Goal: Task Accomplishment & Management: Use online tool/utility

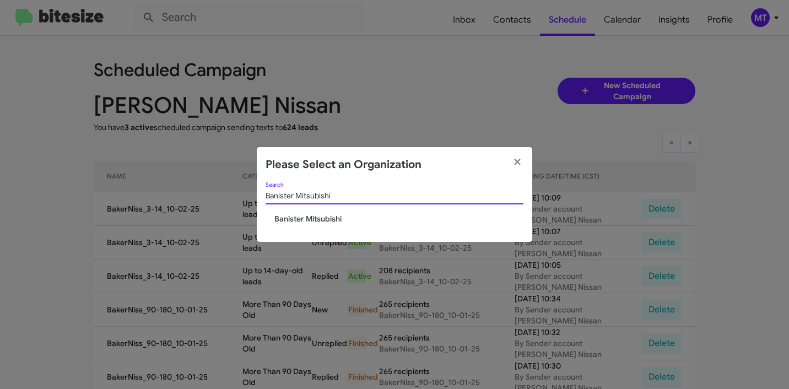
type input "Banister Mitsubishi"
click at [323, 219] on span "Banister Mitsubishi" at bounding box center [398, 218] width 249 height 11
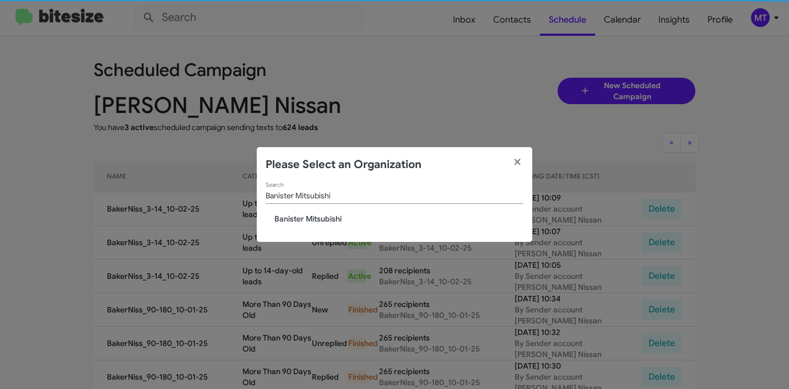
click at [325, 220] on div "Banister Mitsubishi Search Banister Mitsubishi" at bounding box center [394, 212] width 275 height 60
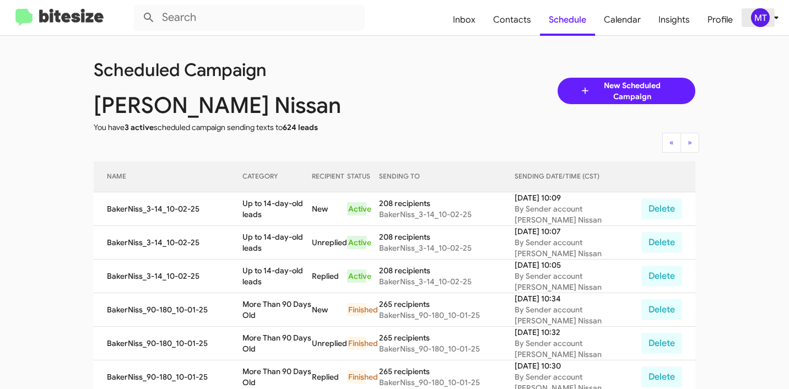
click at [764, 18] on div "MT" at bounding box center [760, 17] width 19 height 19
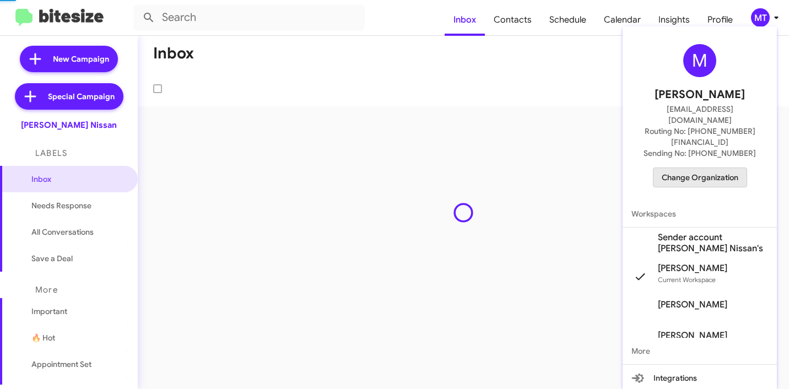
click at [701, 168] on span "Change Organization" at bounding box center [699, 177] width 77 height 19
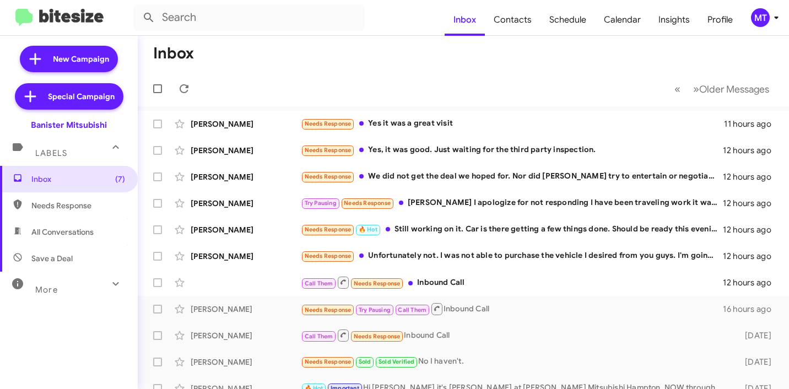
click at [773, 15] on icon at bounding box center [775, 17] width 13 height 13
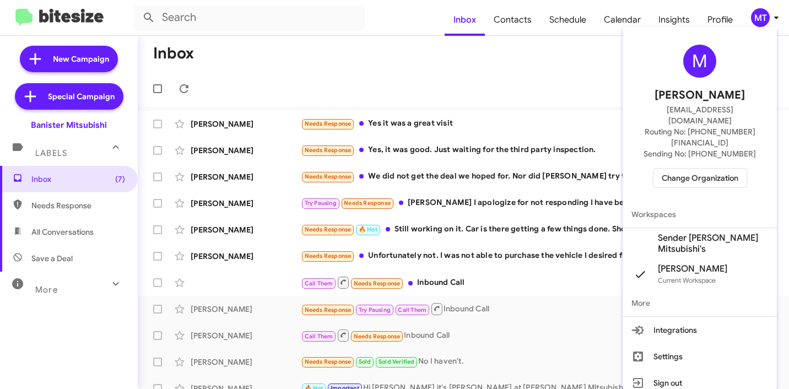
click at [695, 232] on span "Sender Banister Mitsubishi's" at bounding box center [713, 243] width 110 height 22
click at [74, 57] on div at bounding box center [394, 194] width 789 height 389
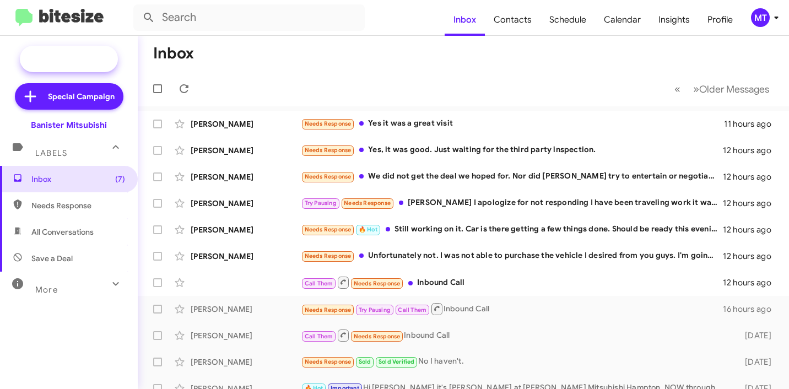
click at [84, 64] on span "New Campaign" at bounding box center [81, 58] width 56 height 11
click at [90, 57] on span "New Campaign" at bounding box center [81, 58] width 56 height 11
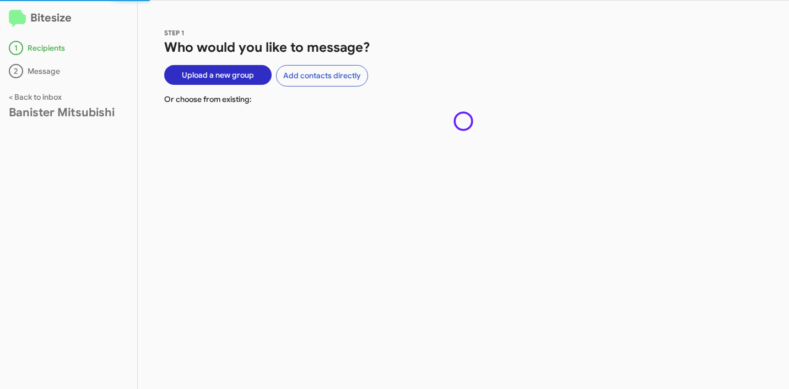
click at [216, 78] on span "Upload a new group" at bounding box center [218, 75] width 72 height 20
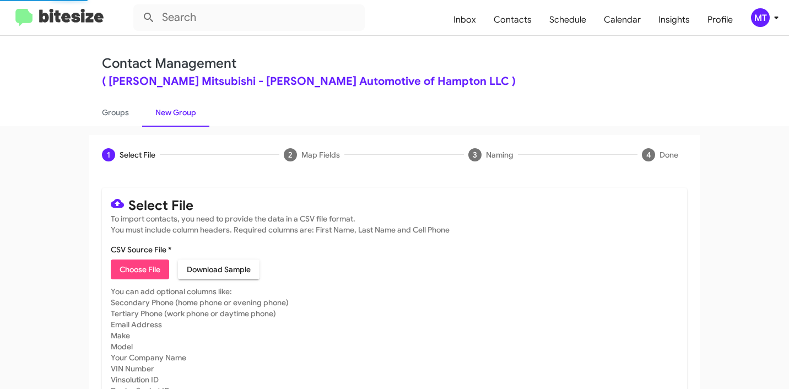
click at [141, 273] on span "Choose File" at bounding box center [139, 269] width 41 height 20
type input "BanisterMitsu_16-90_10-02-25"
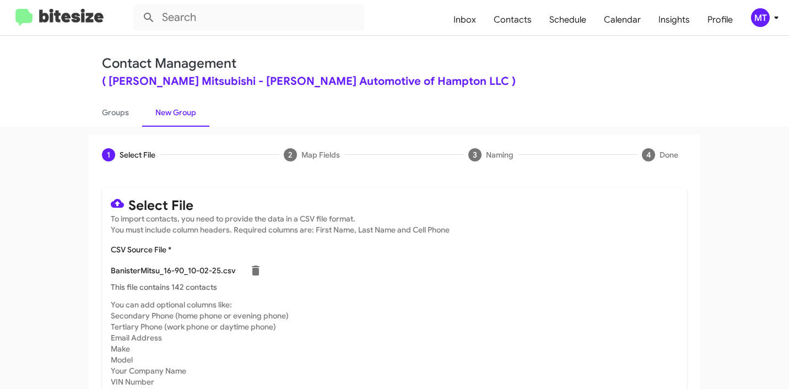
click at [776, 19] on icon at bounding box center [775, 17] width 13 height 13
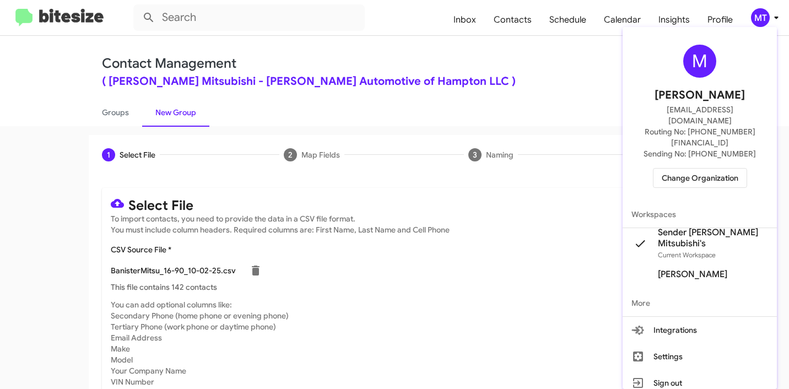
click at [531, 93] on div at bounding box center [394, 194] width 789 height 389
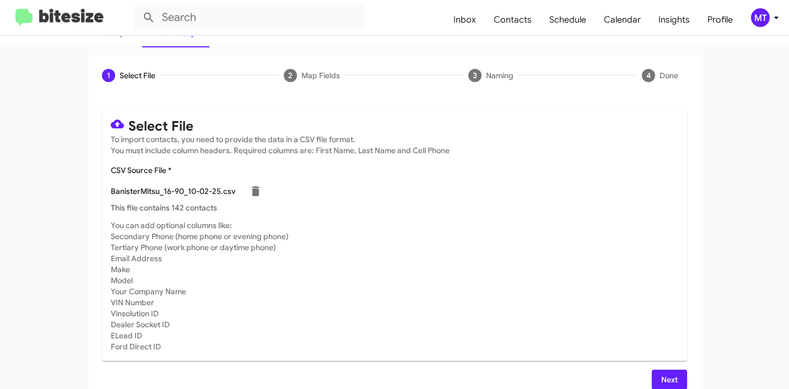
scroll to position [93, 0]
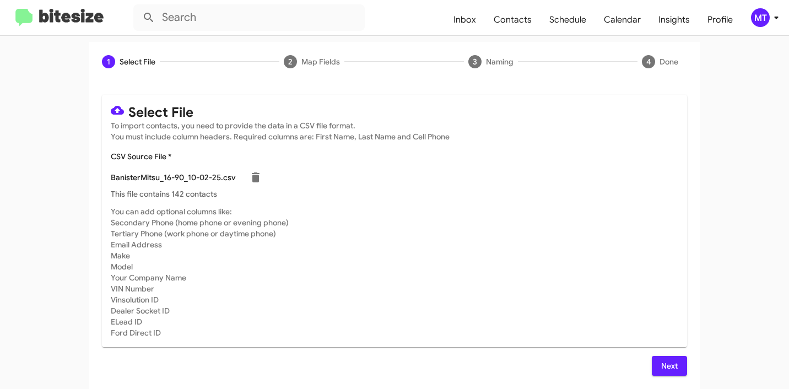
click at [660, 365] on span "Next" at bounding box center [669, 366] width 18 height 20
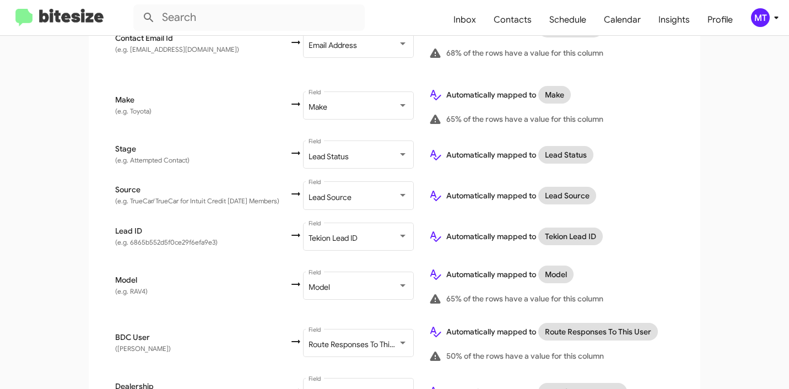
scroll to position [531, 0]
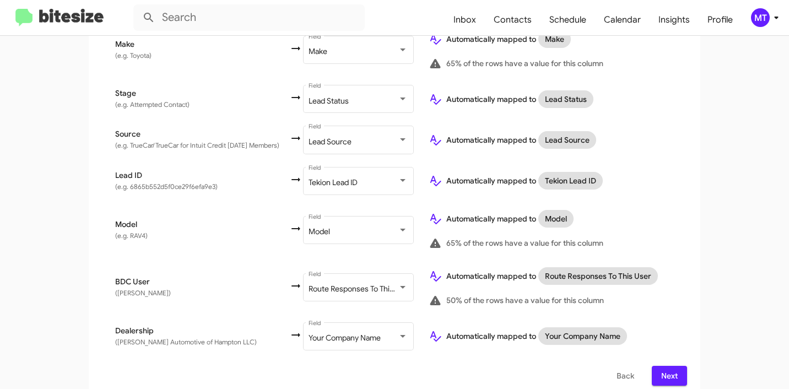
click at [670, 366] on span "Next" at bounding box center [669, 376] width 18 height 20
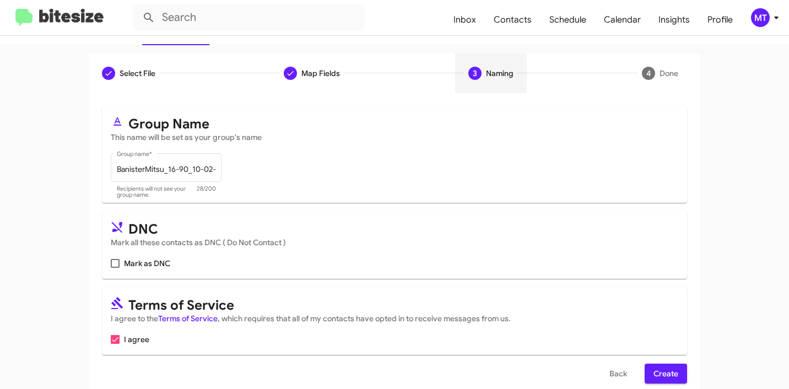
scroll to position [98, 0]
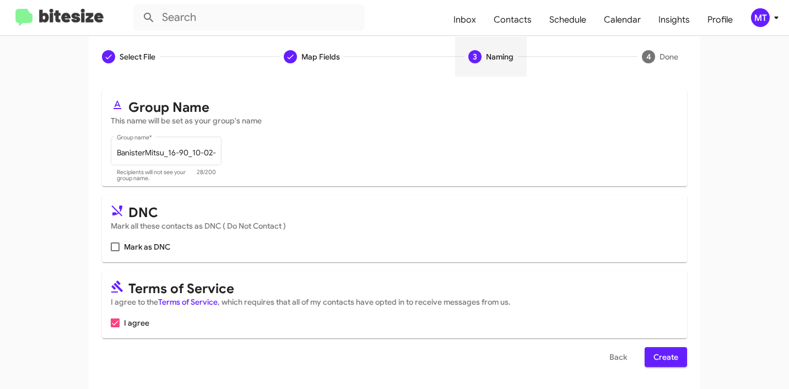
click at [664, 358] on span "Create" at bounding box center [665, 357] width 25 height 20
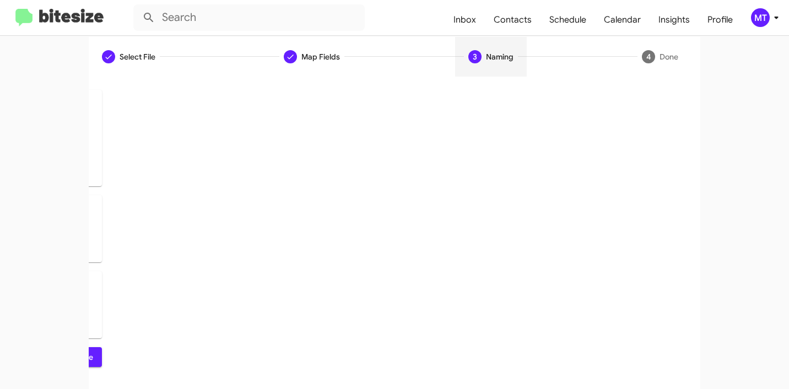
scroll to position [0, 0]
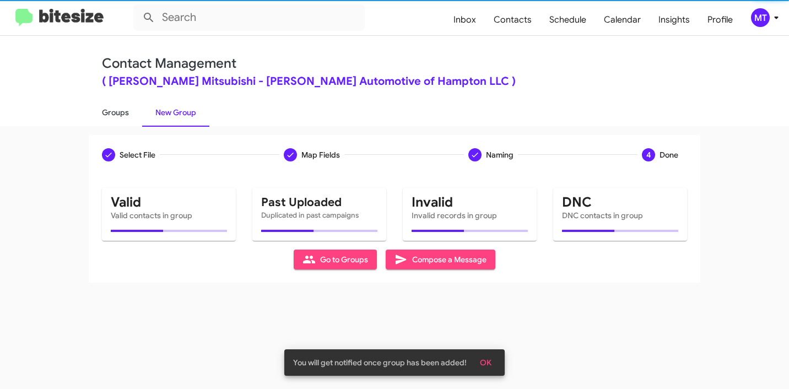
click at [110, 110] on link "Groups" at bounding box center [115, 112] width 53 height 29
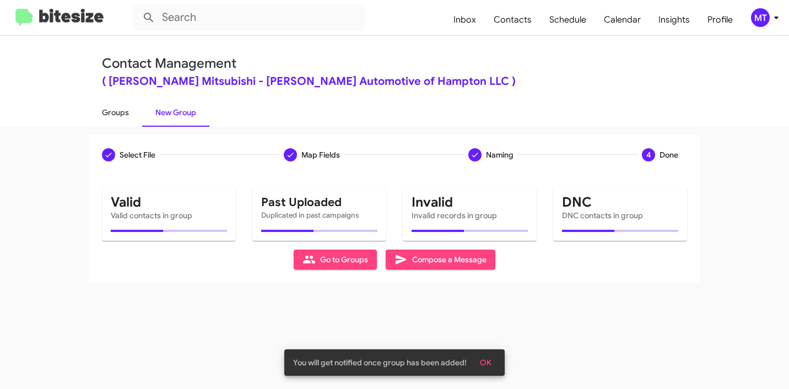
click at [111, 113] on link "Groups" at bounding box center [115, 112] width 53 height 29
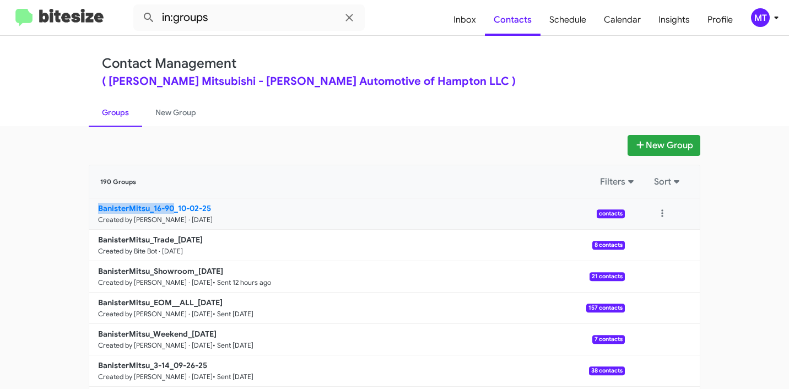
drag, startPoint x: 65, startPoint y: 208, endPoint x: 169, endPoint y: 204, distance: 103.6
click at [169, 204] on app-groups "New Group 190 Groups Filters Sort BanisterMitsu_16-90_10-02-25 Created by Marie…" at bounding box center [394, 338] width 789 height 406
copy b "BanisterMitsu_16-90"
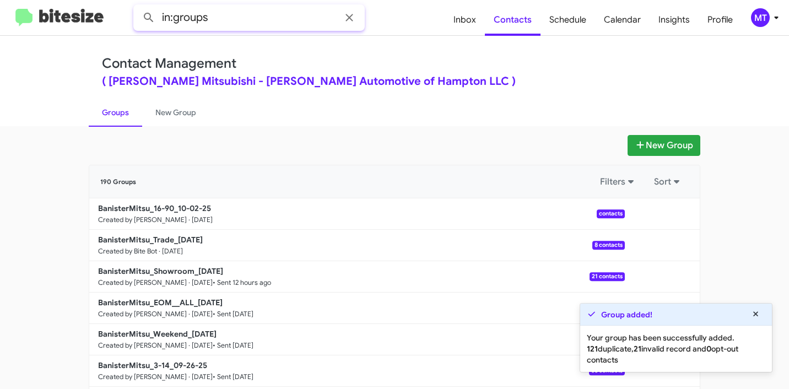
click at [273, 29] on input "in:groups" at bounding box center [248, 17] width 231 height 26
paste input "BanisterMitsu_16-90"
type input "in:groups BanisterMitsu_16-90"
click at [138, 7] on button at bounding box center [149, 18] width 22 height 22
click at [756, 315] on icon at bounding box center [755, 313] width 5 height 5
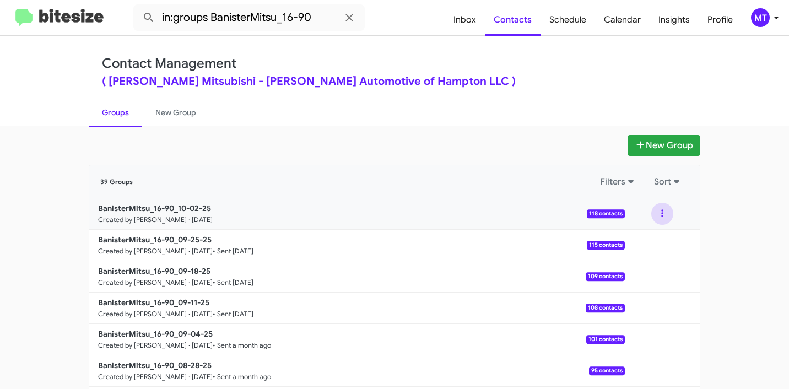
click at [655, 214] on button at bounding box center [662, 214] width 22 height 22
click at [622, 248] on button "View contacts" at bounding box center [629, 243] width 88 height 26
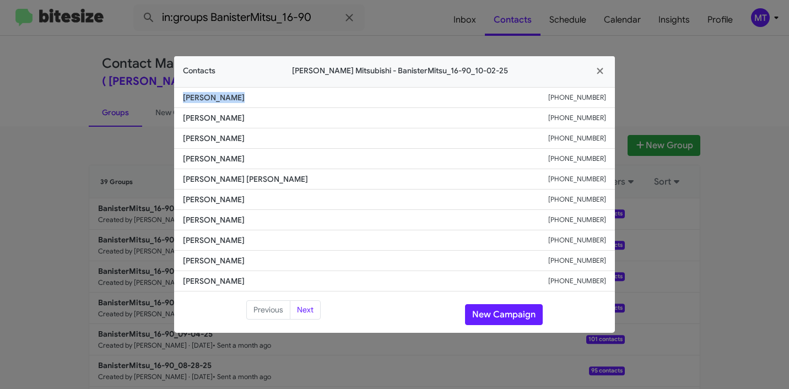
drag, startPoint x: 243, startPoint y: 97, endPoint x: 175, endPoint y: 96, distance: 68.3
click at [175, 96] on li "Kenneth Honor +17579020963" at bounding box center [394, 97] width 441 height 21
copy span "Kenneth Honor"
click at [604, 70] on icon "button" at bounding box center [600, 71] width 13 height 10
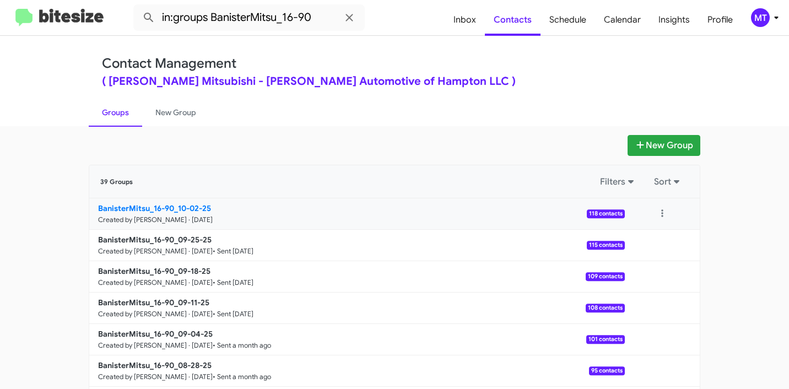
click at [164, 204] on b "BanisterMitsu_16-90_10-02-25" at bounding box center [154, 208] width 113 height 10
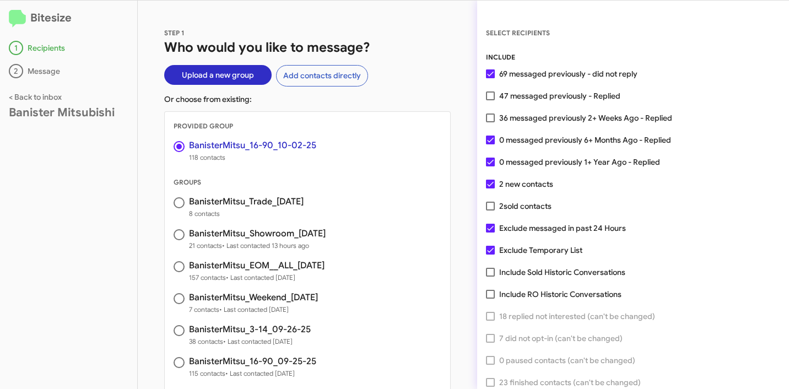
click at [493, 119] on span at bounding box center [490, 117] width 9 height 9
click at [490, 122] on input "36 messaged previously 2+ Weeks Ago - Replied" at bounding box center [490, 122] width 1 height 1
checkbox input "true"
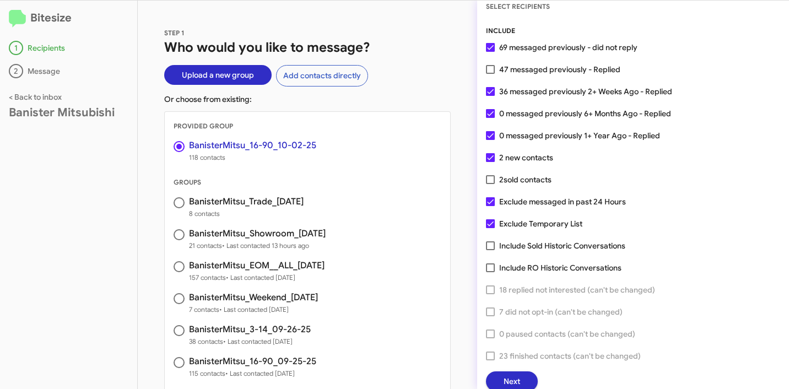
scroll to position [28, 0]
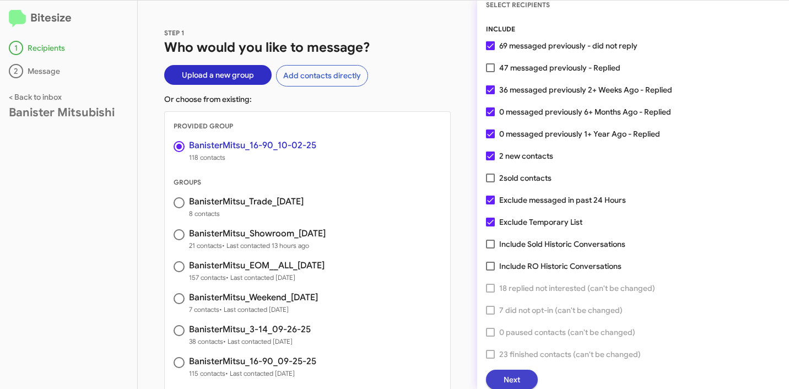
click at [520, 374] on button "Next" at bounding box center [512, 380] width 52 height 20
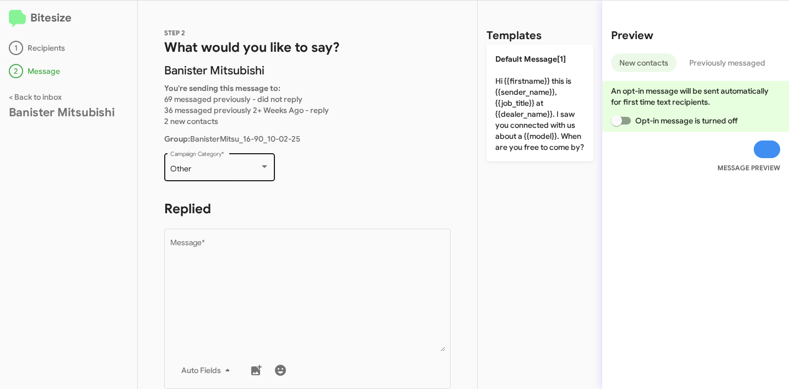
click at [213, 165] on div "Other" at bounding box center [214, 169] width 89 height 9
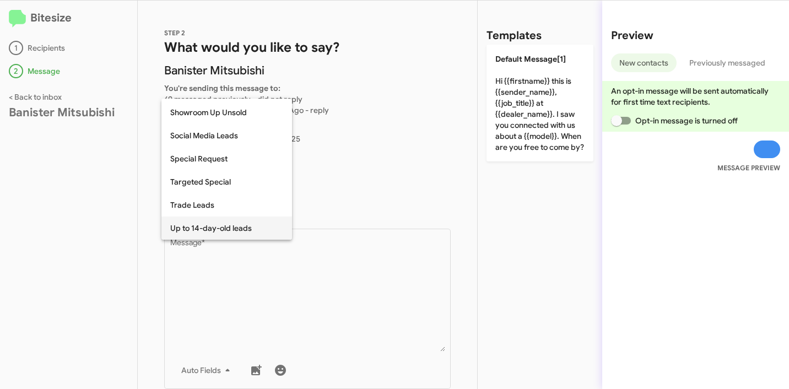
scroll to position [0, 0]
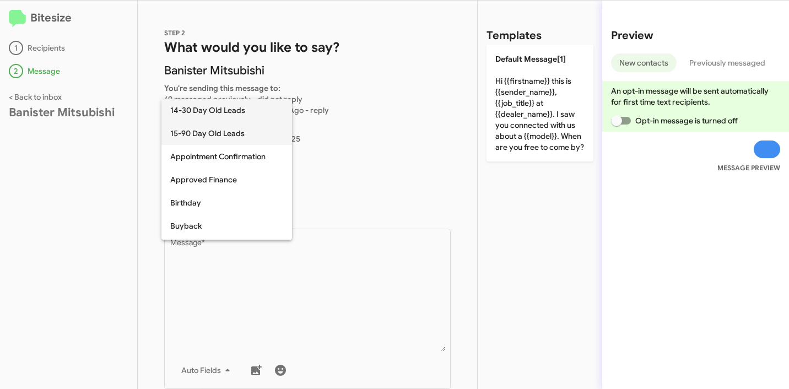
click at [218, 129] on span "15-90 Day Old Leads" at bounding box center [226, 133] width 113 height 23
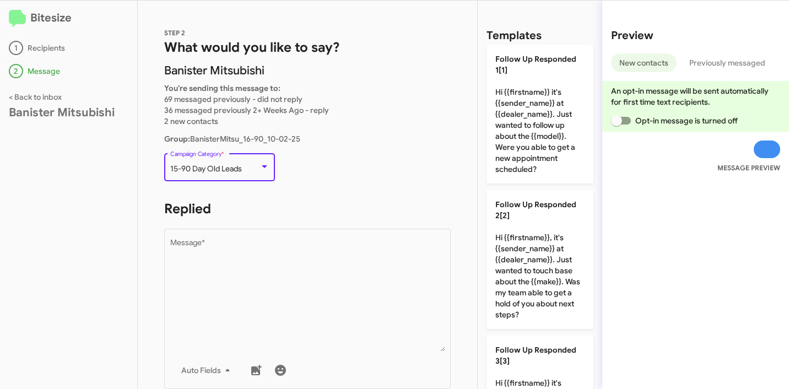
click at [334, 184] on p "15-90 Day Old Leads Campaign Category *" at bounding box center [307, 172] width 286 height 42
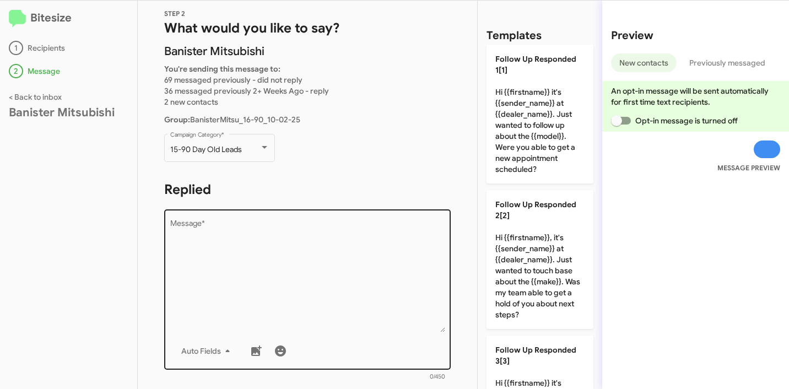
scroll to position [97, 0]
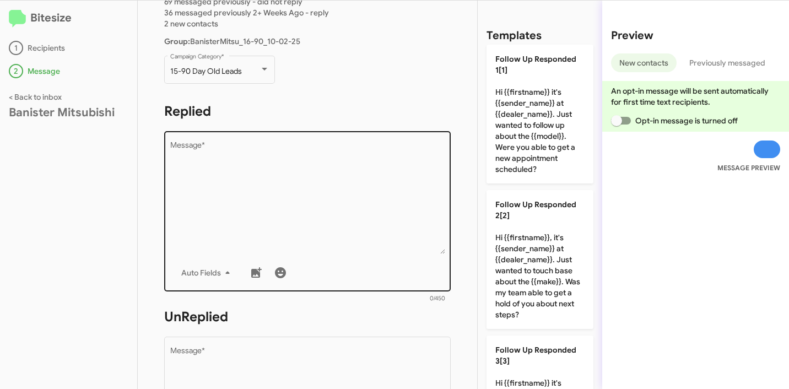
click at [306, 172] on textarea "Message *" at bounding box center [307, 198] width 275 height 112
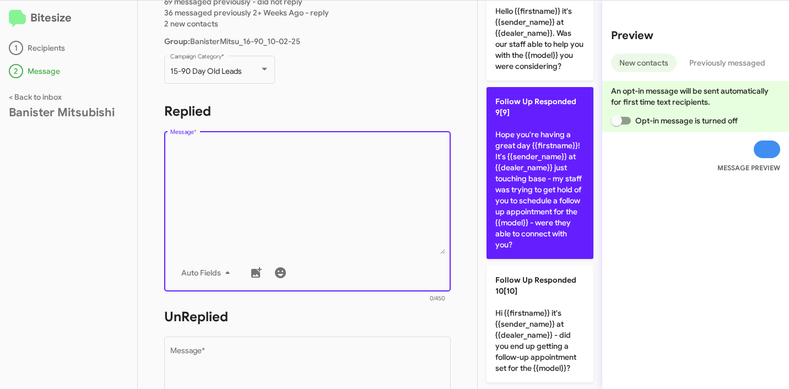
scroll to position [969, 0]
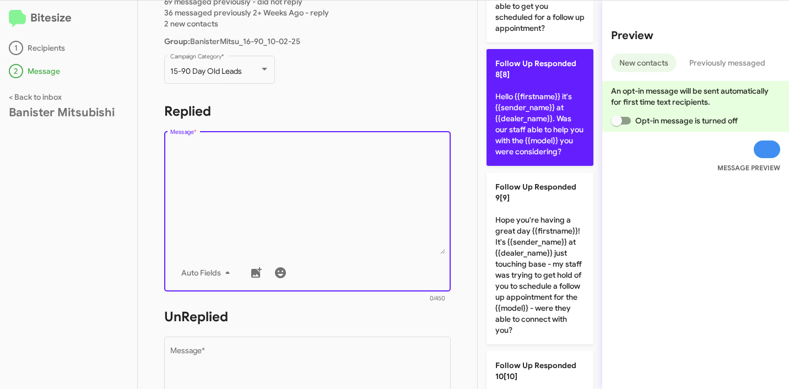
click at [528, 146] on p "Follow Up Responded 8[8] Hello {{firstname}} it's {{sender_name}} at {{dealer_n…" at bounding box center [539, 107] width 107 height 117
type textarea "Hello {{firstname}} it's {{sender_name}} at {{dealer_name}}. Was our staff able…"
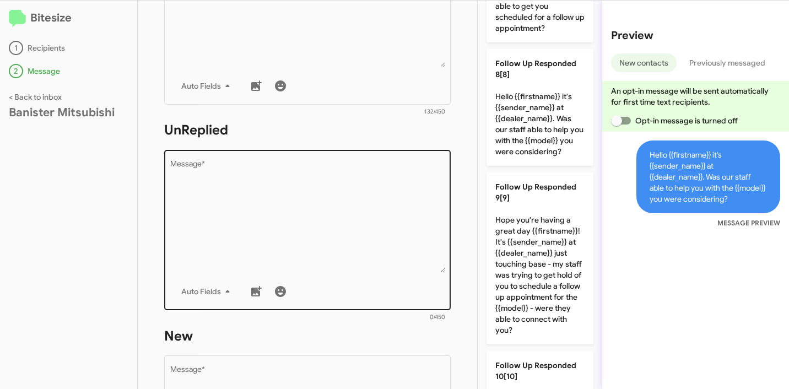
scroll to position [285, 0]
click at [311, 199] on textarea "Message *" at bounding box center [307, 216] width 275 height 112
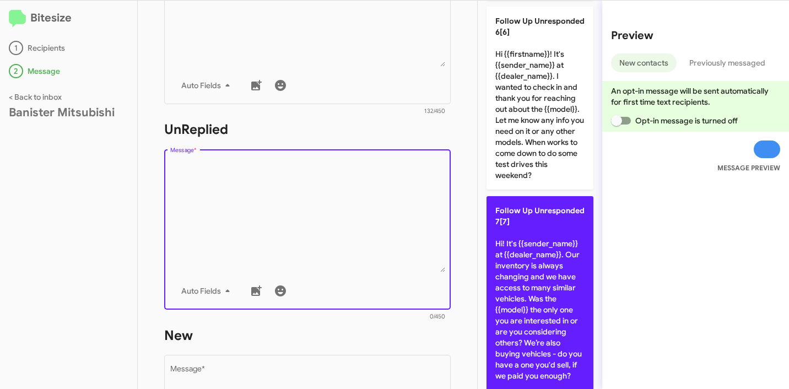
scroll to position [844, 0]
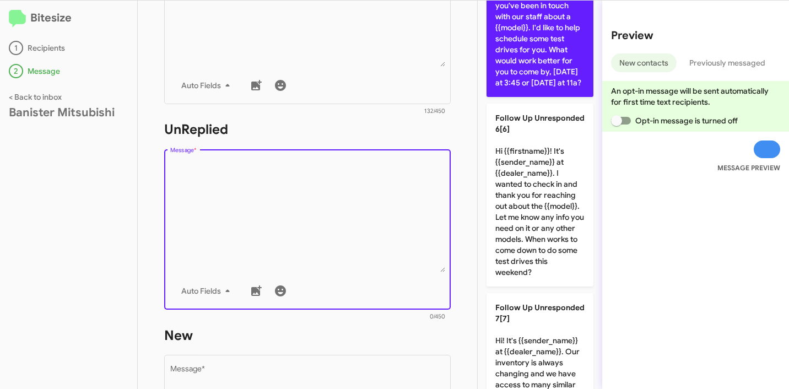
click at [545, 97] on p "Follow Up Unresponded 5[5] Hi {{firstname}} it's {{sender_name}} at {{dealer_na…" at bounding box center [539, 11] width 107 height 172
type textarea "Hi {{firstname}} it's {{sender_name}} at {{dealer_name}}. I saw you've been in …"
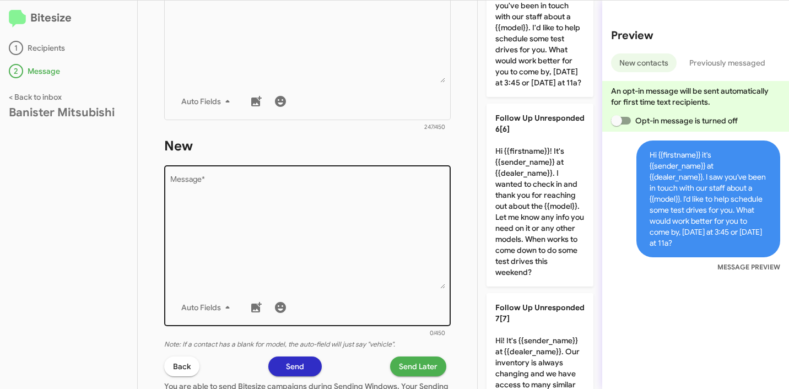
scroll to position [519, 0]
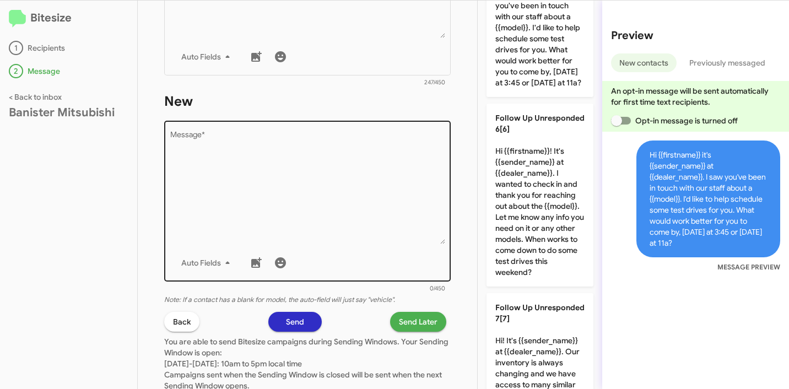
click at [324, 176] on textarea "Message *" at bounding box center [307, 188] width 275 height 112
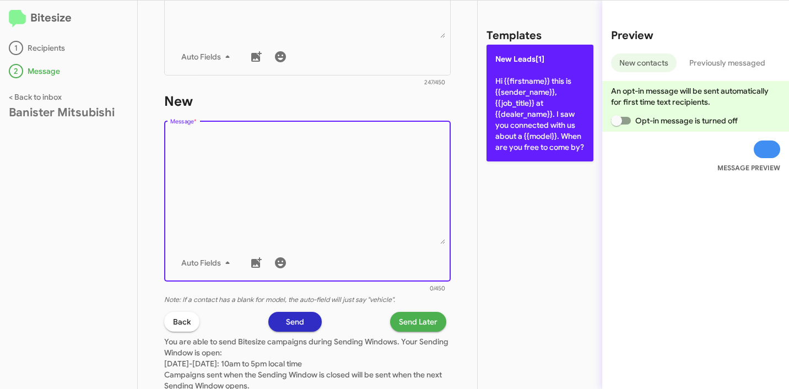
click at [531, 115] on p "New Leads[1] Hi {{firstname}} this is {{sender_name}}, {{job_title}} at {{deale…" at bounding box center [539, 103] width 107 height 117
type textarea "Hi {{firstname}} this is {{sender_name}}, {{job_title}} at {{dealer_name}}. I s…"
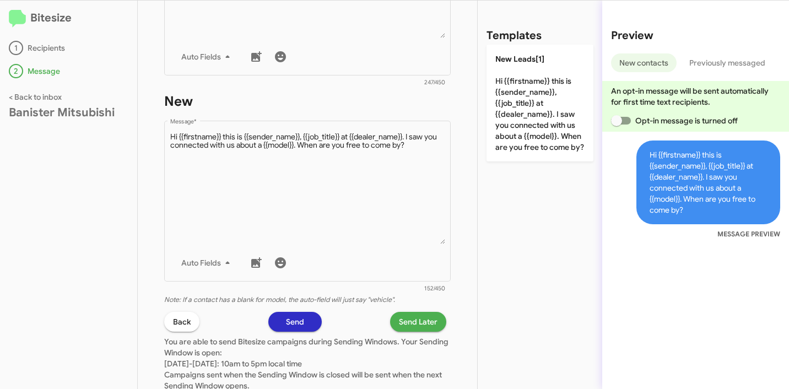
click at [410, 324] on span "Send Later" at bounding box center [418, 322] width 39 height 20
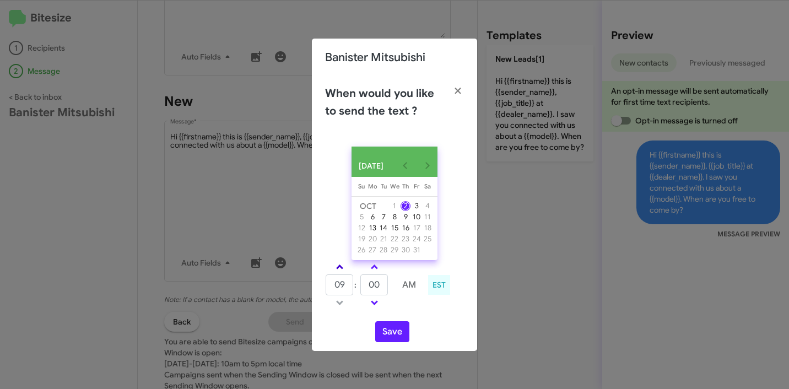
click at [343, 269] on link at bounding box center [339, 266] width 19 height 13
type input "01"
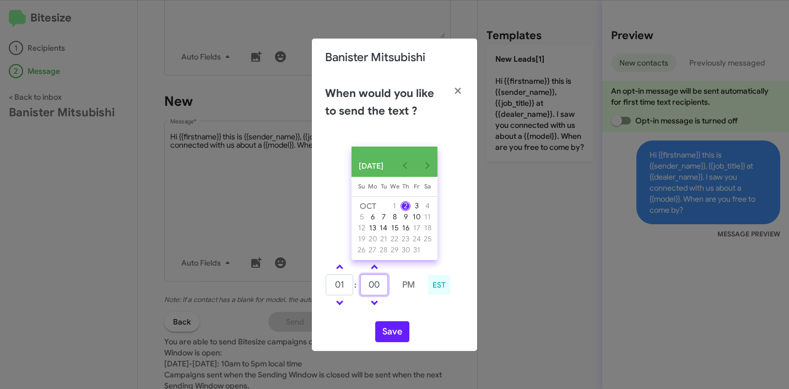
click at [379, 290] on input "00" at bounding box center [374, 284] width 28 height 21
type input "19"
click at [388, 336] on button "Save" at bounding box center [392, 331] width 34 height 21
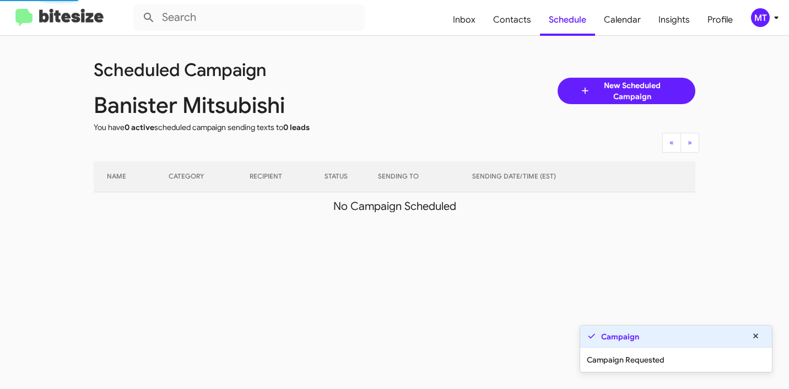
click at [770, 17] on icon at bounding box center [775, 17] width 13 height 13
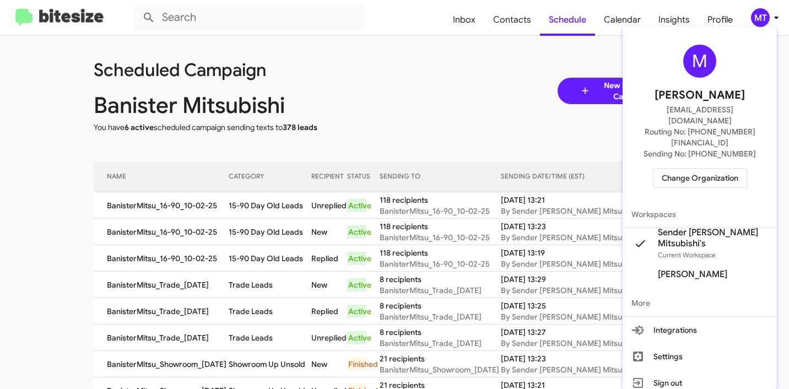
click at [711, 169] on span "Change Organization" at bounding box center [699, 178] width 77 height 19
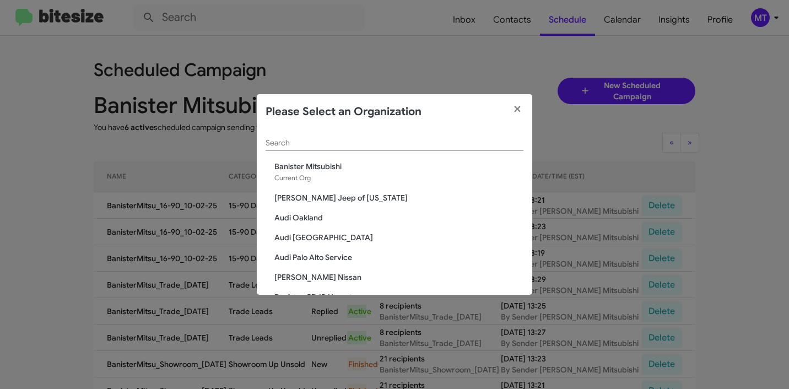
click at [344, 155] on div "Search" at bounding box center [394, 144] width 258 height 31
click at [343, 148] on div "Search" at bounding box center [394, 139] width 258 height 21
paste input "Banister Nissan Chesapeake"
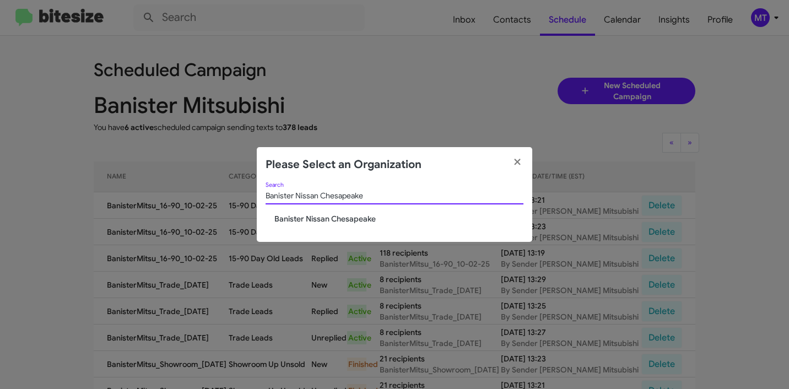
type input "Banister Nissan Chesapeake"
click at [346, 220] on span "Banister Nissan Chesapeake" at bounding box center [398, 218] width 249 height 11
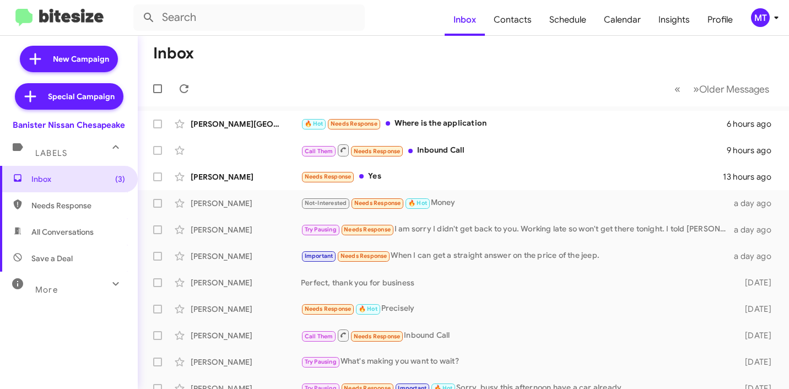
click at [773, 17] on icon at bounding box center [775, 17] width 13 height 13
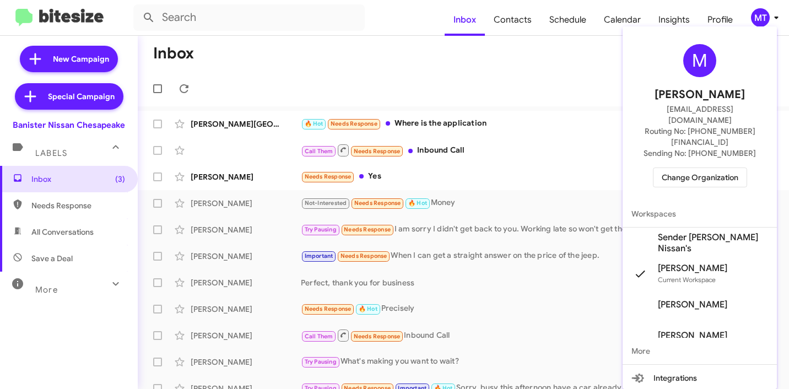
click at [699, 232] on span "Sender Banister Nissan's" at bounding box center [713, 243] width 110 height 22
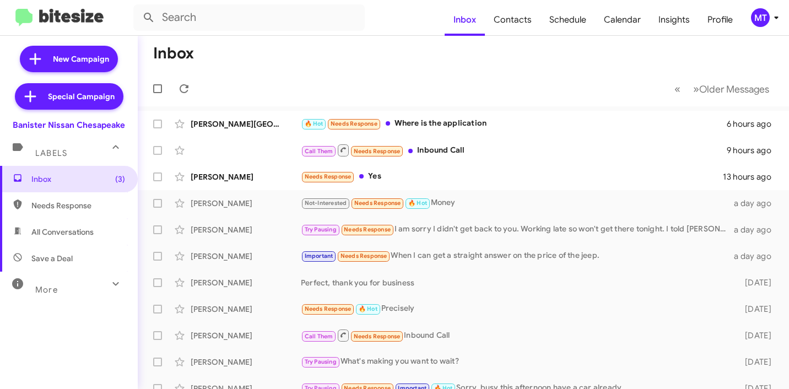
click at [770, 19] on icon at bounding box center [775, 17] width 13 height 13
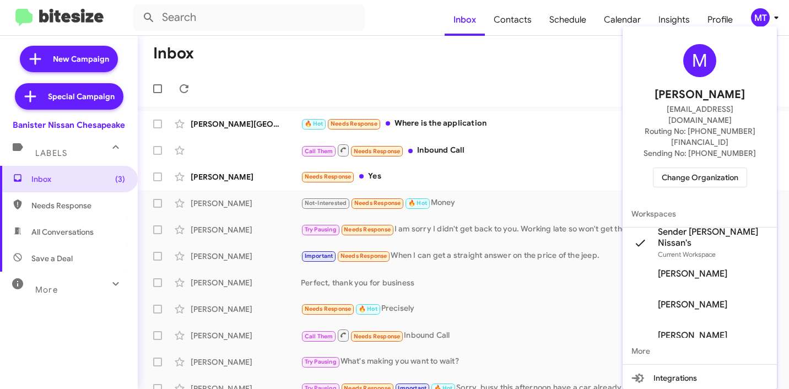
click at [711, 168] on span "Change Organization" at bounding box center [699, 177] width 77 height 19
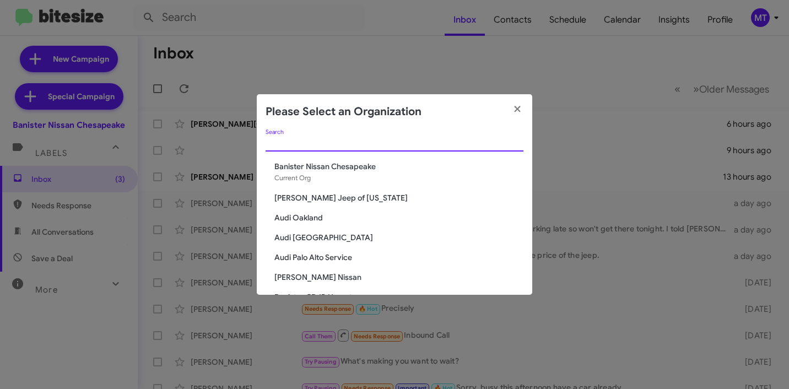
click at [425, 147] on input "Search" at bounding box center [394, 143] width 258 height 9
paste input "Banister Nissan Chesapeake"
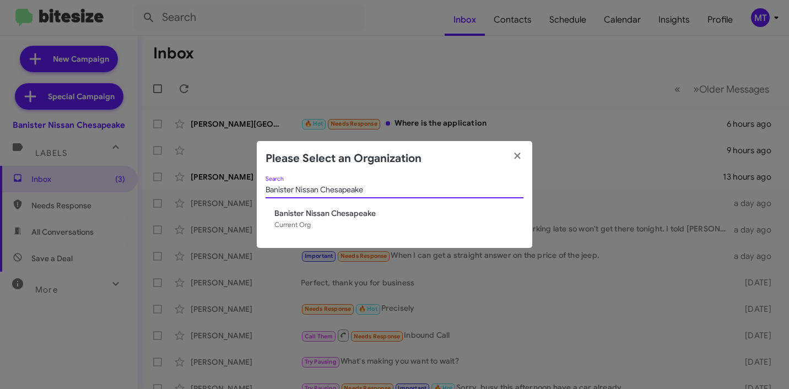
type input "Banister Nissan Chesapeake"
click at [344, 215] on span "Banister Nissan Chesapeake" at bounding box center [398, 213] width 249 height 11
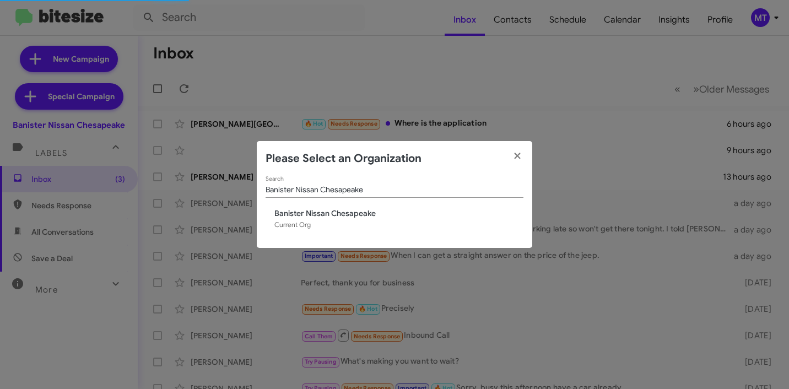
click at [344, 214] on span "Banister Nissan Chesapeake" at bounding box center [398, 213] width 249 height 11
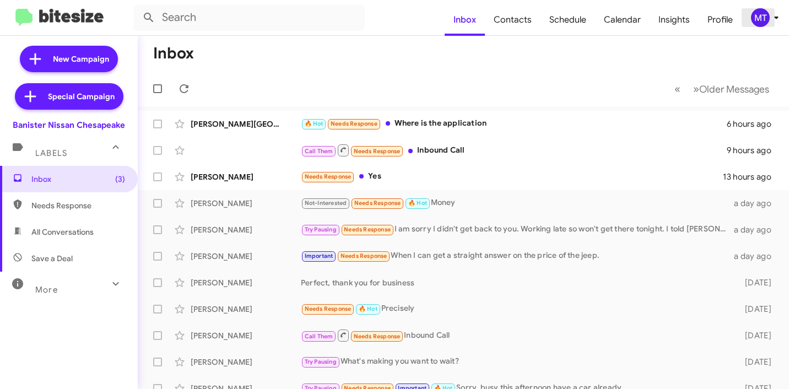
click at [776, 13] on icon at bounding box center [775, 17] width 13 height 13
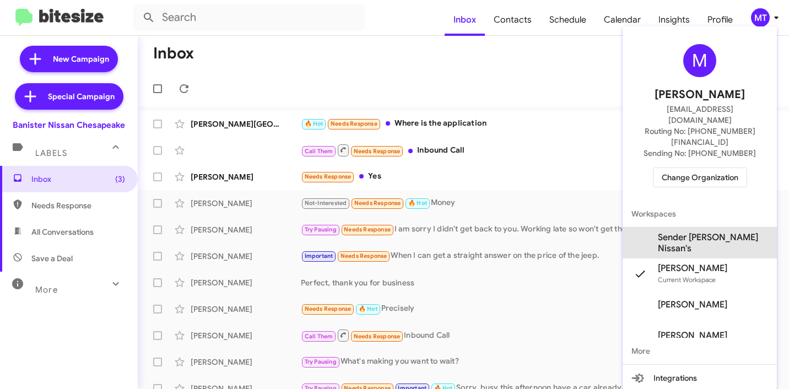
click at [700, 232] on span "Sender [PERSON_NAME] Nissan's" at bounding box center [713, 243] width 110 height 22
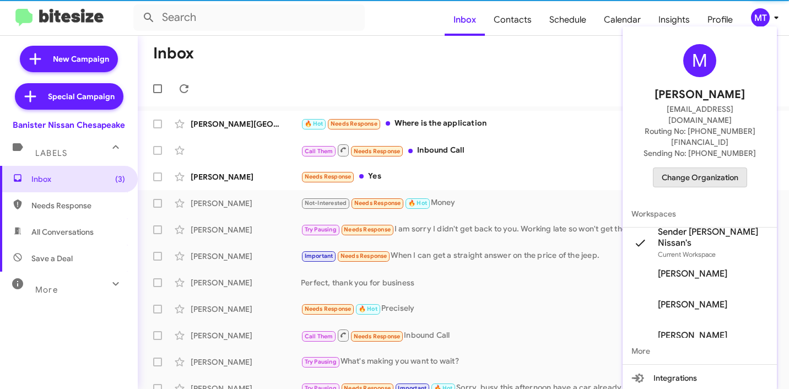
click at [704, 168] on span "Change Organization" at bounding box center [699, 177] width 77 height 19
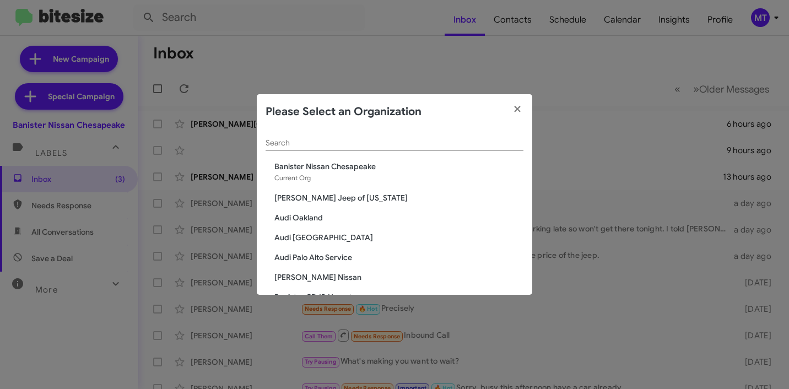
click at [384, 148] on div "Search" at bounding box center [394, 139] width 258 height 21
click at [339, 145] on input "Search" at bounding box center [394, 143] width 258 height 9
paste input "Banister Nissan Chesapeake"
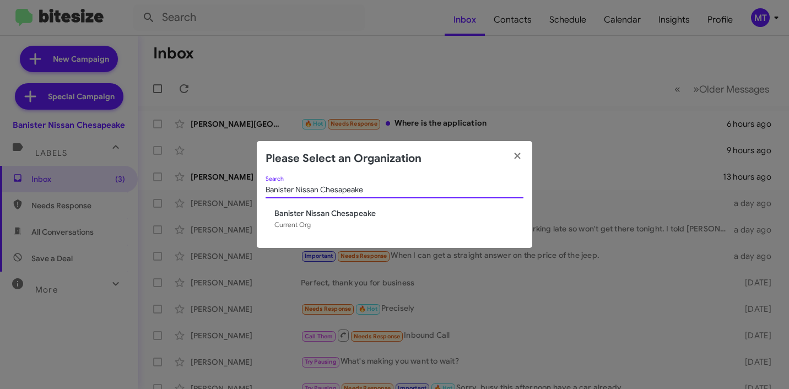
type input "Banister Nissan Chesapeake"
click at [305, 216] on span "Banister Nissan Chesapeake" at bounding box center [398, 213] width 249 height 11
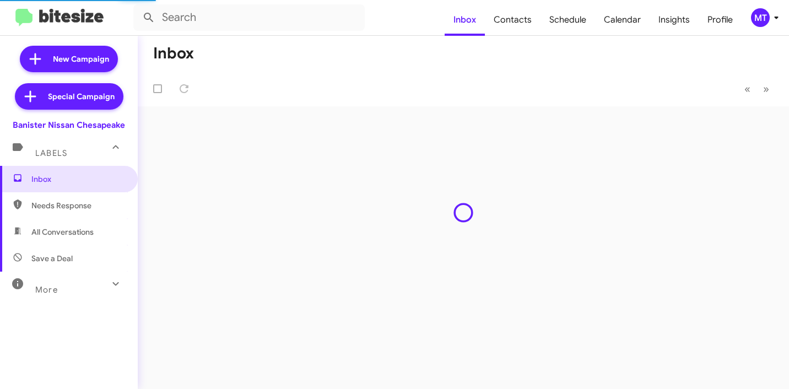
click at [774, 20] on icon at bounding box center [775, 17] width 13 height 13
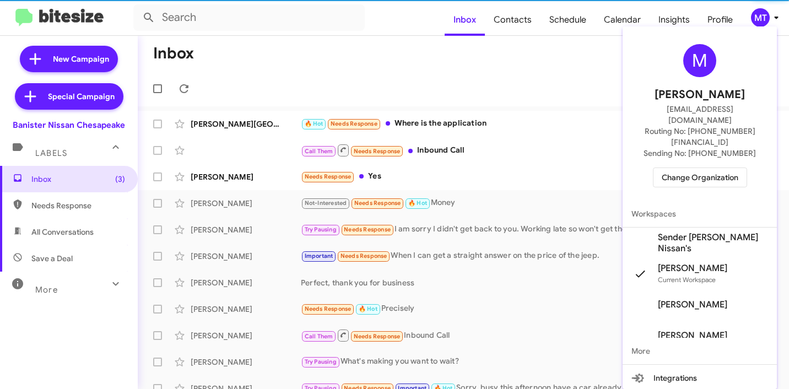
click at [689, 232] on span "Sender [PERSON_NAME] Nissan's" at bounding box center [713, 243] width 110 height 22
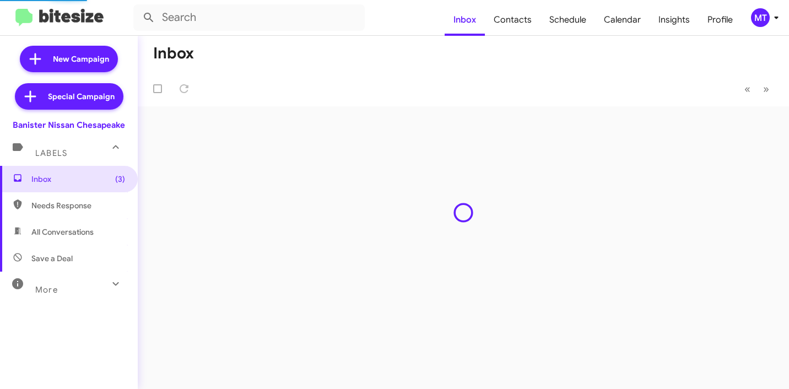
click at [774, 18] on icon at bounding box center [775, 17] width 13 height 13
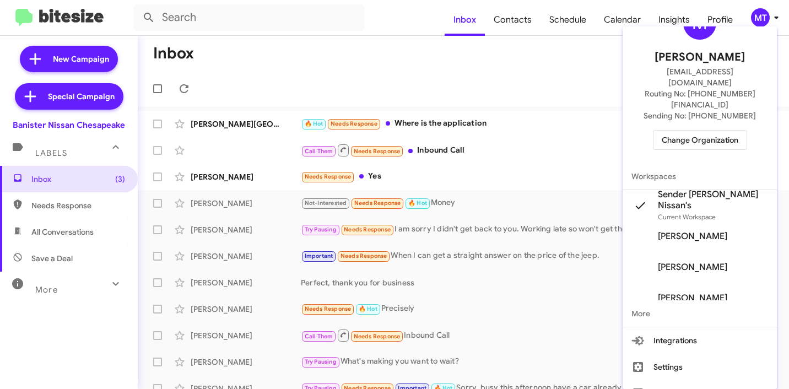
click at [474, 72] on div at bounding box center [394, 194] width 789 height 389
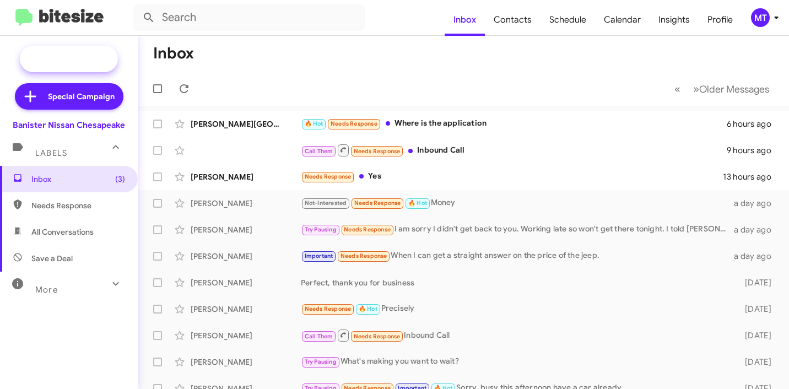
click at [81, 52] on span "New Campaign" at bounding box center [69, 59] width 98 height 26
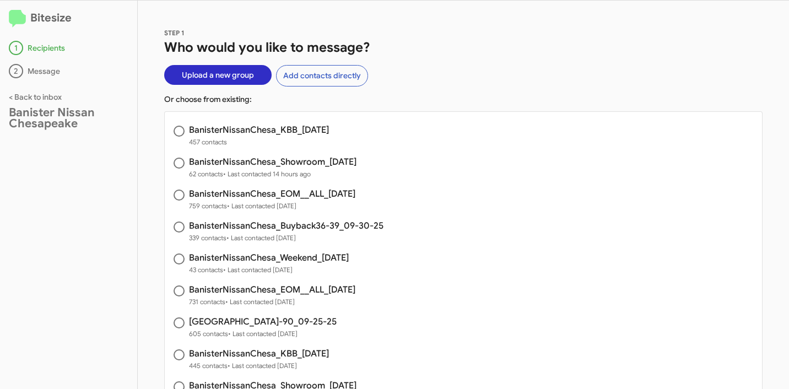
click at [226, 76] on span "Upload a new group" at bounding box center [218, 75] width 72 height 20
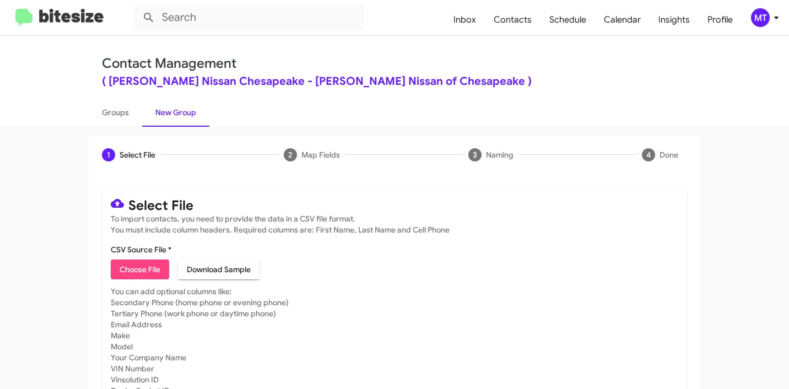
click at [127, 269] on span "Choose File" at bounding box center [139, 269] width 41 height 20
type input "[GEOGRAPHIC_DATA]-90_10-02-25"
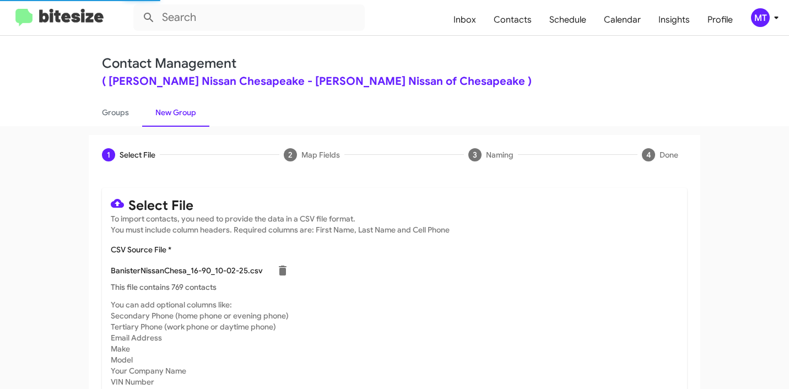
click at [776, 17] on icon at bounding box center [776, 18] width 4 height 3
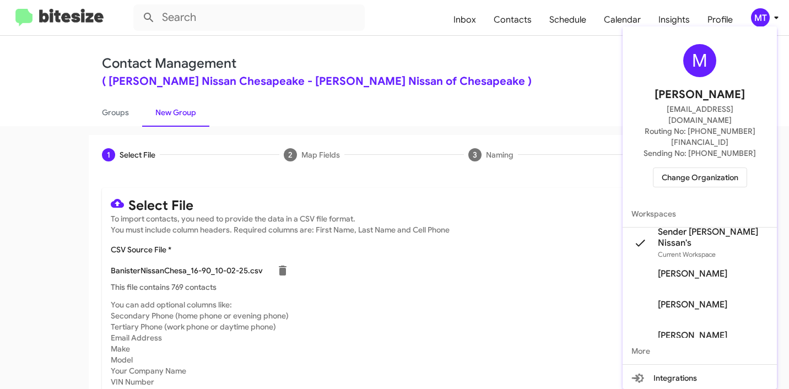
click at [561, 306] on div at bounding box center [394, 194] width 789 height 389
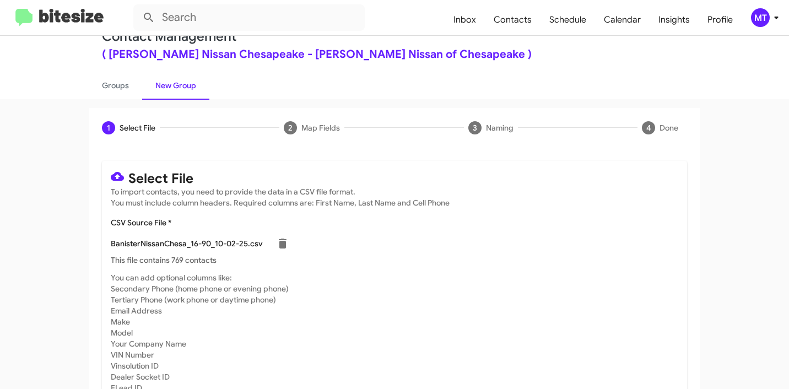
scroll to position [93, 0]
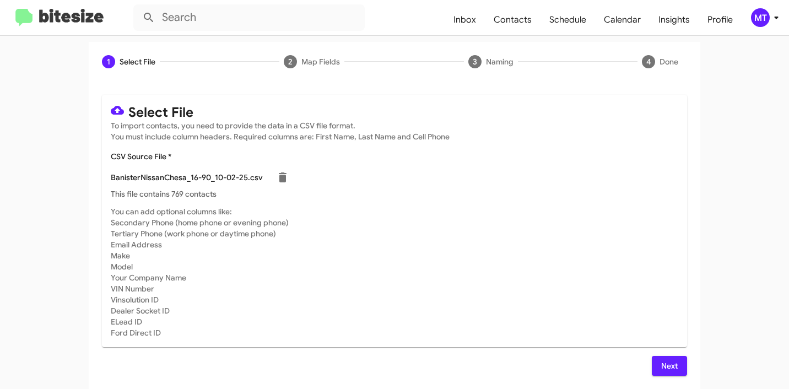
click at [660, 360] on span "Next" at bounding box center [669, 366] width 18 height 20
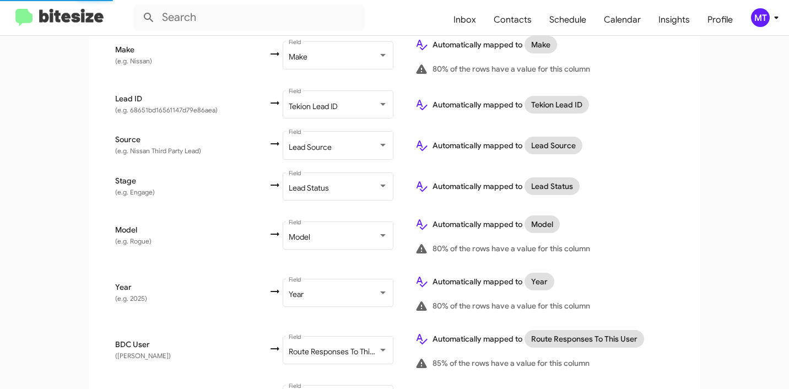
scroll to position [589, 0]
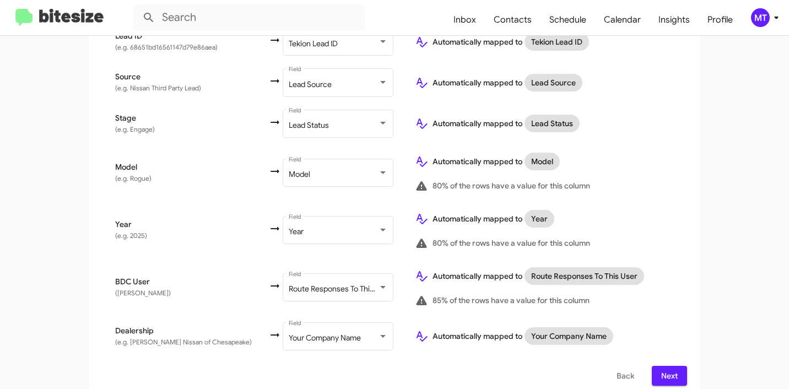
click at [662, 366] on span "Next" at bounding box center [669, 376] width 18 height 20
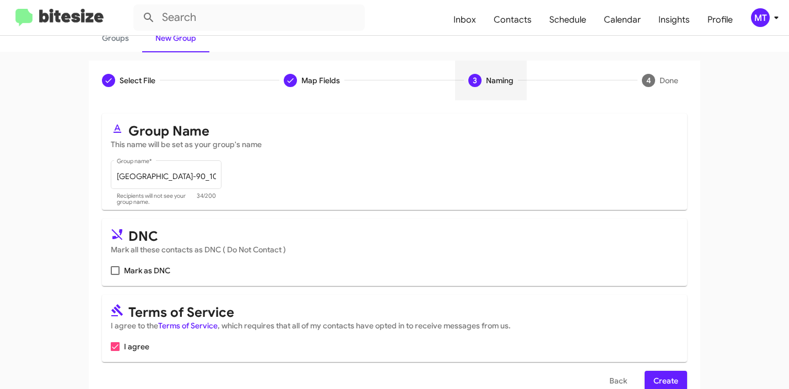
scroll to position [98, 0]
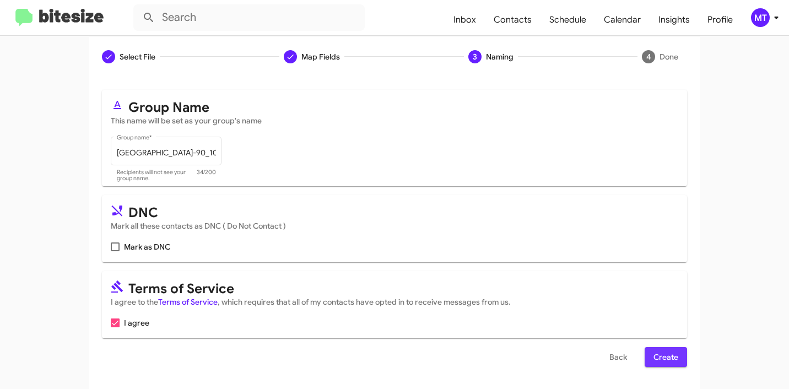
click at [654, 356] on span "Create" at bounding box center [665, 357] width 25 height 20
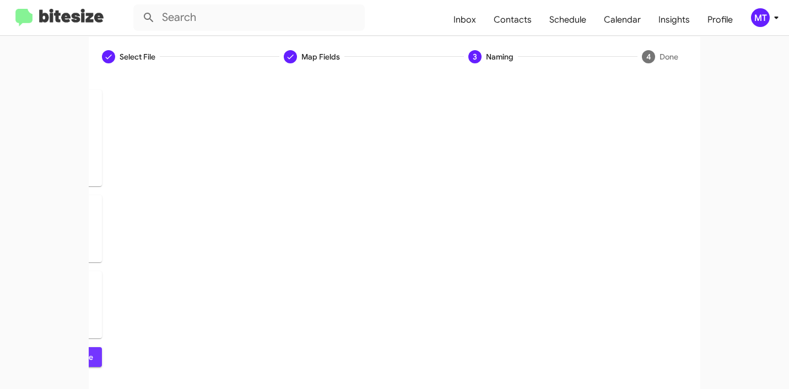
scroll to position [0, 0]
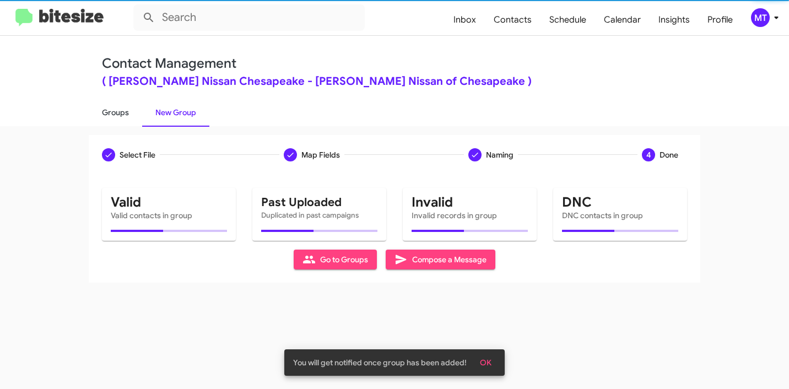
click at [119, 114] on link "Groups" at bounding box center [115, 112] width 53 height 29
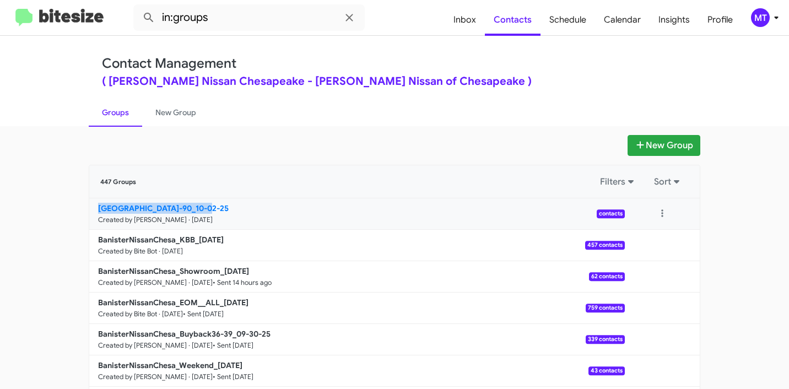
drag, startPoint x: 61, startPoint y: 213, endPoint x: 196, endPoint y: 203, distance: 135.3
click at [196, 203] on app-groups "New Group 447 Groups Filters Sort BanisterNissanChesa_16-90_10-02-25 Created by…" at bounding box center [394, 338] width 789 height 406
copy b "BanisterNissanChesa_16-90"
click at [297, 24] on input "in:groups" at bounding box center [248, 17] width 231 height 26
paste input "BanisterNissanChesa_16-90"
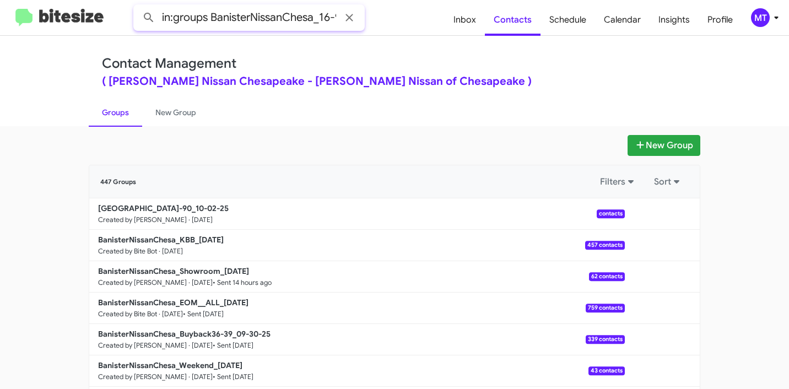
scroll to position [0, 13]
type input "in:groups BanisterNissanChesa_16-90"
click at [138, 7] on button at bounding box center [149, 18] width 22 height 22
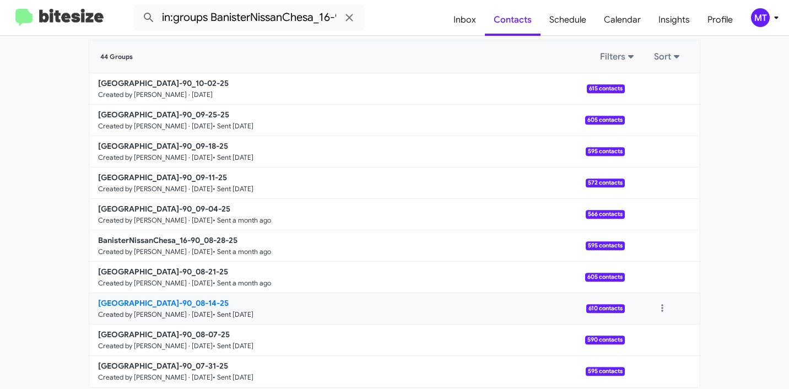
scroll to position [67, 0]
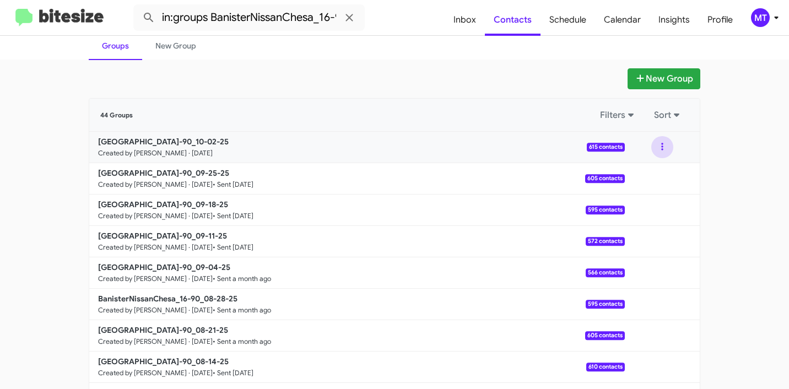
click at [654, 145] on button at bounding box center [662, 147] width 22 height 22
click at [645, 175] on button "View contacts" at bounding box center [629, 177] width 88 height 26
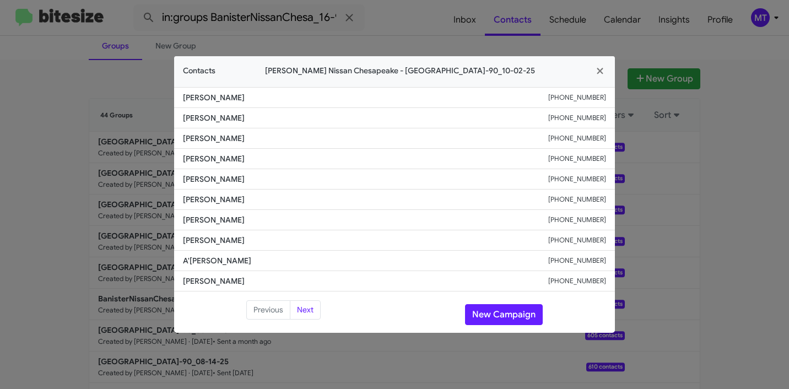
drag, startPoint x: 255, startPoint y: 96, endPoint x: 182, endPoint y: 96, distance: 73.2
click at [182, 96] on li "[PERSON_NAME] [PHONE_NUMBER]" at bounding box center [394, 97] width 441 height 21
copy span "[PERSON_NAME]"
click at [599, 75] on icon "button" at bounding box center [600, 71] width 13 height 10
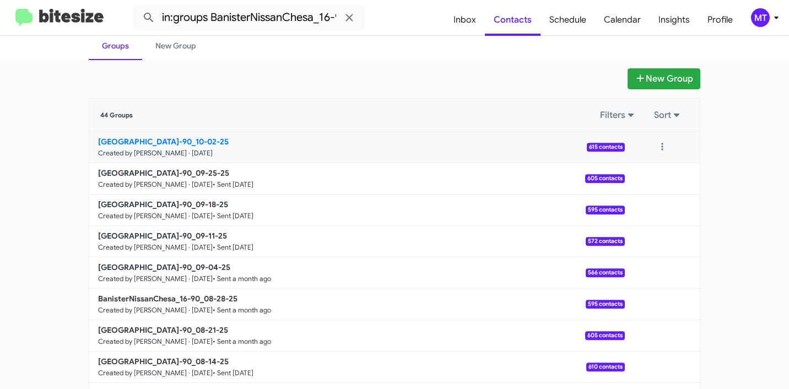
click at [169, 142] on b "[GEOGRAPHIC_DATA]-90_10-02-25" at bounding box center [163, 142] width 131 height 10
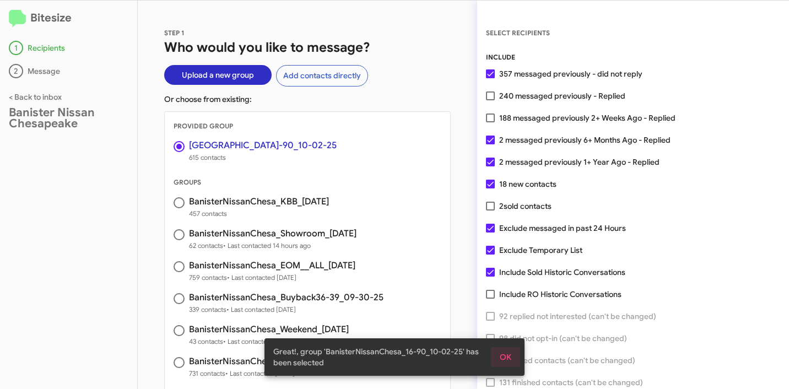
click at [509, 361] on span "OK" at bounding box center [505, 357] width 12 height 20
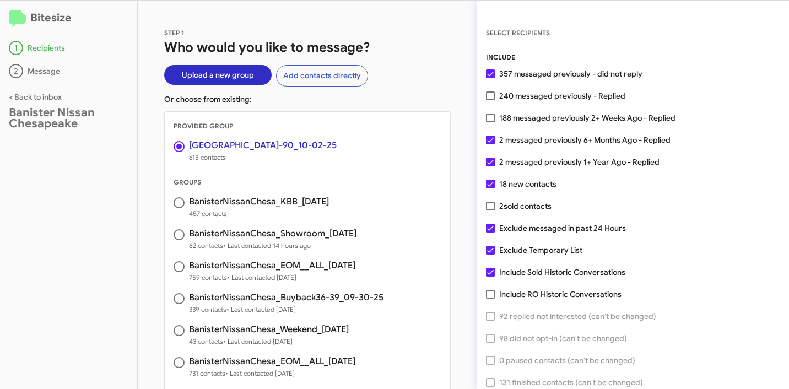
click at [488, 117] on span at bounding box center [490, 117] width 9 height 9
click at [490, 122] on input "188 messaged previously 2+ Weeks Ago - Replied" at bounding box center [490, 122] width 1 height 1
checkbox input "true"
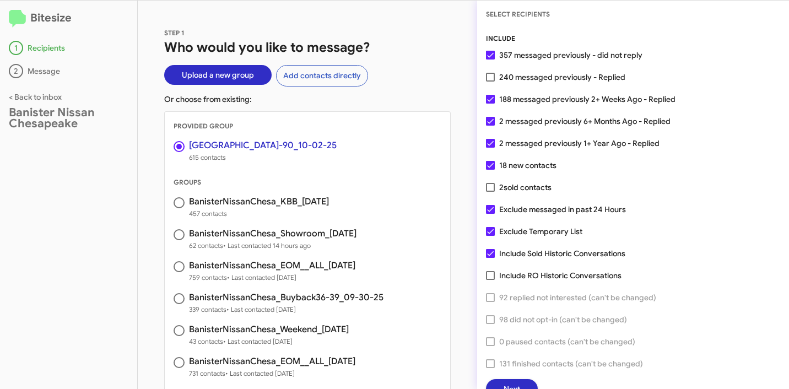
scroll to position [28, 0]
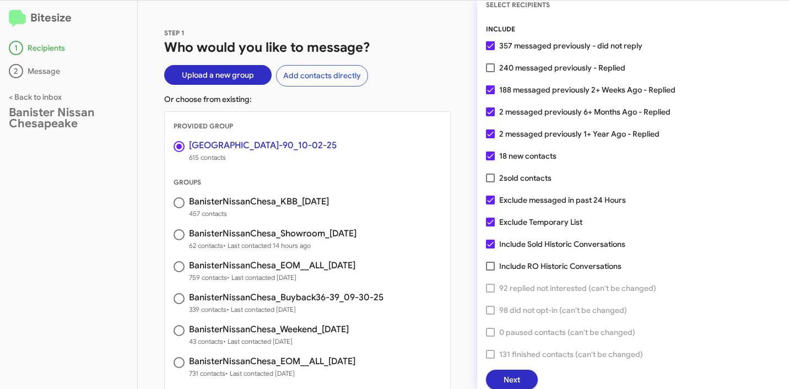
click at [526, 376] on button "Next" at bounding box center [512, 380] width 52 height 20
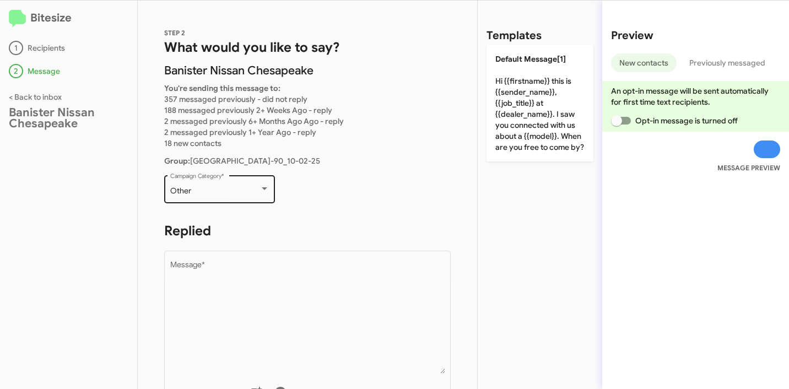
click at [218, 190] on div "Other" at bounding box center [214, 191] width 89 height 9
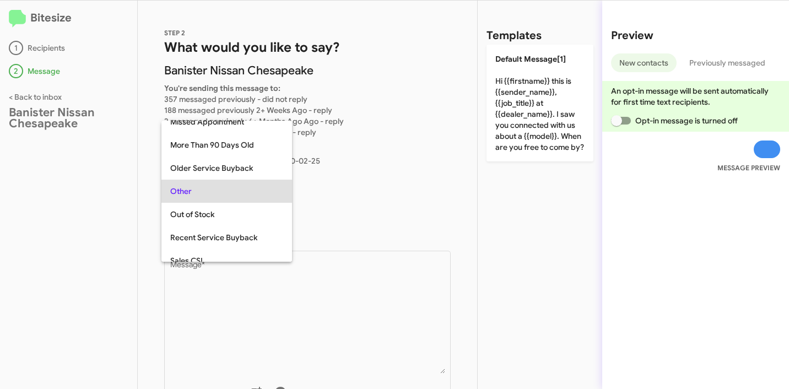
scroll to position [0, 0]
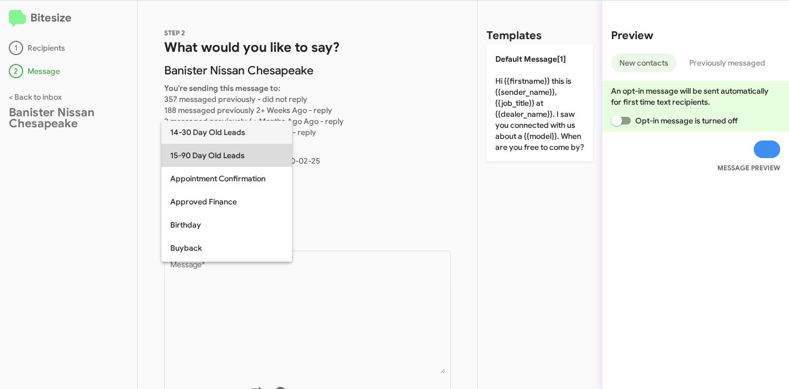
click at [222, 159] on span "15-90 Day Old Leads" at bounding box center [226, 155] width 113 height 23
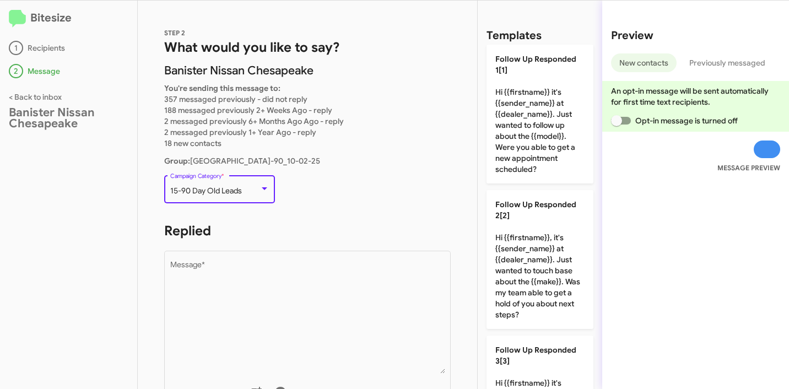
click at [357, 195] on p "15-90 Day Old Leads Campaign Category *" at bounding box center [307, 194] width 286 height 42
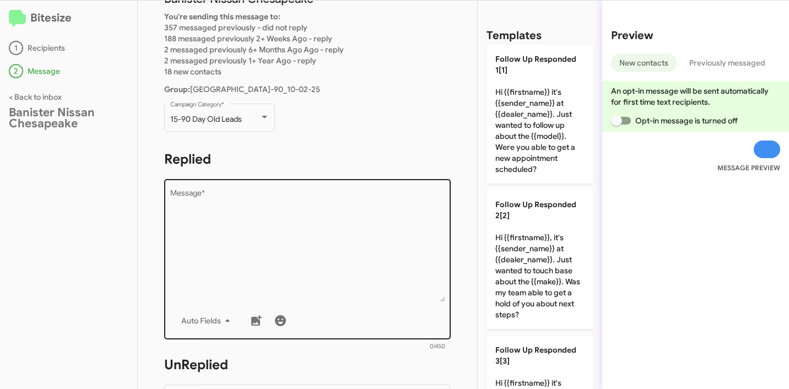
scroll to position [74, 0]
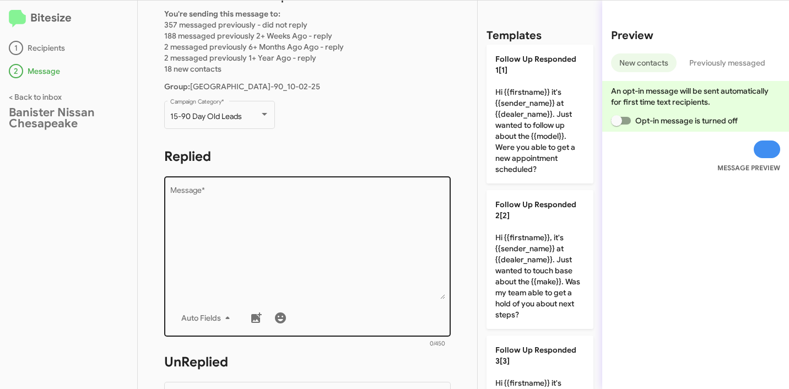
click at [305, 236] on textarea "Message *" at bounding box center [307, 243] width 275 height 112
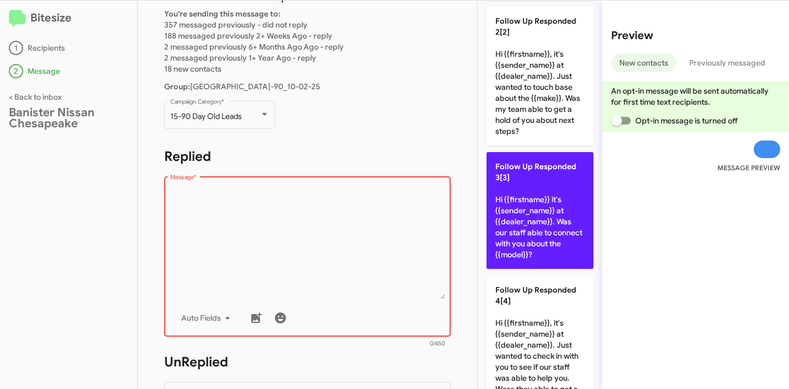
scroll to position [194, 0]
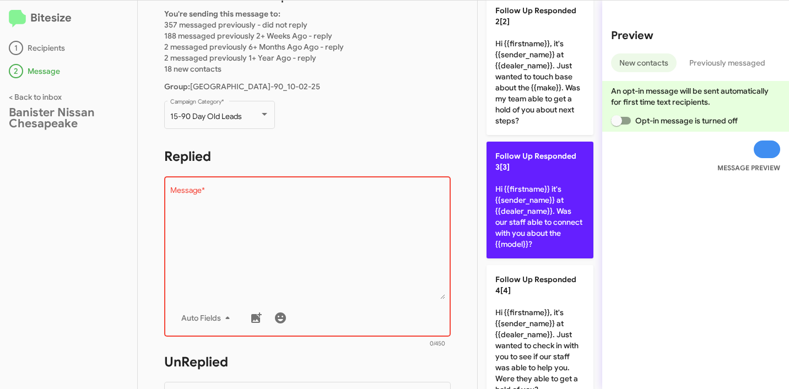
click at [544, 202] on p "Follow Up Responded 3[3] Hi {{firstname}} it's {{sender_name}} at {{dealer_name…" at bounding box center [539, 200] width 107 height 117
type textarea "Hi {{firstname}} it's {{sender_name}} at {{dealer_name}}. Was our staff able to…"
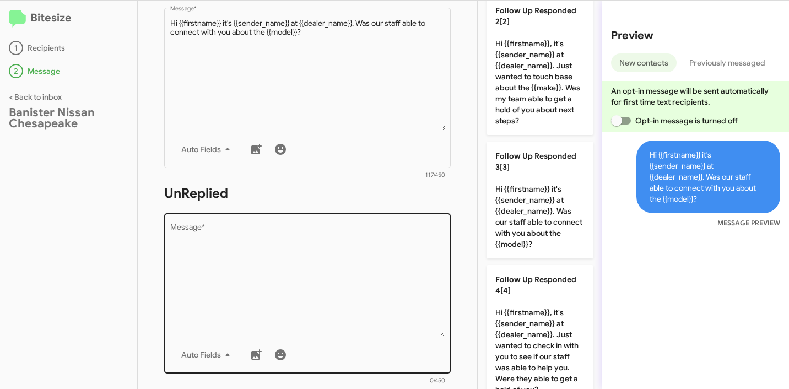
scroll to position [247, 0]
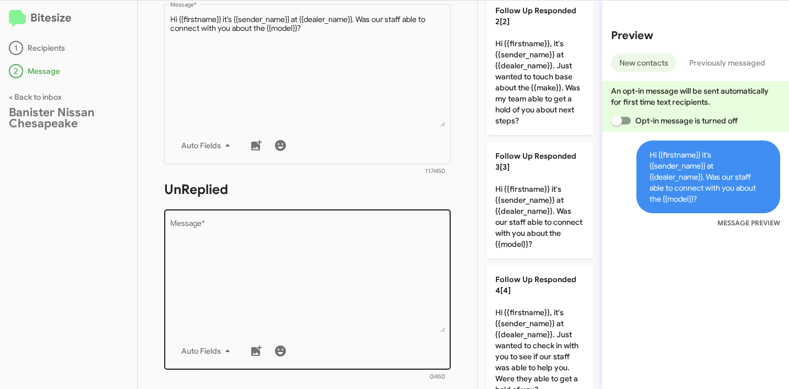
click at [325, 238] on textarea "Message *" at bounding box center [307, 276] width 275 height 112
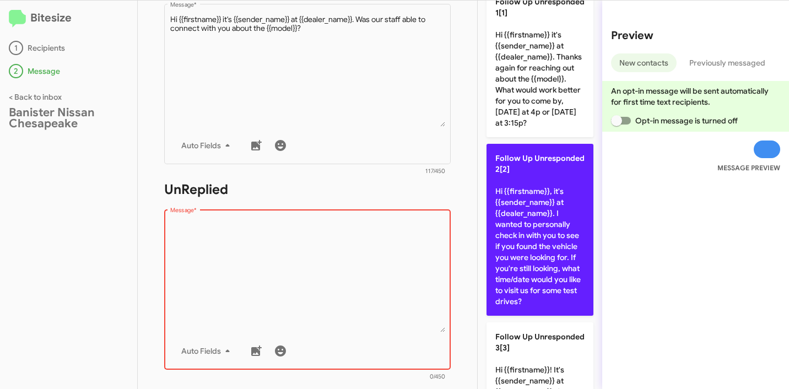
scroll to position [66, 0]
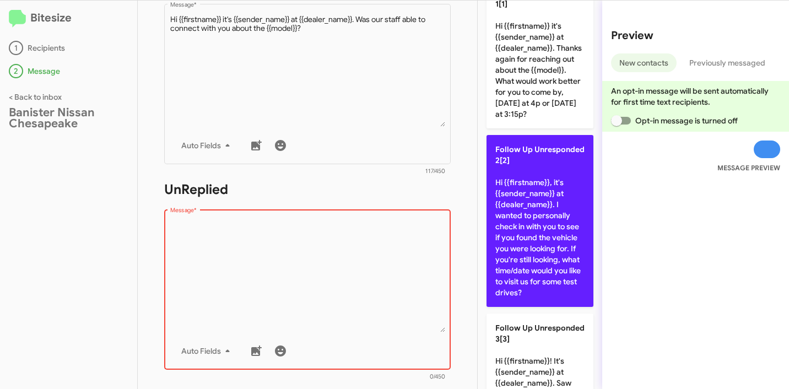
click at [537, 246] on p "Follow Up Unresponded 2[2] Hi {{firstname}}, it's {{sender_name}} at {{dealer_n…" at bounding box center [539, 221] width 107 height 172
type textarea "Hi {{firstname}}, it's {{sender_name}} at {{dealer_name}}. I wanted to personal…"
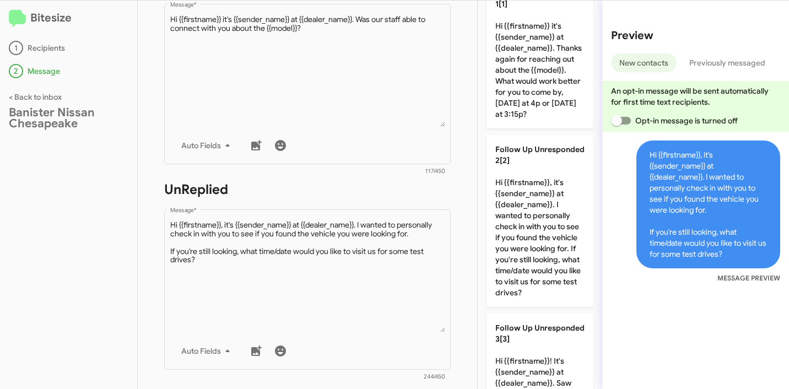
scroll to position [458, 0]
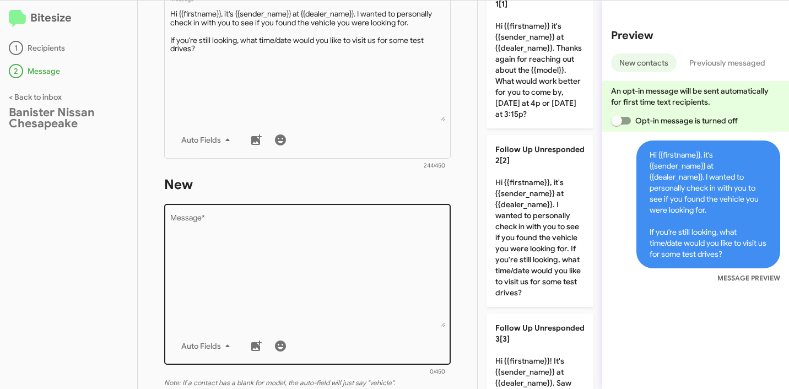
click at [365, 222] on textarea "Message *" at bounding box center [307, 271] width 275 height 112
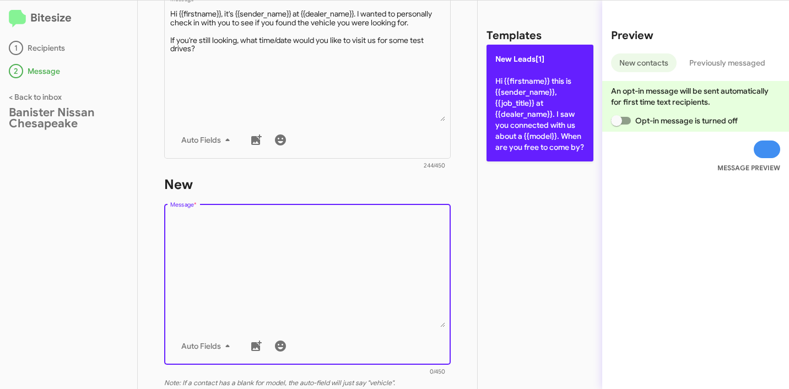
click at [522, 133] on p "New Leads[1] Hi {{firstname}} this is {{sender_name}}, {{job_title}} at {{deale…" at bounding box center [539, 103] width 107 height 117
type textarea "Hi {{firstname}} this is {{sender_name}}, {{job_title}} at {{dealer_name}}. I s…"
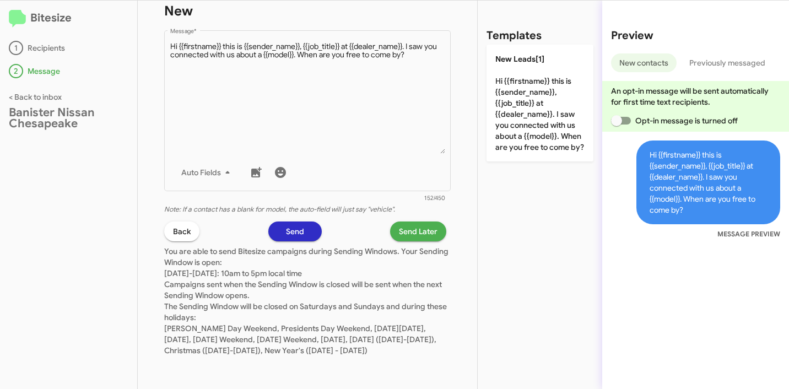
scroll to position [643, 0]
click at [411, 223] on span "Send Later" at bounding box center [418, 231] width 39 height 20
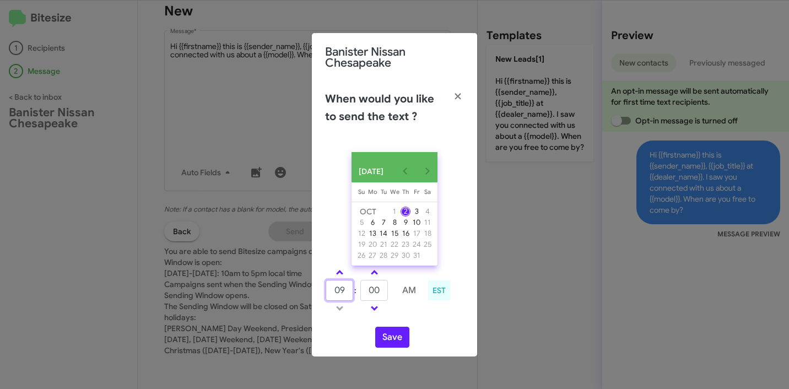
click at [332, 291] on input "09" at bounding box center [339, 290] width 28 height 21
type input "11"
click at [363, 296] on input "00" at bounding box center [374, 290] width 28 height 21
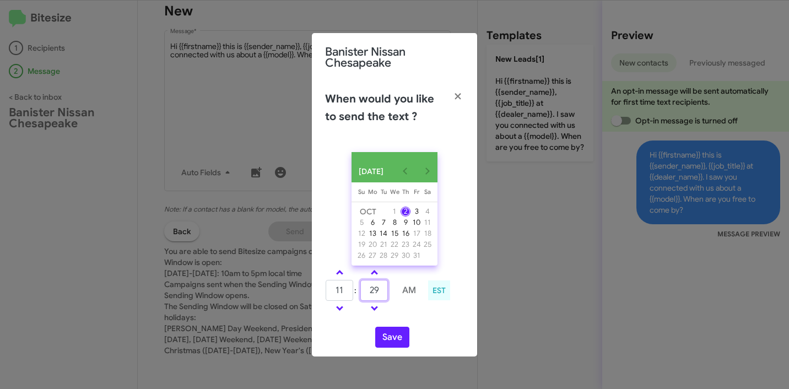
type input "29"
click at [390, 341] on button "Save" at bounding box center [392, 337] width 34 height 21
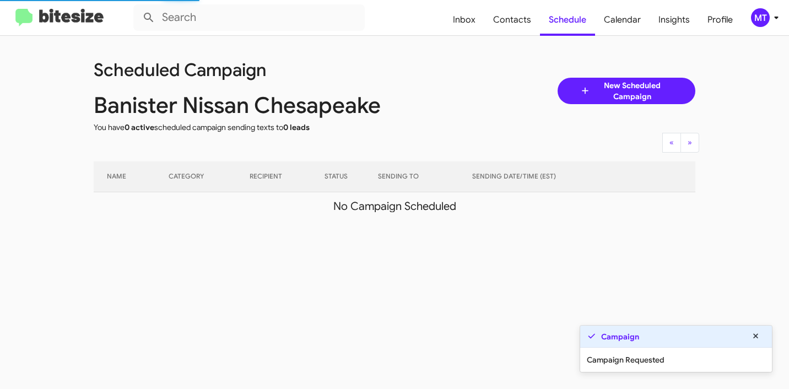
click at [774, 21] on icon at bounding box center [775, 17] width 13 height 13
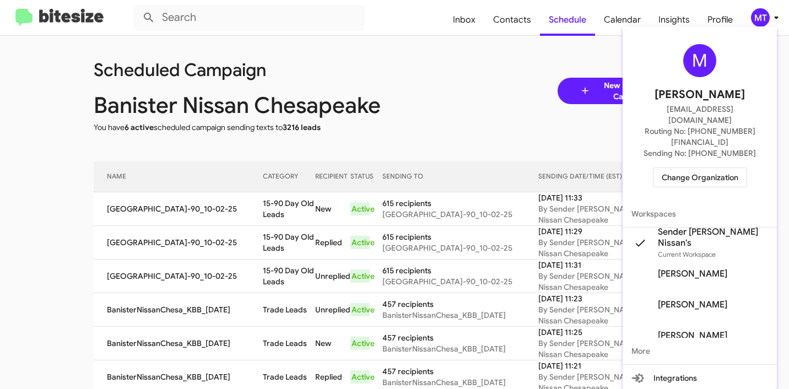
click at [409, 77] on div at bounding box center [394, 194] width 789 height 389
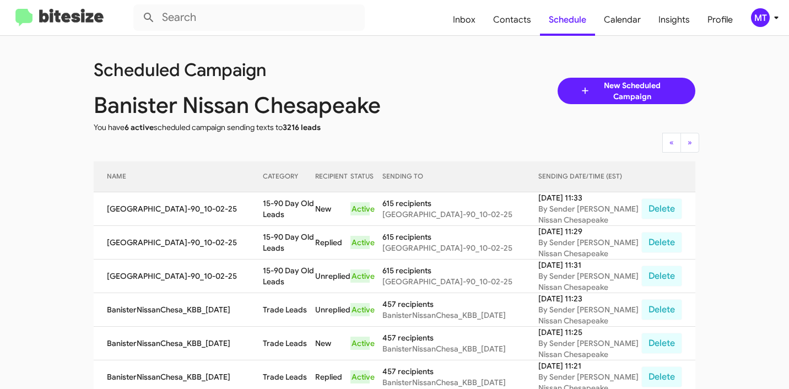
click at [764, 19] on div "MT" at bounding box center [760, 17] width 19 height 19
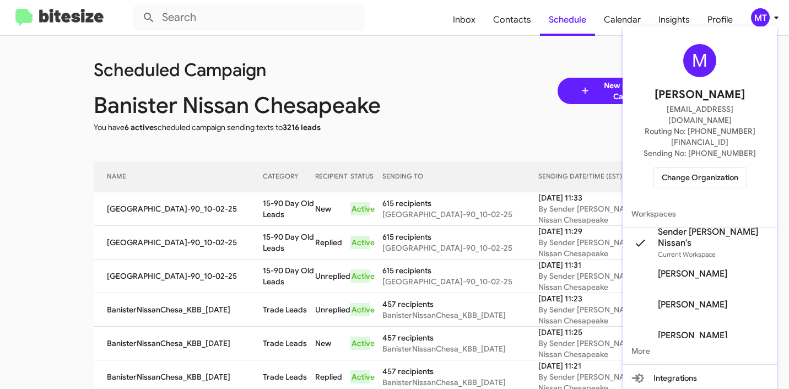
click at [683, 168] on span "Change Organization" at bounding box center [699, 177] width 77 height 19
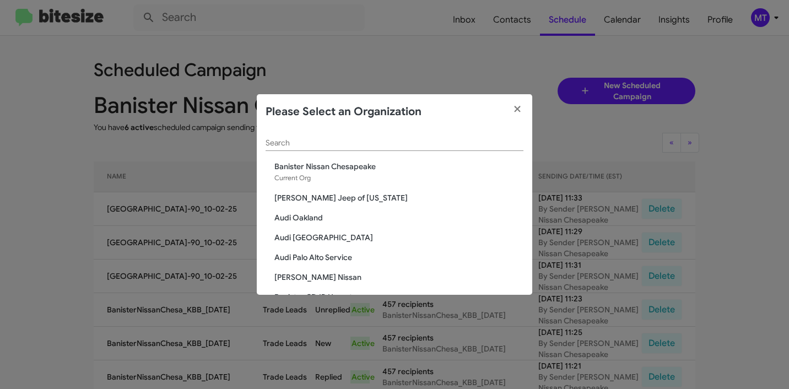
click at [398, 139] on input "Search" at bounding box center [394, 143] width 258 height 9
paste input "[PERSON_NAME] Nissan of [GEOGRAPHIC_DATA]"
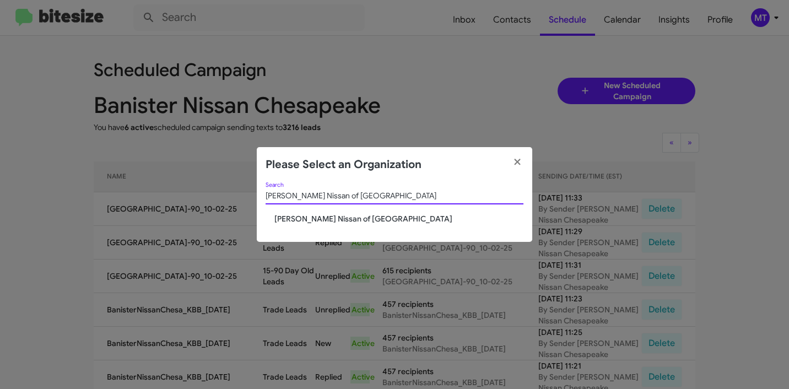
type input "[PERSON_NAME] Nissan of [GEOGRAPHIC_DATA]"
click at [338, 219] on span "[PERSON_NAME] Nissan of [GEOGRAPHIC_DATA]" at bounding box center [398, 218] width 249 height 11
click at [336, 218] on span "[PERSON_NAME] Nissan of [GEOGRAPHIC_DATA]" at bounding box center [398, 218] width 249 height 11
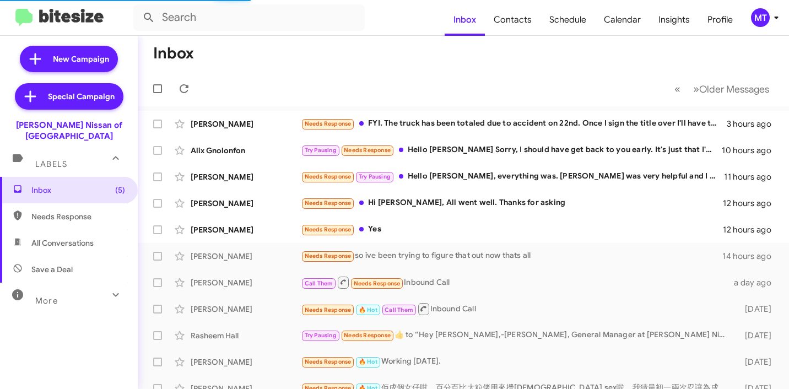
click at [773, 22] on icon at bounding box center [775, 17] width 13 height 13
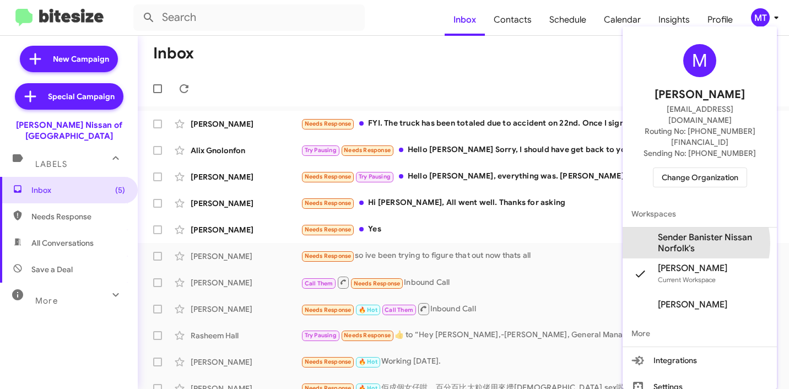
click at [686, 232] on span "Sender Banister Nissan Norfolk's" at bounding box center [713, 243] width 110 height 22
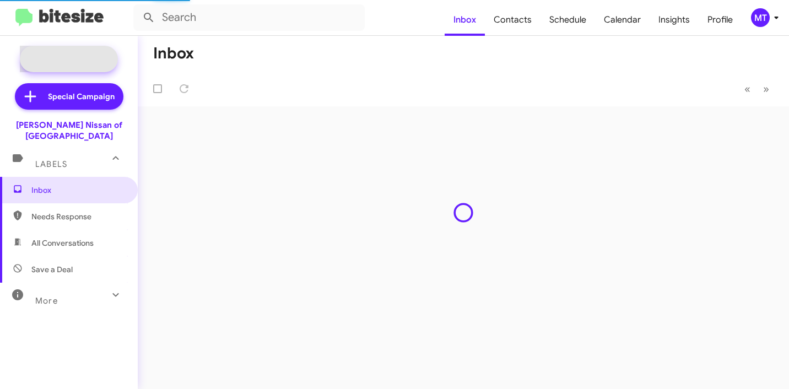
click at [91, 64] on span "New Campaign" at bounding box center [81, 58] width 56 height 11
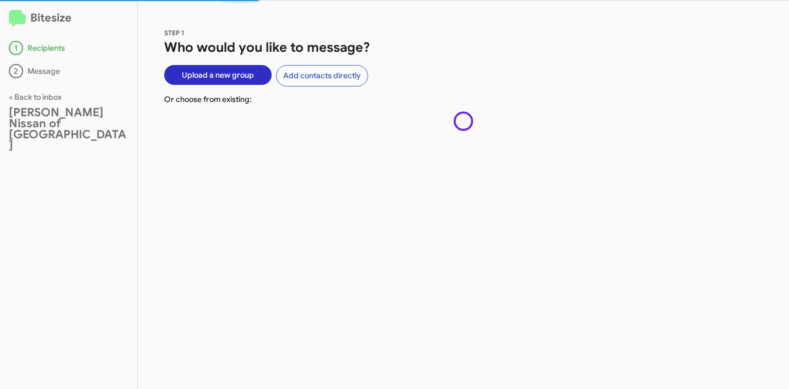
click at [226, 77] on span "Upload a new group" at bounding box center [218, 75] width 72 height 20
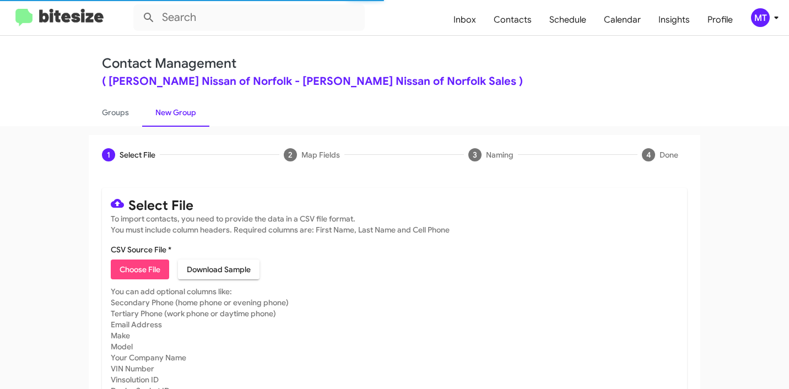
click at [150, 269] on span "Choose File" at bounding box center [139, 269] width 41 height 20
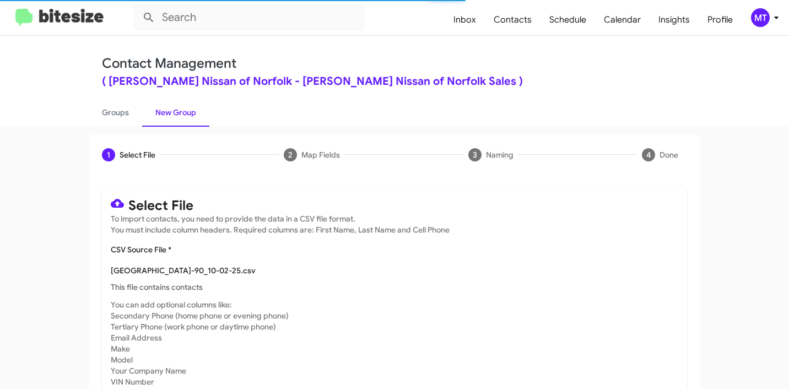
type input "[GEOGRAPHIC_DATA]-90_10-02-25"
click at [770, 19] on icon at bounding box center [775, 17] width 13 height 13
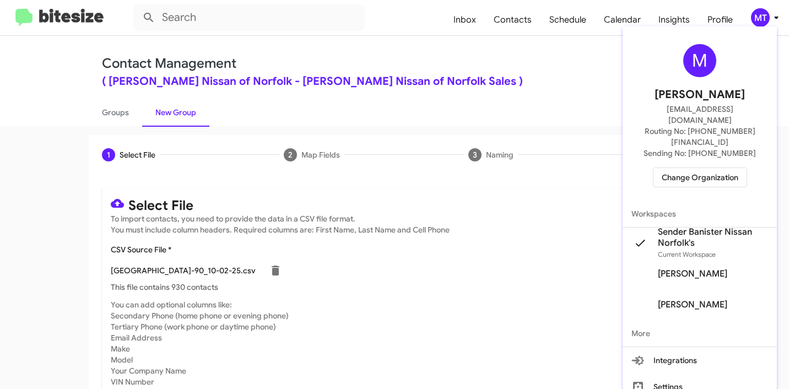
click at [470, 91] on div at bounding box center [394, 194] width 789 height 389
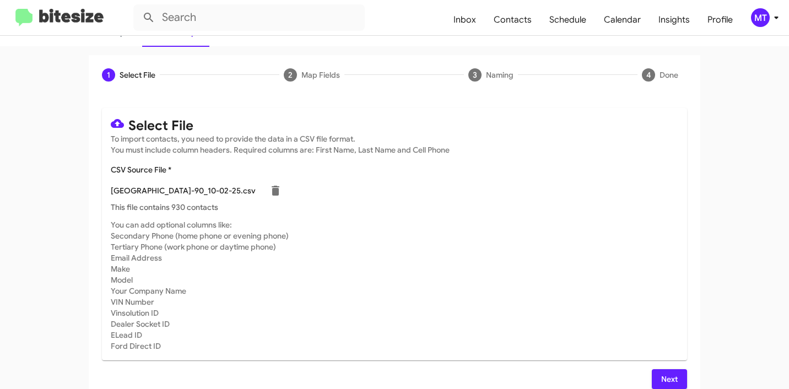
scroll to position [93, 0]
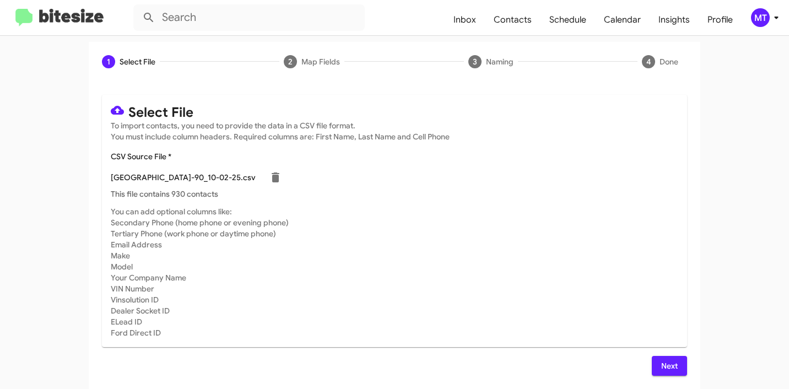
click at [672, 365] on span "Next" at bounding box center [669, 366] width 18 height 20
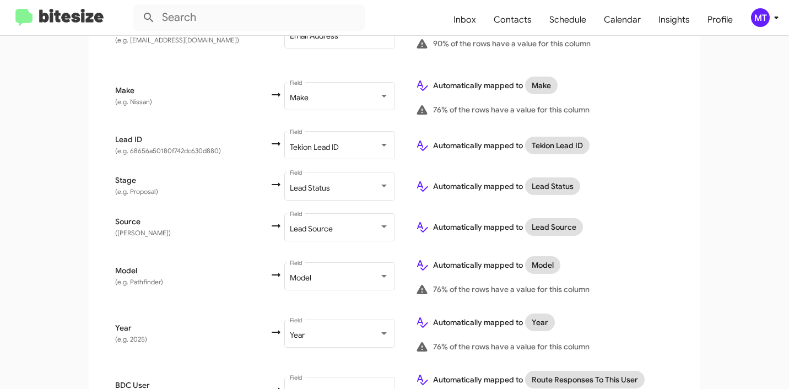
scroll to position [589, 0]
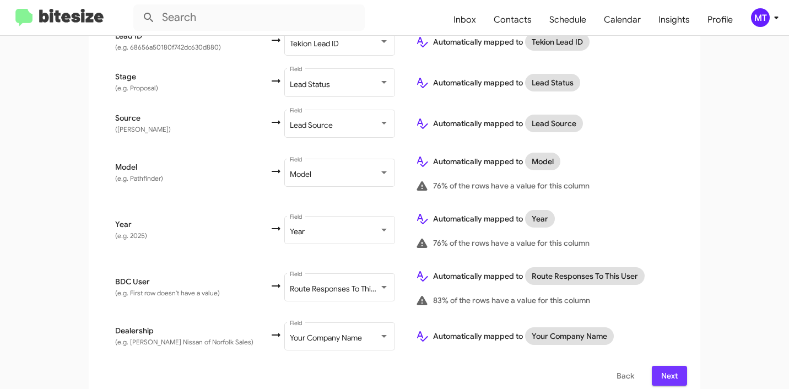
click at [666, 366] on span "Next" at bounding box center [669, 376] width 18 height 20
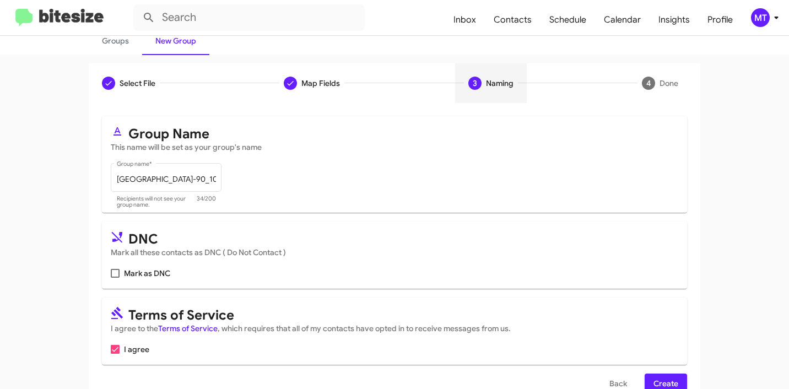
scroll to position [98, 0]
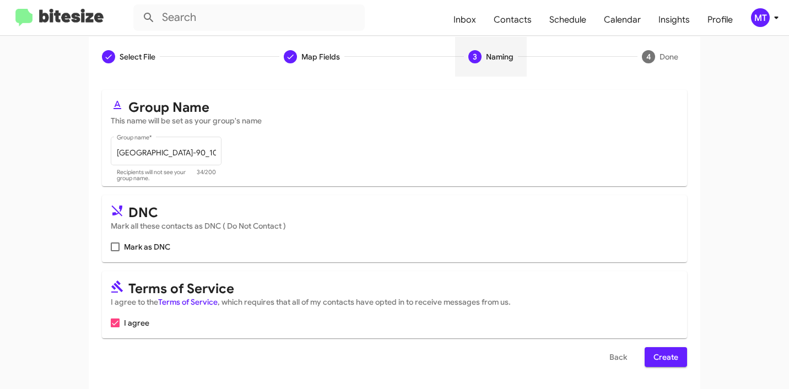
click at [660, 355] on span "Create" at bounding box center [665, 357] width 25 height 20
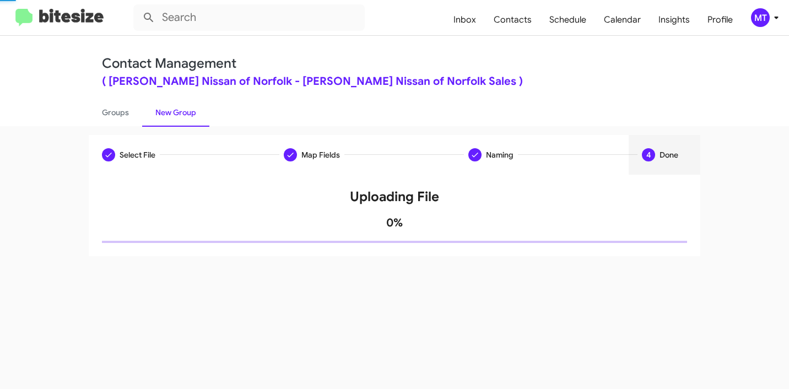
scroll to position [0, 0]
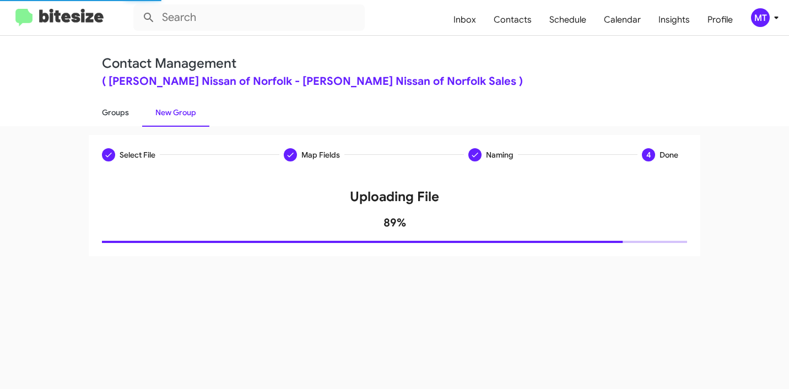
click at [105, 116] on link "Groups" at bounding box center [115, 112] width 53 height 29
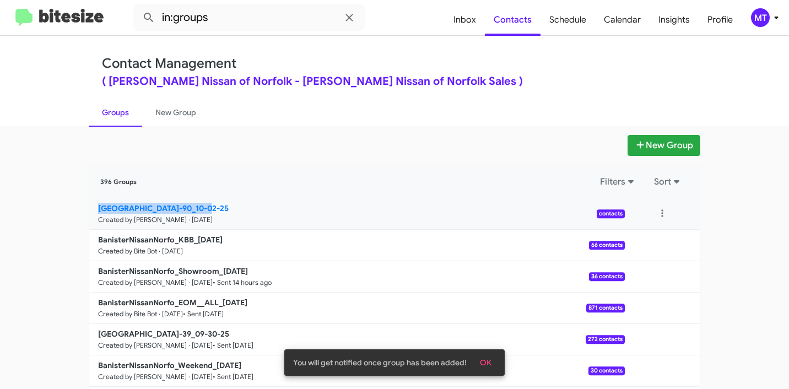
drag, startPoint x: 57, startPoint y: 212, endPoint x: 194, endPoint y: 206, distance: 136.7
click at [194, 206] on app-groups "New Group 396 Groups Filters Sort BanisterNissanNorfo_16-90_10-02-25 Created by…" at bounding box center [394, 338] width 789 height 406
copy b "BanisterNissanNorfo_16-90"
click at [276, 24] on input "in:groups" at bounding box center [248, 17] width 231 height 26
paste input "BanisterNissanNorfo_16-90"
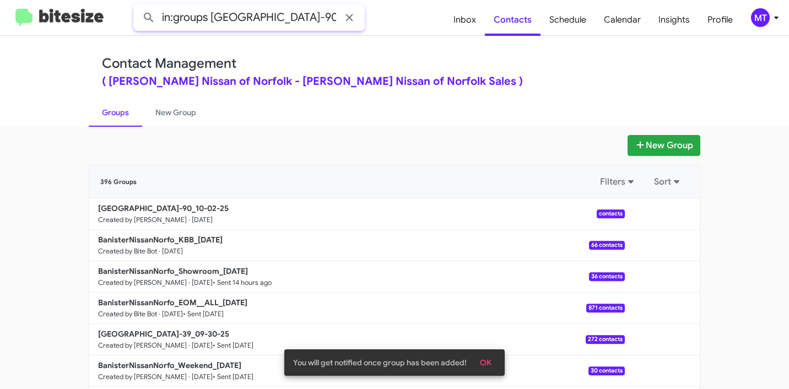
scroll to position [0, 10]
type input "in:groups BanisterNissanNorfo_16-90"
click at [138, 7] on button at bounding box center [149, 18] width 22 height 22
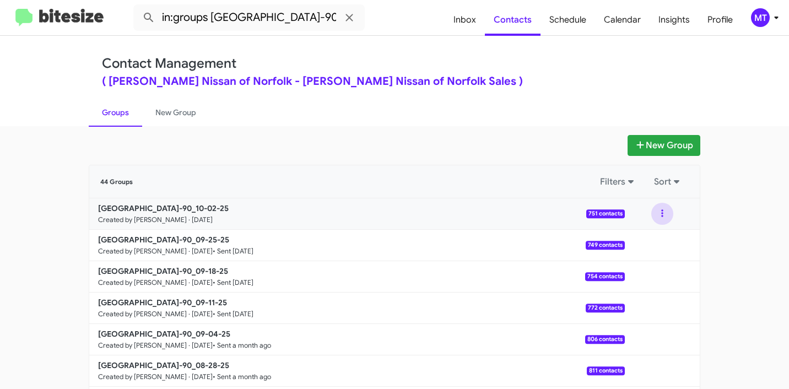
click at [664, 213] on button at bounding box center [662, 214] width 22 height 22
click at [644, 241] on button "View contacts" at bounding box center [629, 243] width 88 height 26
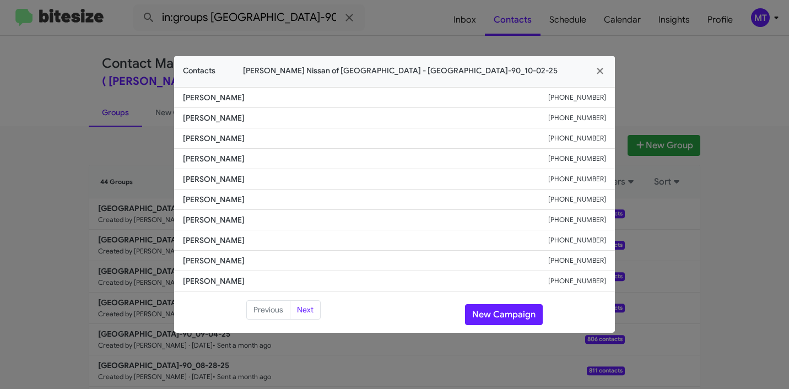
drag, startPoint x: 251, startPoint y: 99, endPoint x: 184, endPoint y: 98, distance: 66.6
click at [184, 98] on span "William Rawlings" at bounding box center [365, 97] width 365 height 11
copy span "William Rawlings"
click at [604, 72] on icon "button" at bounding box center [600, 71] width 13 height 10
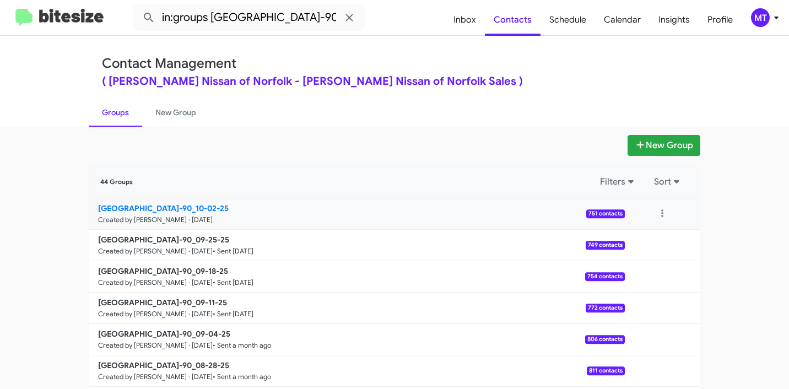
click at [175, 208] on b "BanisterNissanNorfo_16-90_10-02-25" at bounding box center [163, 208] width 131 height 10
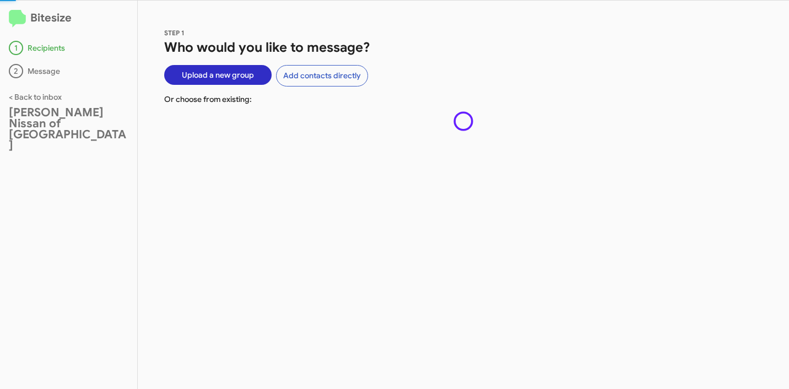
click at [159, 209] on div "STEP 1 Who would you like to message? Upload a new group Add contacts directly …" at bounding box center [463, 195] width 651 height 388
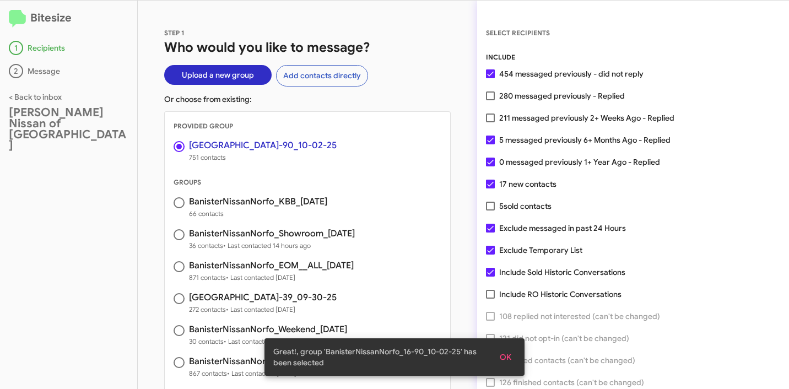
click at [502, 355] on span "OK" at bounding box center [505, 357] width 12 height 20
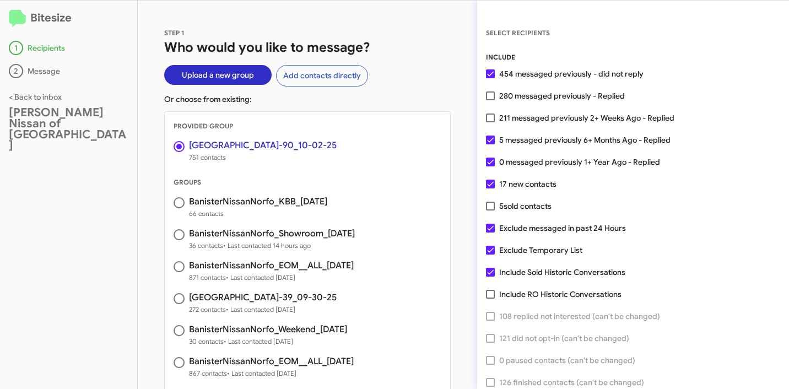
click at [501, 120] on span "211 messaged previously 2+ Weeks Ago - Replied" at bounding box center [586, 117] width 175 height 13
click at [490, 122] on input "211 messaged previously 2+ Weeks Ago - Replied" at bounding box center [490, 122] width 1 height 1
checkbox input "true"
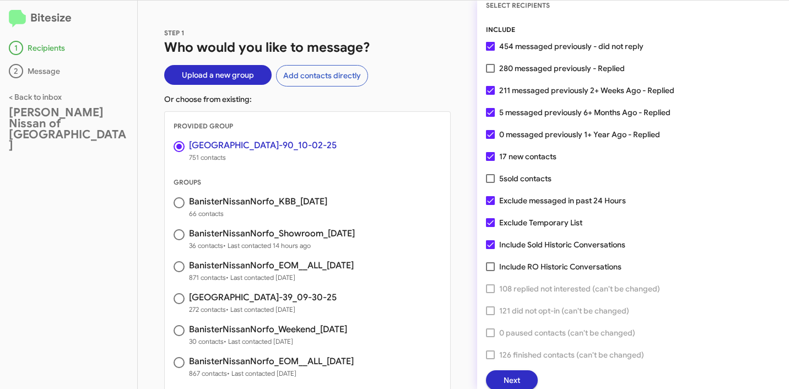
scroll to position [28, 0]
click at [521, 374] on button "Next" at bounding box center [512, 380] width 52 height 20
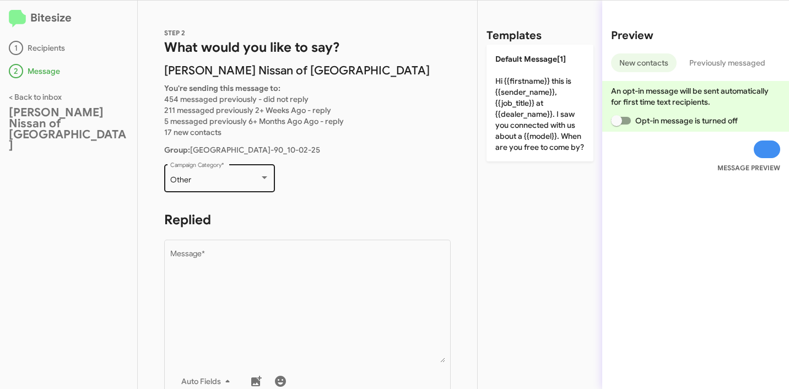
click at [192, 183] on div "Other" at bounding box center [214, 180] width 89 height 9
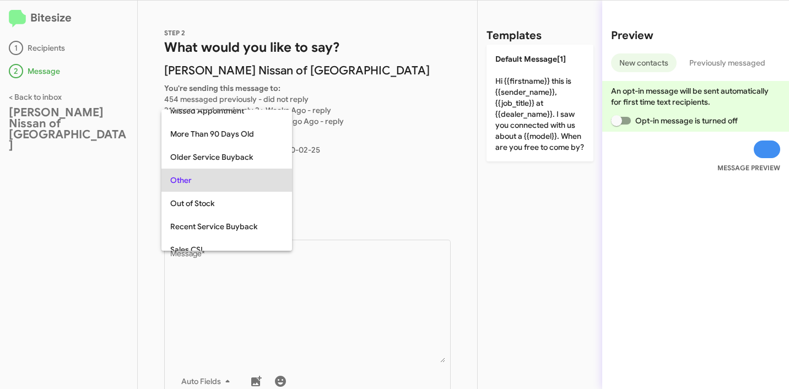
scroll to position [0, 0]
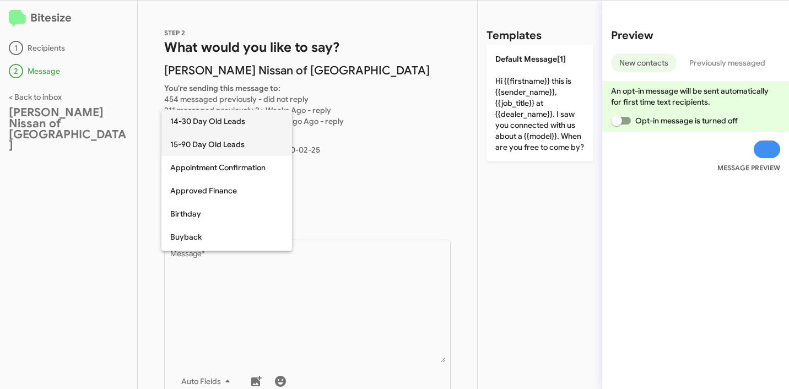
click at [211, 138] on span "15-90 Day Old Leads" at bounding box center [226, 144] width 113 height 23
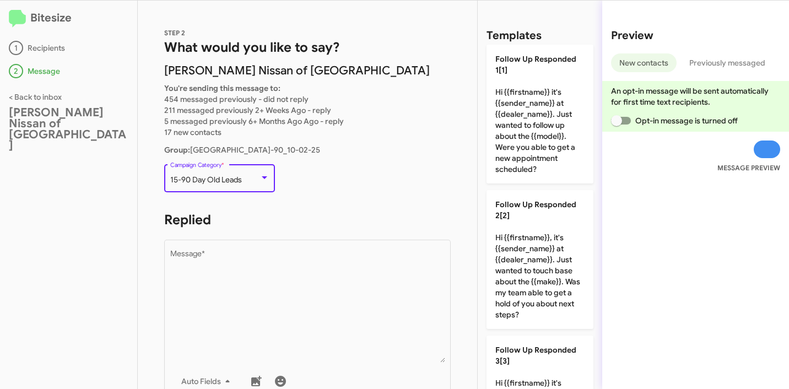
click at [355, 186] on p "15-90 Day Old Leads Campaign Category *" at bounding box center [307, 183] width 286 height 42
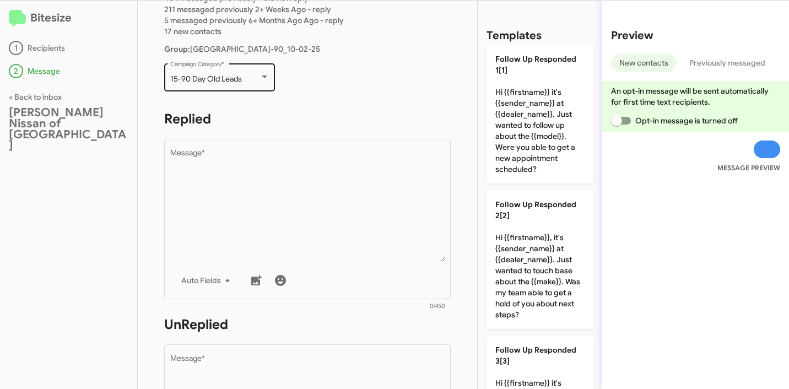
scroll to position [139, 0]
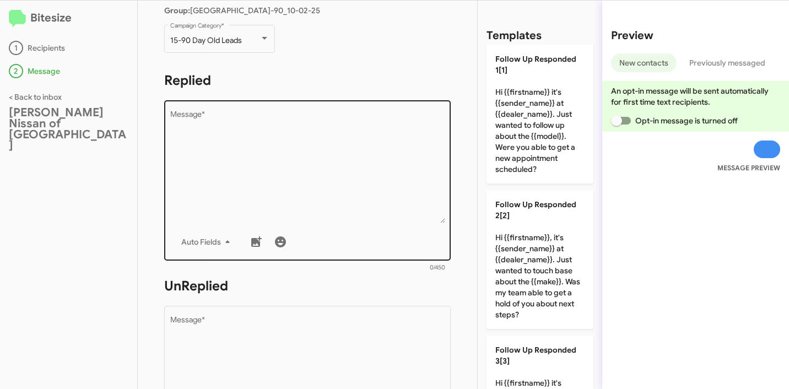
click at [374, 175] on textarea "Message *" at bounding box center [307, 167] width 275 height 112
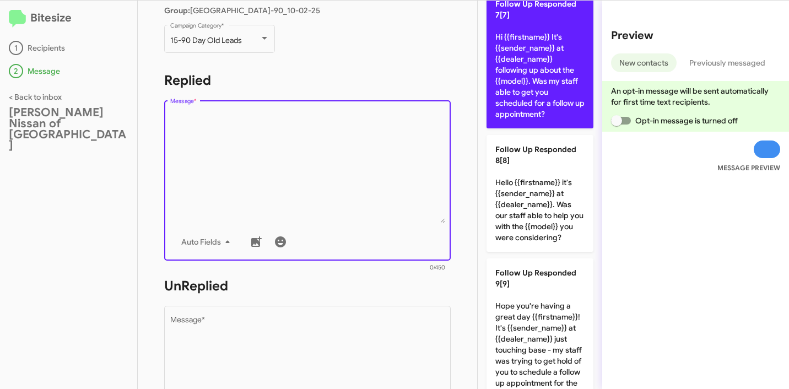
scroll to position [904, 0]
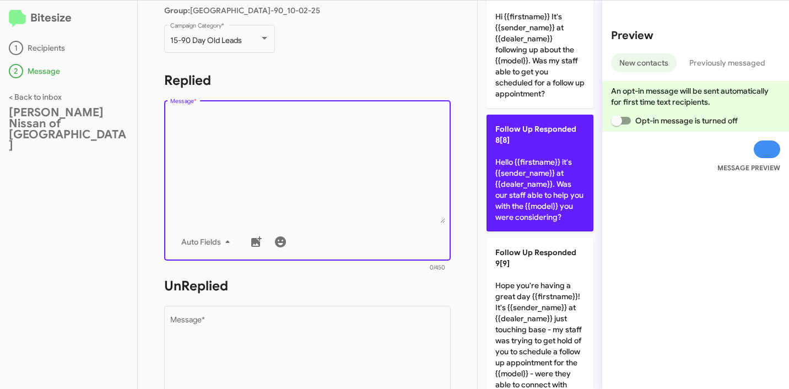
click at [536, 193] on p "Follow Up Responded 8[8] Hello {{firstname}} it's {{sender_name}} at {{dealer_n…" at bounding box center [539, 173] width 107 height 117
type textarea "Hello {{firstname}} it's {{sender_name}} at {{dealer_name}}. Was our staff able…"
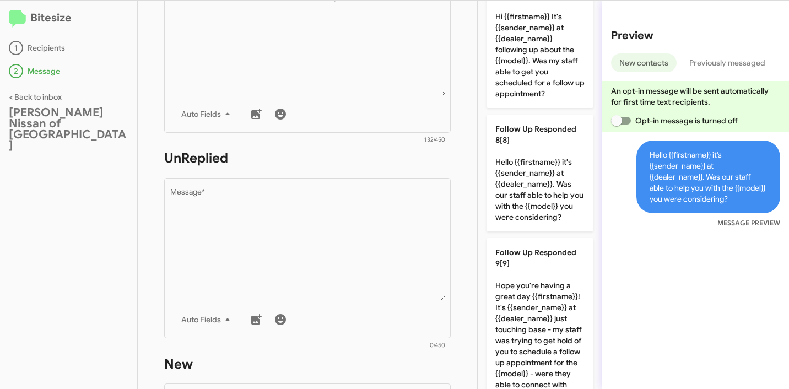
scroll to position [323, 0]
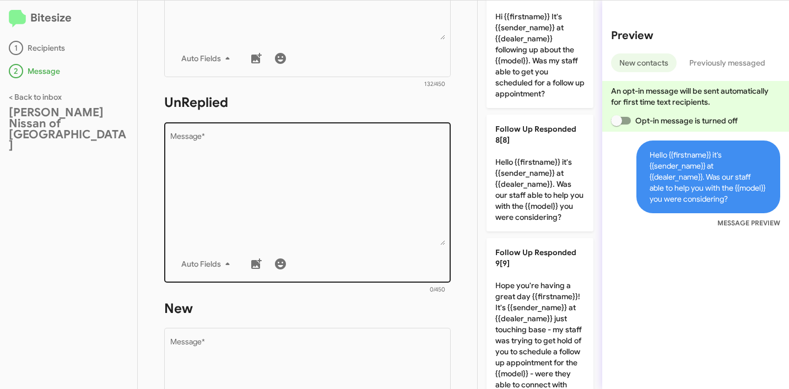
click at [301, 177] on textarea "Message *" at bounding box center [307, 189] width 275 height 112
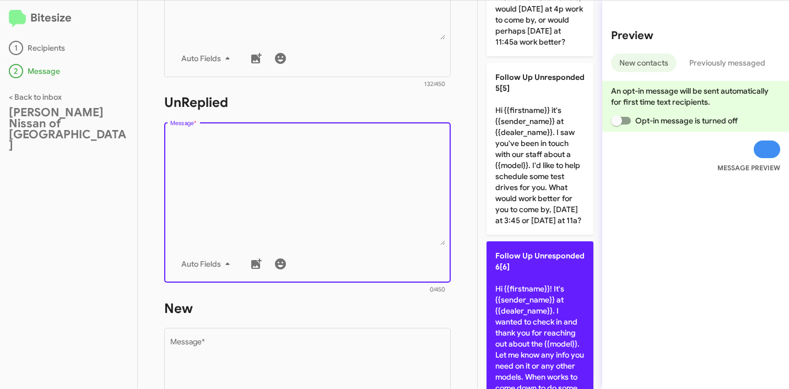
scroll to position [486, 0]
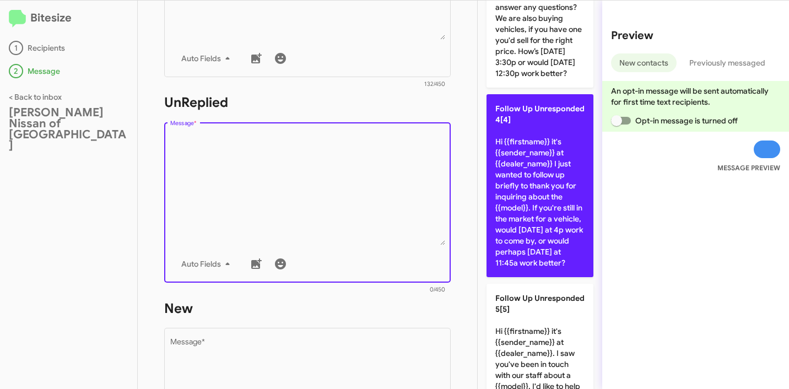
click at [547, 241] on p "Follow Up Unresponded 4[4] Hi {{firstname}} it's {{sender_name}} at {{dealer_na…" at bounding box center [539, 185] width 107 height 183
type textarea "Hi {{firstname}} it's {{sender_name}} at {{dealer_name}} I just wanted to follo…"
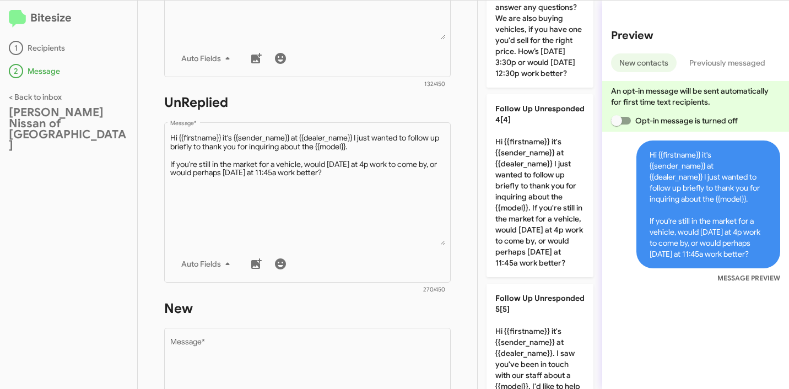
scroll to position [632, 0]
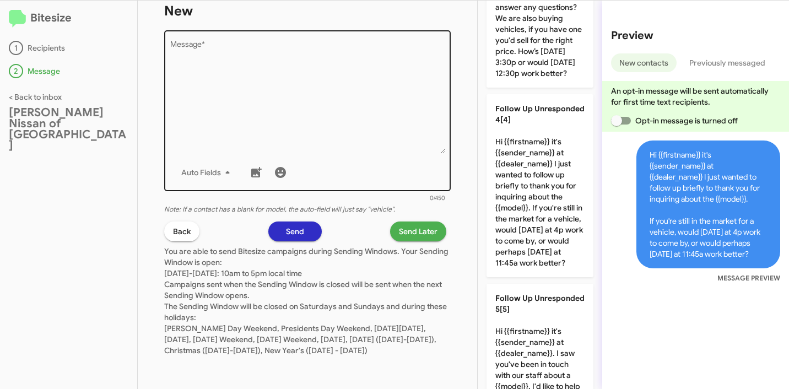
click at [316, 102] on textarea "Message *" at bounding box center [307, 97] width 275 height 112
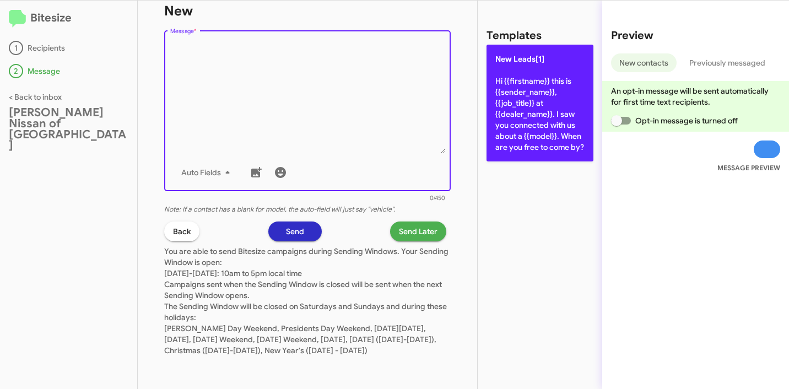
click at [512, 95] on p "New Leads[1] Hi {{firstname}} this is {{sender_name}}, {{job_title}} at {{deale…" at bounding box center [539, 103] width 107 height 117
type textarea "Hi {{firstname}} this is {{sender_name}}, {{job_title}} at {{dealer_name}}. I s…"
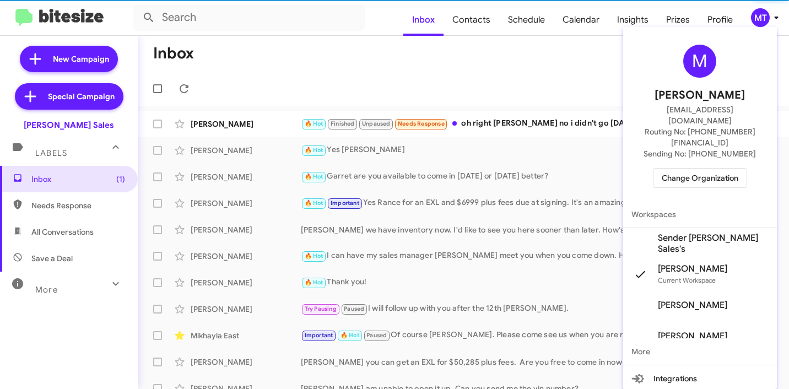
click at [673, 232] on span "Sender [PERSON_NAME] Sales's" at bounding box center [713, 243] width 110 height 22
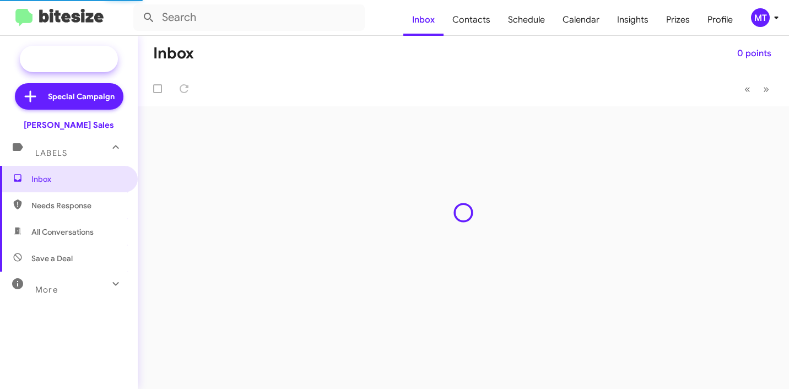
click at [61, 51] on span "New Campaign" at bounding box center [69, 59] width 98 height 26
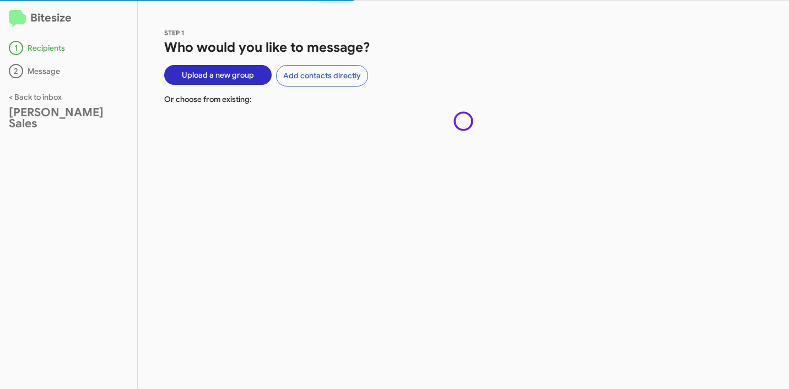
click at [216, 83] on span "Upload a new group" at bounding box center [218, 75] width 72 height 20
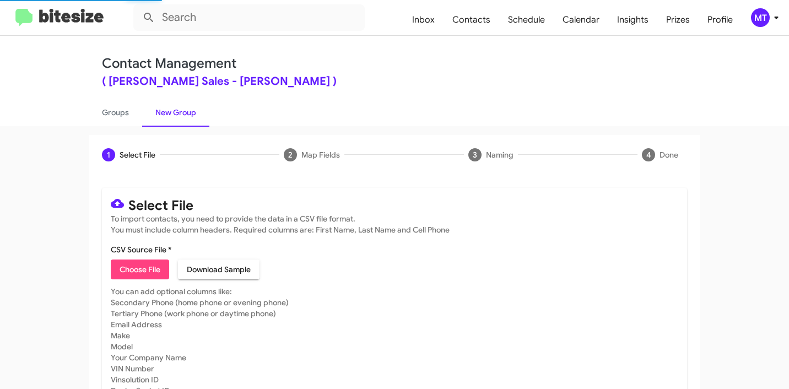
click at [142, 274] on span "Choose File" at bounding box center [139, 269] width 41 height 20
type input "TonyHondaSales_30-60_2_10-02-25"
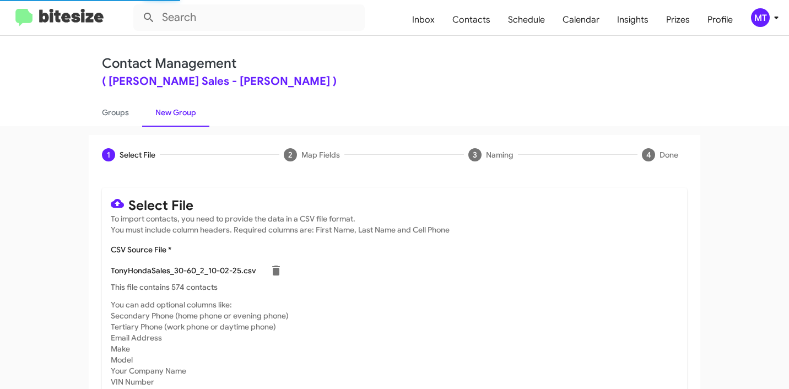
click at [780, 18] on icon at bounding box center [775, 17] width 13 height 13
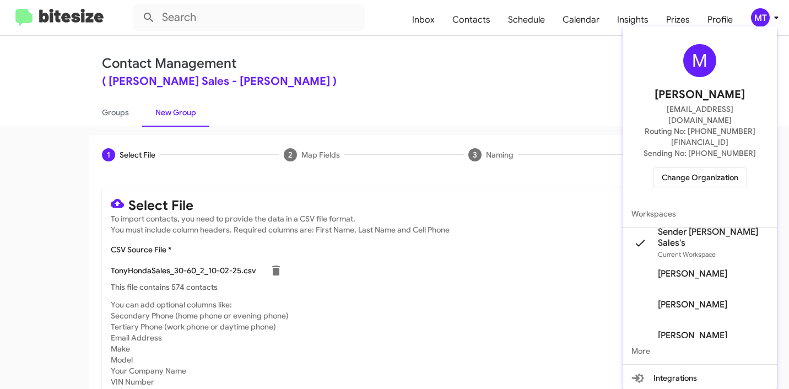
click at [439, 86] on div at bounding box center [394, 194] width 789 height 389
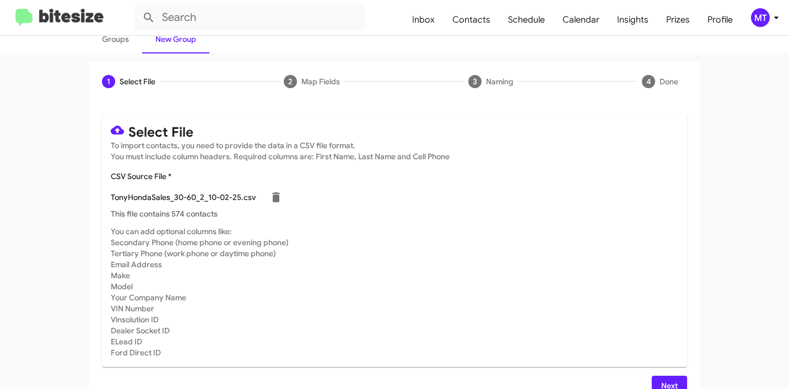
scroll to position [93, 0]
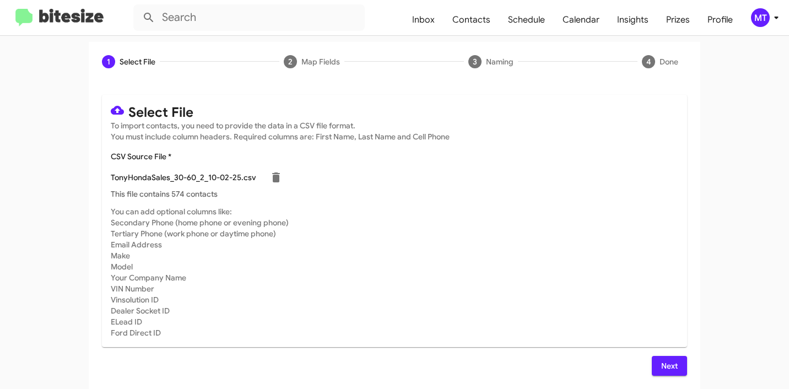
click at [660, 367] on span "Next" at bounding box center [669, 366] width 18 height 20
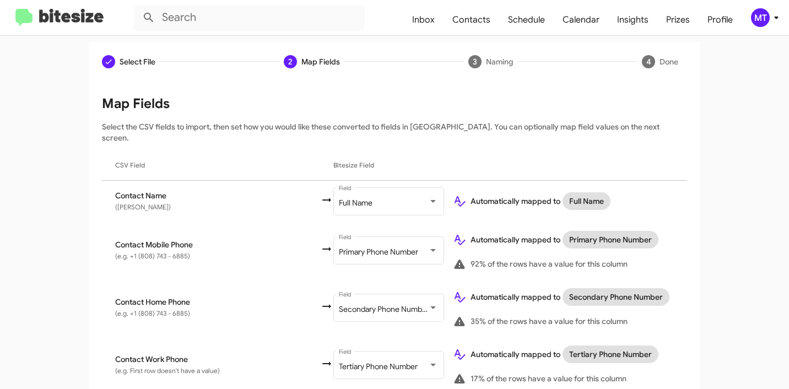
drag, startPoint x: 708, startPoint y: 345, endPoint x: 703, endPoint y: 433, distance: 87.7
click at [703, 388] on html "Inbox Contacts Schedule Calendar Insights Prizes Profile MT Contact Management …" at bounding box center [394, 194] width 789 height 389
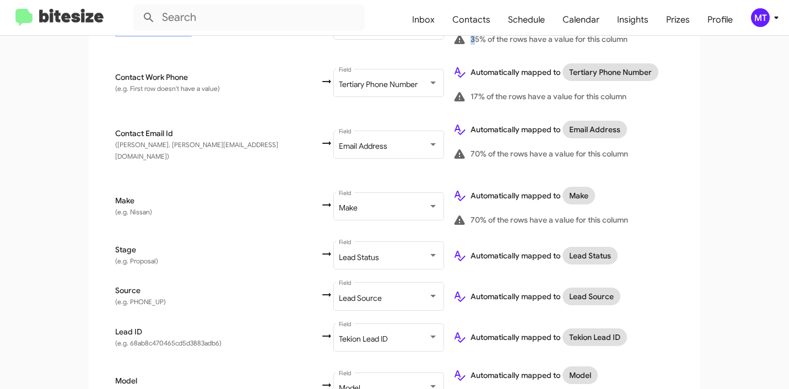
drag, startPoint x: 671, startPoint y: 313, endPoint x: 682, endPoint y: 404, distance: 90.9
click at [682, 388] on html "Inbox Contacts Schedule Calendar Insights Prizes Profile MT Contact Management …" at bounding box center [394, 194] width 789 height 389
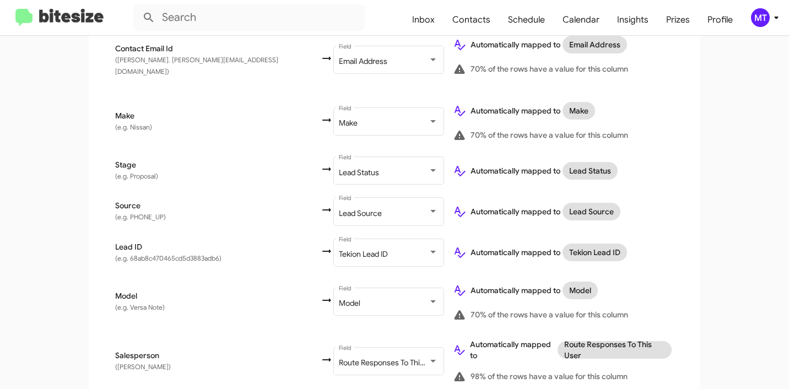
click at [714, 261] on app-new-group "Select File 2 Map Fields 3 Naming 4 Done Select File To import contacts, you ne…" at bounding box center [394, 75] width 789 height 800
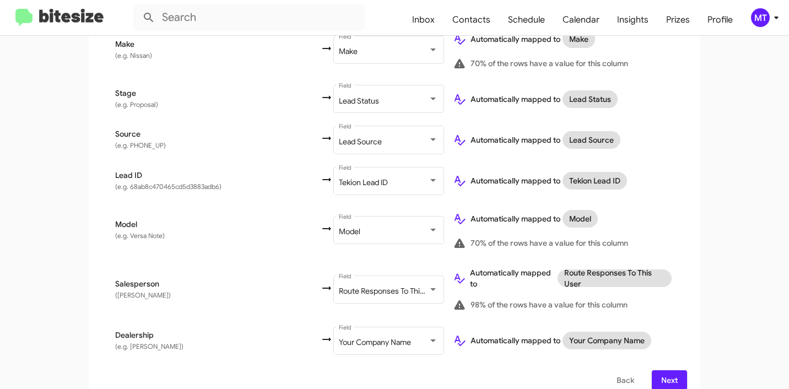
click at [669, 370] on span "Next" at bounding box center [669, 380] width 18 height 20
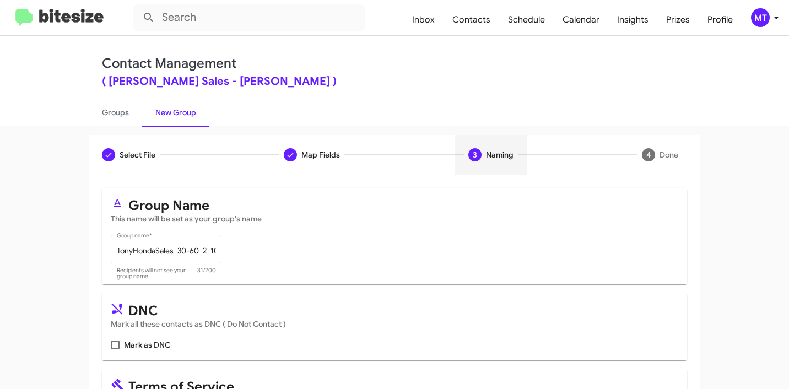
scroll to position [98, 0]
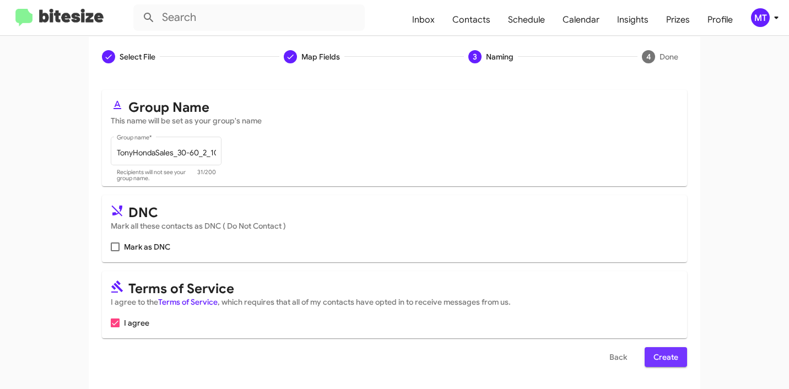
click at [672, 353] on span "Create" at bounding box center [665, 357] width 25 height 20
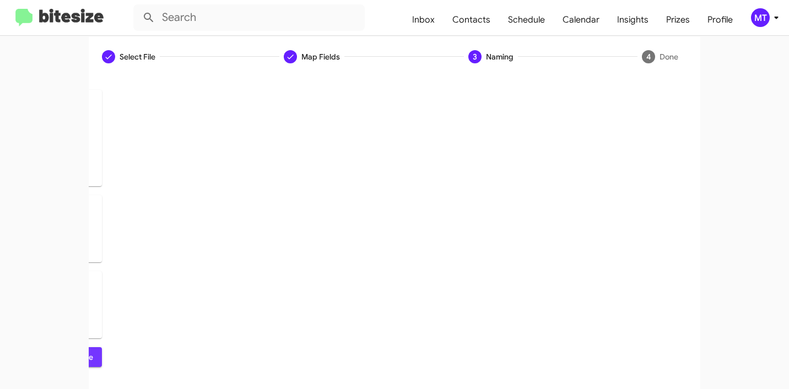
scroll to position [0, 0]
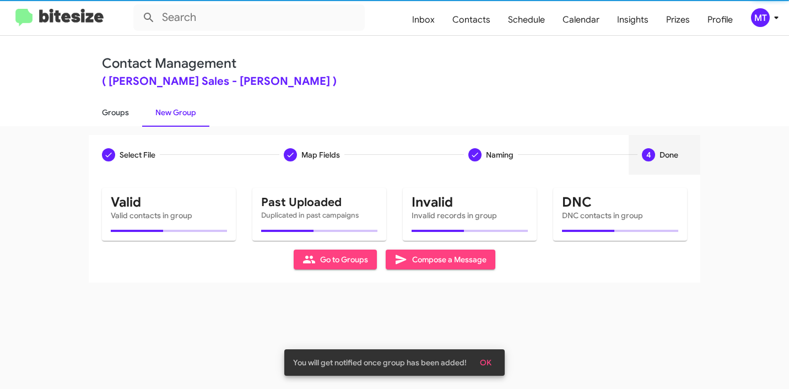
click at [107, 115] on link "Groups" at bounding box center [115, 112] width 53 height 29
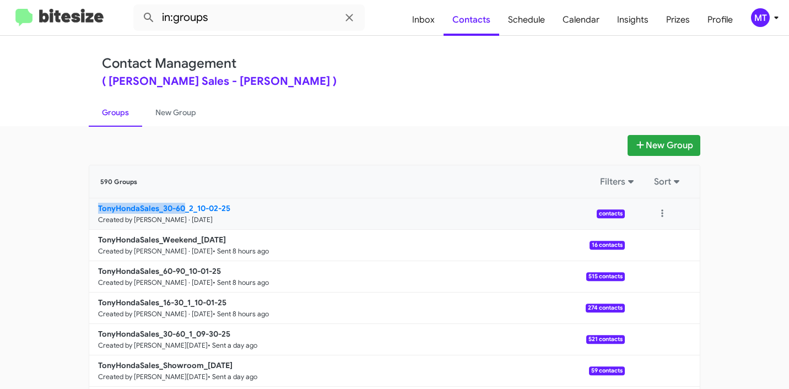
drag, startPoint x: 52, startPoint y: 209, endPoint x: 180, endPoint y: 205, distance: 127.8
click at [180, 205] on app-groups "New Group 590 Groups Filters Sort TonyHondaSales_30-60_2_10-02-25 Created by [P…" at bounding box center [394, 338] width 789 height 406
copy b "TonyHondaSales_30-60"
click at [254, 15] on input "in:groups" at bounding box center [248, 17] width 231 height 26
paste input "TonyHondaSales_30-60"
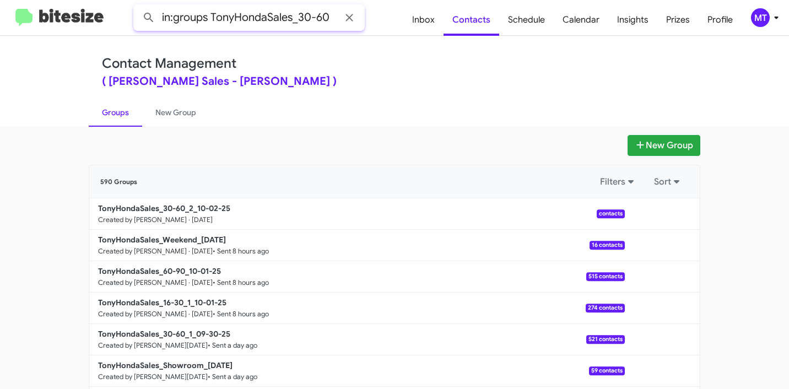
type input "in:groups TonyHondaSales_30-60"
click at [138, 7] on button at bounding box center [149, 18] width 22 height 22
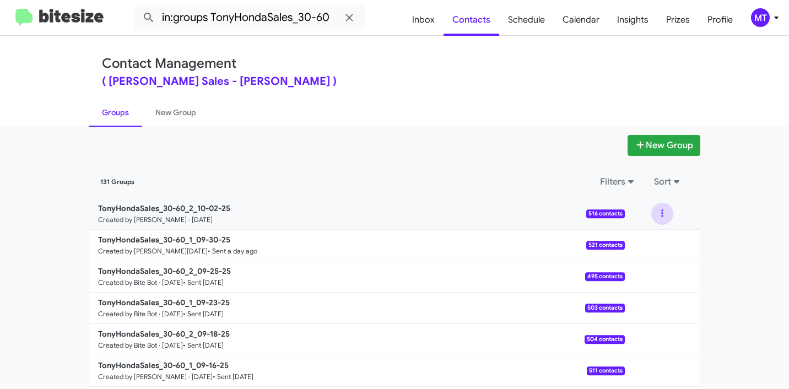
click at [659, 215] on button at bounding box center [662, 214] width 22 height 22
click at [618, 243] on button "View contacts" at bounding box center [629, 243] width 88 height 26
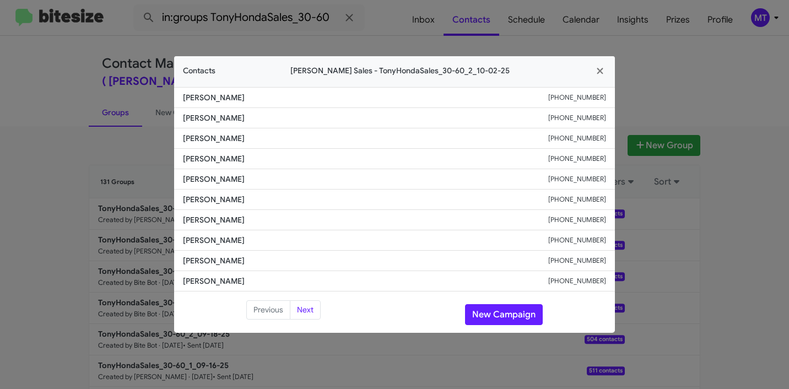
drag, startPoint x: 225, startPoint y: 99, endPoint x: 177, endPoint y: 98, distance: 48.5
click at [177, 98] on li "[PERSON_NAME] [PHONE_NUMBER]" at bounding box center [394, 97] width 441 height 21
copy span "[PERSON_NAME]"
click at [600, 74] on icon "button" at bounding box center [600, 71] width 13 height 10
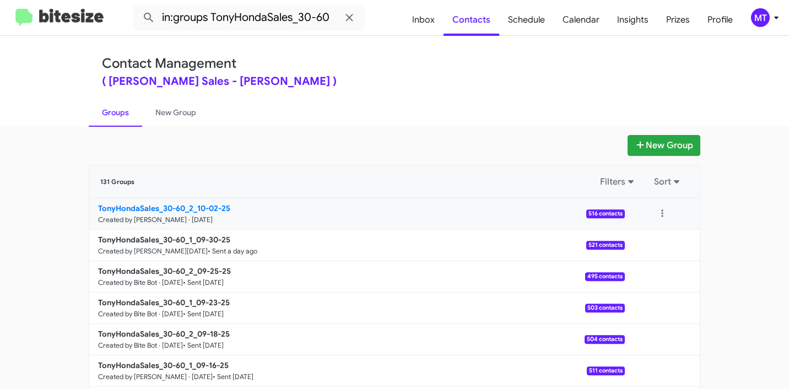
click at [151, 209] on b "TonyHondaSales_30-60_2_10-02-25" at bounding box center [164, 208] width 132 height 10
click at [136, 205] on b "TonyHondaSales_30-60_2_10-02-25" at bounding box center [164, 208] width 132 height 10
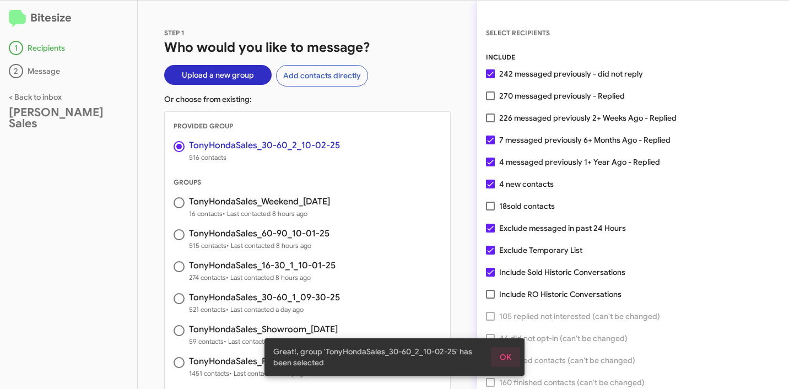
click at [503, 359] on span "OK" at bounding box center [505, 357] width 12 height 20
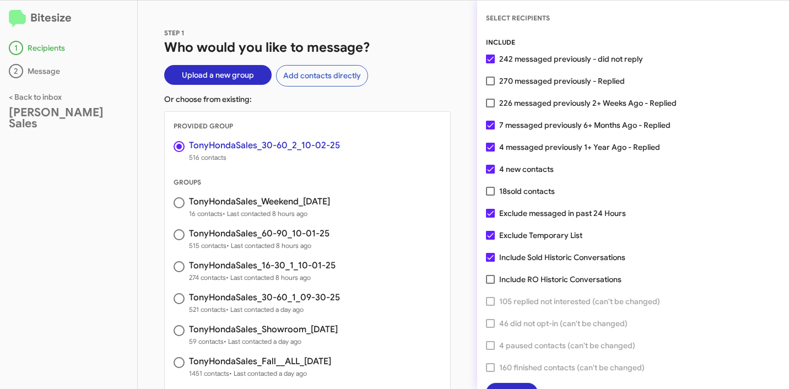
scroll to position [28, 0]
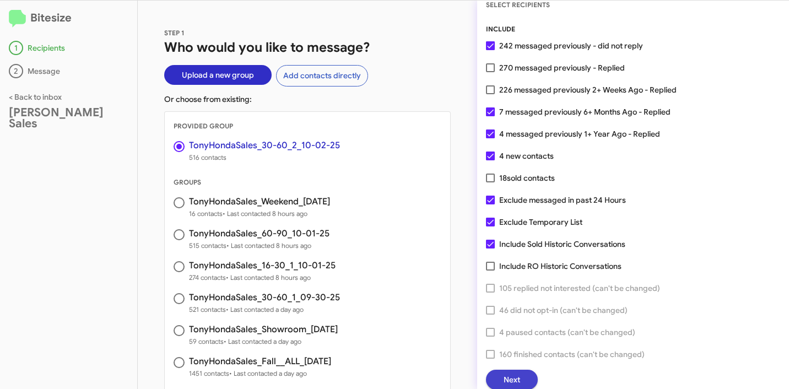
click at [510, 378] on span "Next" at bounding box center [511, 380] width 17 height 20
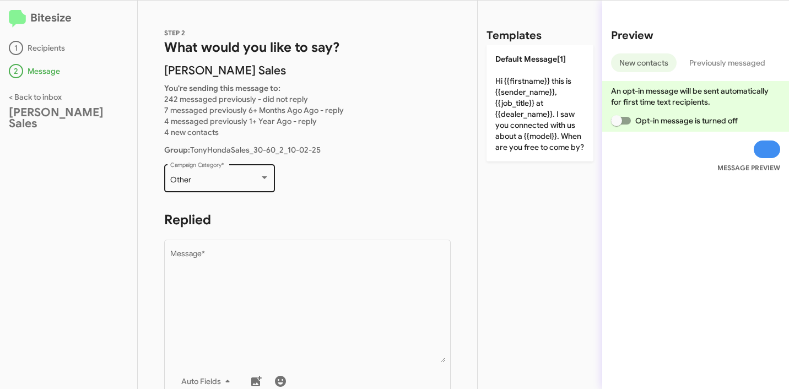
click at [248, 166] on div "Other Campaign Category *" at bounding box center [219, 177] width 99 height 30
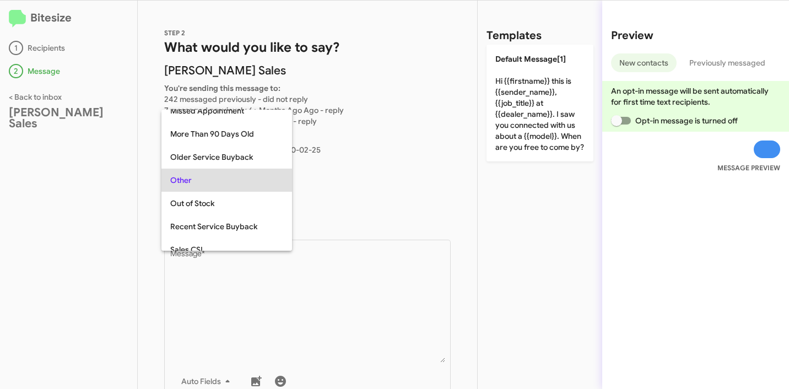
scroll to position [0, 0]
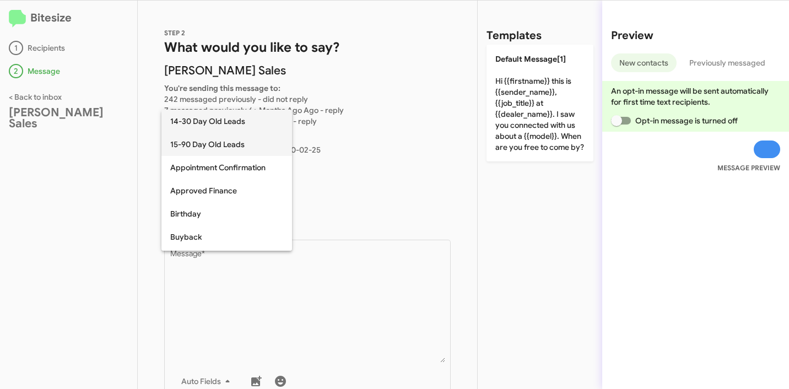
click at [236, 146] on span "15-90 Day Old Leads" at bounding box center [226, 144] width 113 height 23
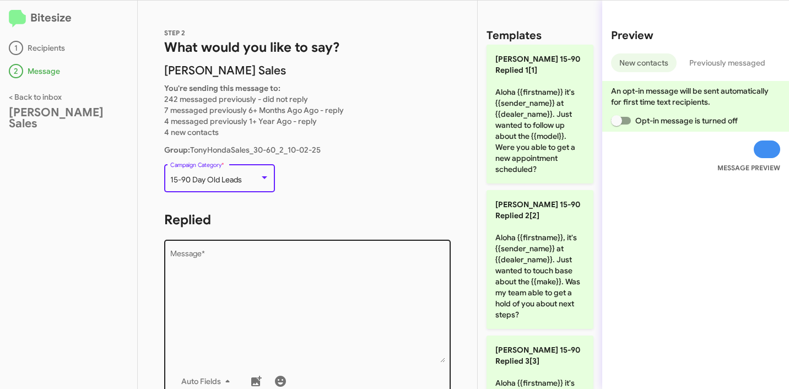
click at [296, 273] on textarea "Message *" at bounding box center [307, 306] width 275 height 112
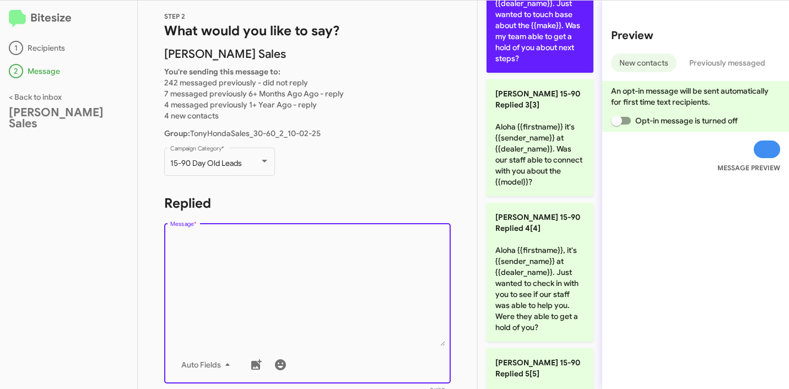
scroll to position [284, 0]
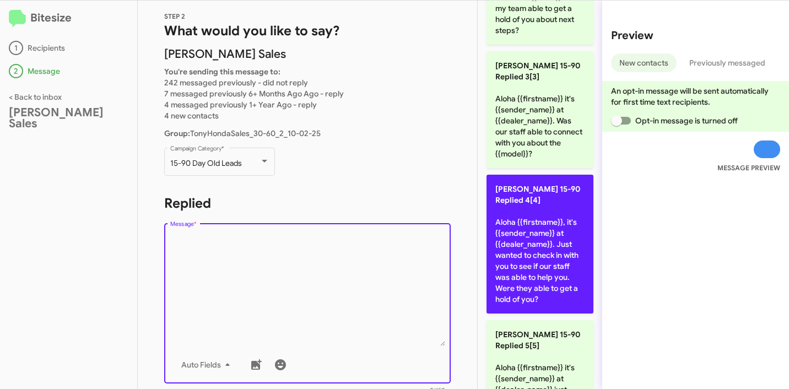
click at [550, 232] on p "Tony Honda 15-90 Replied 4[4] Aloha {{firstname}}, it's {{sender_name}} at {{de…" at bounding box center [539, 244] width 107 height 139
type textarea "Aloha {{firstname}}, it's {{sender_name}} at {{dealer_name}}. Just wanted to ch…"
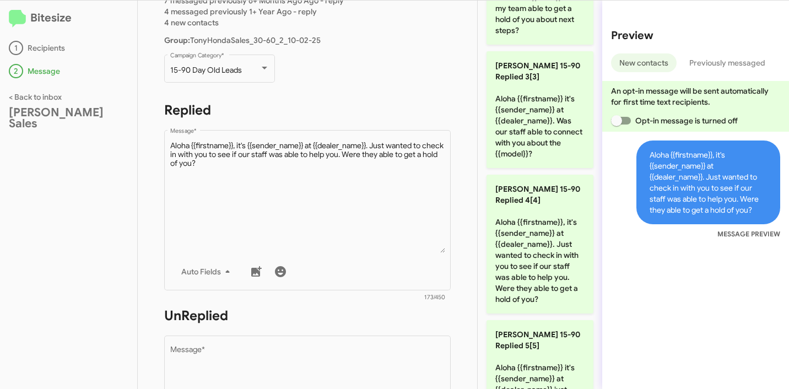
scroll to position [303, 0]
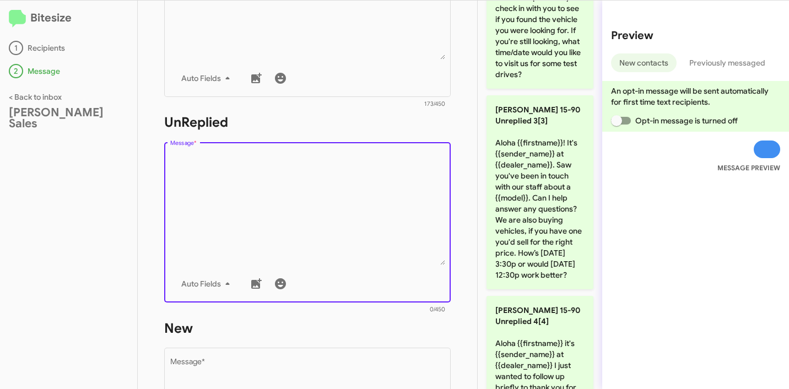
click at [282, 186] on textarea "Message *" at bounding box center [307, 209] width 275 height 112
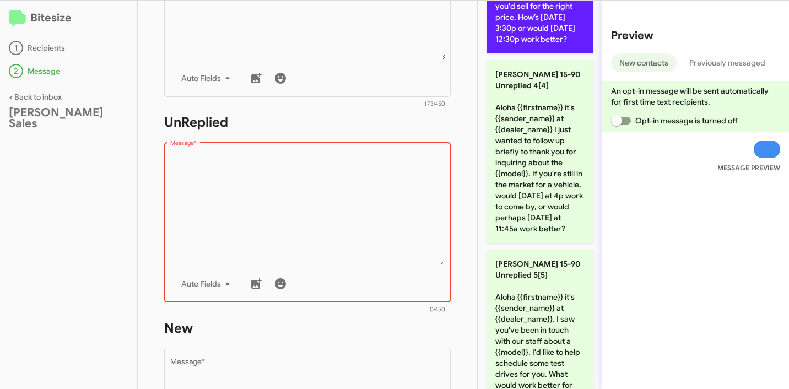
scroll to position [530, 0]
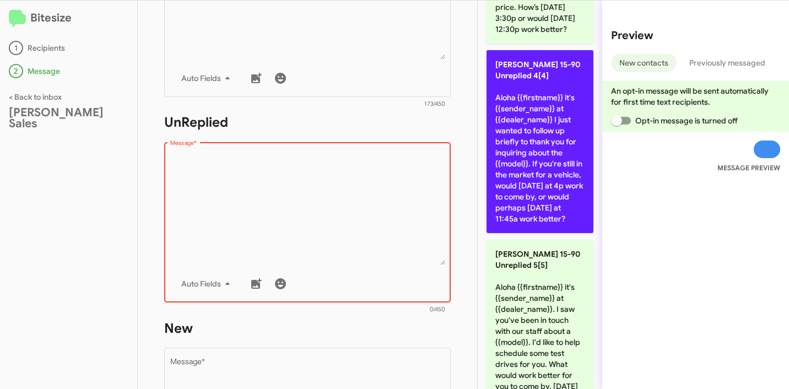
click at [550, 205] on p "Tony Honda 15-90 Unreplied 4[4] Aloha {{firstname}} it's {{sender_name}} at {{d…" at bounding box center [539, 141] width 107 height 183
type textarea "Aloha {{firstname}} it's {{sender_name}} at {{dealer_name}} I just wanted to fo…"
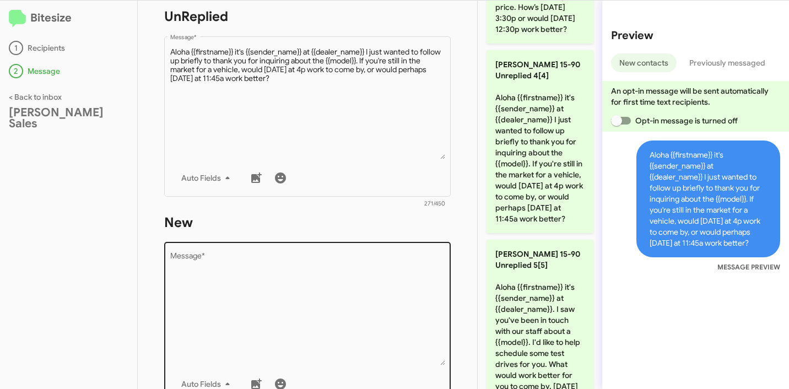
scroll to position [515, 0]
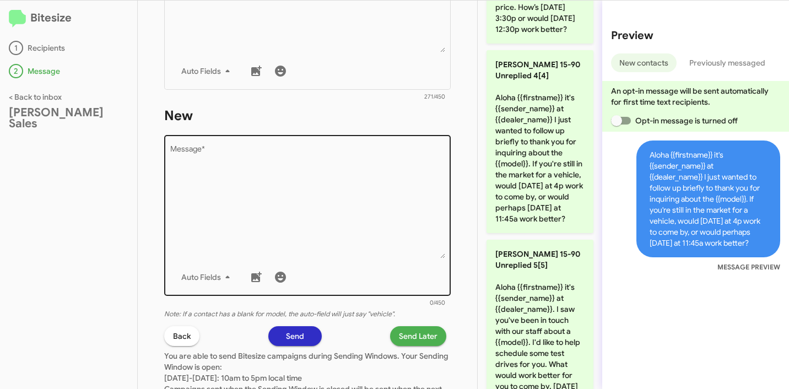
click at [325, 222] on textarea "Message *" at bounding box center [307, 202] width 275 height 112
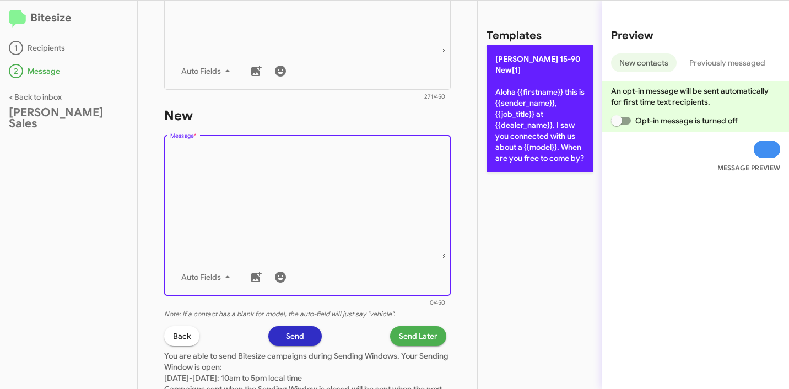
click at [514, 146] on p "Tony Honda 15-90 New[1] Aloha {{firstname}} this is {{sender_name}}, {{job_titl…" at bounding box center [539, 109] width 107 height 128
type textarea "Aloha {{firstname}} this is {{sender_name}}, {{job_title}} at {{dealer_name}}. …"
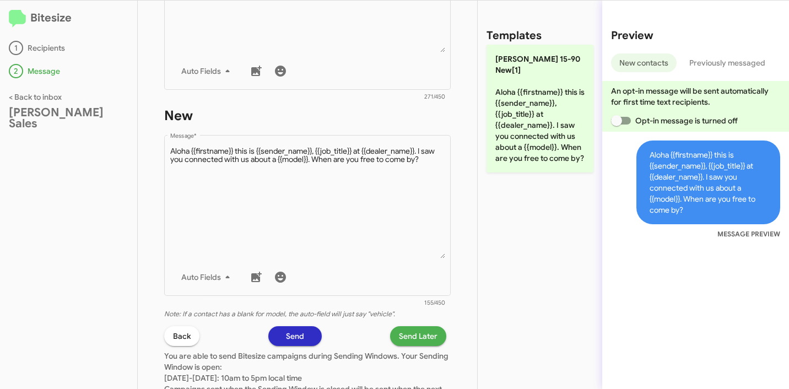
click at [403, 339] on span "Send Later" at bounding box center [418, 336] width 39 height 20
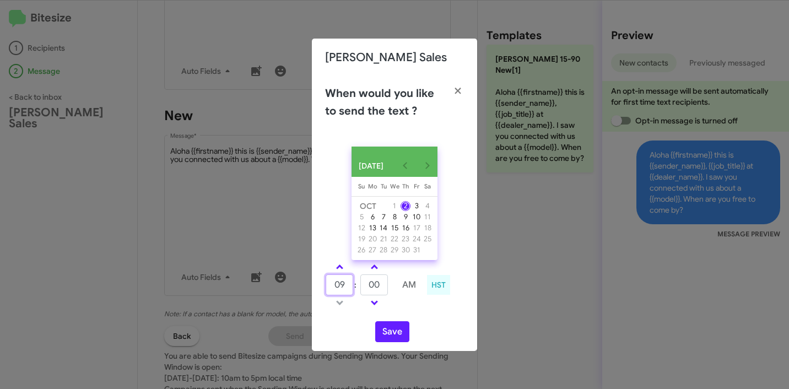
click at [338, 288] on input "09" at bounding box center [339, 284] width 28 height 21
type input "12"
click at [373, 289] on input "00" at bounding box center [374, 284] width 28 height 21
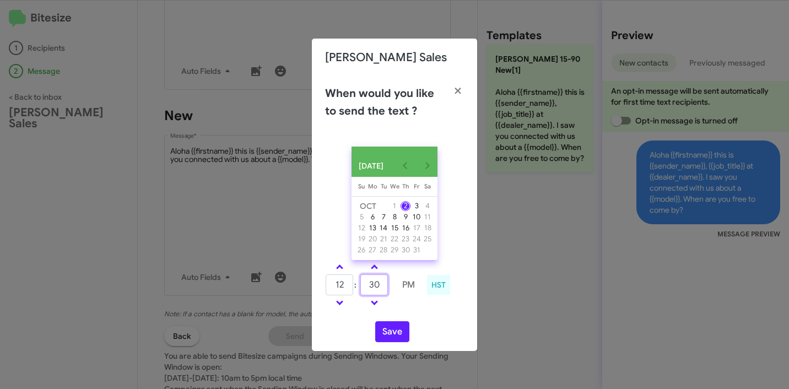
type input "30"
click at [395, 336] on button "Save" at bounding box center [392, 331] width 34 height 21
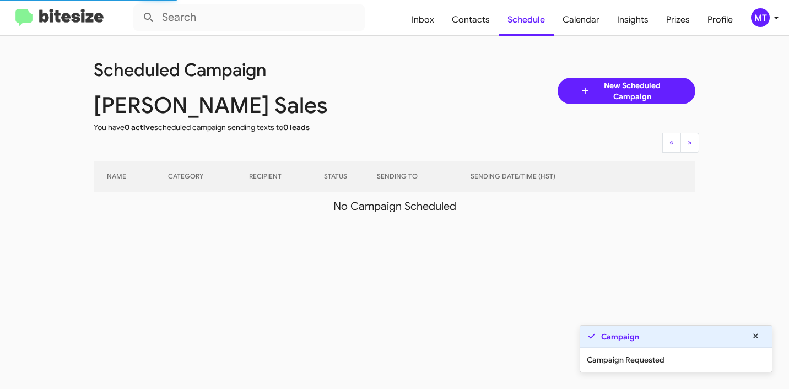
click at [770, 19] on icon at bounding box center [775, 17] width 13 height 13
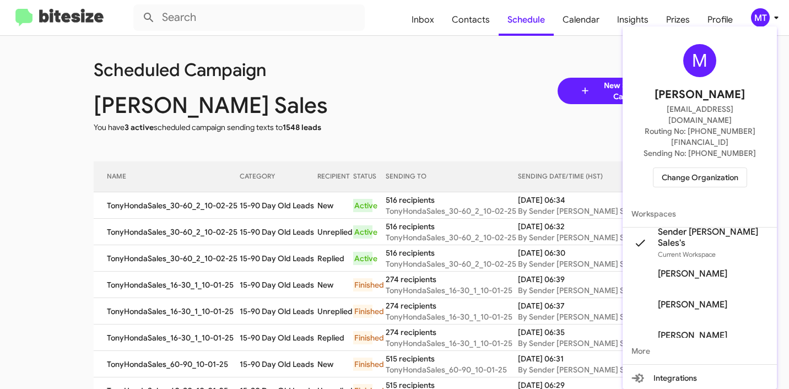
click at [383, 76] on div at bounding box center [394, 194] width 789 height 389
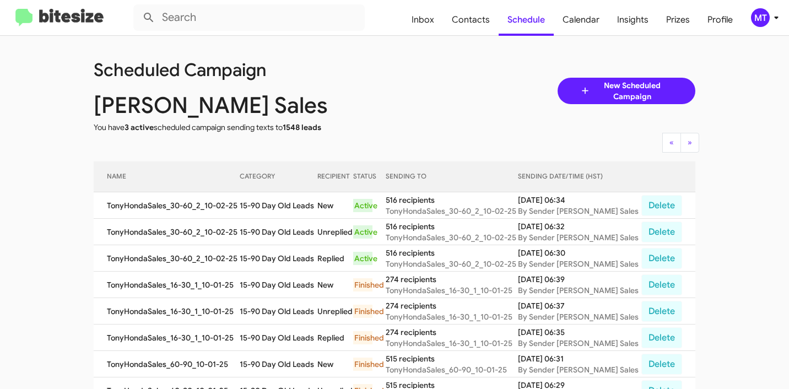
click at [622, 92] on span "New Scheduled Campaign" at bounding box center [631, 91] width 83 height 22
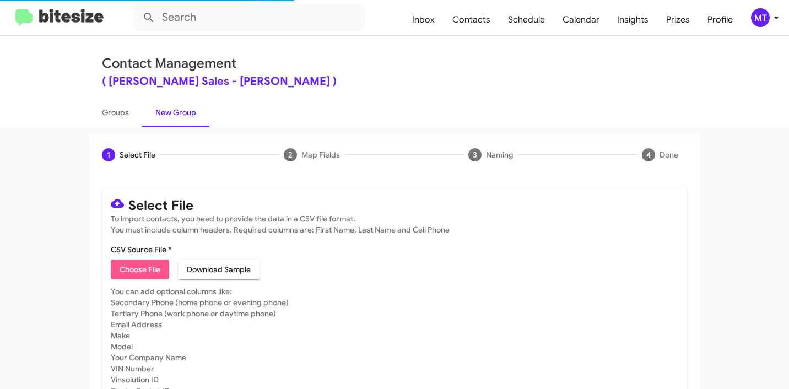
click at [131, 269] on span "Choose File" at bounding box center [139, 269] width 41 height 20
type input "TonyHondaSales_5-14_10-02-25"
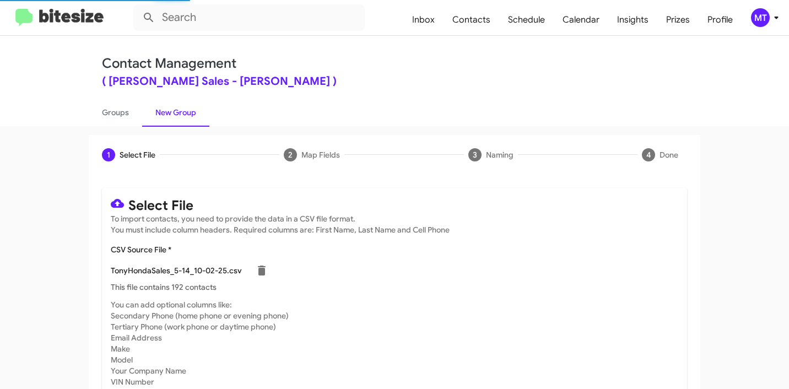
click at [770, 19] on icon at bounding box center [775, 17] width 13 height 13
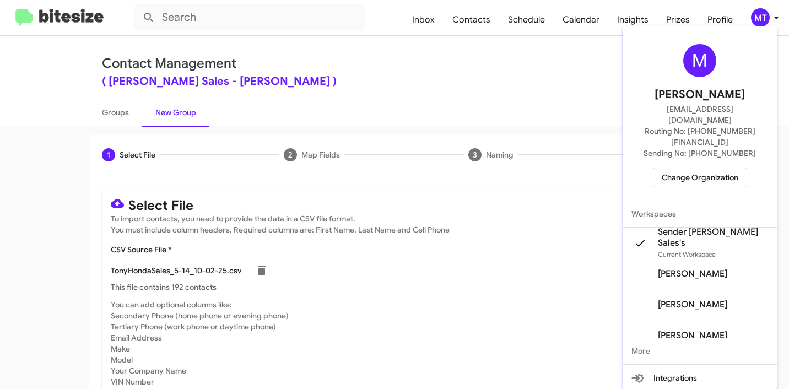
click at [471, 83] on div at bounding box center [394, 194] width 789 height 389
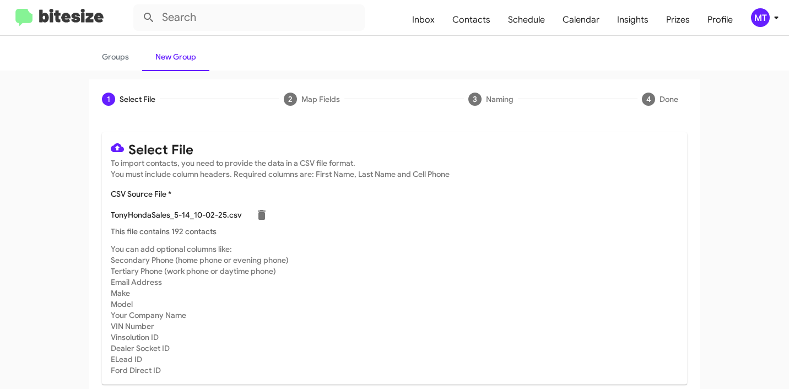
scroll to position [93, 0]
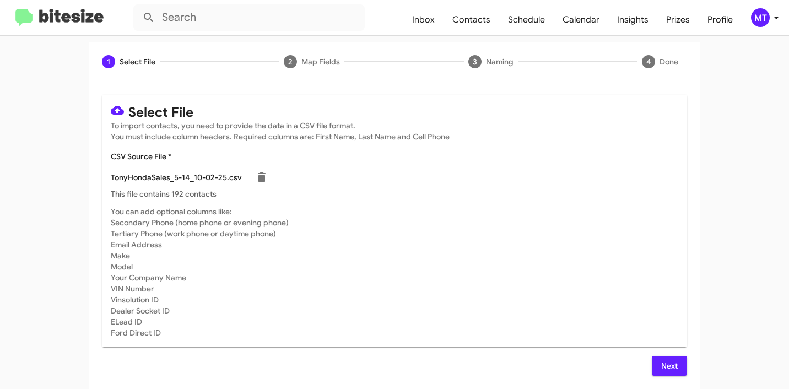
click at [666, 361] on span "Next" at bounding box center [669, 366] width 18 height 20
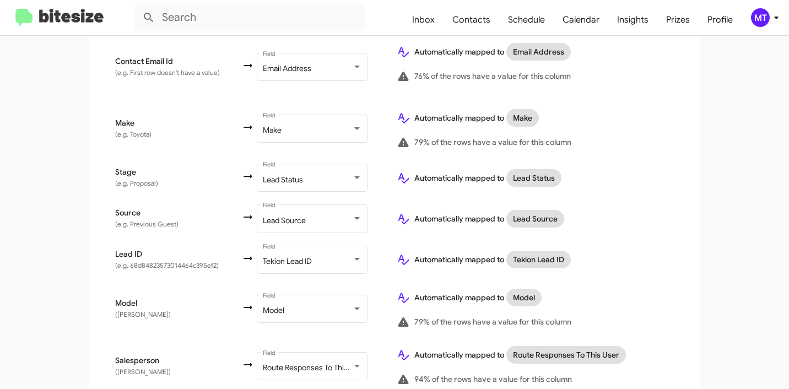
scroll to position [531, 0]
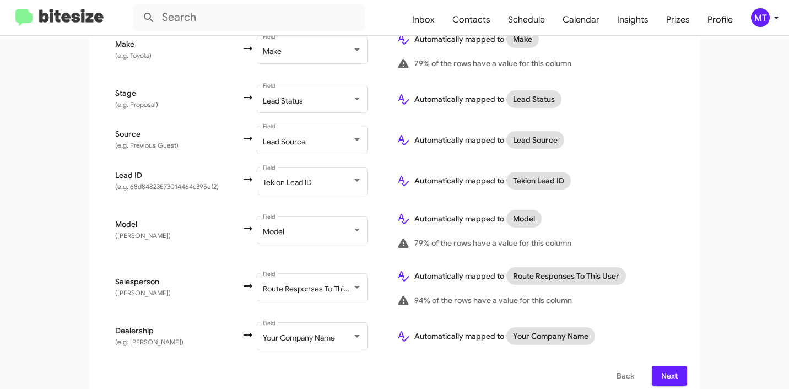
click at [660, 366] on span "Next" at bounding box center [669, 376] width 18 height 20
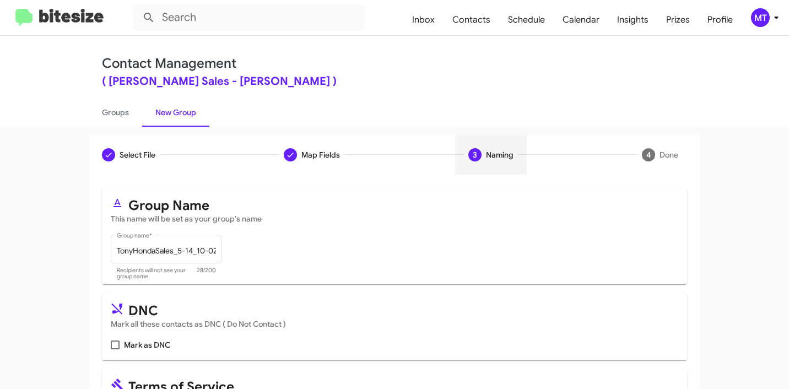
scroll to position [98, 0]
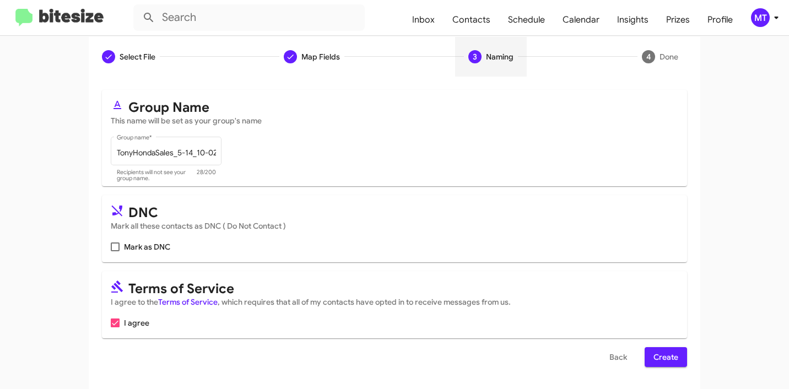
click at [653, 351] on span "Create" at bounding box center [665, 357] width 25 height 20
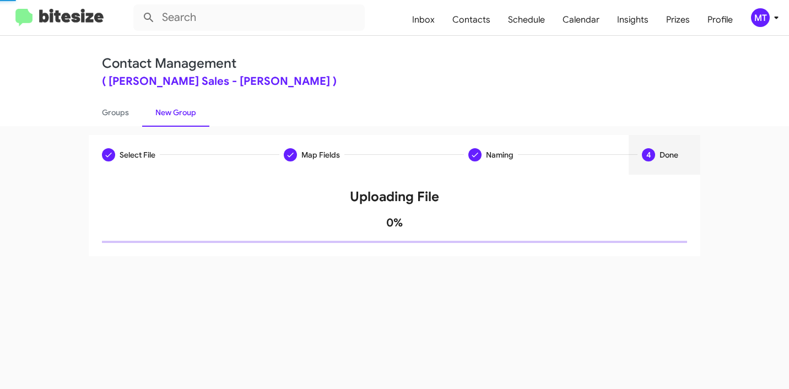
scroll to position [0, 0]
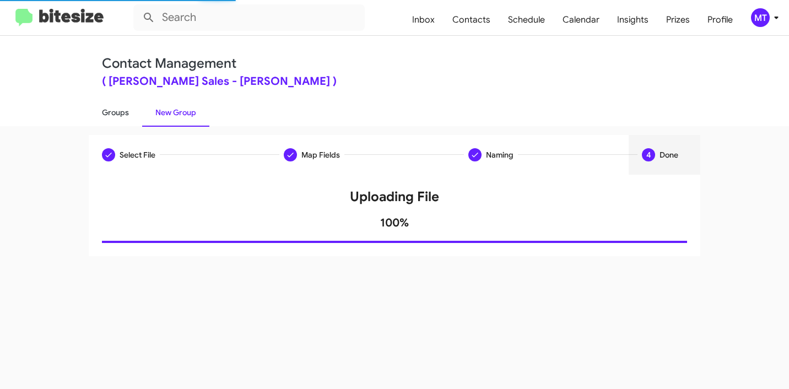
click at [123, 112] on link "Groups" at bounding box center [115, 112] width 53 height 29
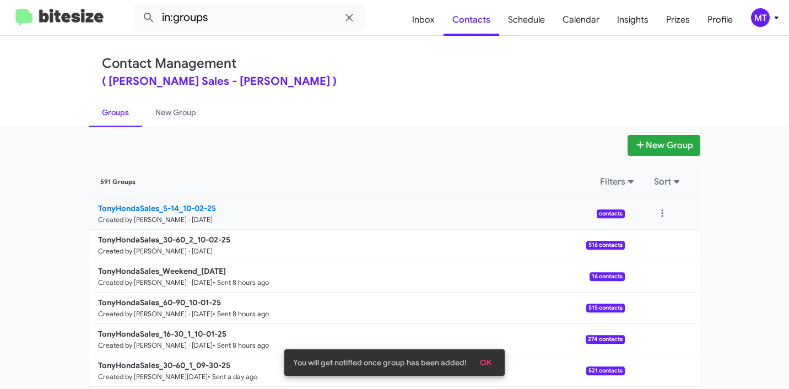
drag, startPoint x: 57, startPoint y: 211, endPoint x: 173, endPoint y: 208, distance: 116.8
click at [173, 208] on app-groups "New Group 591 Groups Filters Sort TonyHondaSales_5-14_10-02-25 Created by Marie…" at bounding box center [394, 338] width 789 height 406
copy b "TonyHondaSales_5-14"
click at [296, 19] on input "in:groups" at bounding box center [248, 17] width 231 height 26
paste input "TonyHondaSales_5-14"
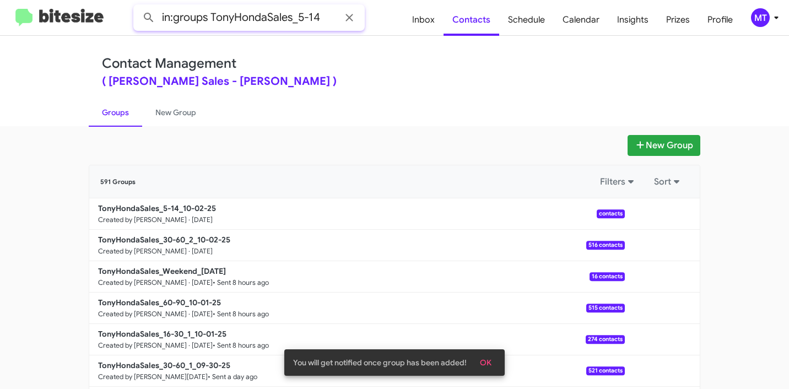
type input "in:groups TonyHondaSales_5-14"
click at [138, 7] on button at bounding box center [149, 18] width 22 height 22
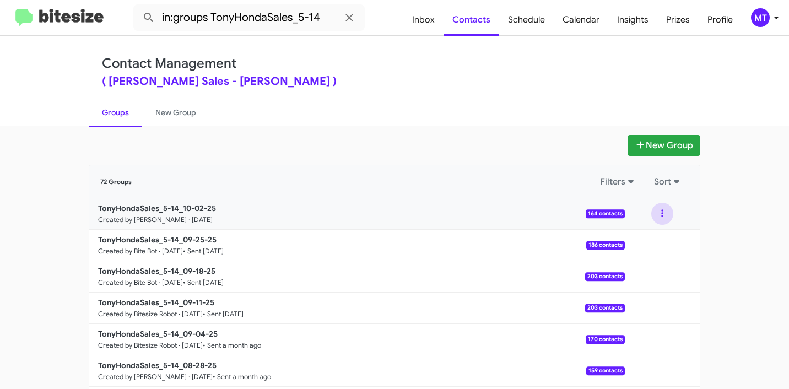
click at [659, 215] on button at bounding box center [662, 214] width 22 height 22
click at [631, 253] on button "View contacts" at bounding box center [629, 243] width 88 height 26
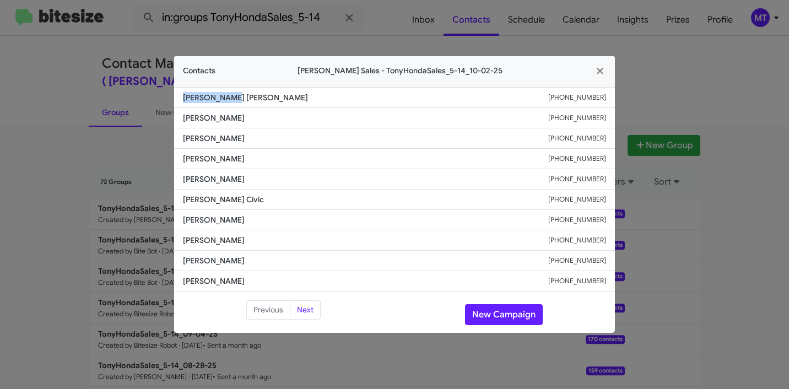
drag, startPoint x: 248, startPoint y: 104, endPoint x: 176, endPoint y: 98, distance: 71.8
click at [176, 98] on li "[PERSON_NAME] [PERSON_NAME] [PHONE_NUMBER]" at bounding box center [394, 97] width 441 height 21
copy span "[PERSON_NAME] [PERSON_NAME]"
click at [602, 71] on icon "button" at bounding box center [600, 71] width 13 height 10
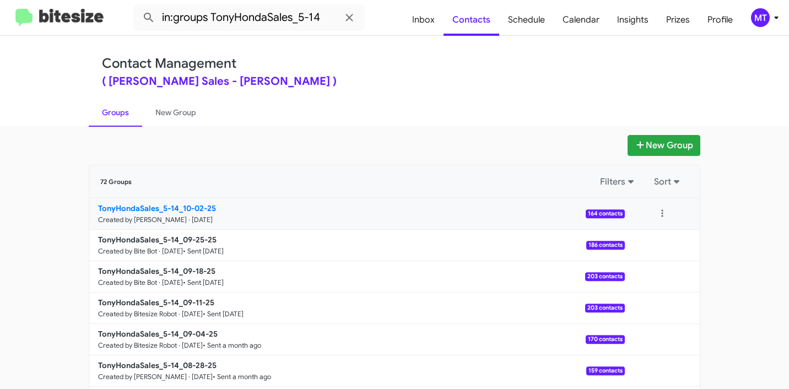
click at [157, 210] on b "TonyHondaSales_5-14_10-02-25" at bounding box center [157, 208] width 118 height 10
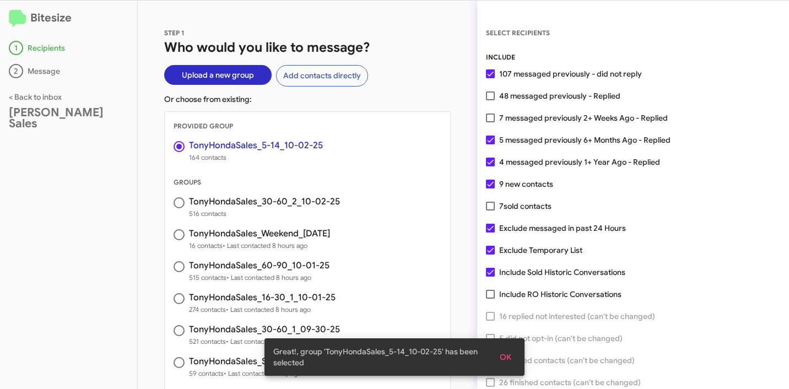
click at [505, 357] on span "OK" at bounding box center [505, 357] width 12 height 20
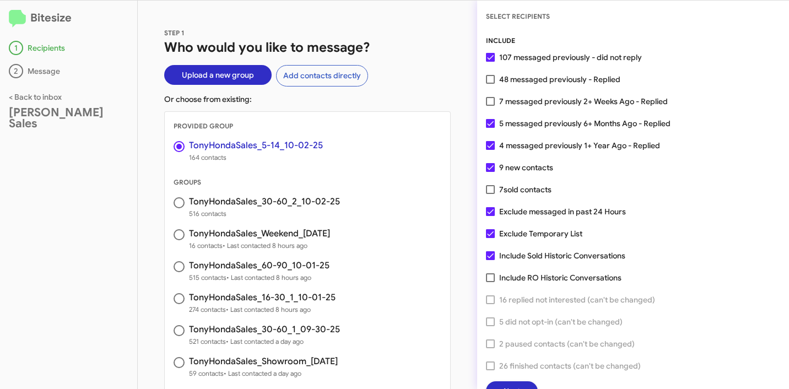
scroll to position [28, 0]
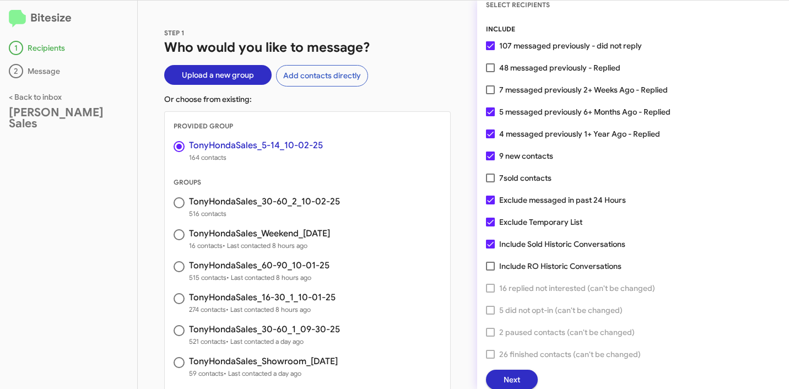
click at [509, 379] on span "Next" at bounding box center [511, 380] width 17 height 20
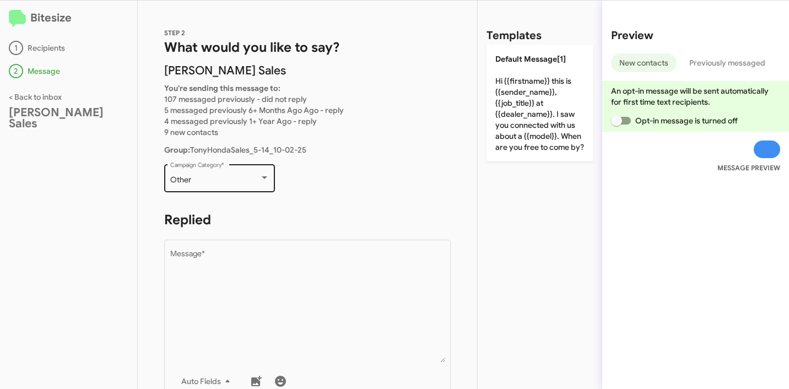
click at [213, 176] on div "Other" at bounding box center [214, 180] width 89 height 9
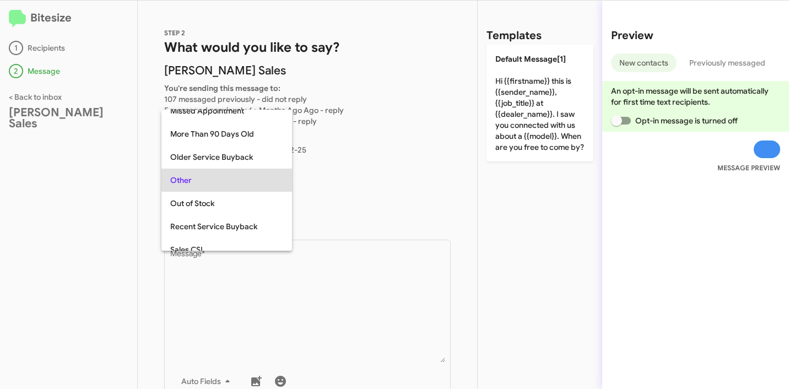
scroll to position [414, 0]
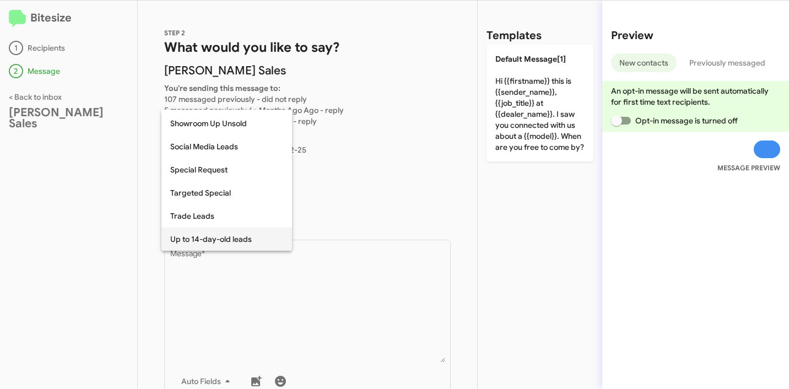
click at [215, 237] on span "Up to 14-day-old leads" at bounding box center [226, 238] width 113 height 23
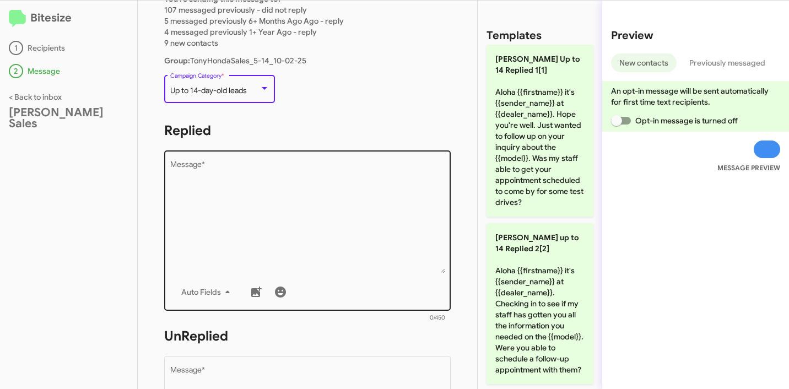
scroll to position [90, 0]
click at [298, 196] on textarea "Message *" at bounding box center [307, 216] width 275 height 112
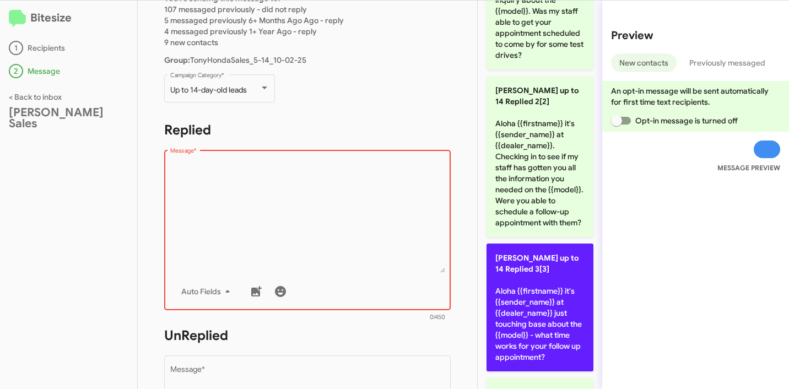
scroll to position [0, 0]
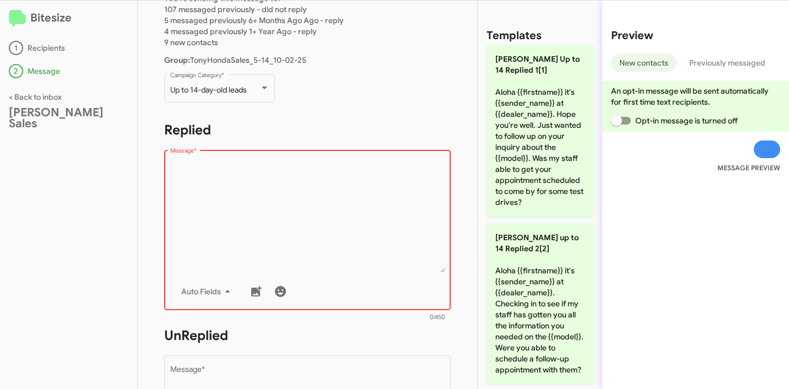
click at [347, 220] on textarea "Message *" at bounding box center [307, 216] width 275 height 112
click at [395, 196] on textarea "Message *" at bounding box center [307, 216] width 275 height 112
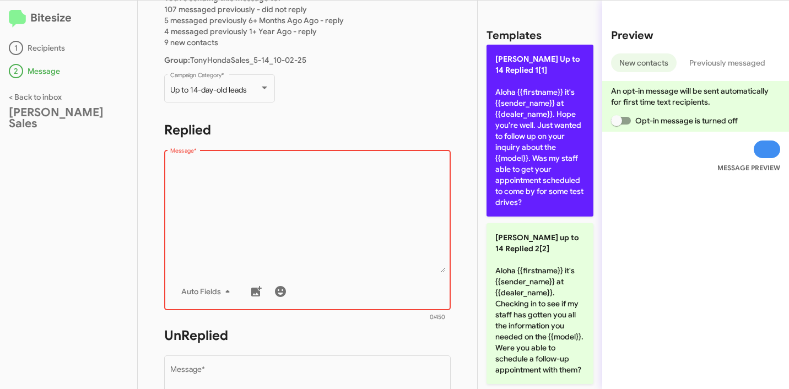
click at [534, 128] on p "[PERSON_NAME] Up to 14 Replied 1[1] Aloha {{firstname}} it's {{sender_name}} at…" at bounding box center [539, 131] width 107 height 172
type textarea "Aloha {{firstname}} it's {{sender_name}} at {{dealer_name}}. Hope you're well. …"
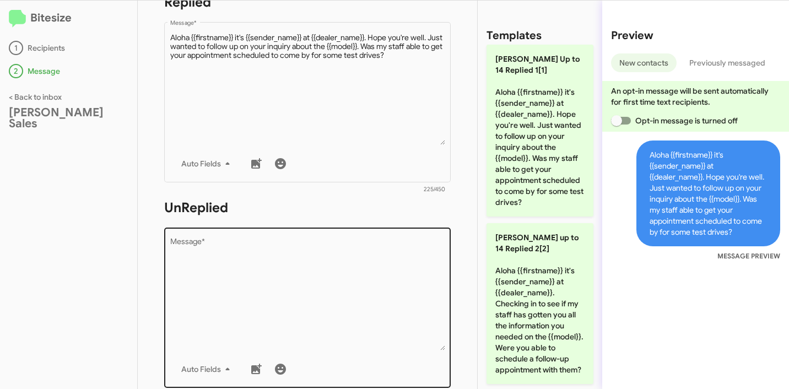
scroll to position [271, 0]
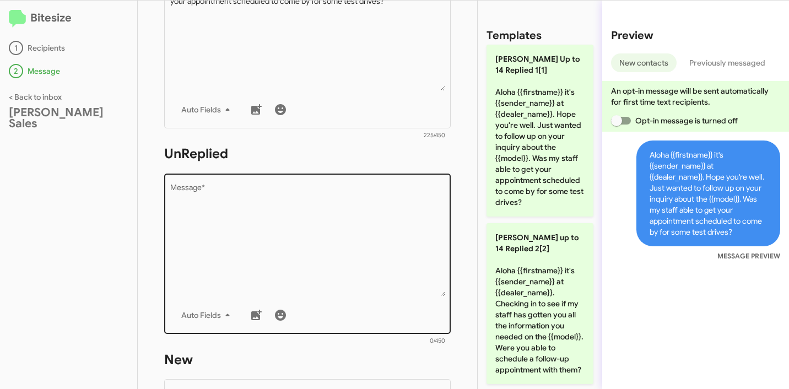
click at [311, 228] on textarea "Message *" at bounding box center [307, 240] width 275 height 112
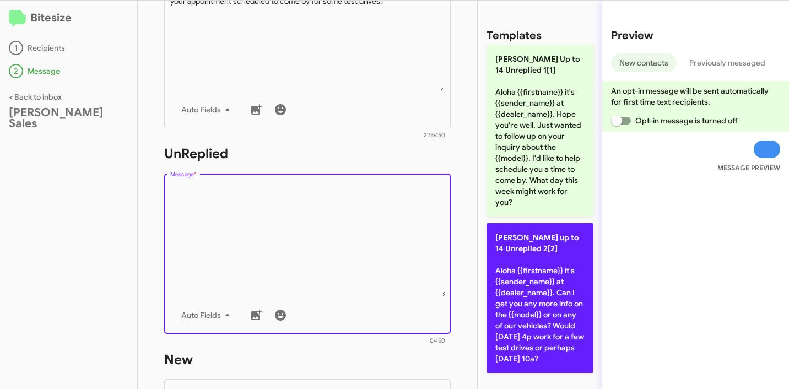
scroll to position [0, 0]
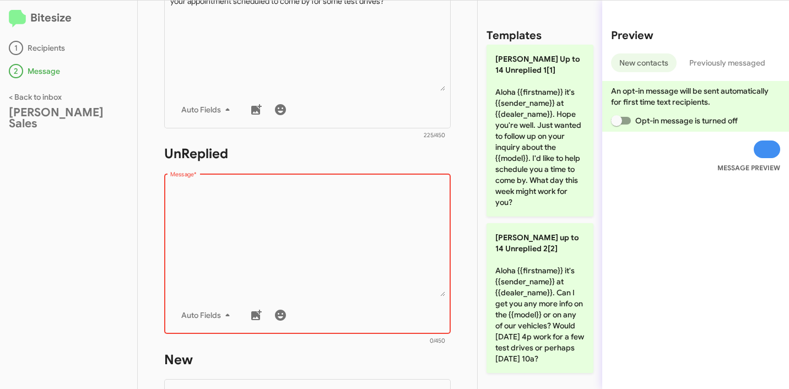
click at [352, 258] on textarea "Message *" at bounding box center [307, 240] width 275 height 112
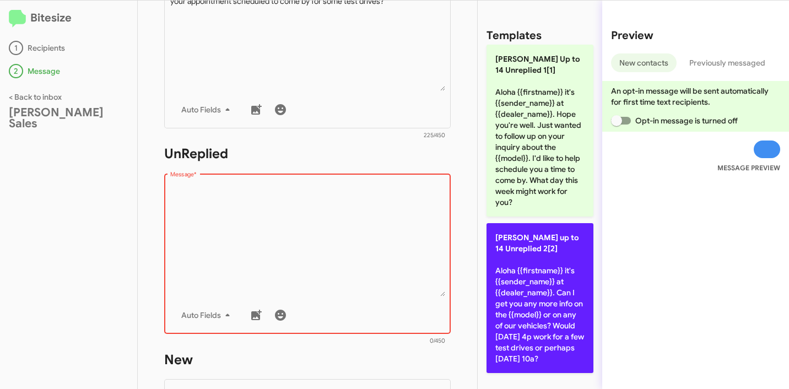
scroll to position [2, 0]
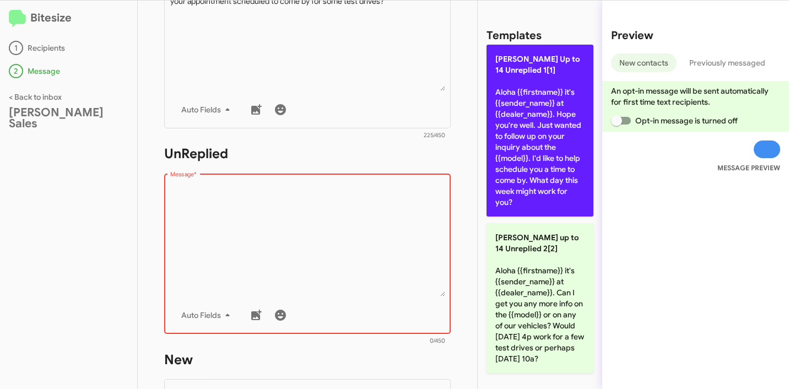
click at [546, 169] on p "[PERSON_NAME] Up to 14 Unreplied 1[1] Aloha {{firstname}} it's {{sender_name}} …" at bounding box center [539, 131] width 107 height 172
type textarea "Aloha {{firstname}} it's {{sender_name}} at {{dealer_name}}. Hope you're well. …"
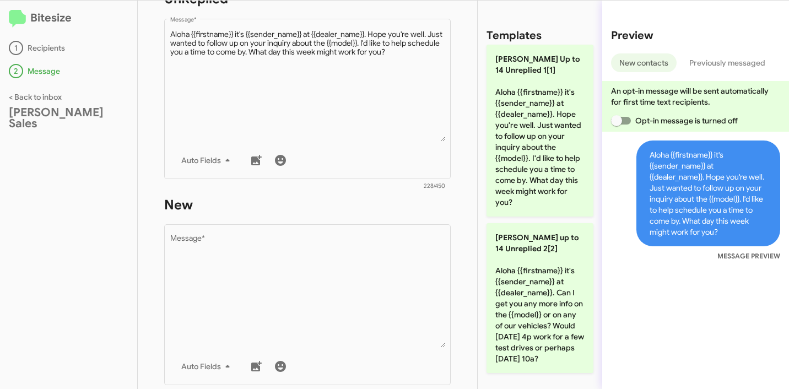
scroll to position [632, 0]
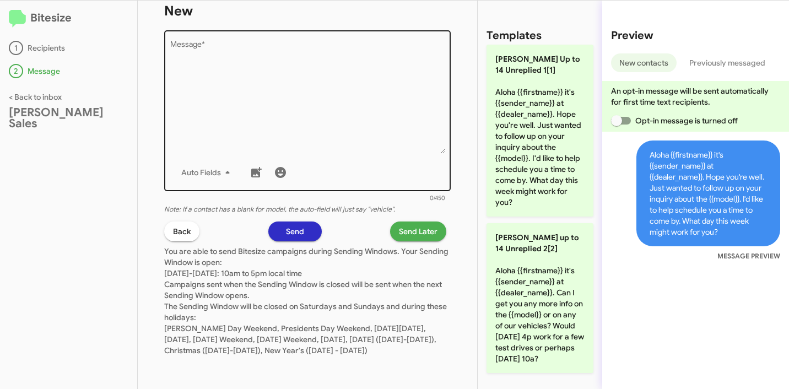
click at [335, 131] on textarea "Message *" at bounding box center [307, 97] width 275 height 112
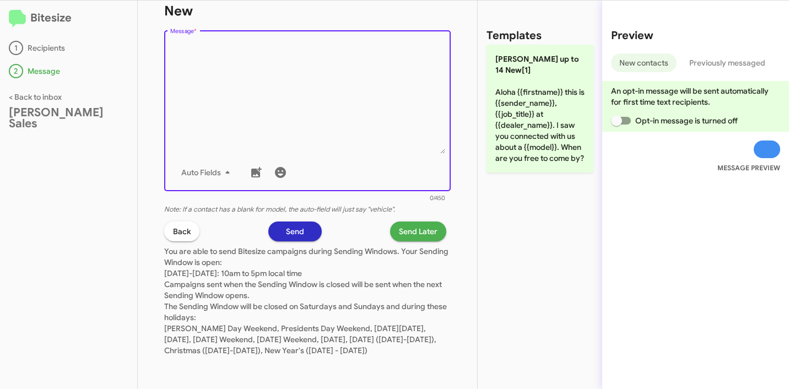
scroll to position [0, 0]
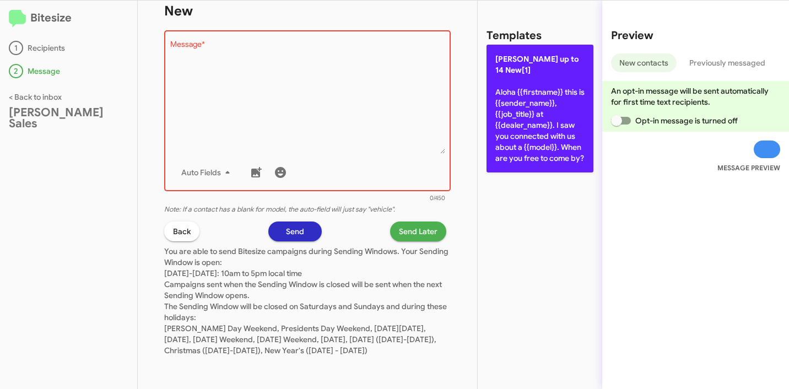
click at [518, 118] on p "[PERSON_NAME] up to 14 New[1] Aloha {{firstname}} this is {{sender_name}}, {{jo…" at bounding box center [539, 109] width 107 height 128
type textarea "Aloha {{firstname}} this is {{sender_name}}, {{job_title}} at {{dealer_name}}. …"
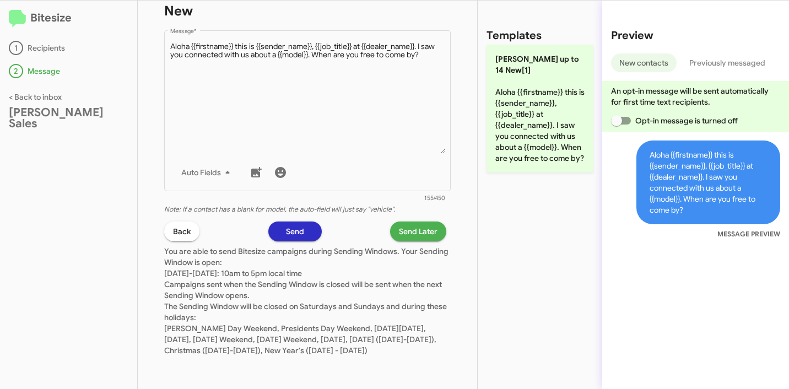
click at [401, 221] on span "Send Later" at bounding box center [418, 231] width 39 height 20
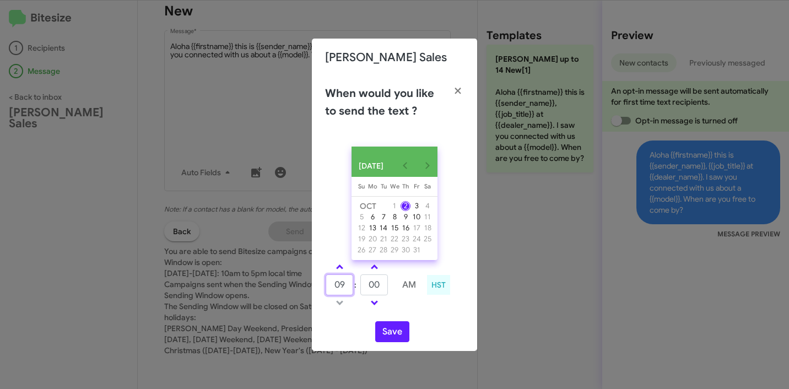
click at [338, 290] on input "09" at bounding box center [339, 284] width 28 height 21
type input "12"
click at [370, 294] on input "00" at bounding box center [374, 284] width 28 height 21
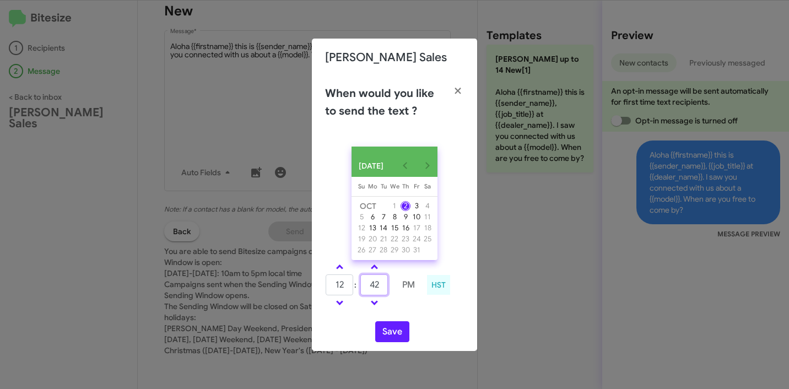
type input "42"
click at [426, 312] on div "12 : 42 PM HST" at bounding box center [394, 286] width 155 height 52
click at [385, 334] on button "Save" at bounding box center [392, 331] width 34 height 21
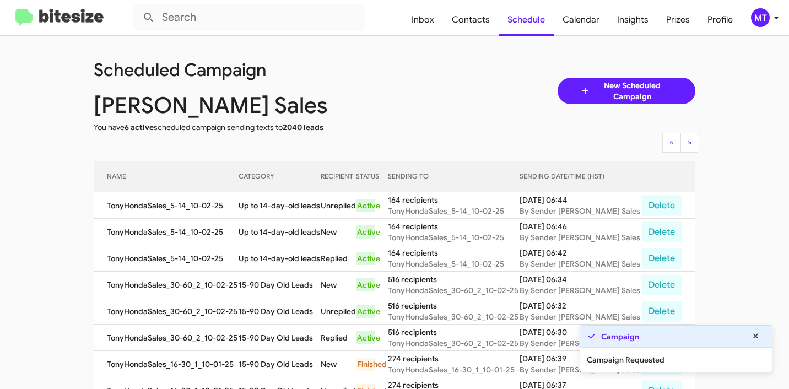
click at [773, 20] on icon at bounding box center [775, 17] width 13 height 13
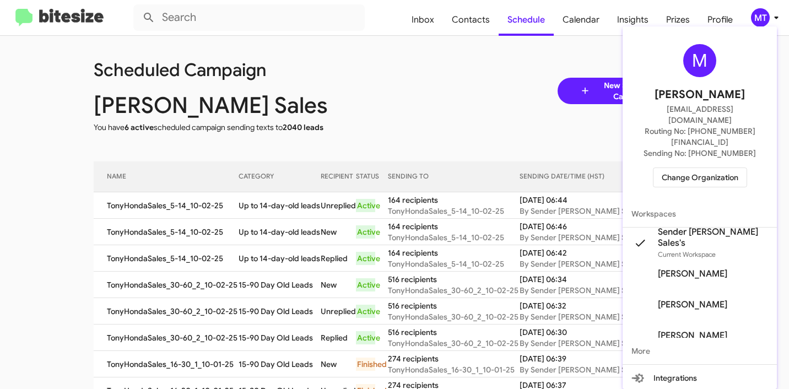
click at [694, 168] on span "Change Organization" at bounding box center [699, 177] width 77 height 19
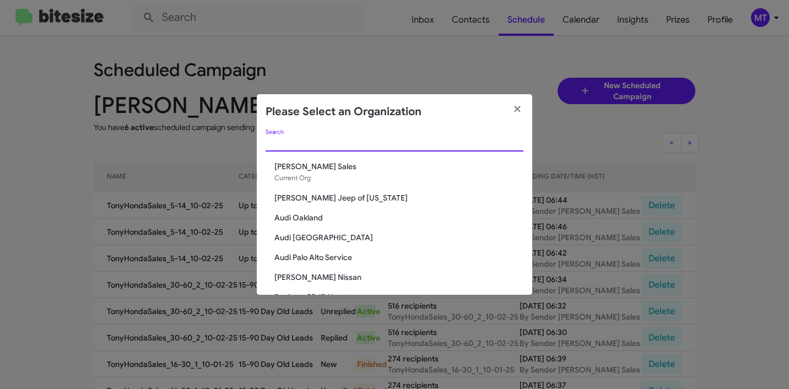
click at [454, 144] on input "Search" at bounding box center [394, 143] width 258 height 9
paste input "Vin Devers Autohaus"
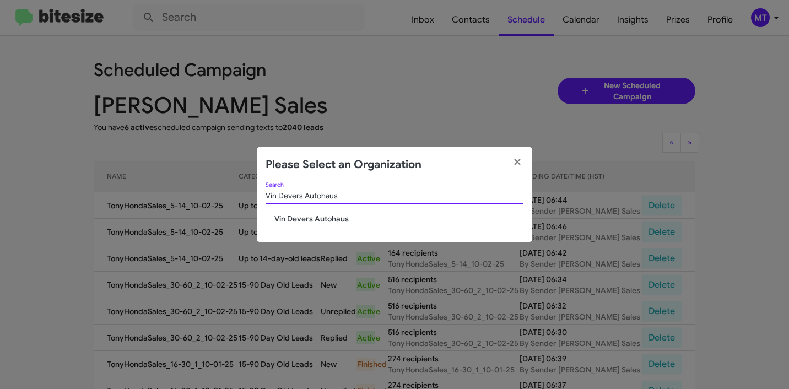
type input "Vin Devers Autohaus"
click at [324, 221] on span "Vin Devers Autohaus" at bounding box center [398, 218] width 249 height 11
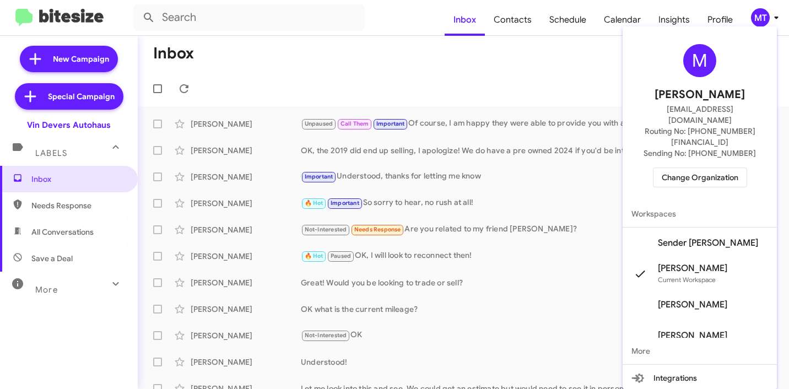
click at [711, 237] on span "Sender [PERSON_NAME]" at bounding box center [708, 242] width 100 height 11
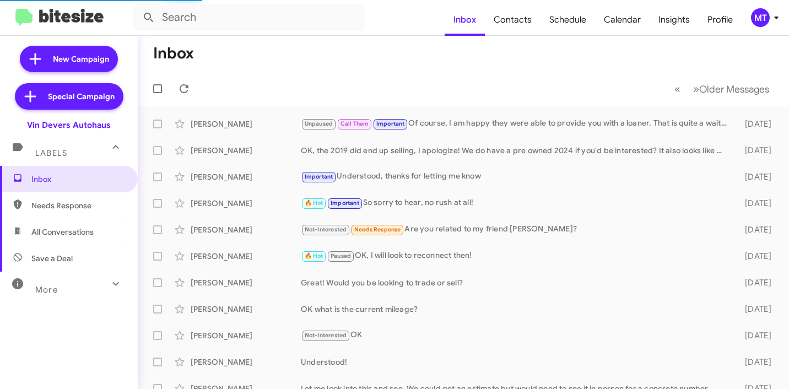
click at [772, 15] on icon at bounding box center [775, 17] width 13 height 13
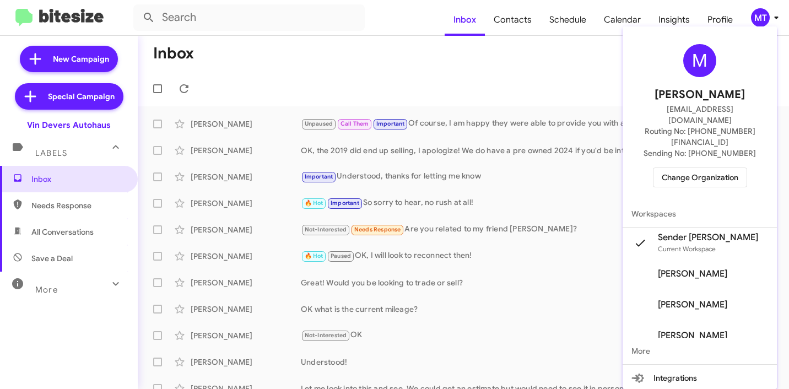
click at [360, 62] on div at bounding box center [394, 194] width 789 height 389
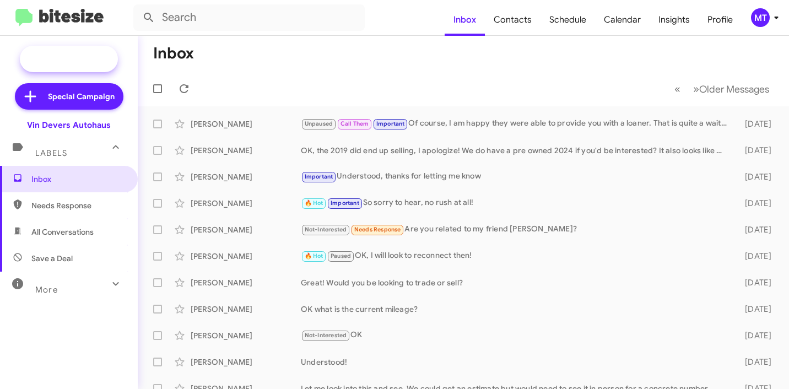
click at [93, 67] on span "New Campaign" at bounding box center [69, 59] width 98 height 26
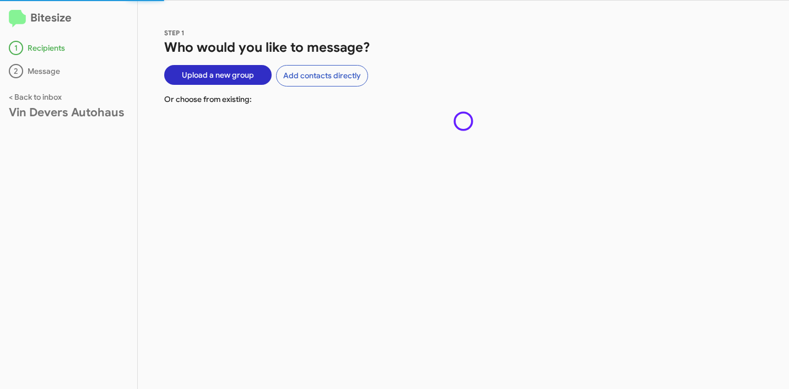
click at [211, 82] on span "Upload a new group" at bounding box center [218, 75] width 72 height 20
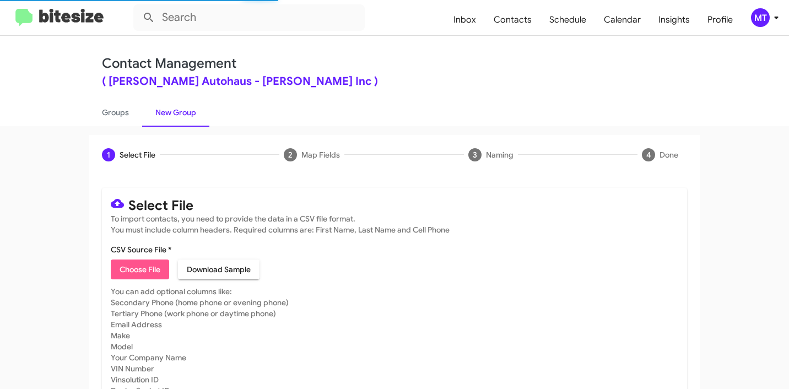
click at [143, 263] on span "Choose File" at bounding box center [139, 269] width 41 height 20
type input "VinDev_Buyback24-27_10-02-25"
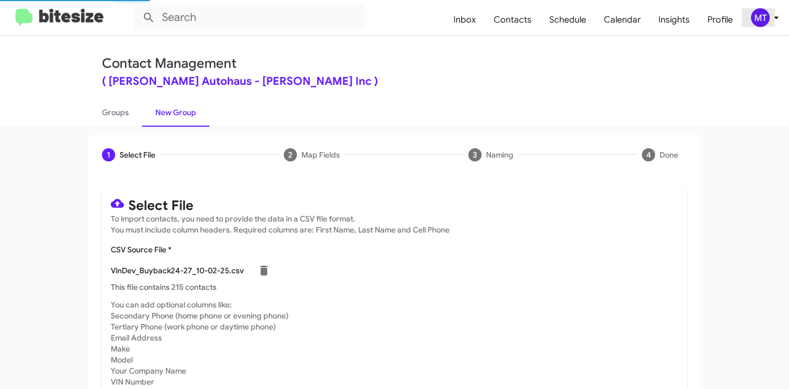
click at [771, 25] on span "MT" at bounding box center [766, 17] width 33 height 19
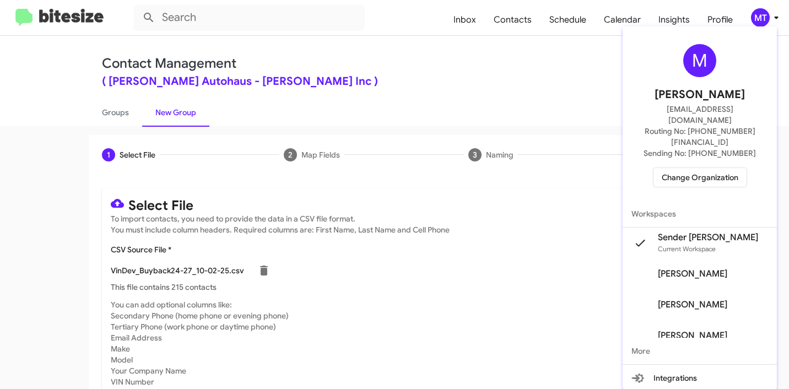
click at [452, 97] on div at bounding box center [394, 194] width 789 height 389
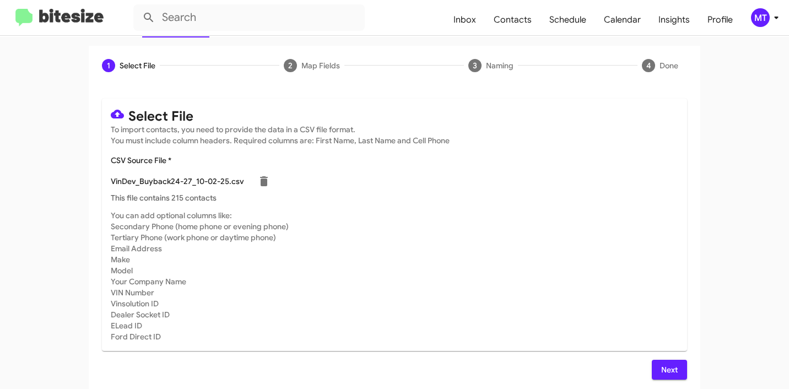
scroll to position [93, 0]
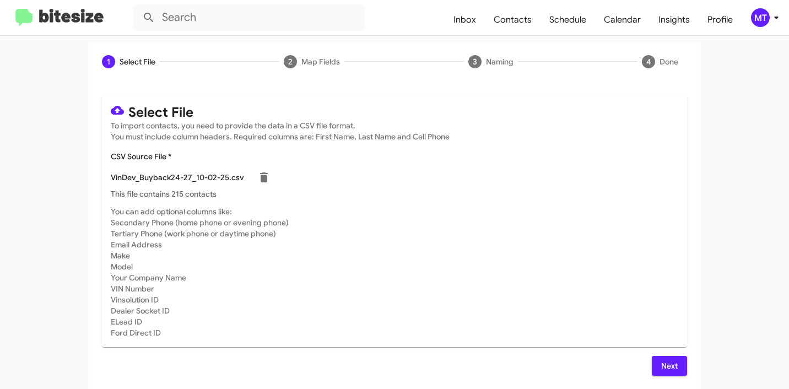
click at [670, 373] on span "Next" at bounding box center [669, 366] width 18 height 20
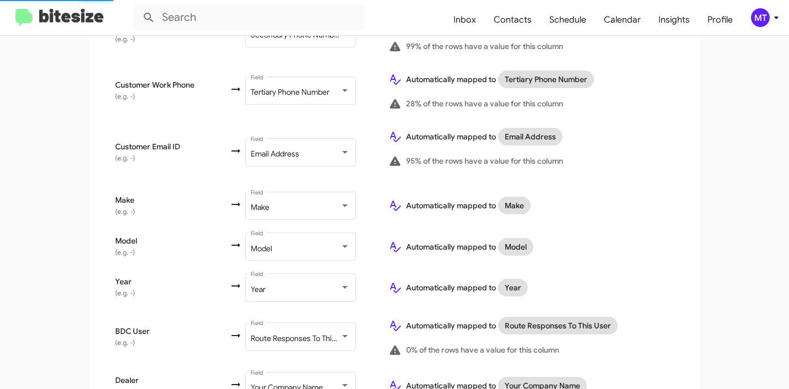
scroll to position [490, 0]
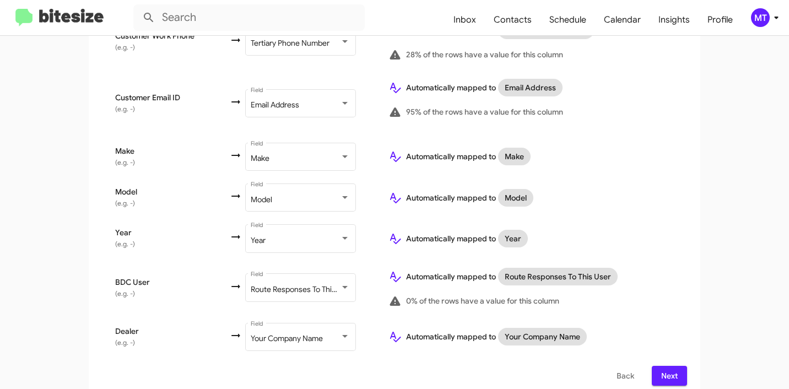
click at [662, 367] on span "Next" at bounding box center [669, 376] width 18 height 20
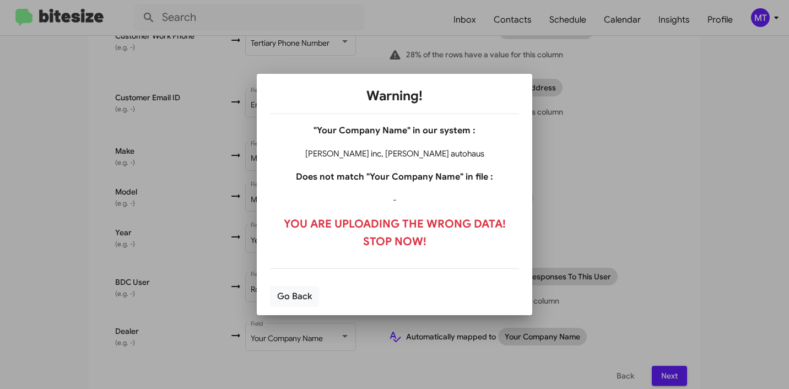
drag, startPoint x: 381, startPoint y: 153, endPoint x: 329, endPoint y: 155, distance: 51.3
click at [329, 155] on h4 "[PERSON_NAME] inc, [PERSON_NAME] autohaus" at bounding box center [394, 153] width 249 height 13
copy h4 "[PERSON_NAME] inc"
click at [305, 298] on button "Go Back" at bounding box center [294, 296] width 49 height 21
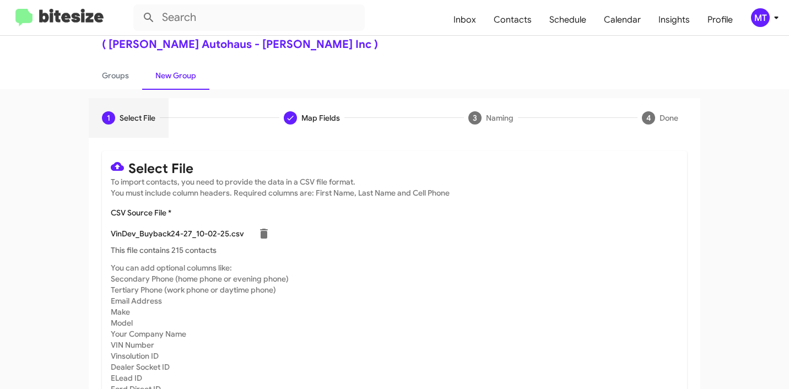
scroll to position [93, 0]
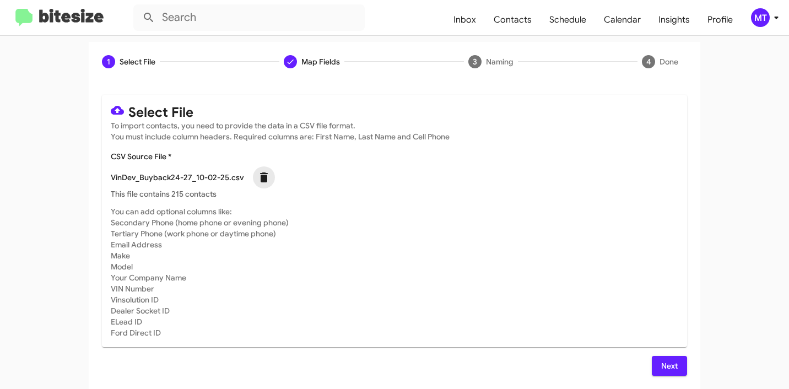
click at [257, 181] on icon at bounding box center [263, 177] width 13 height 13
checkbox input "false"
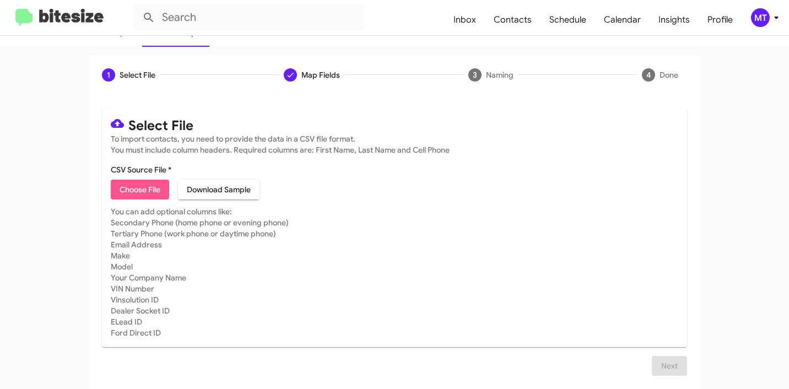
click at [140, 182] on span "Choose File" at bounding box center [139, 190] width 41 height 20
type input "VinDev_Buyback24-27_10-02-25"
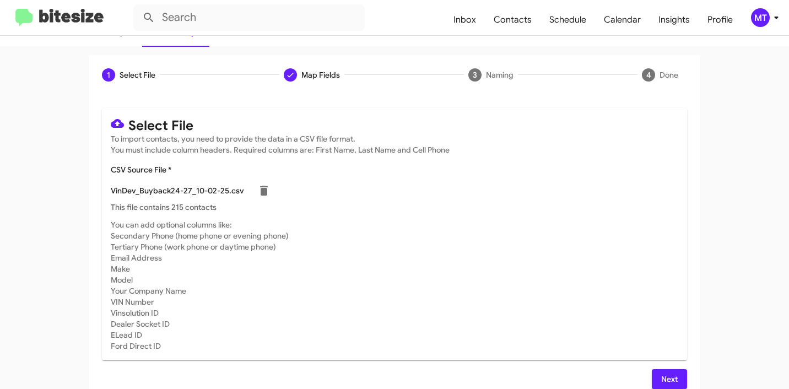
click at [665, 380] on span "Next" at bounding box center [669, 379] width 18 height 20
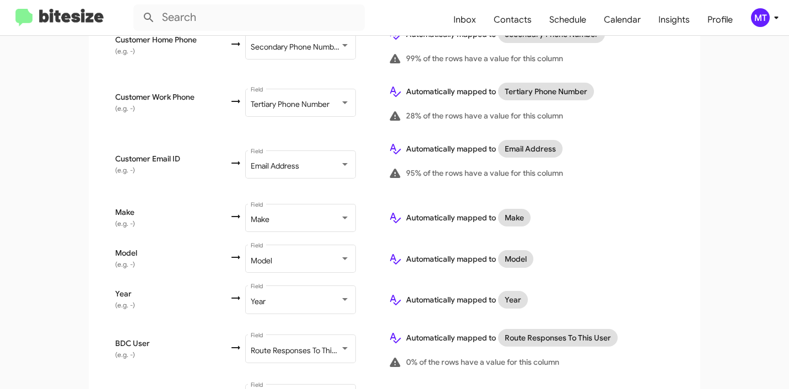
scroll to position [490, 0]
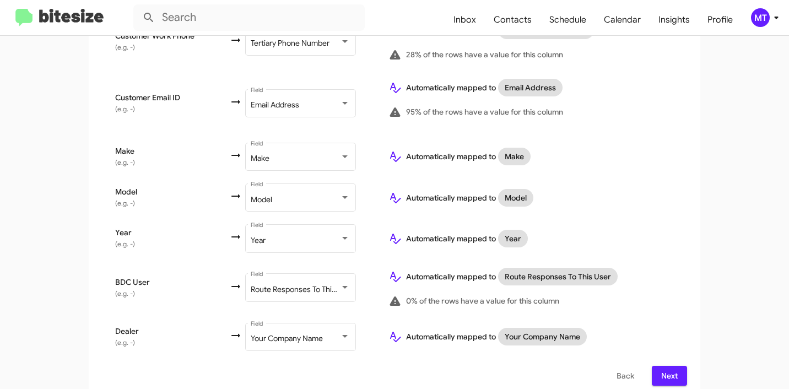
click at [661, 368] on span "Next" at bounding box center [669, 376] width 18 height 20
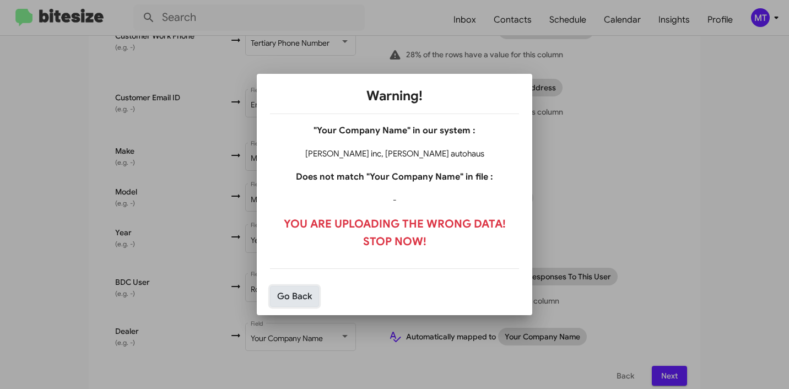
click at [288, 303] on button "Go Back" at bounding box center [294, 296] width 49 height 21
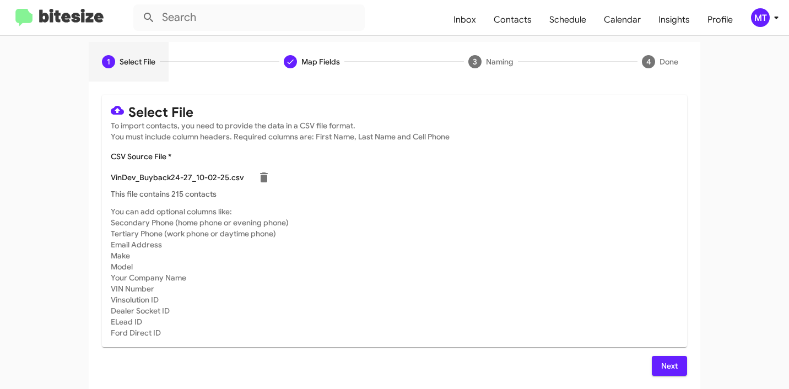
scroll to position [0, 0]
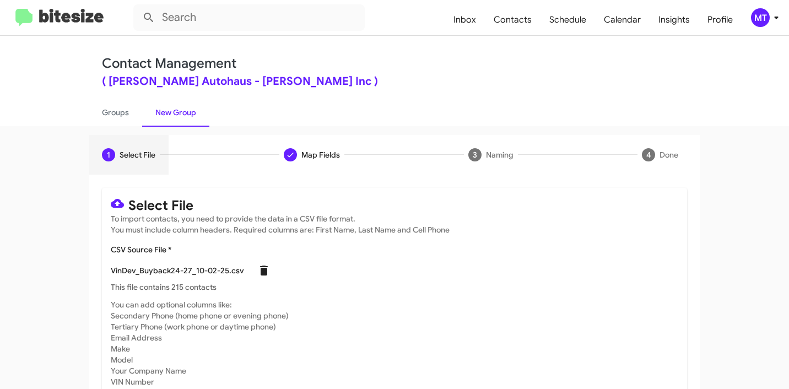
click at [260, 271] on icon at bounding box center [263, 270] width 13 height 13
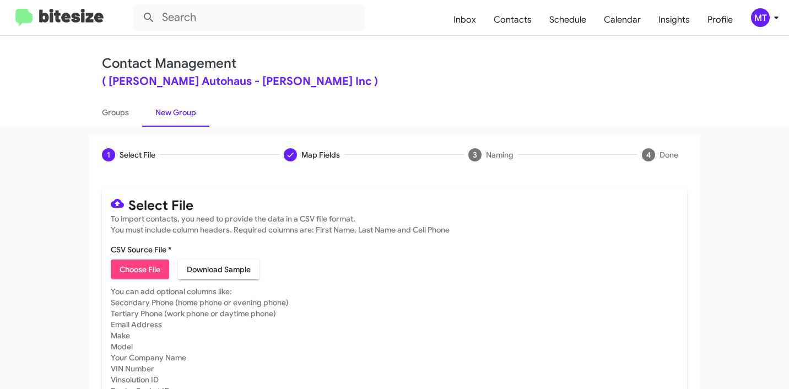
click at [145, 269] on span "Choose File" at bounding box center [139, 269] width 41 height 20
type input "VinDev_Buyback24-27_10-02-25"
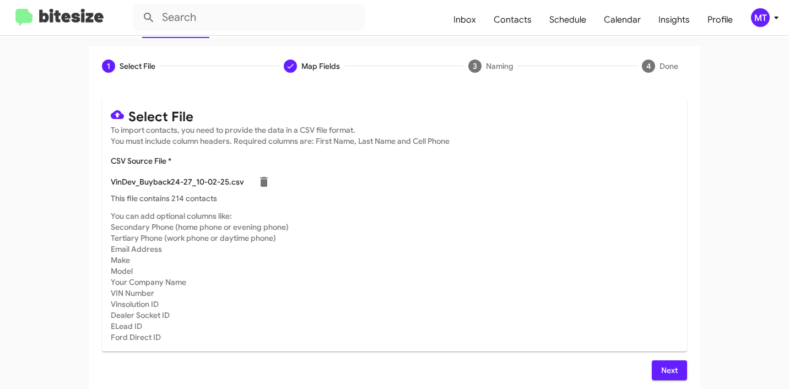
scroll to position [93, 0]
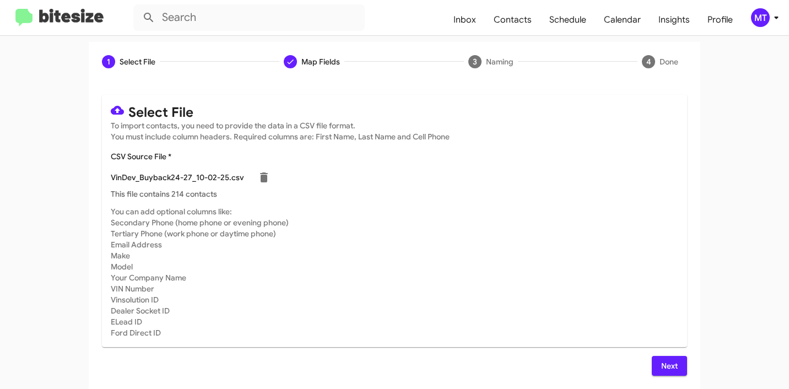
click at [664, 365] on span "Next" at bounding box center [669, 366] width 18 height 20
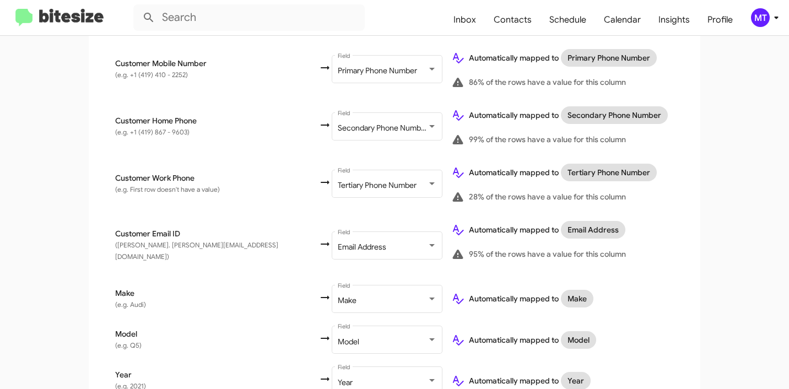
scroll to position [490, 0]
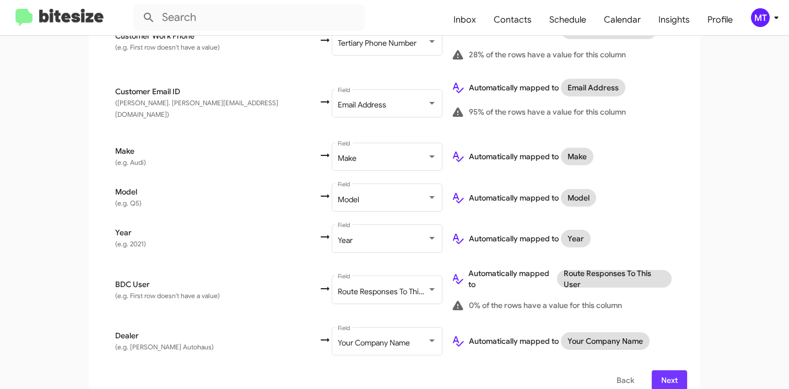
click at [668, 370] on span "Next" at bounding box center [669, 380] width 18 height 20
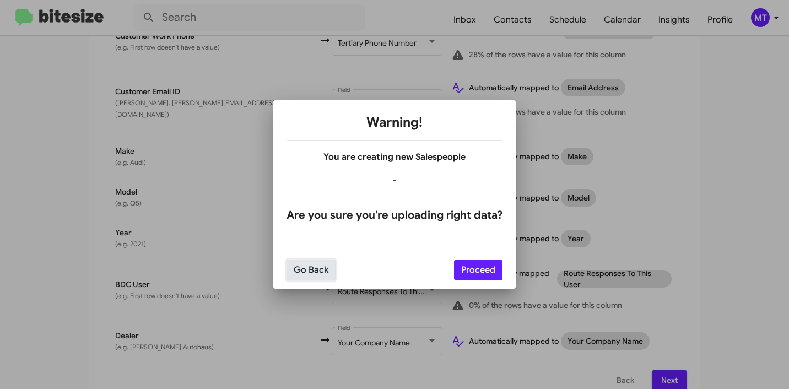
click at [312, 269] on button "Go Back" at bounding box center [310, 269] width 49 height 21
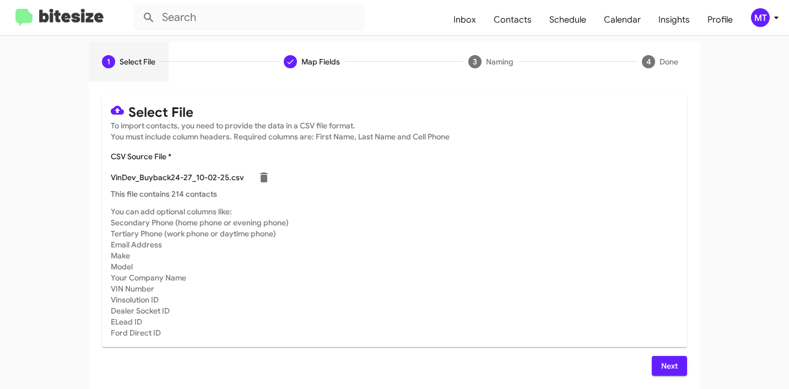
scroll to position [0, 0]
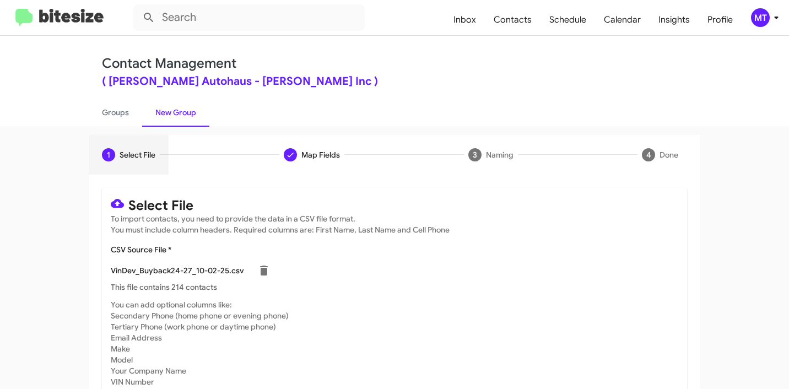
click at [776, 20] on icon at bounding box center [775, 17] width 13 height 13
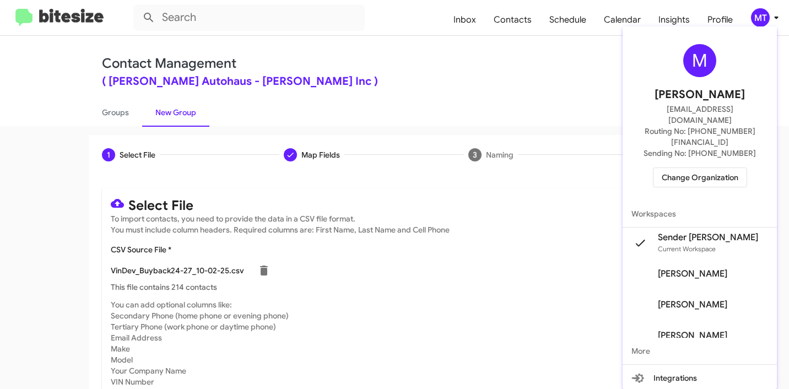
click at [683, 245] on span "Current Workspace" at bounding box center [687, 249] width 58 height 8
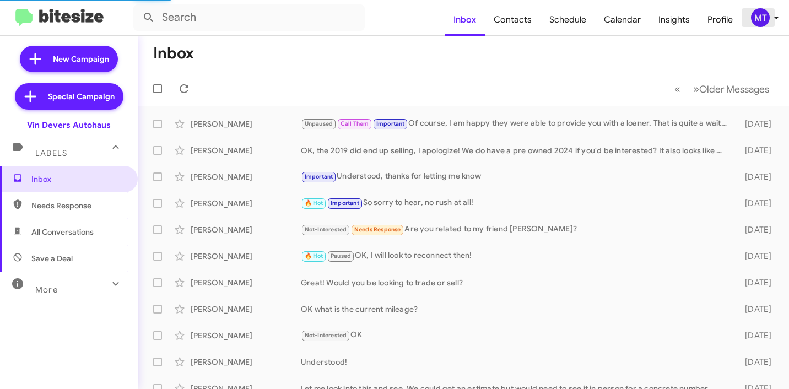
click at [765, 21] on div "MT" at bounding box center [760, 17] width 19 height 19
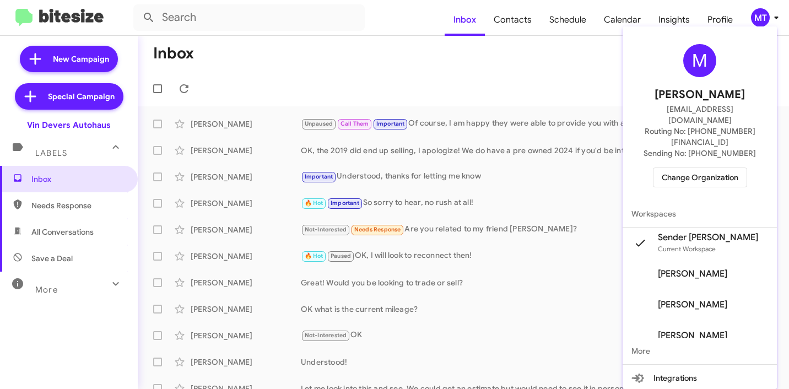
click at [473, 53] on div at bounding box center [394, 194] width 789 height 389
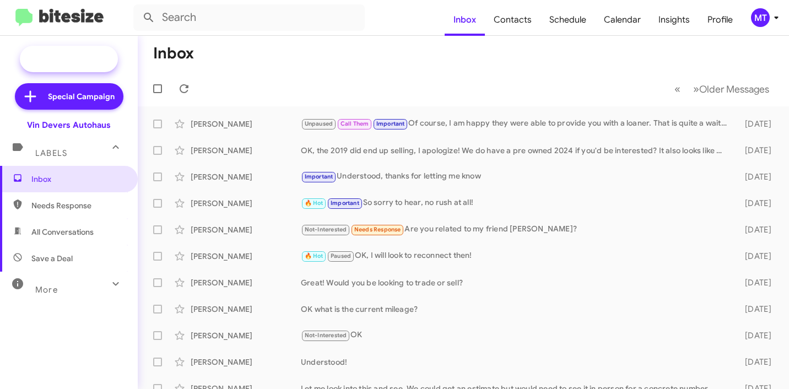
click at [62, 61] on span "New Campaign" at bounding box center [81, 58] width 56 height 11
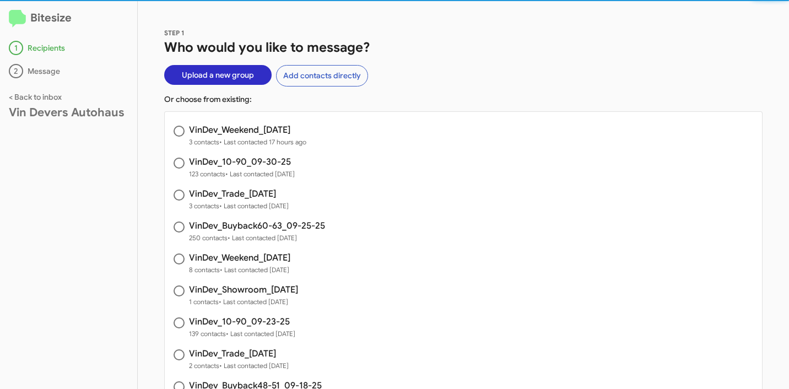
click at [226, 78] on span "Upload a new group" at bounding box center [218, 75] width 72 height 20
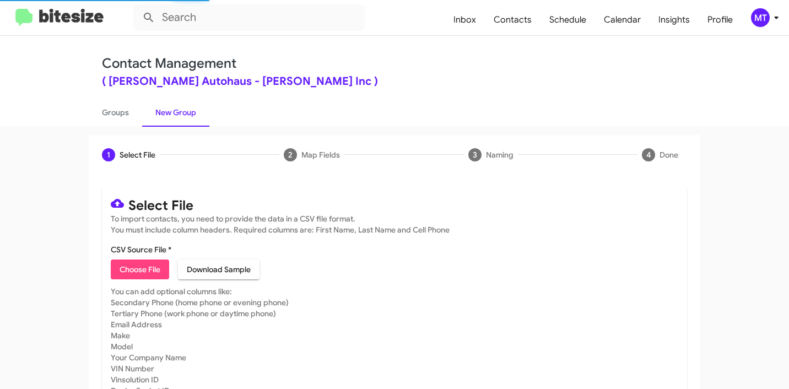
click at [142, 267] on span "Choose File" at bounding box center [139, 269] width 41 height 20
type input "VinDev_Buyback24-27_10-02-25"
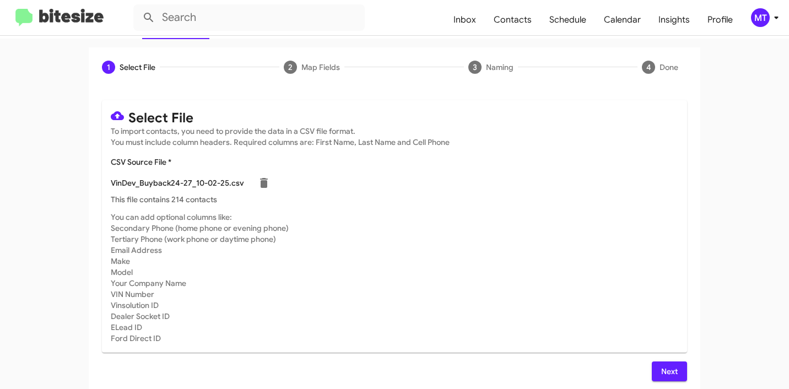
scroll to position [93, 0]
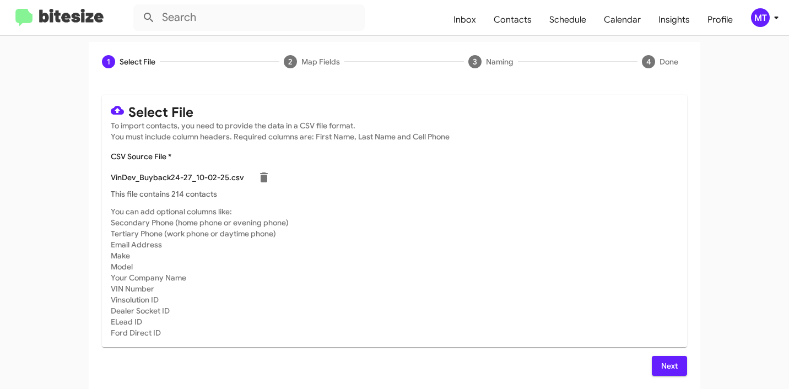
click at [672, 366] on span "Next" at bounding box center [669, 366] width 18 height 20
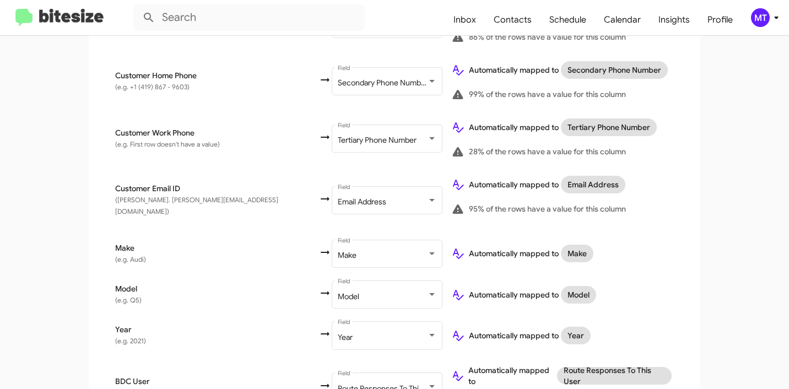
scroll to position [490, 0]
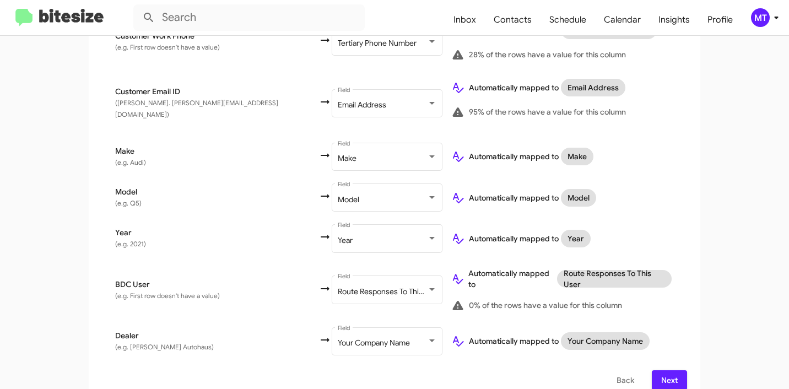
click at [660, 370] on span "Next" at bounding box center [669, 380] width 18 height 20
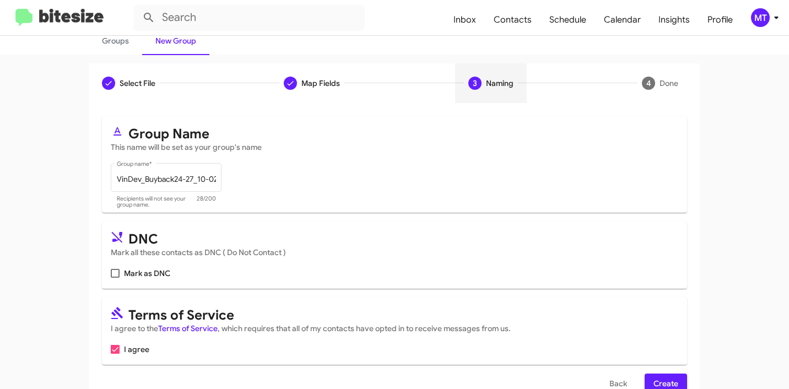
scroll to position [98, 0]
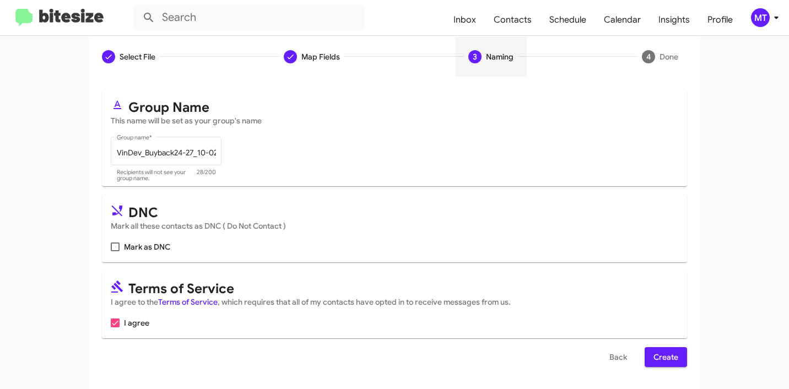
click at [666, 355] on span "Create" at bounding box center [665, 357] width 25 height 20
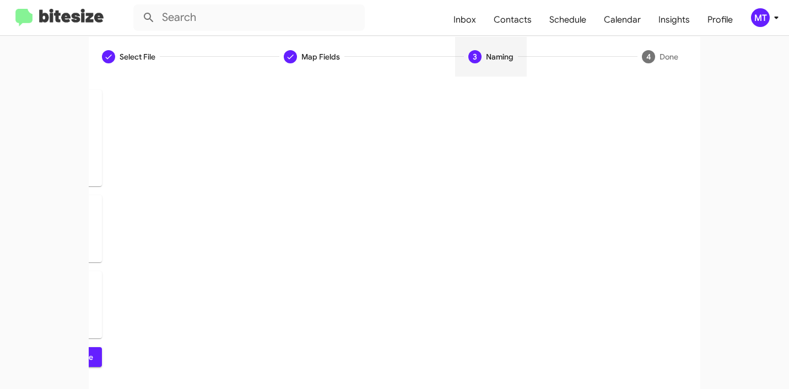
scroll to position [0, 0]
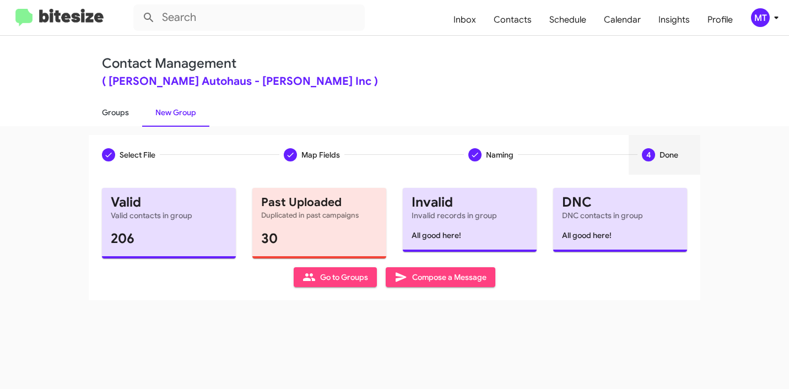
click at [112, 114] on link "Groups" at bounding box center [115, 112] width 53 height 29
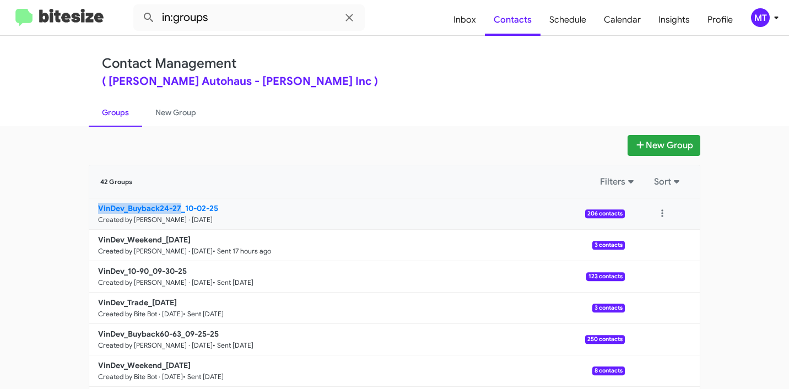
drag, startPoint x: 63, startPoint y: 207, endPoint x: 175, endPoint y: 206, distance: 111.2
click at [175, 206] on app-groups "New Group 42 Groups Filters Sort VinDev_Buyback24-27_10-02-25 Created by [PERSO…" at bounding box center [394, 338] width 789 height 406
copy b "VinDev_Buyback24-27"
click at [294, 14] on input "in:groups" at bounding box center [248, 17] width 231 height 26
paste input "VinDev_Buyback24-27"
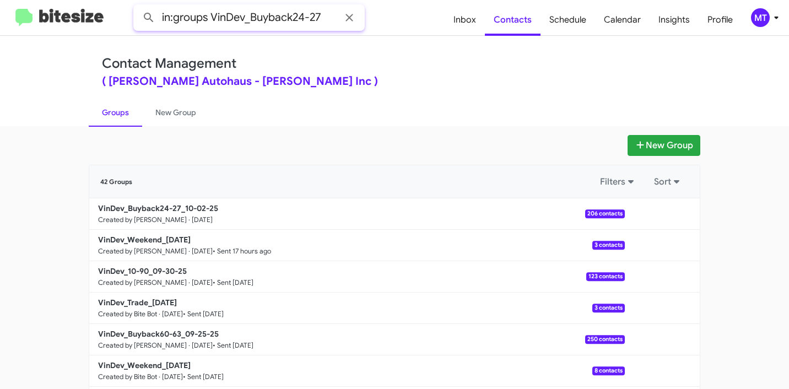
type input "in:groups VinDev_Buyback24-27"
click at [138, 7] on button at bounding box center [149, 18] width 22 height 22
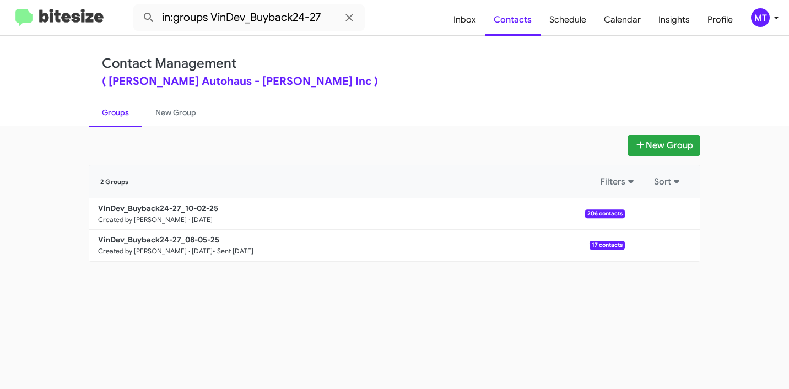
click at [490, 79] on div "( [PERSON_NAME] Autohaus - [PERSON_NAME] Inc )" at bounding box center [394, 81] width 585 height 11
click at [658, 206] on button at bounding box center [662, 214] width 22 height 22
click at [637, 244] on button "View contacts" at bounding box center [629, 243] width 88 height 26
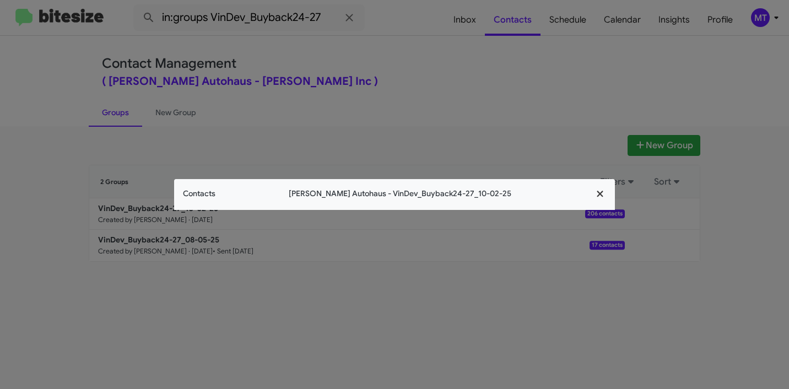
click at [604, 195] on icon "button" at bounding box center [600, 194] width 13 height 10
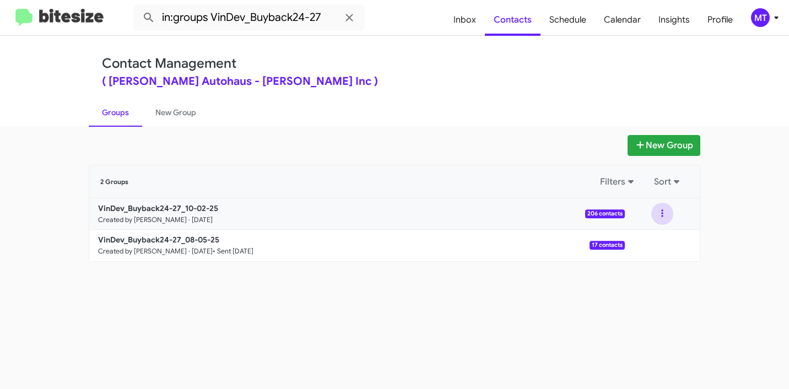
click at [664, 211] on button at bounding box center [662, 214] width 22 height 22
click at [632, 242] on button "View contacts" at bounding box center [629, 243] width 88 height 26
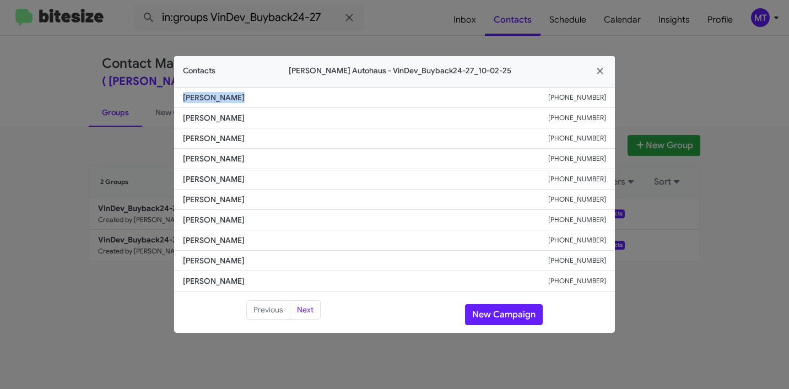
drag, startPoint x: 271, startPoint y: 95, endPoint x: 176, endPoint y: 102, distance: 95.5
click at [176, 102] on li "[PERSON_NAME] [PHONE_NUMBER]" at bounding box center [394, 97] width 441 height 21
copy span "[PERSON_NAME]"
click at [597, 72] on icon "button" at bounding box center [599, 71] width 6 height 6
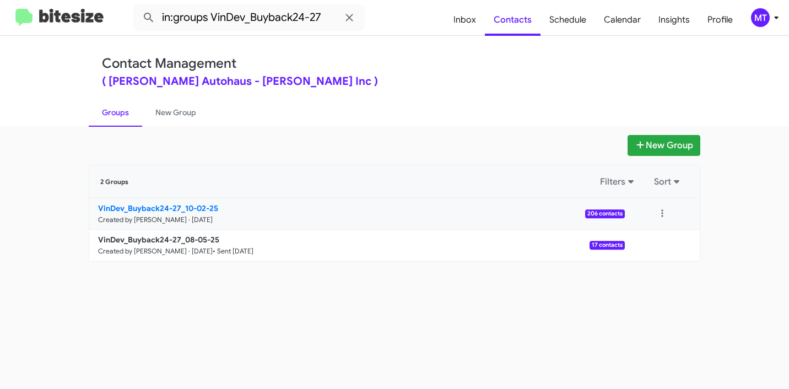
click at [194, 209] on b "VinDev_Buyback24-27_10-02-25" at bounding box center [158, 208] width 120 height 10
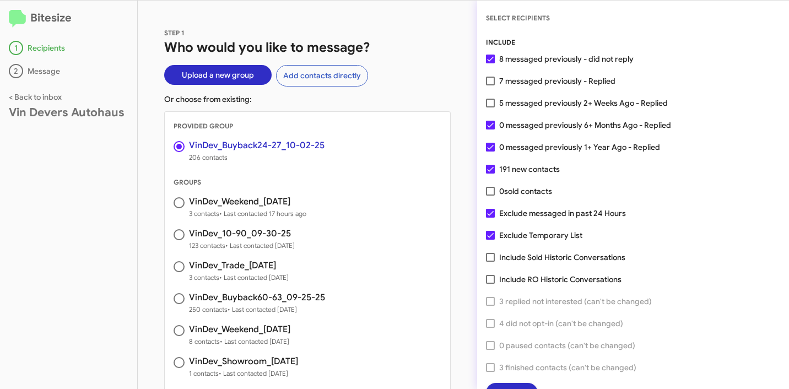
scroll to position [28, 0]
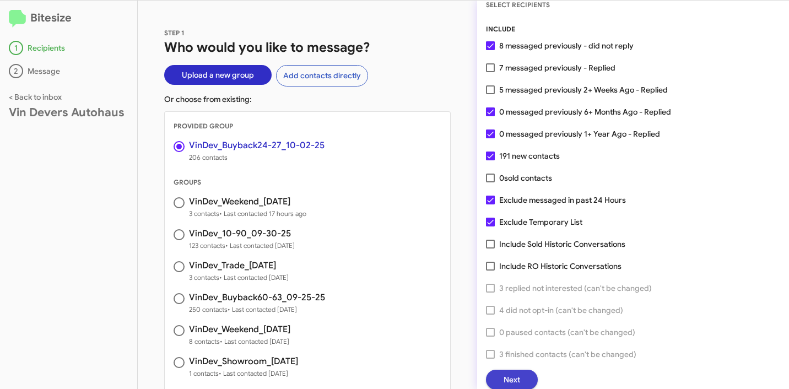
click at [519, 376] on span "Next" at bounding box center [511, 380] width 17 height 20
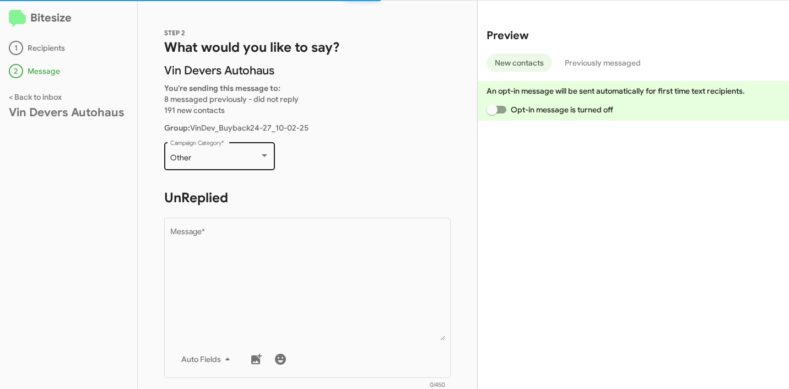
click at [222, 164] on div "Other Campaign Category *" at bounding box center [219, 155] width 99 height 30
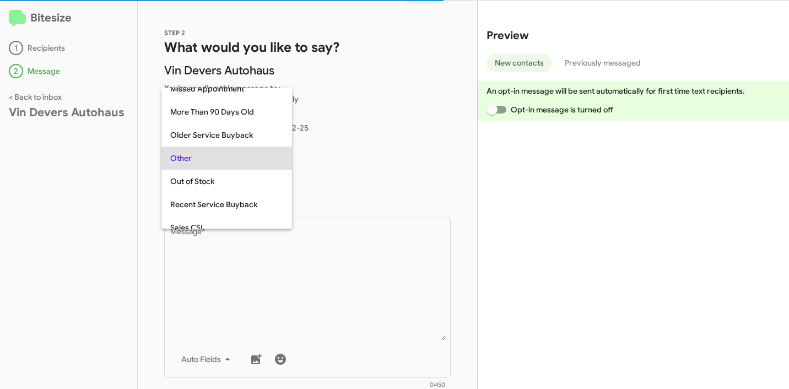
scroll to position [93, 0]
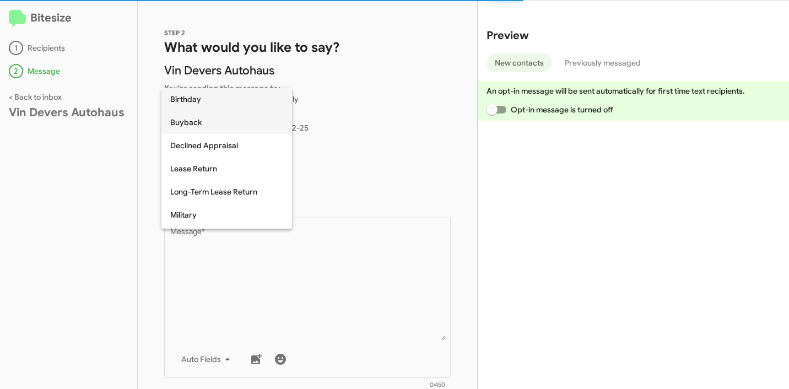
click at [204, 125] on span "Buyback" at bounding box center [226, 122] width 113 height 23
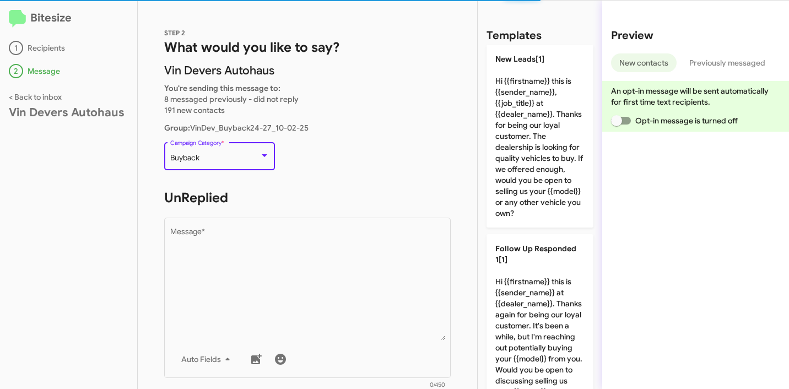
click at [367, 198] on h1 "UnReplied" at bounding box center [307, 198] width 286 height 18
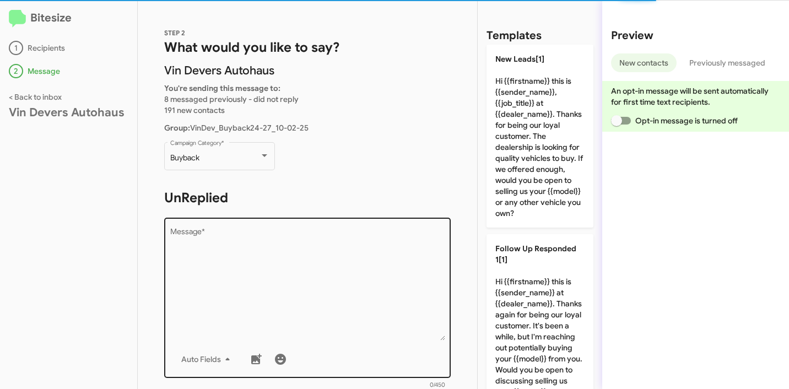
click at [281, 240] on textarea "Message *" at bounding box center [307, 284] width 275 height 112
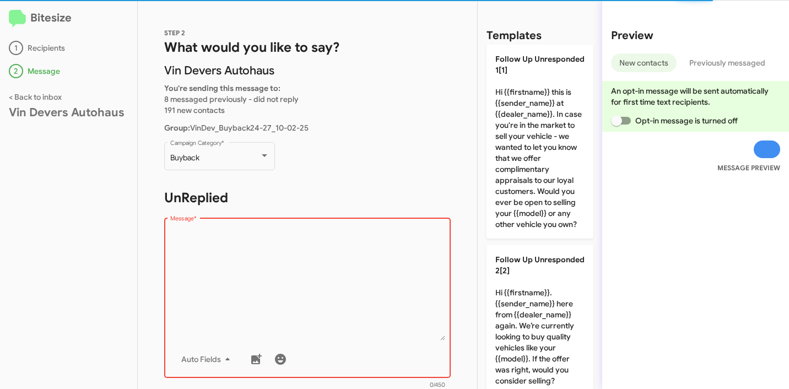
click at [283, 256] on textarea "Message *" at bounding box center [307, 284] width 275 height 112
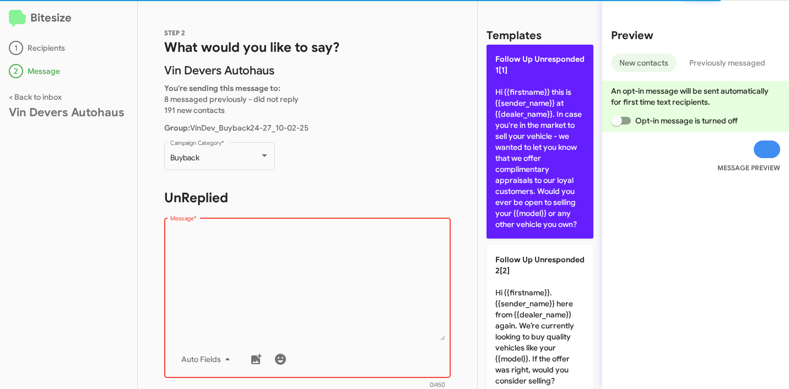
click at [532, 149] on p "Follow Up Unresponded 1[1] Hi {{firstname}} this is {{sender_name}} at {{dealer…" at bounding box center [539, 142] width 107 height 194
type textarea "Hi {{firstname}} this is {{sender_name}} at {{dealer_name}}. In case you're in …"
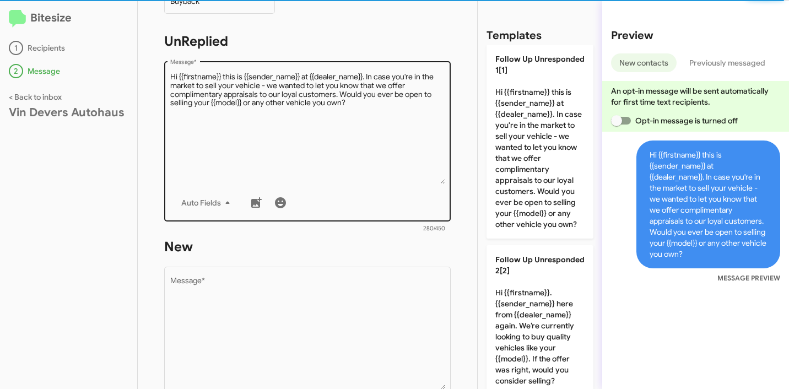
scroll to position [181, 0]
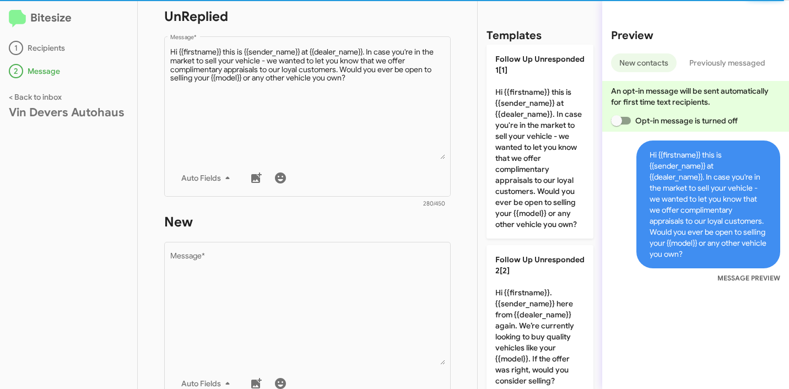
click at [361, 230] on h1 "New" at bounding box center [307, 222] width 286 height 18
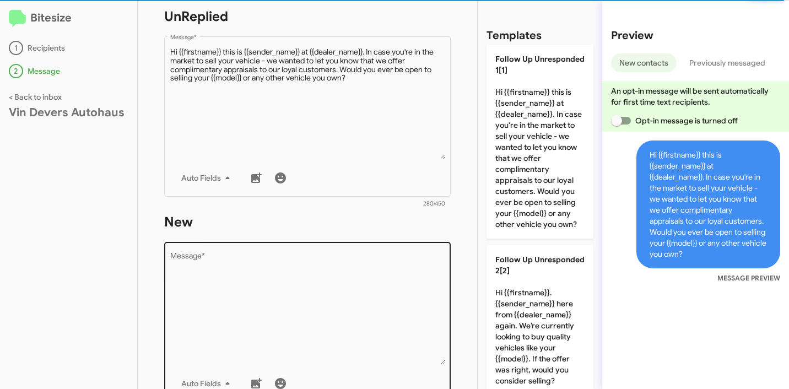
click at [367, 265] on textarea "Message *" at bounding box center [307, 308] width 275 height 112
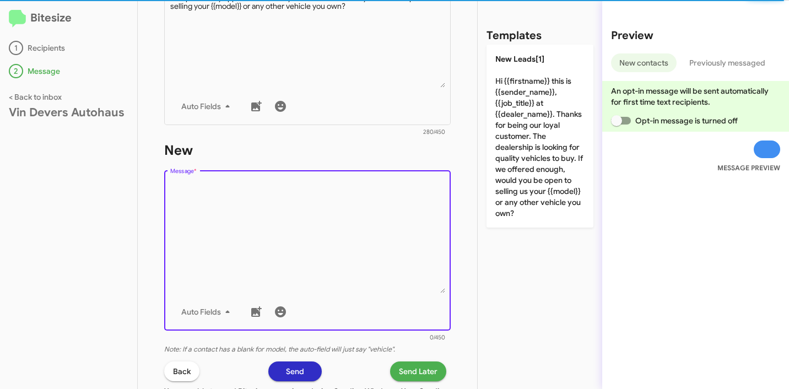
scroll to position [313, 0]
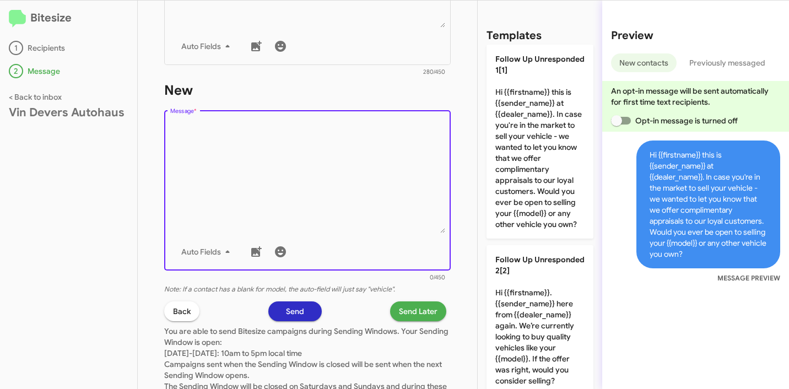
click at [329, 140] on textarea "Message *" at bounding box center [307, 177] width 275 height 112
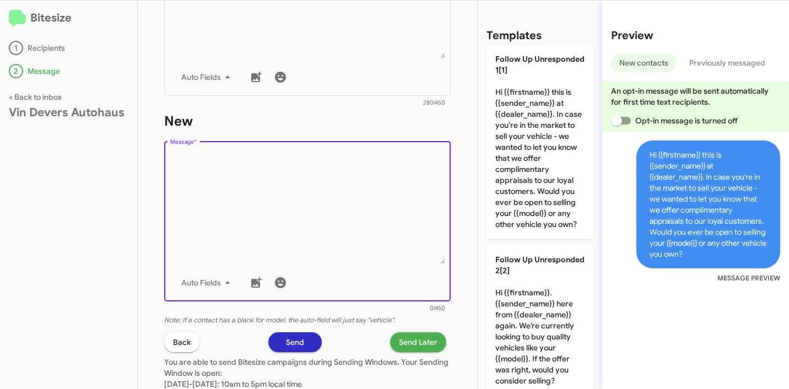
scroll to position [121, 0]
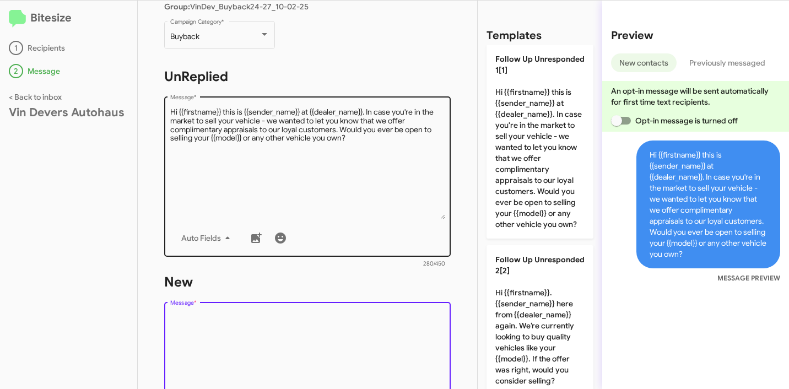
click at [317, 168] on textarea "Message *" at bounding box center [307, 163] width 275 height 112
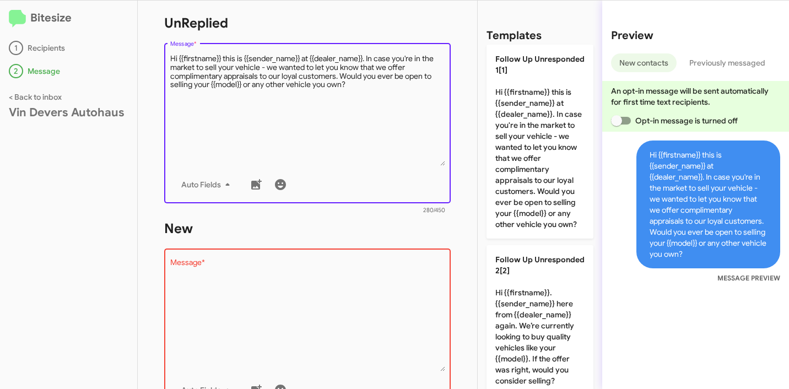
scroll to position [177, 0]
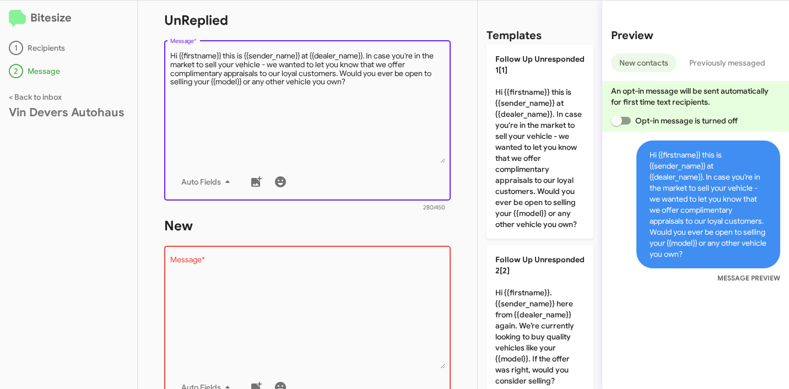
click at [364, 119] on textarea "Message *" at bounding box center [307, 107] width 275 height 112
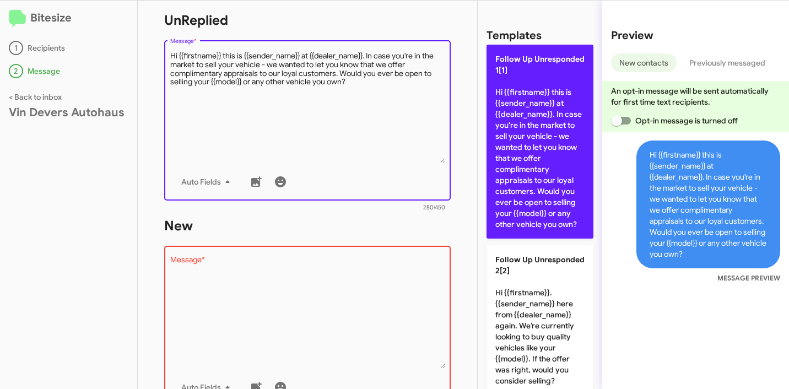
click at [527, 124] on p "Follow Up Unresponded 1[1] Hi {{firstname}} this is {{sender_name}} at {{dealer…" at bounding box center [539, 142] width 107 height 194
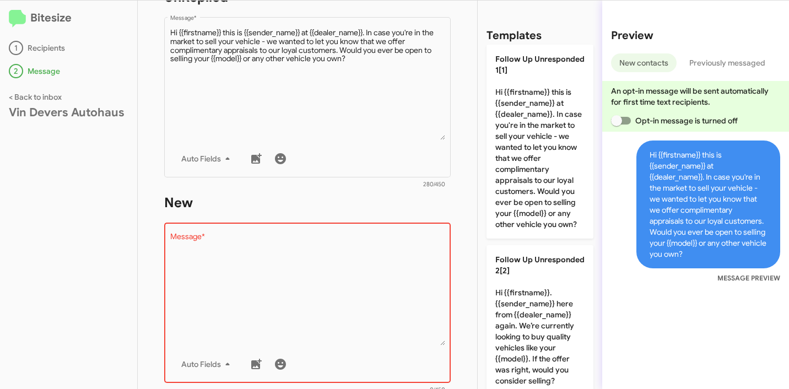
scroll to position [253, 0]
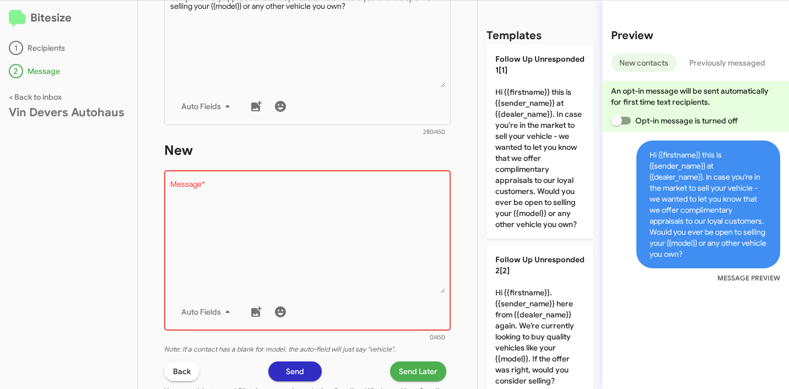
click at [373, 203] on textarea "Message *" at bounding box center [307, 237] width 275 height 112
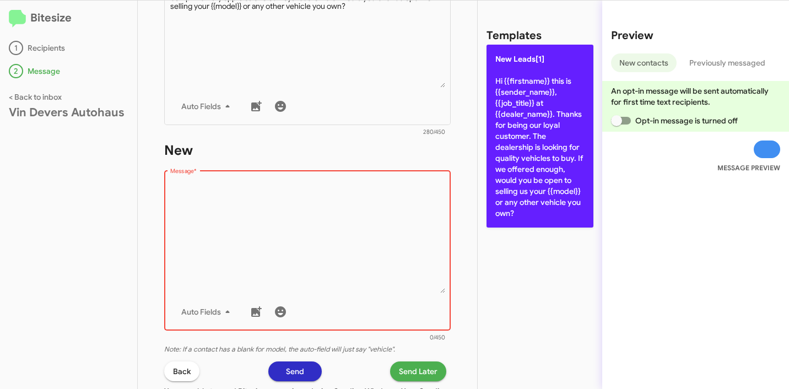
click at [514, 157] on p "New Leads[1] Hi {{firstname}} this is {{sender_name}}, {{job_title}} at {{deale…" at bounding box center [539, 136] width 107 height 183
type textarea "Hi {{firstname}} this is {{sender_name}}, {{job_title}} at {{dealer_name}}. Tha…"
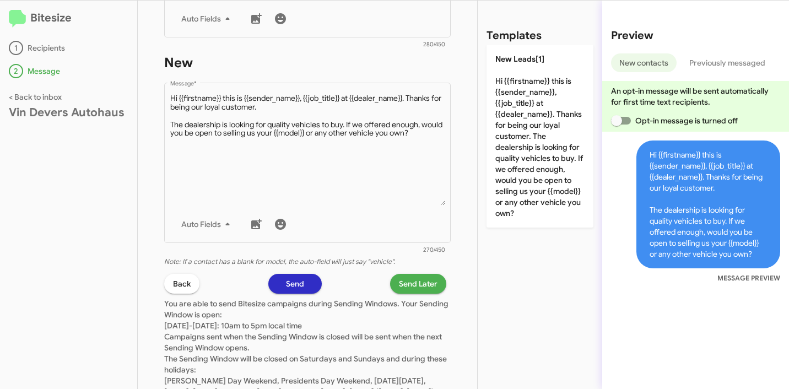
scroll to position [404, 0]
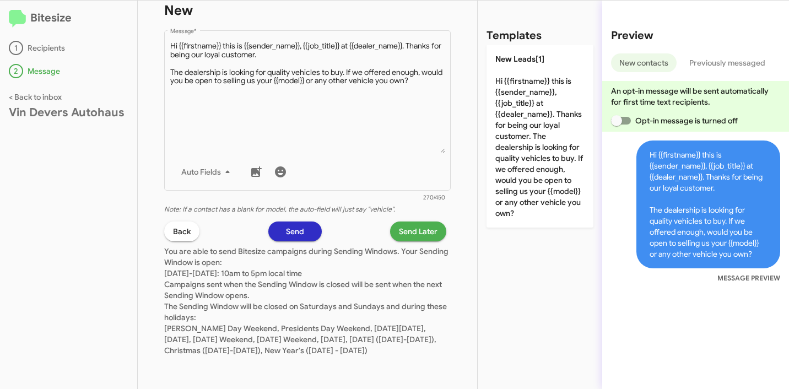
click at [416, 221] on span "Send Later" at bounding box center [418, 231] width 39 height 20
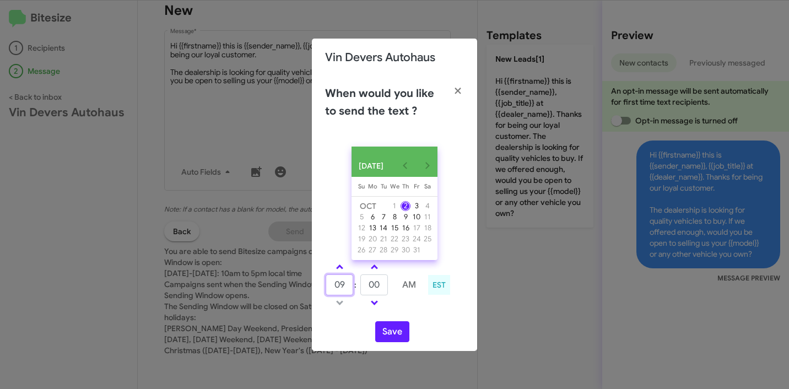
click at [335, 284] on input "09" at bounding box center [339, 284] width 28 height 21
type input "10"
type input "31"
click at [389, 331] on button "Save" at bounding box center [392, 331] width 34 height 21
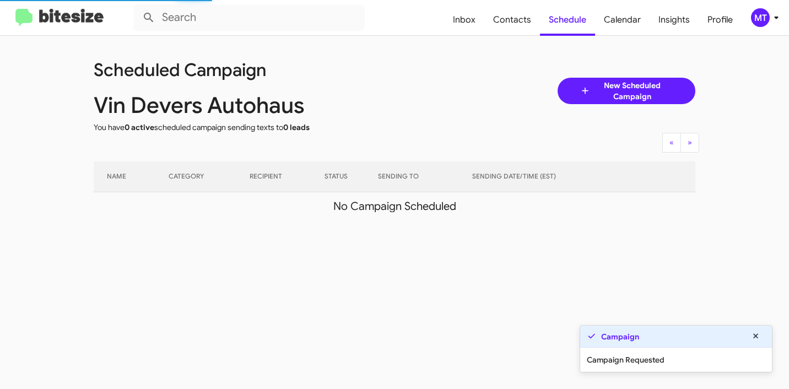
click at [769, 20] on div "MT" at bounding box center [760, 17] width 19 height 19
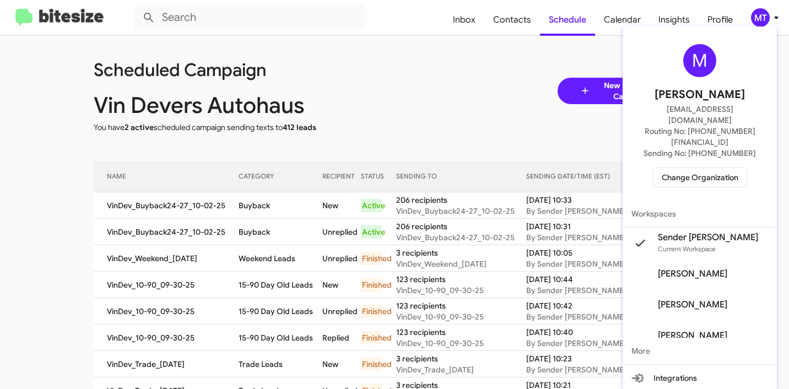
click at [370, 68] on div at bounding box center [394, 194] width 789 height 389
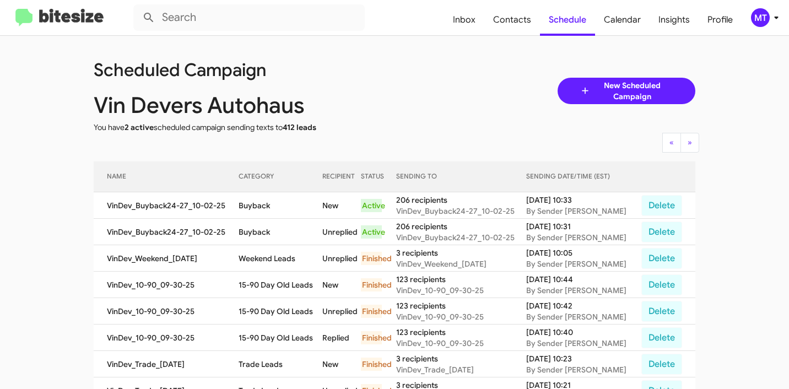
click at [769, 18] on icon at bounding box center [775, 17] width 13 height 13
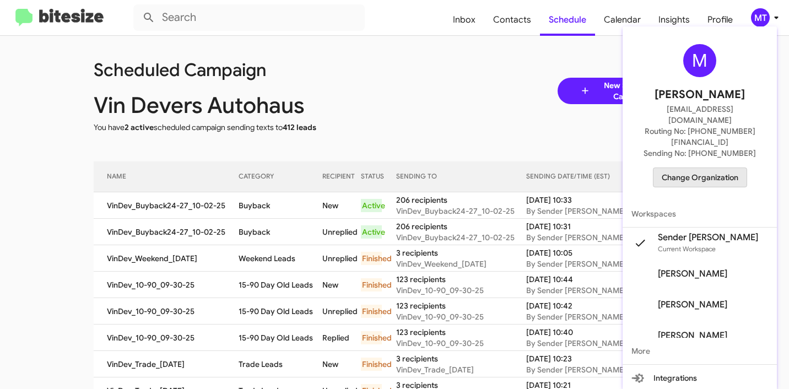
click at [699, 168] on span "Change Organization" at bounding box center [699, 177] width 77 height 19
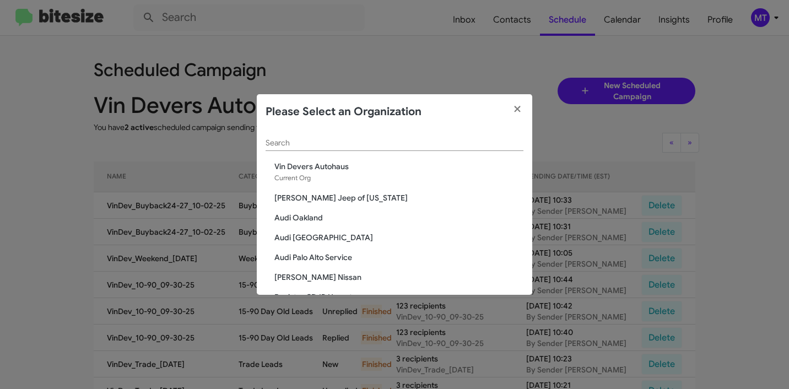
click at [442, 148] on input "Search" at bounding box center [394, 143] width 258 height 9
paste input "Volvo [GEOGRAPHIC_DATA]"
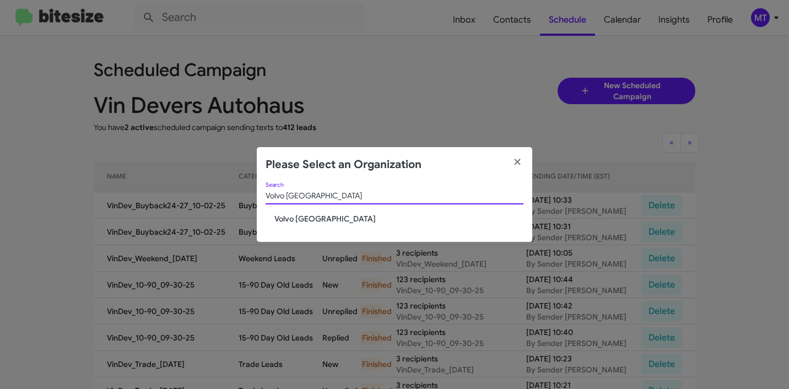
type input "Volvo [GEOGRAPHIC_DATA]"
click at [323, 214] on span "Volvo [GEOGRAPHIC_DATA]" at bounding box center [398, 218] width 249 height 11
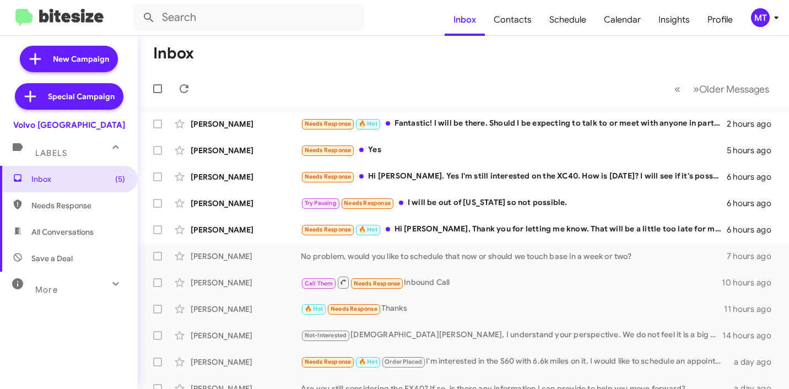
click at [772, 17] on icon at bounding box center [775, 17] width 13 height 13
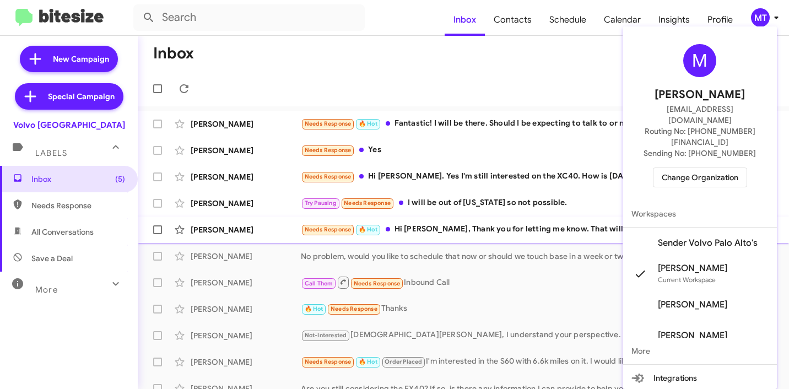
click at [669, 237] on span "Sender Volvo Palo Alto's" at bounding box center [708, 242] width 100 height 11
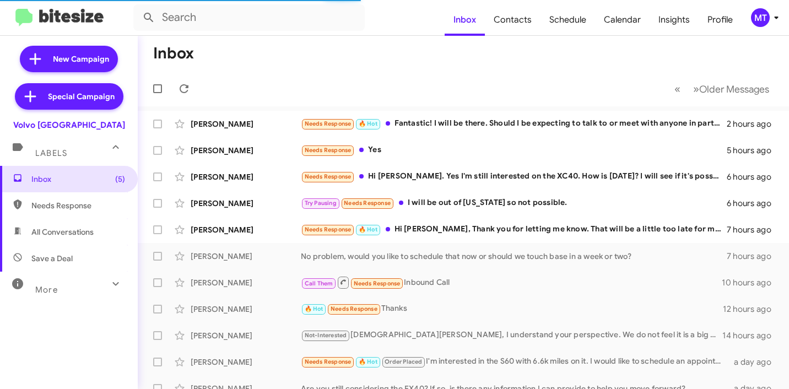
click at [80, 54] on span "New Campaign" at bounding box center [81, 58] width 56 height 11
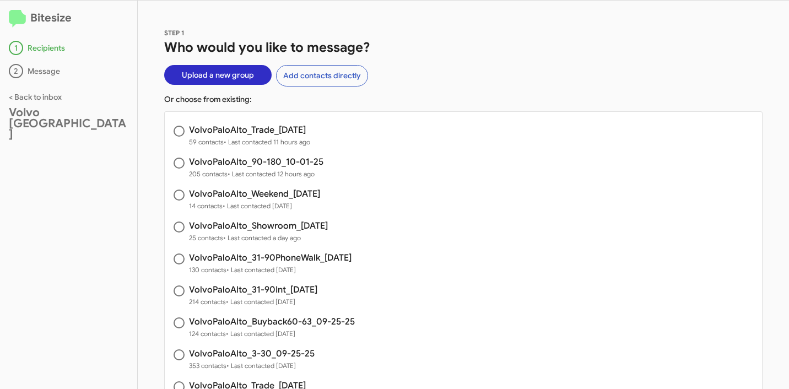
click at [243, 79] on span "Upload a new group" at bounding box center [218, 75] width 72 height 20
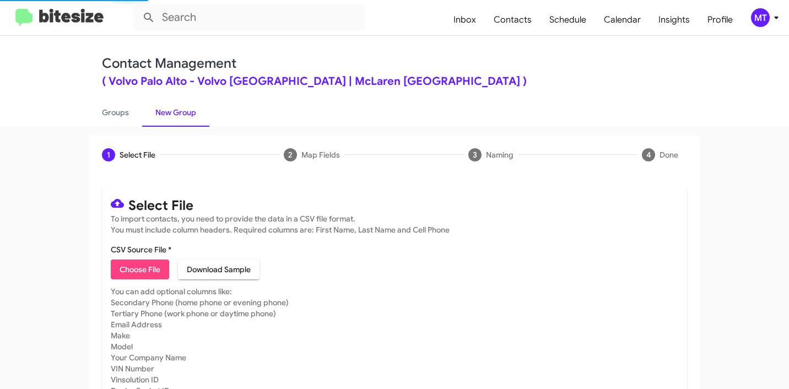
click at [140, 268] on span "Choose File" at bounding box center [139, 269] width 41 height 20
type input "Open"
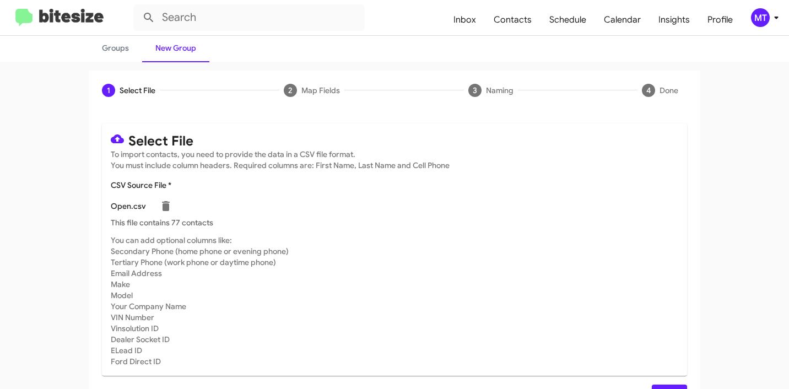
scroll to position [93, 0]
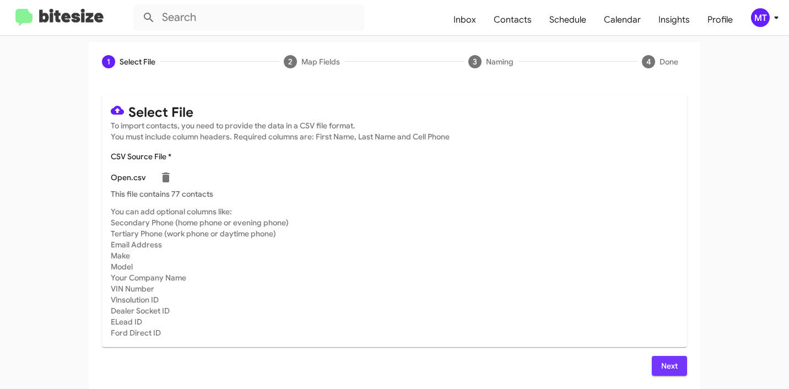
click at [660, 361] on span "Next" at bounding box center [669, 366] width 18 height 20
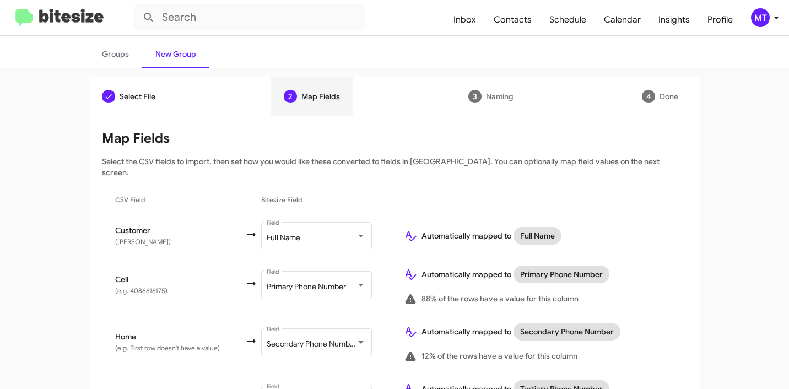
scroll to position [0, 0]
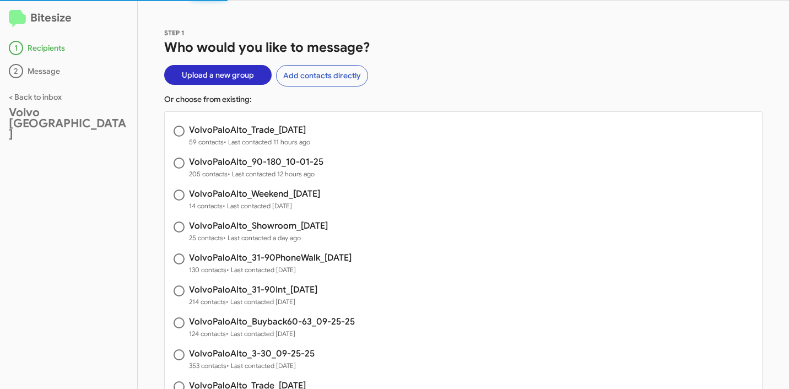
click at [212, 74] on span "Upload a new group" at bounding box center [218, 75] width 72 height 20
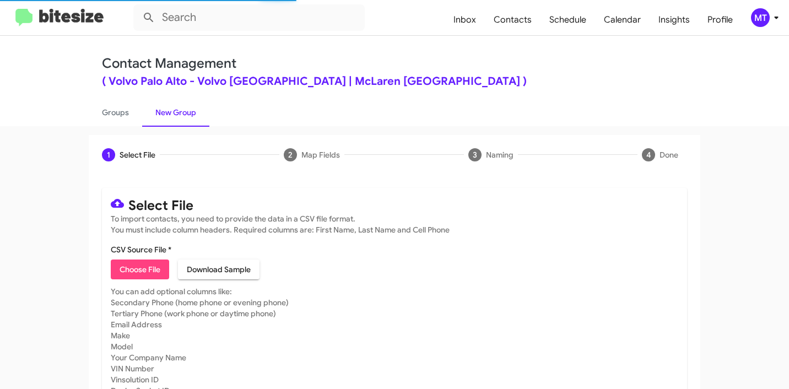
click at [135, 264] on span "Choose File" at bounding box center [139, 269] width 41 height 20
type input "Open"
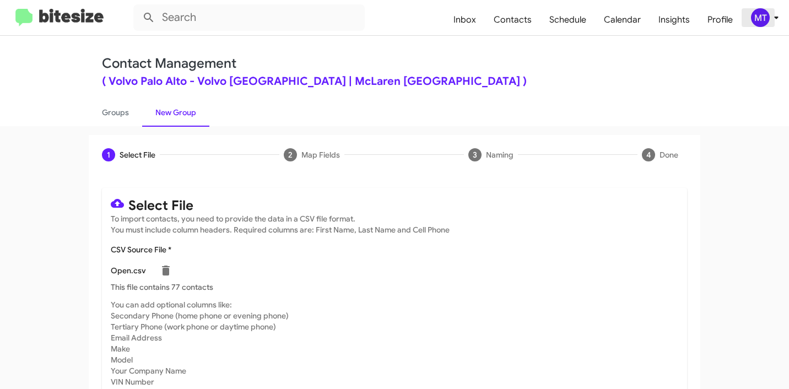
click at [773, 24] on icon at bounding box center [775, 17] width 13 height 13
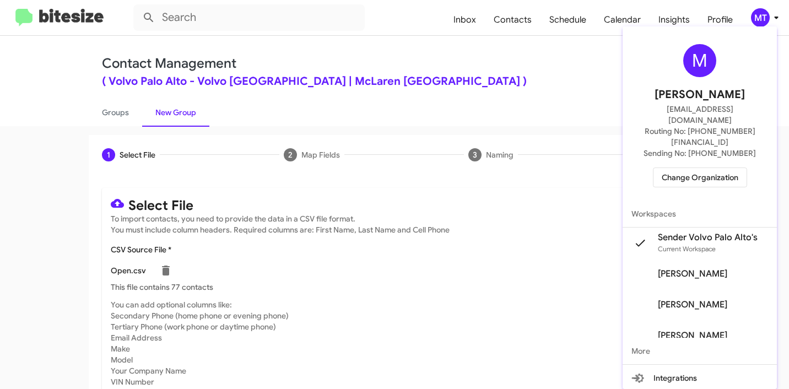
click at [467, 85] on div at bounding box center [394, 194] width 789 height 389
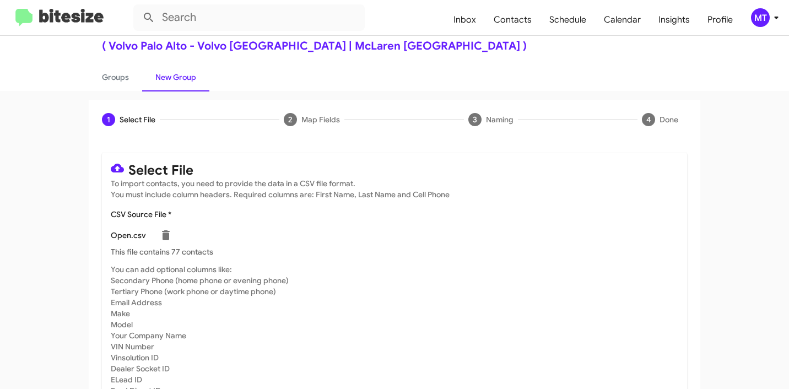
scroll to position [93, 0]
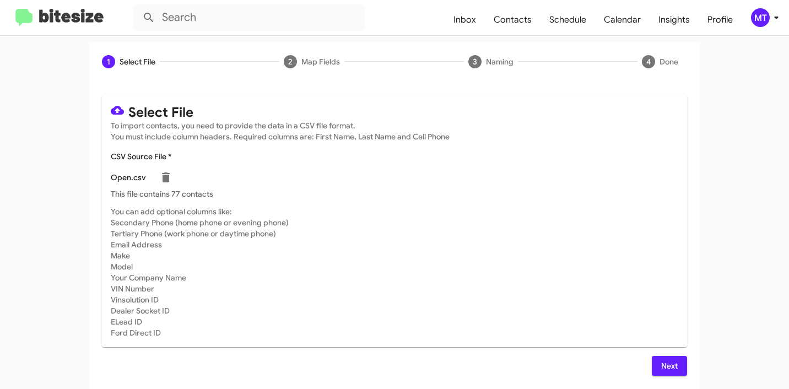
click at [661, 363] on span "Next" at bounding box center [669, 366] width 18 height 20
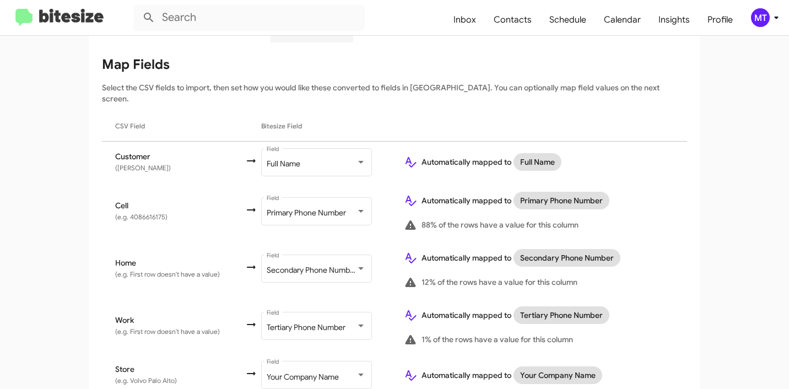
scroll to position [170, 0]
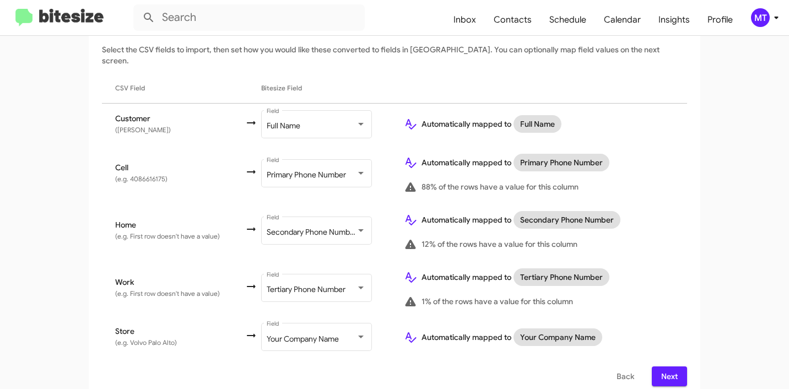
click at [673, 366] on button "Next" at bounding box center [668, 376] width 35 height 20
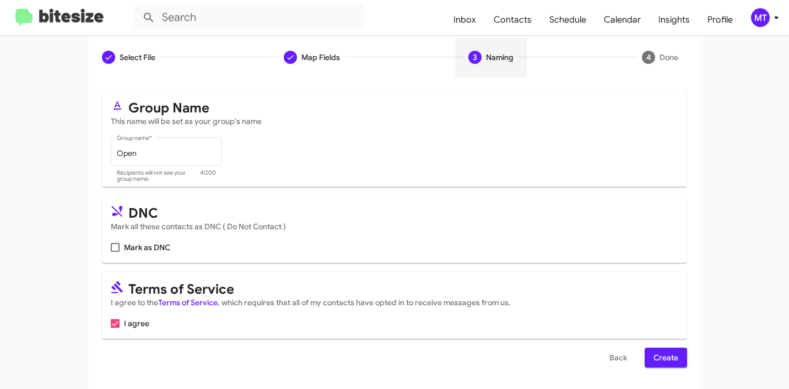
scroll to position [98, 0]
click at [112, 245] on span at bounding box center [115, 246] width 9 height 9
click at [115, 251] on input "Mark as DNC" at bounding box center [115, 251] width 1 height 1
checkbox input "true"
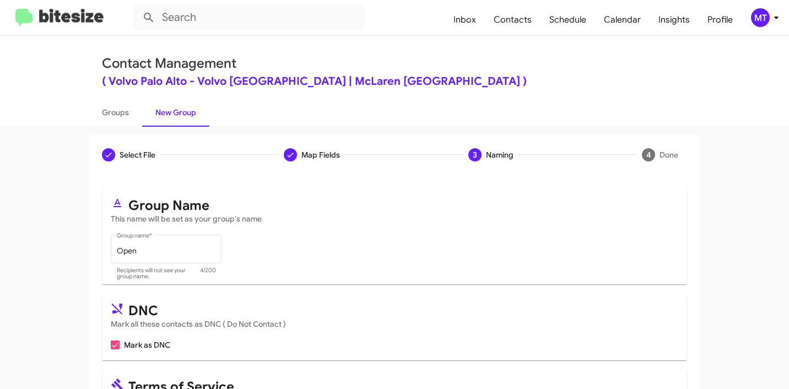
scroll to position [80, 0]
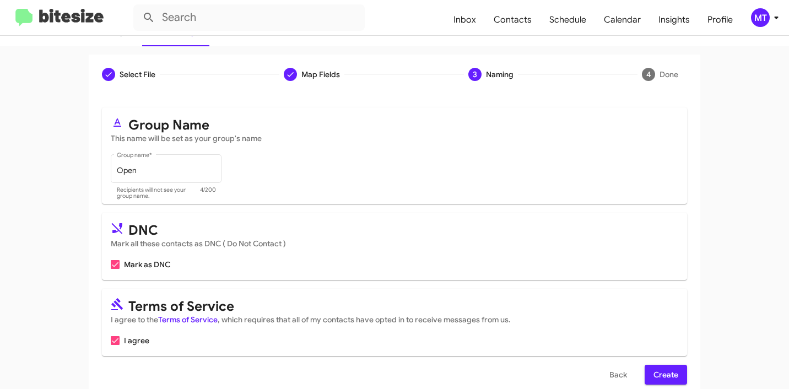
click at [656, 373] on span "Create" at bounding box center [665, 375] width 25 height 20
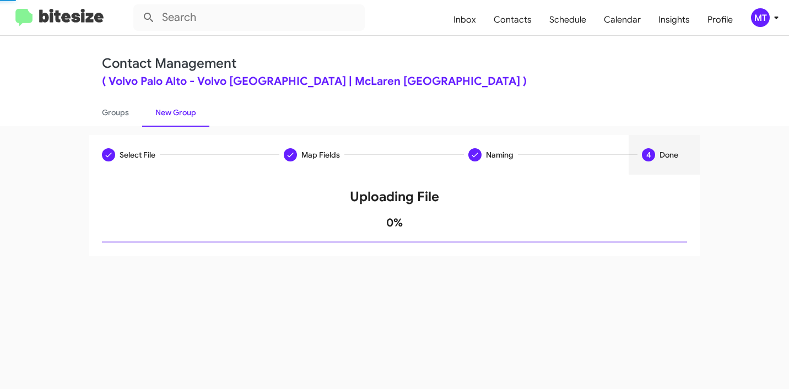
scroll to position [0, 0]
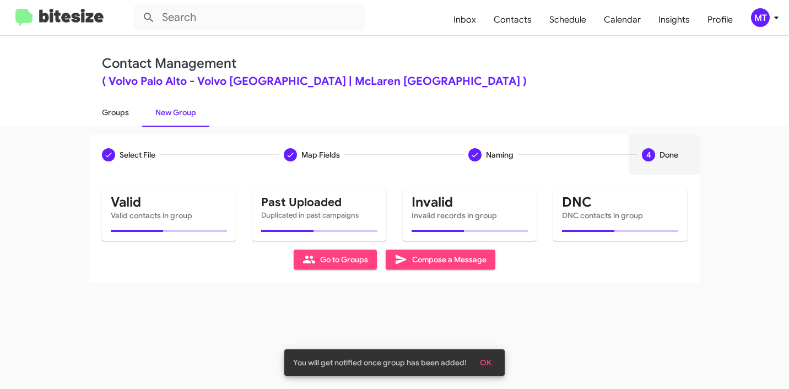
click at [113, 118] on link "Groups" at bounding box center [115, 112] width 53 height 29
click at [113, 115] on link "Groups" at bounding box center [115, 112] width 53 height 29
type input "in:groups"
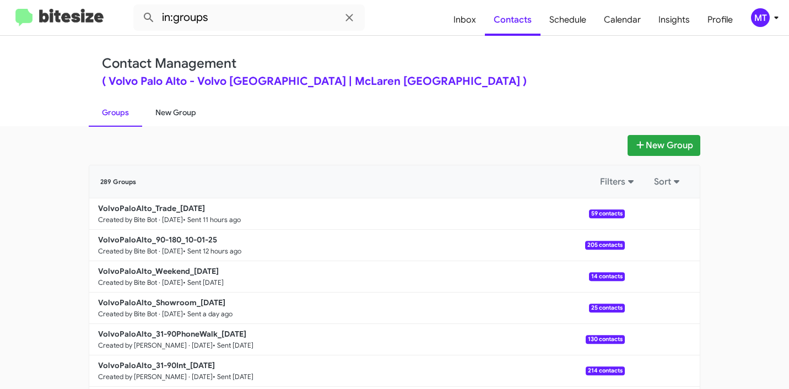
click at [178, 111] on link "New Group" at bounding box center [175, 112] width 67 height 29
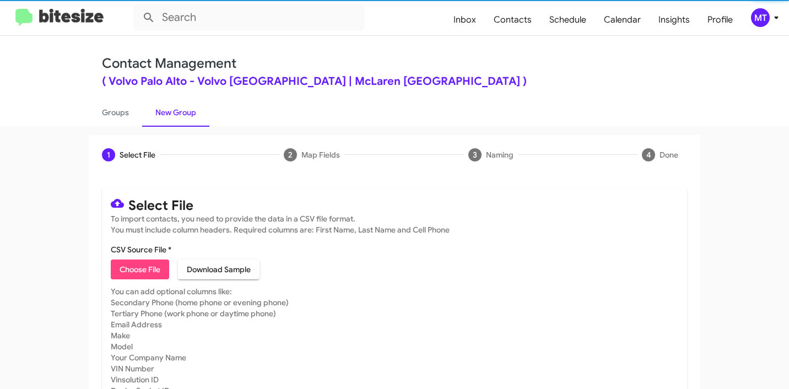
click at [132, 267] on span "Choose File" at bounding box center [139, 269] width 41 height 20
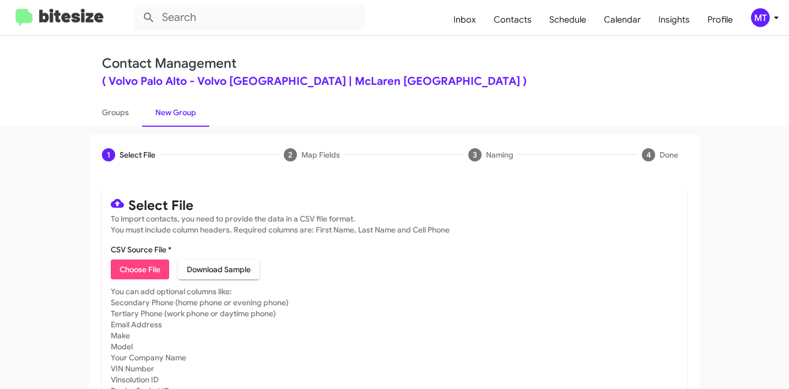
type input "Dead"
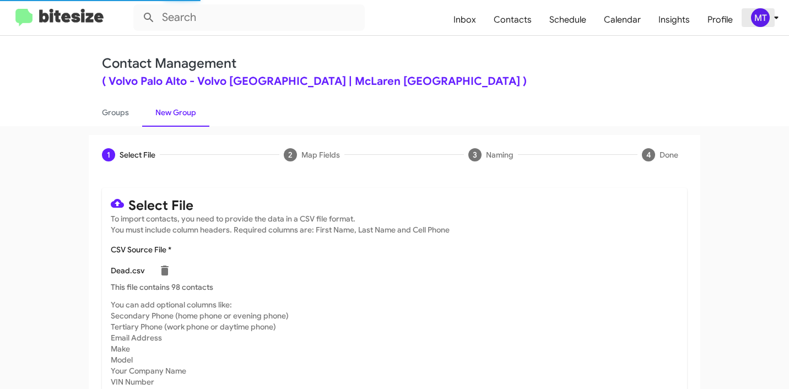
click at [773, 18] on icon at bounding box center [775, 17] width 13 height 13
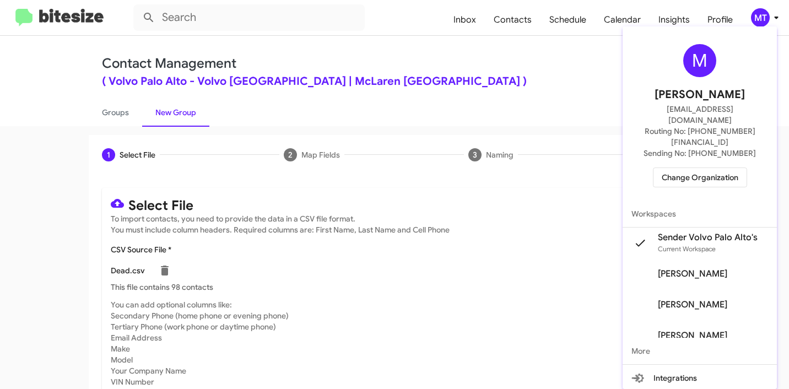
click at [537, 73] on div at bounding box center [394, 194] width 789 height 389
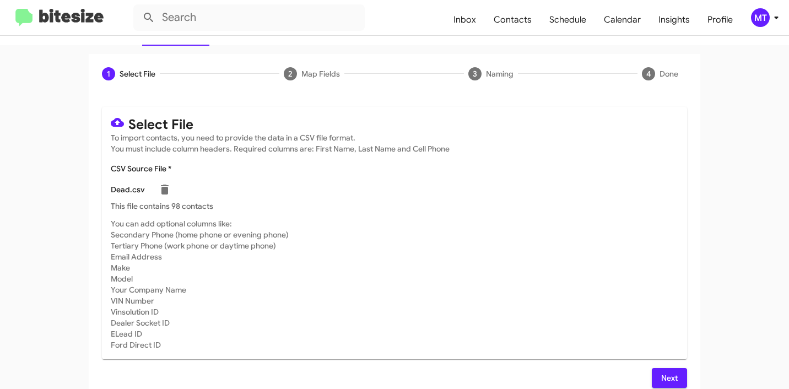
scroll to position [93, 0]
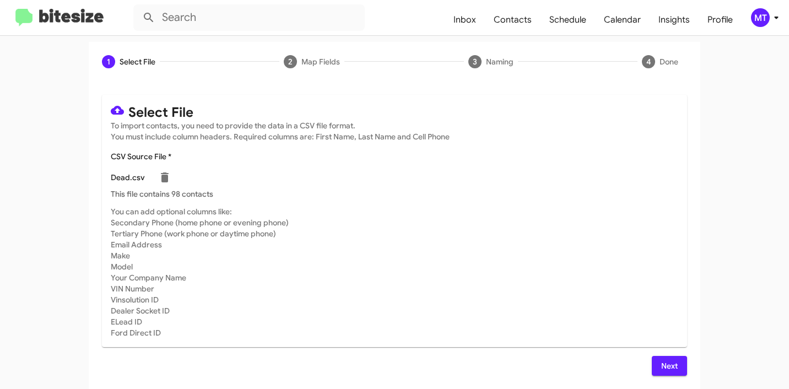
click at [661, 357] on span "Next" at bounding box center [669, 366] width 18 height 20
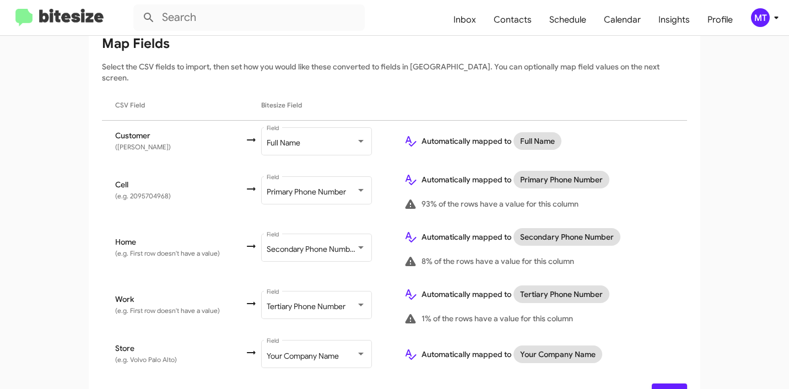
scroll to position [170, 0]
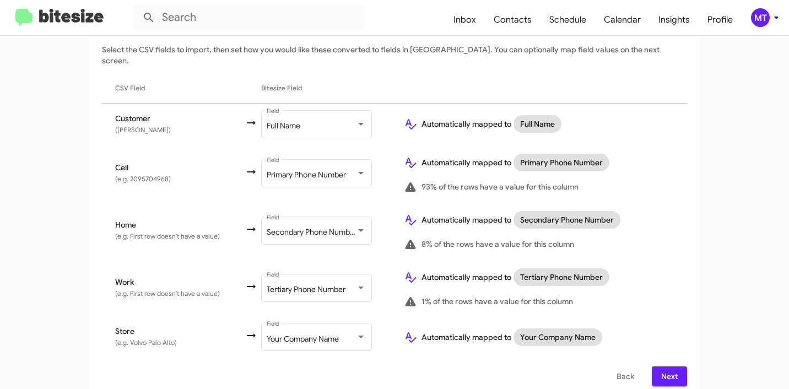
click at [671, 371] on span "Next" at bounding box center [669, 376] width 18 height 20
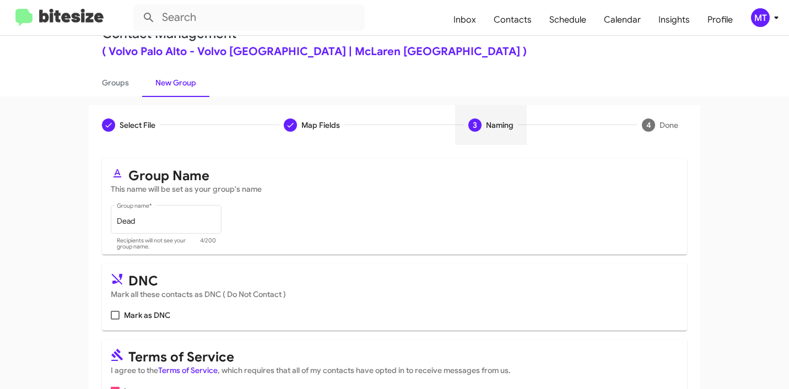
scroll to position [89, 0]
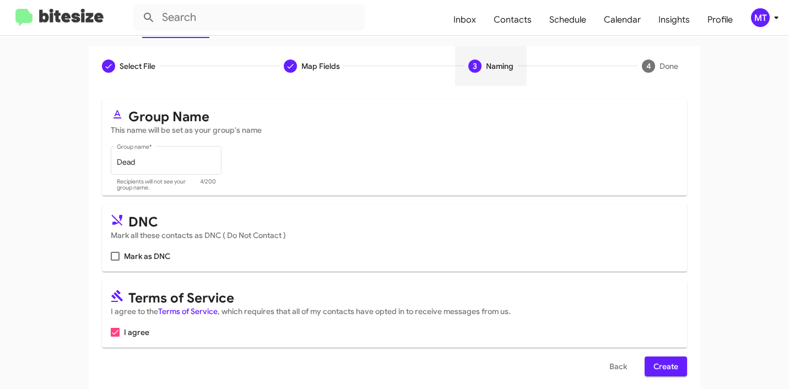
click at [111, 257] on span at bounding box center [115, 256] width 9 height 9
click at [115, 260] on input "Mark as DNC" at bounding box center [115, 260] width 1 height 1
checkbox input "true"
click at [668, 371] on span "Create" at bounding box center [665, 366] width 25 height 20
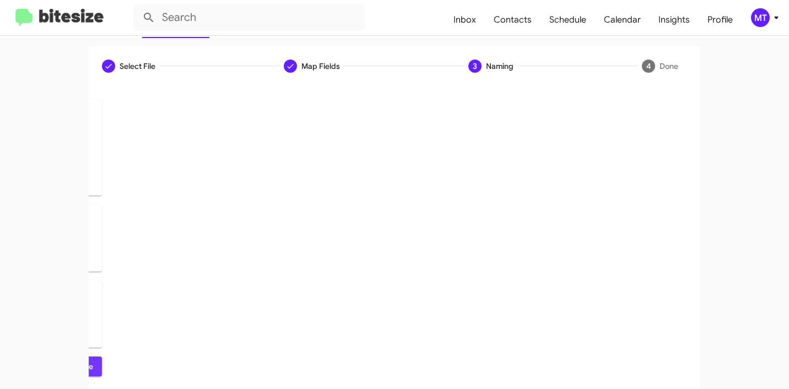
scroll to position [0, 0]
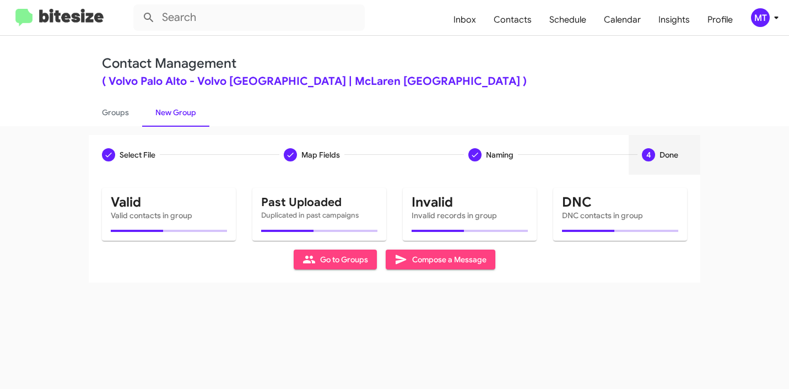
click at [210, 302] on div "Select File Map Fields Naming 4 Done Select File To import contacts, you need t…" at bounding box center [394, 257] width 789 height 263
click at [102, 114] on link "Groups" at bounding box center [115, 112] width 53 height 29
type input "in:groups"
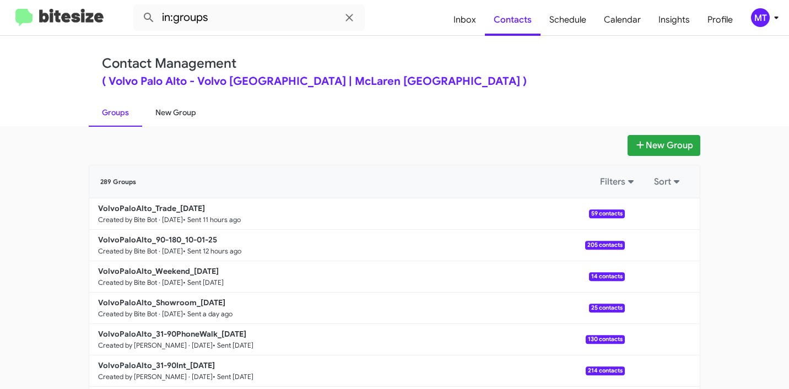
click at [167, 114] on link "New Group" at bounding box center [175, 112] width 67 height 29
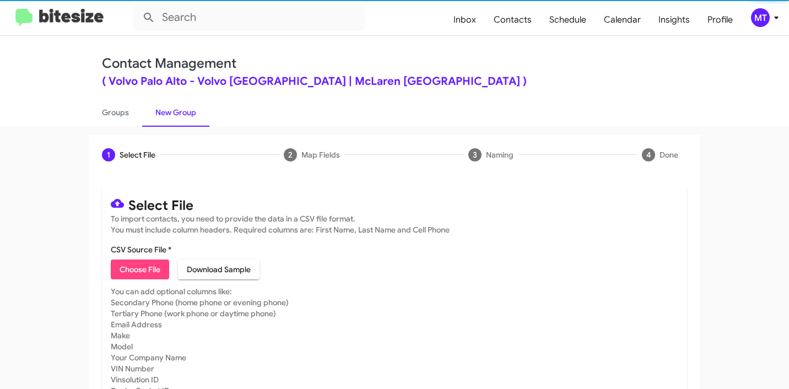
click at [131, 267] on span "Choose File" at bounding box center [139, 269] width 41 height 20
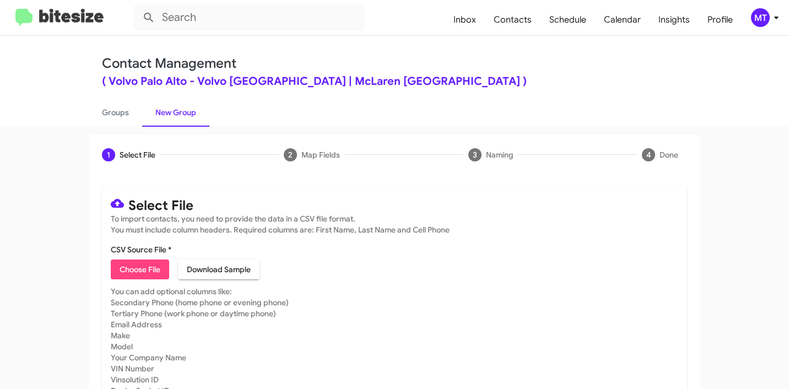
type input "Delivered"
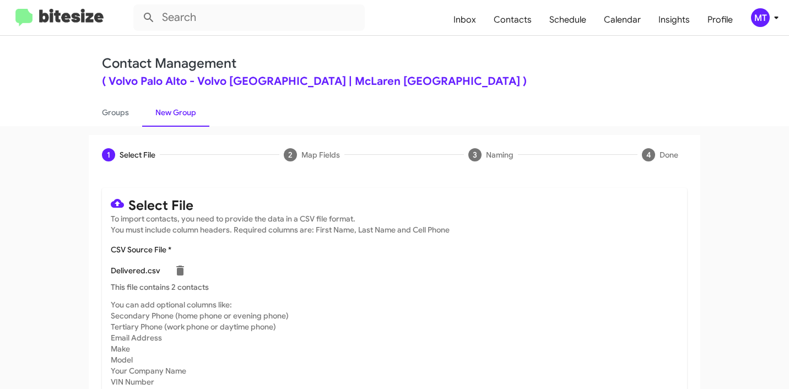
click at [776, 23] on icon at bounding box center [775, 17] width 13 height 13
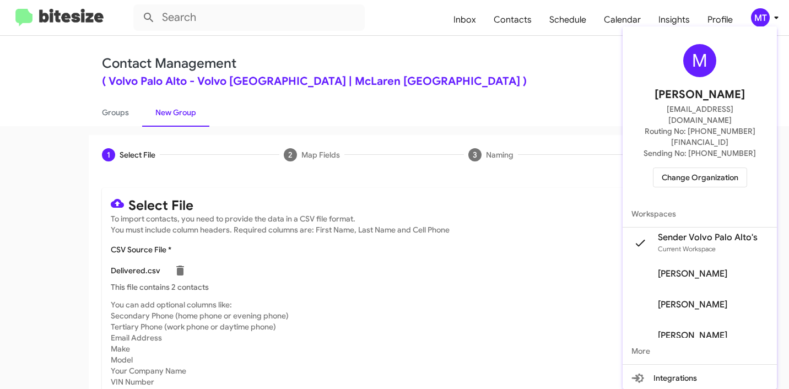
click at [493, 66] on div at bounding box center [394, 194] width 789 height 389
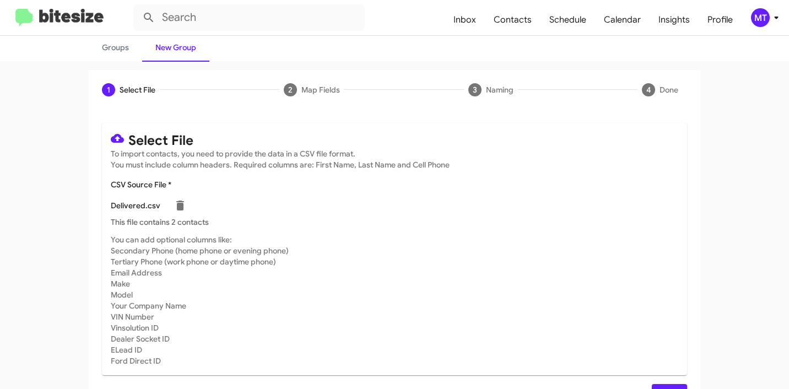
scroll to position [93, 0]
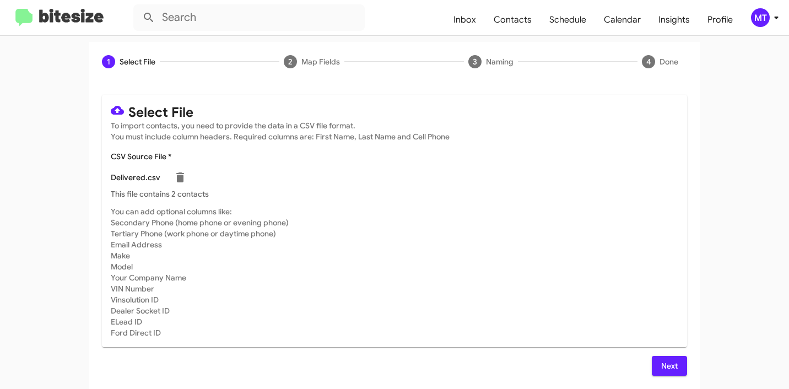
click at [660, 363] on span "Next" at bounding box center [669, 366] width 18 height 20
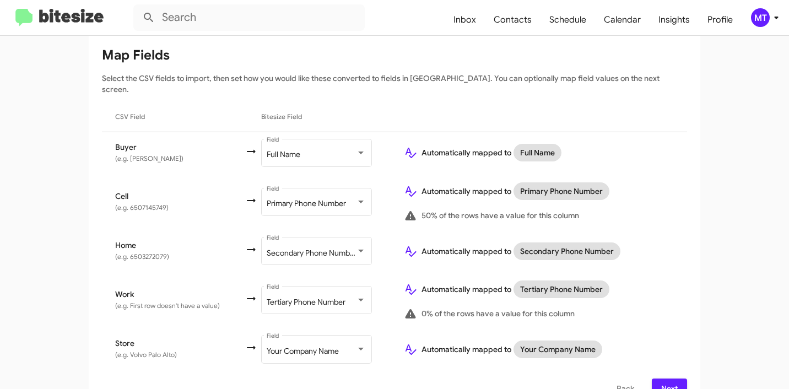
scroll to position [154, 0]
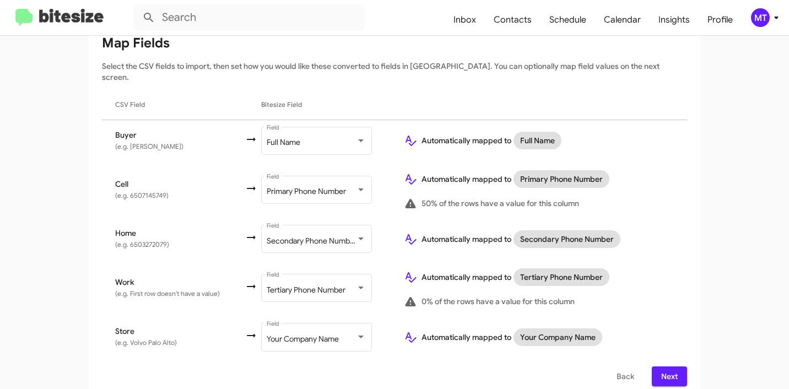
click at [662, 366] on span "Next" at bounding box center [669, 376] width 18 height 20
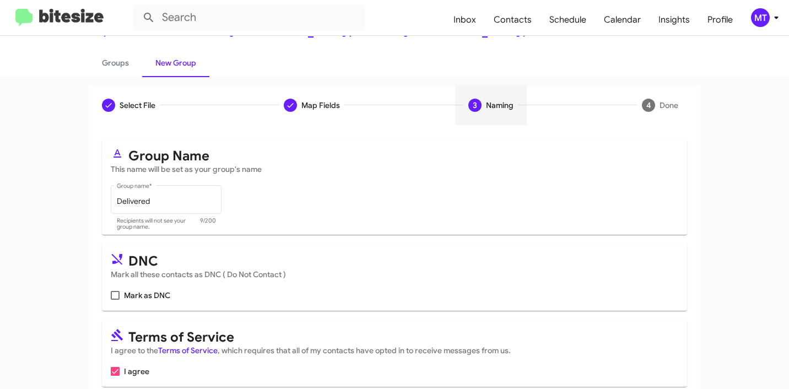
scroll to position [98, 0]
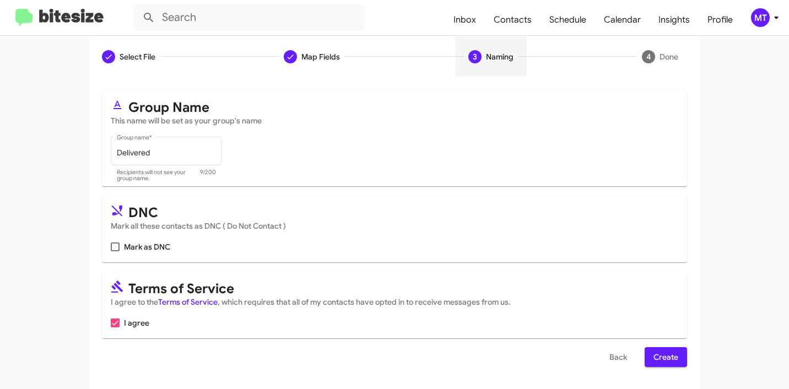
click at [111, 246] on span at bounding box center [115, 246] width 9 height 9
click at [115, 251] on input "Mark as DNC" at bounding box center [115, 251] width 1 height 1
checkbox input "true"
click at [712, 303] on app-new-group "Select File Map Fields 3 Naming 4 Done Select File To import contacts, you need…" at bounding box center [394, 213] width 789 height 352
click at [662, 355] on span "Create" at bounding box center [665, 357] width 25 height 20
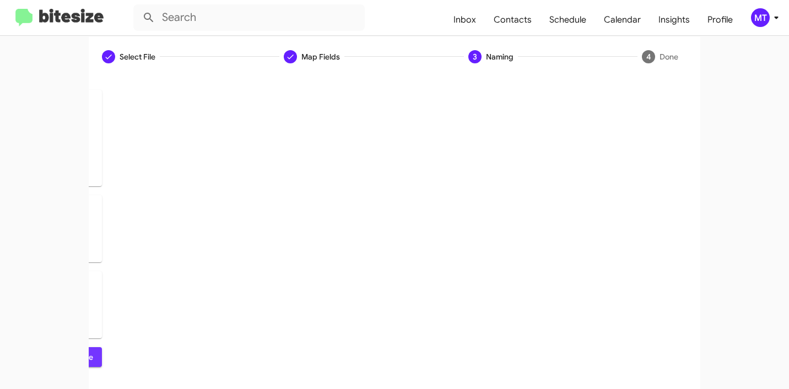
scroll to position [0, 0]
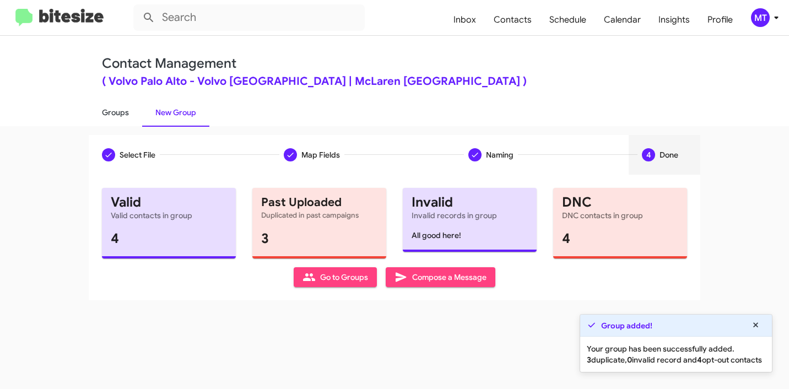
click at [113, 111] on link "Groups" at bounding box center [115, 112] width 53 height 29
type input "in:groups"
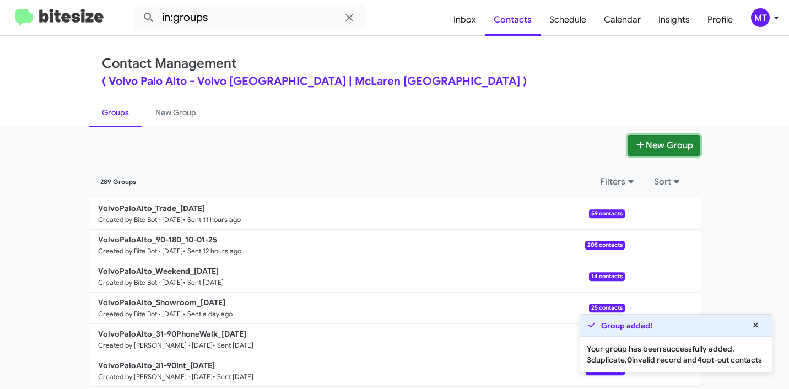
click at [646, 145] on button "New Group" at bounding box center [663, 145] width 73 height 21
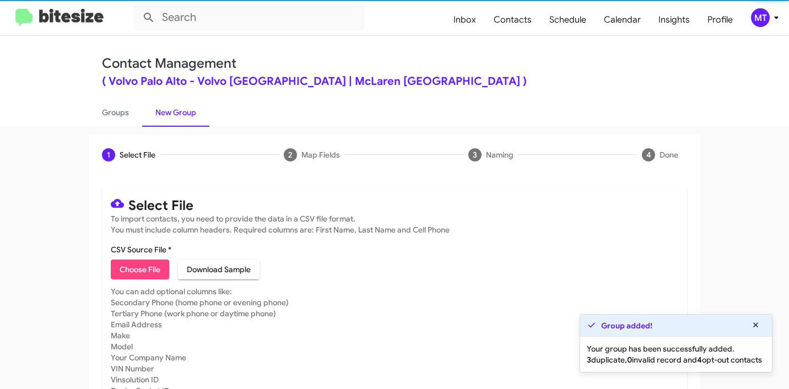
click at [139, 267] on span "Choose File" at bounding box center [139, 269] width 41 height 20
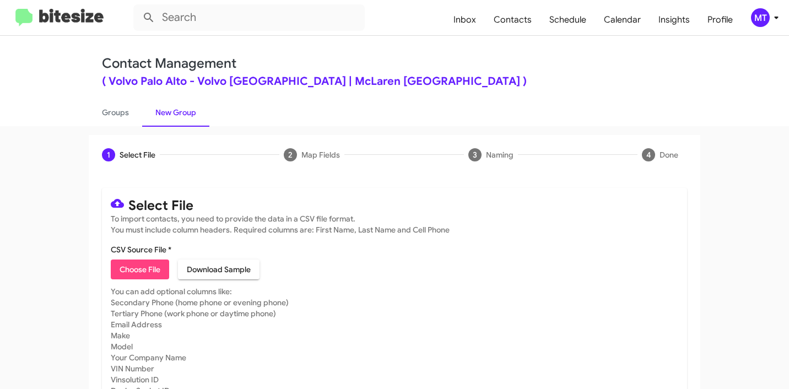
type input "VolvoPaloAlto_3-30_10-02-25"
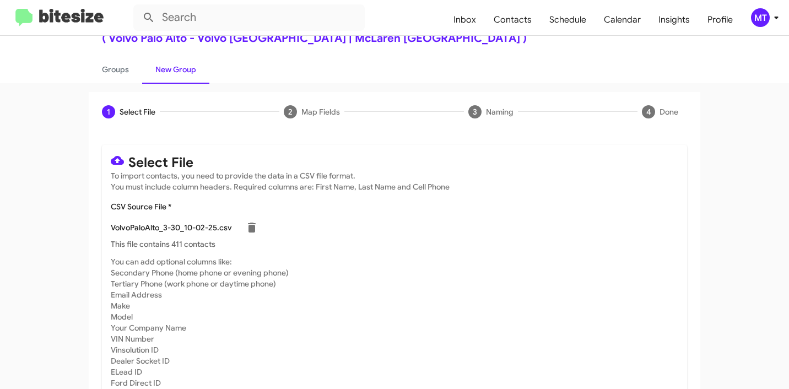
scroll to position [93, 0]
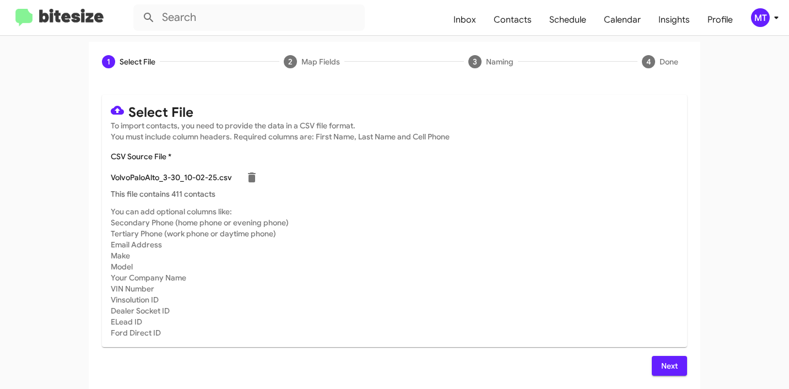
click at [662, 367] on span "Next" at bounding box center [669, 366] width 18 height 20
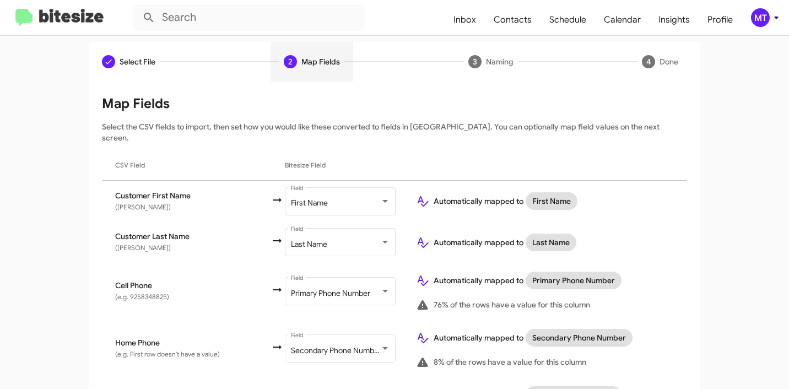
type input "in:groups"
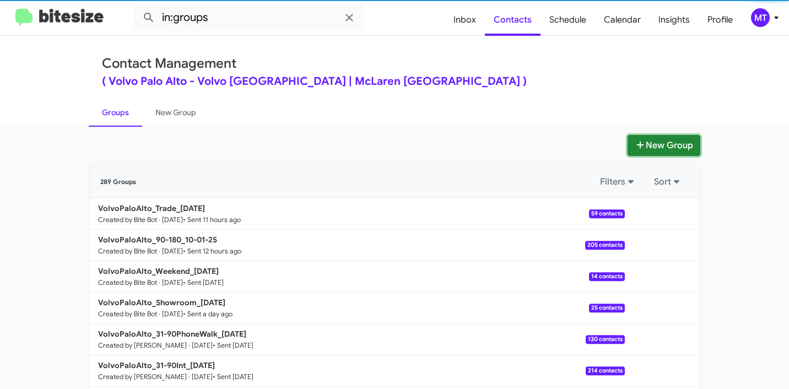
click at [665, 141] on button "New Group" at bounding box center [663, 145] width 73 height 21
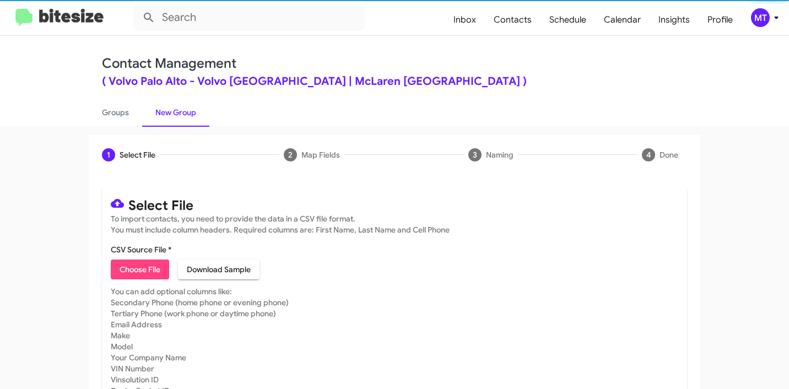
click at [129, 259] on span "Choose File" at bounding box center [139, 269] width 41 height 20
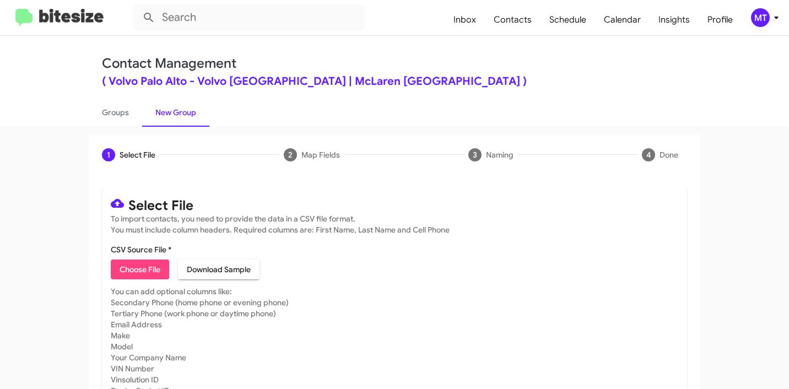
type input "VolvoPaloAlto_3-30_10-02-25"
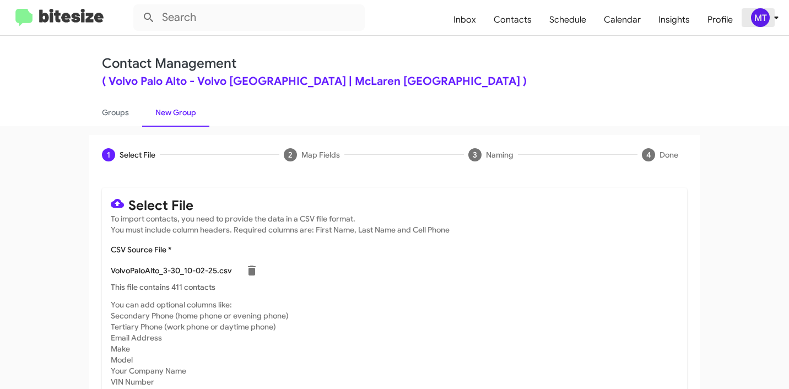
click at [779, 24] on icon at bounding box center [775, 17] width 13 height 13
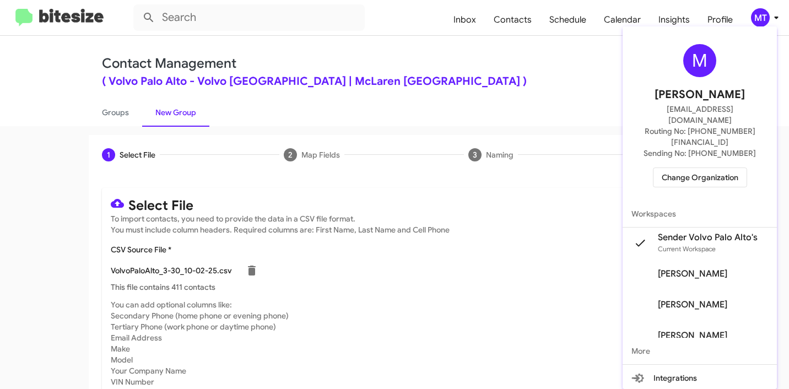
click at [510, 117] on div at bounding box center [394, 194] width 789 height 389
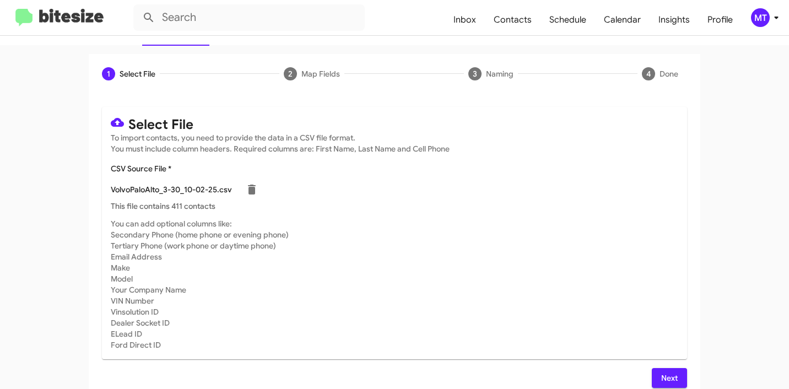
scroll to position [93, 0]
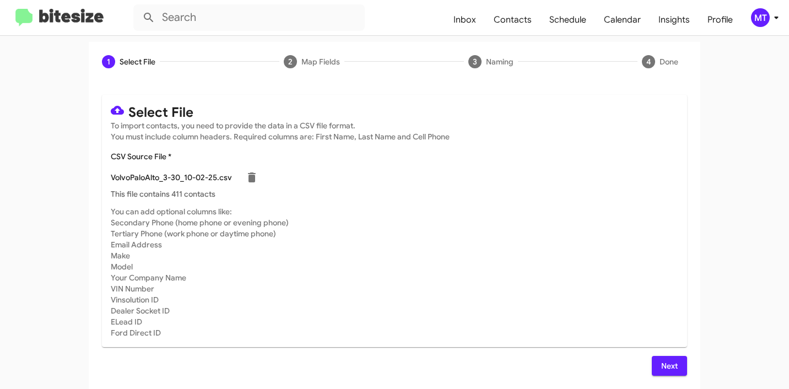
click at [669, 362] on span "Next" at bounding box center [669, 366] width 18 height 20
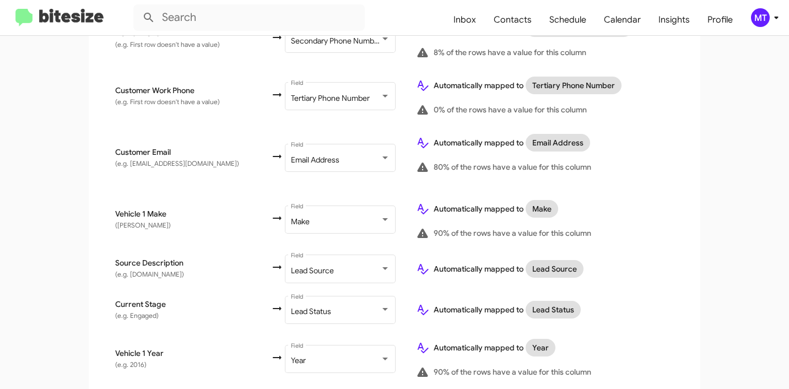
scroll to position [617, 0]
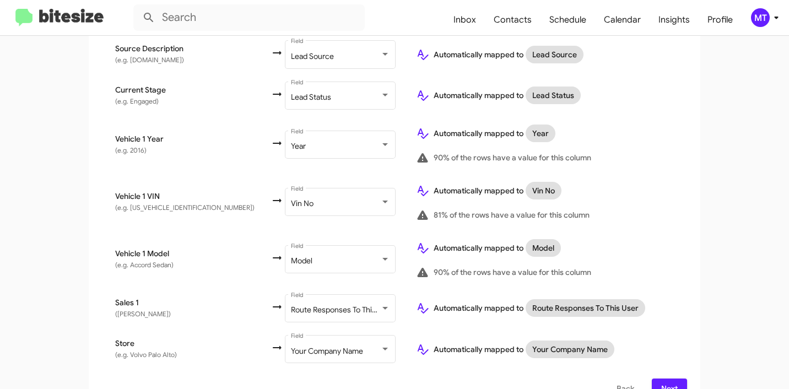
click at [672, 380] on span "Next" at bounding box center [669, 388] width 18 height 20
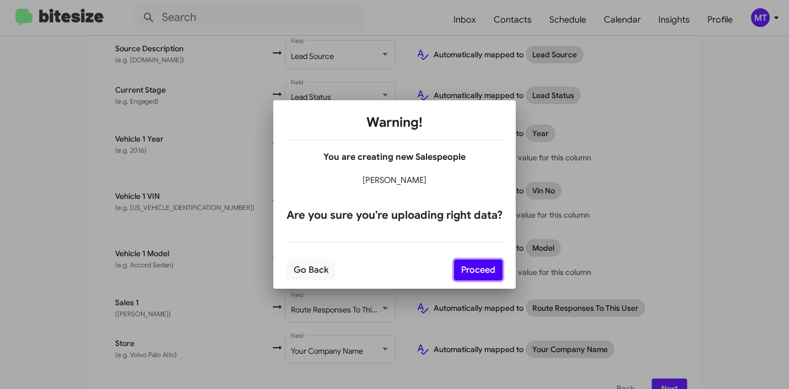
click at [484, 265] on button "Proceed" at bounding box center [478, 269] width 48 height 21
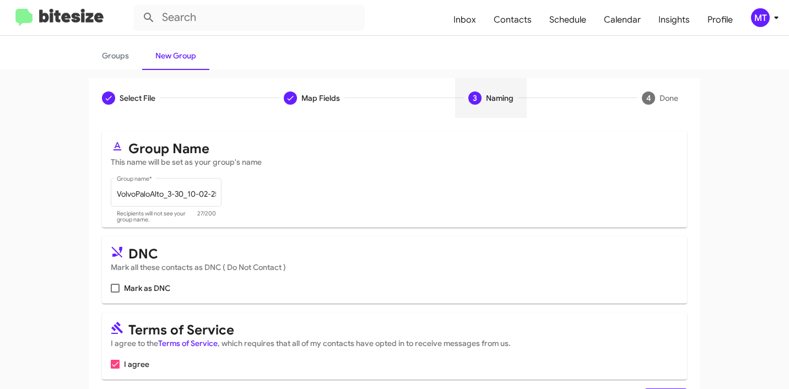
scroll to position [98, 0]
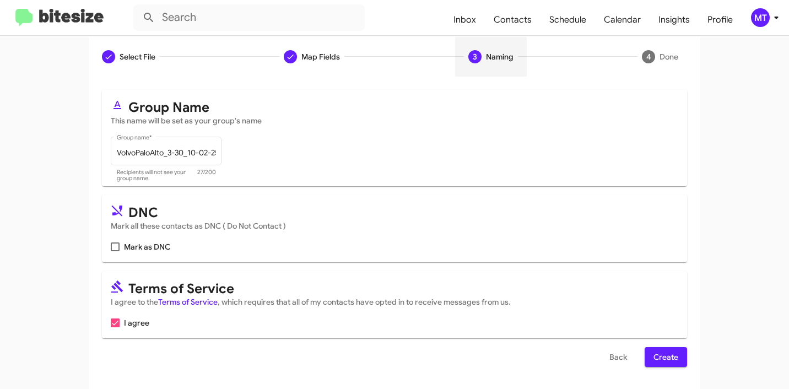
click at [670, 358] on span "Create" at bounding box center [665, 357] width 25 height 20
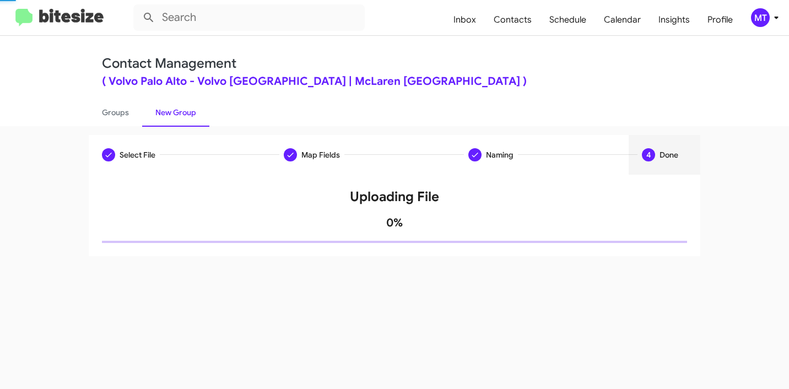
scroll to position [0, 0]
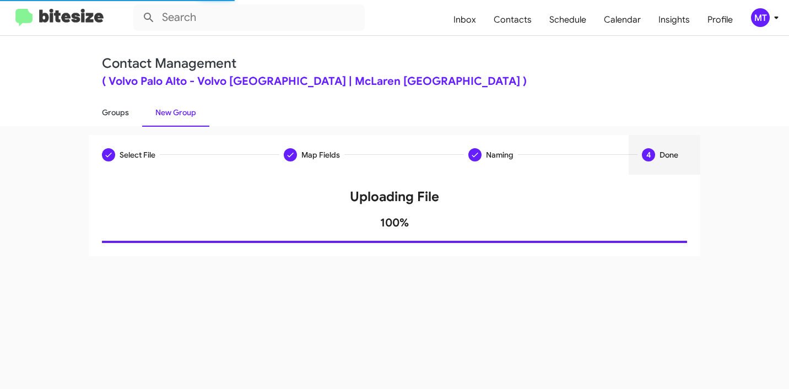
click at [119, 108] on link "Groups" at bounding box center [115, 112] width 53 height 29
type input "in:groups"
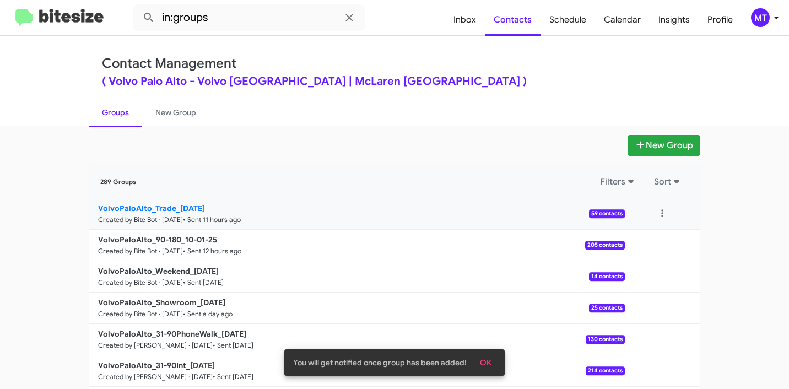
drag, startPoint x: 63, startPoint y: 206, endPoint x: 165, endPoint y: 210, distance: 102.5
click at [165, 210] on app-groups "New Group 289 Groups Filters Sort VolvoPaloAlto_Trade_10-01-25 Created by Bite …" at bounding box center [394, 338] width 789 height 406
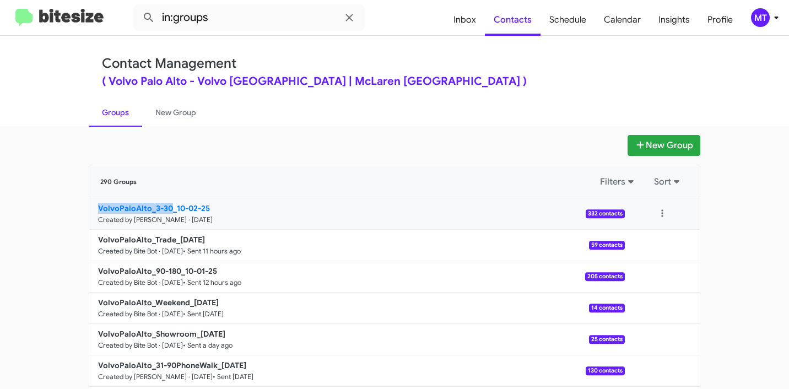
drag, startPoint x: 82, startPoint y: 205, endPoint x: 166, endPoint y: 204, distance: 83.7
click at [166, 204] on div "New Group 290 Groups Filters Sort VolvoPaloAlto_3-30_10-02-25 Created by Mariem…" at bounding box center [394, 338] width 628 height 406
copy b "VolvoPaloAlto_3-30"
click at [253, 24] on input "in:groups" at bounding box center [248, 17] width 231 height 26
paste input "VolvoPaloAlto_3-30"
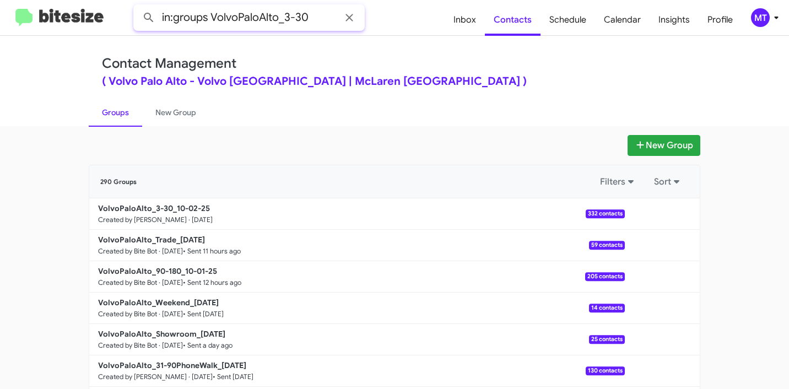
type input "in:groups VolvoPaloAlto_3-30"
click at [138, 7] on button at bounding box center [149, 18] width 22 height 22
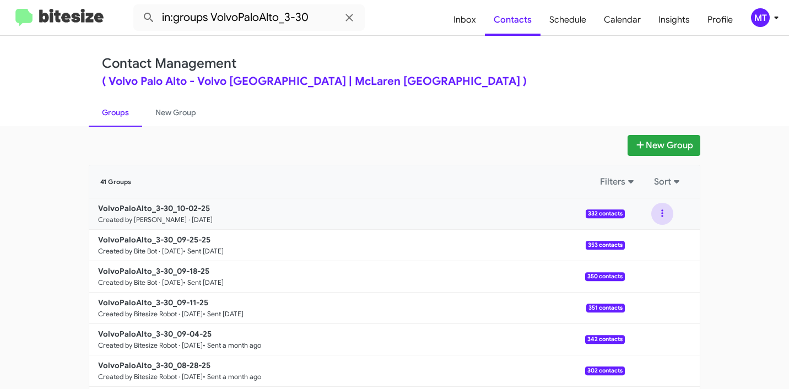
click at [655, 208] on button at bounding box center [662, 214] width 22 height 22
click at [625, 240] on button "View contacts" at bounding box center [629, 243] width 88 height 26
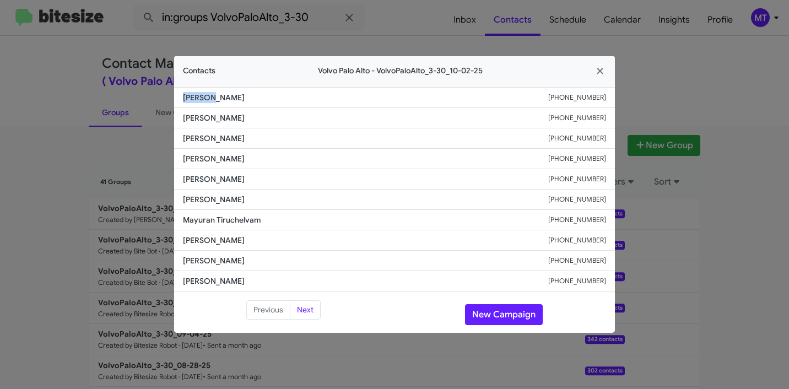
drag, startPoint x: 245, startPoint y: 103, endPoint x: 172, endPoint y: 99, distance: 72.8
click at [172, 99] on modal-container "Contacts Volvo Palo Alto - VolvoPaloAlto_3-30_10-02-25 Evan Ng +16505652252 Cai…" at bounding box center [394, 194] width 789 height 389
copy span "Evan Ng"
click at [601, 72] on icon "button" at bounding box center [600, 71] width 13 height 10
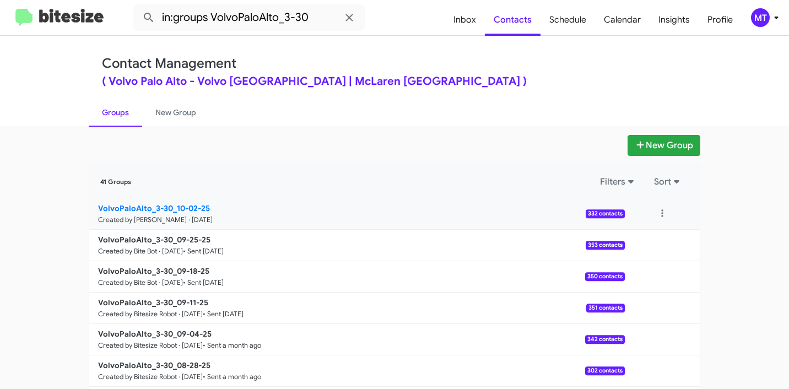
click at [176, 207] on b "VolvoPaloAlto_3-30_10-02-25" at bounding box center [154, 208] width 112 height 10
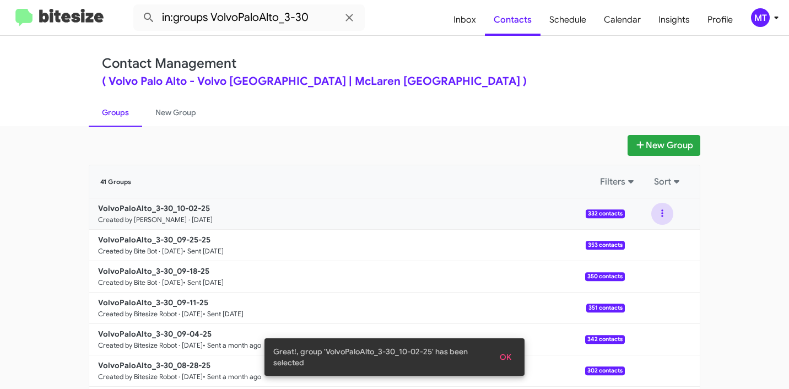
click at [659, 214] on button at bounding box center [662, 214] width 22 height 22
click at [630, 237] on button "View contacts" at bounding box center [629, 243] width 88 height 26
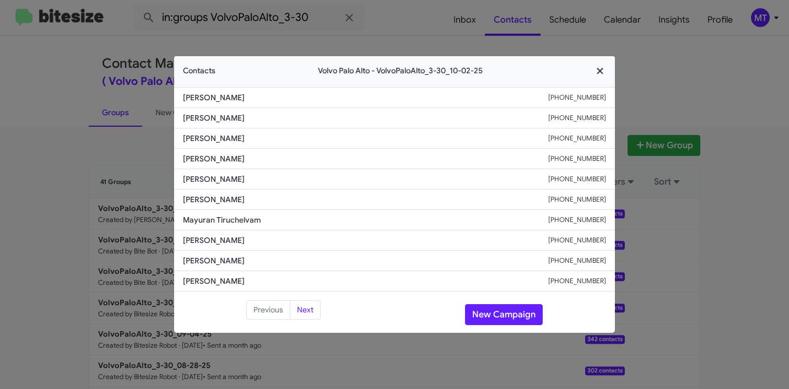
click at [608, 70] on button "button" at bounding box center [600, 71] width 30 height 31
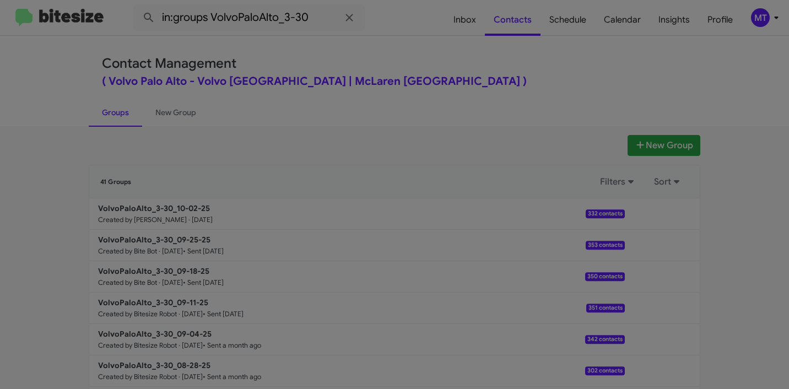
click at [604, 71] on li "Evan Ng +16505652252" at bounding box center [394, 69] width 441 height 21
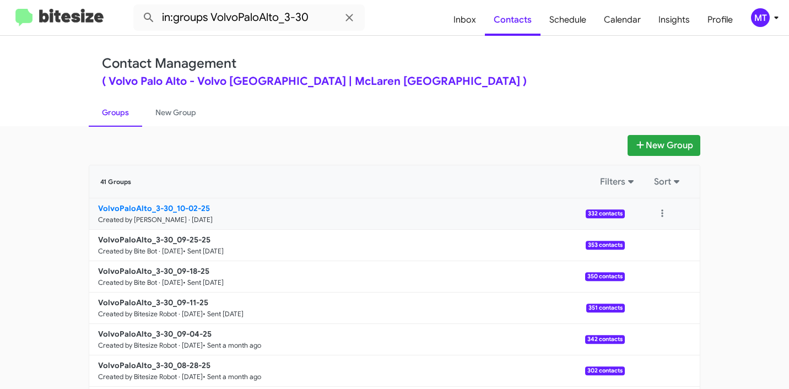
click at [194, 207] on b "VolvoPaloAlto_3-30_10-02-25" at bounding box center [154, 208] width 112 height 10
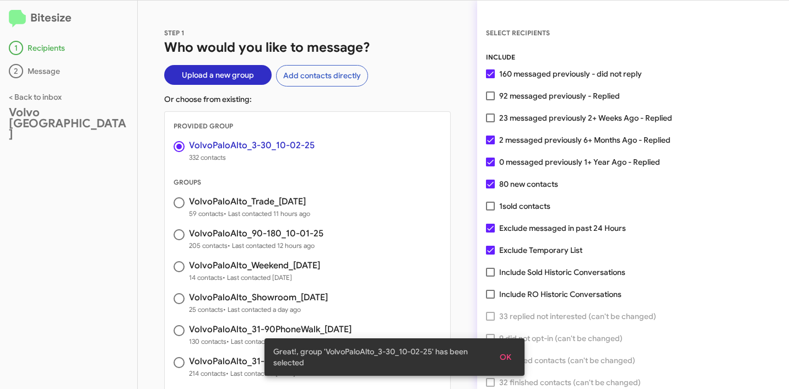
click at [509, 356] on span "OK" at bounding box center [505, 357] width 12 height 20
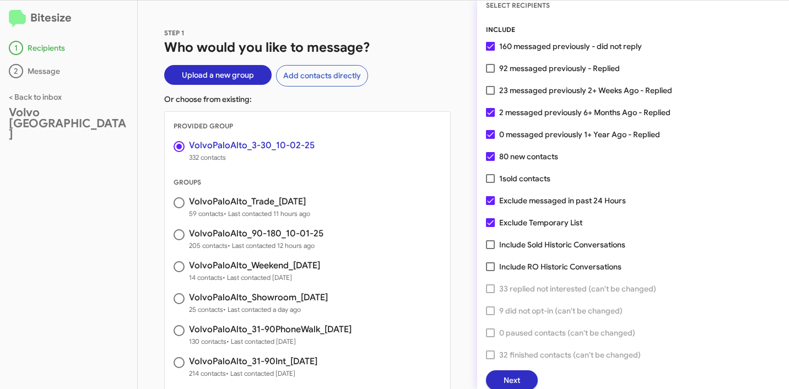
scroll to position [28, 0]
click at [512, 374] on span "Next" at bounding box center [511, 380] width 17 height 20
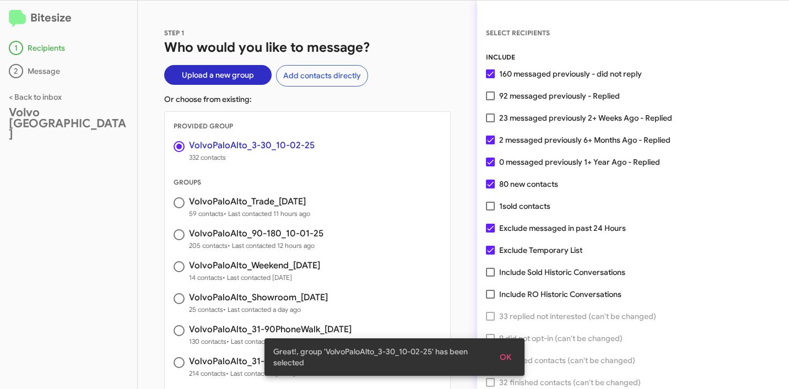
click at [506, 352] on span "OK" at bounding box center [505, 357] width 12 height 20
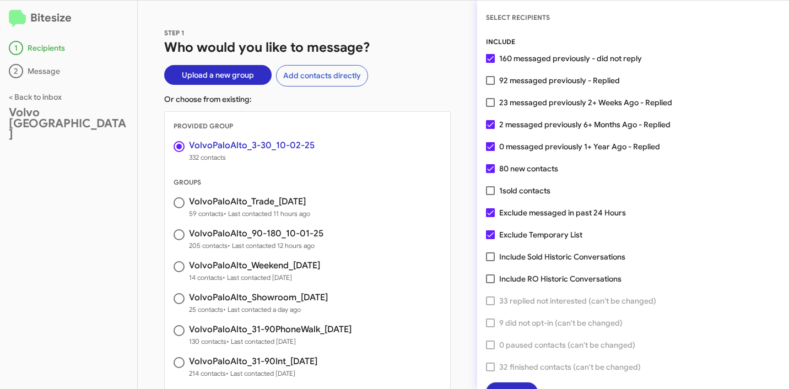
scroll to position [28, 0]
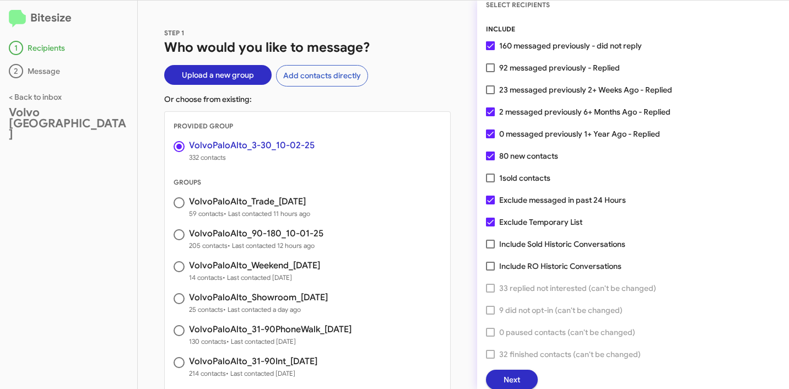
click at [504, 377] on span "Next" at bounding box center [511, 380] width 17 height 20
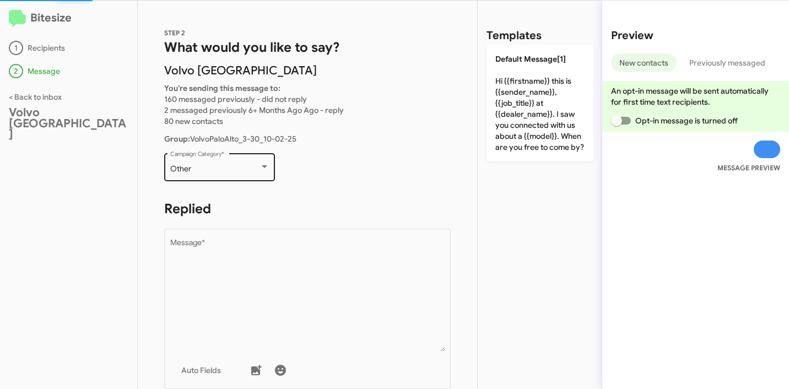
click at [259, 166] on div at bounding box center [264, 166] width 10 height 9
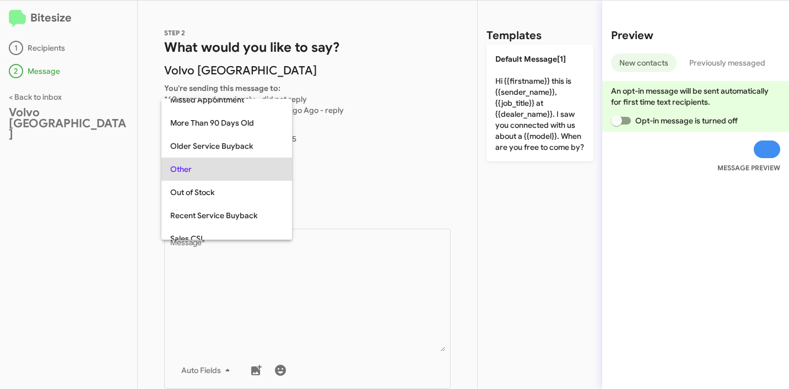
scroll to position [0, 0]
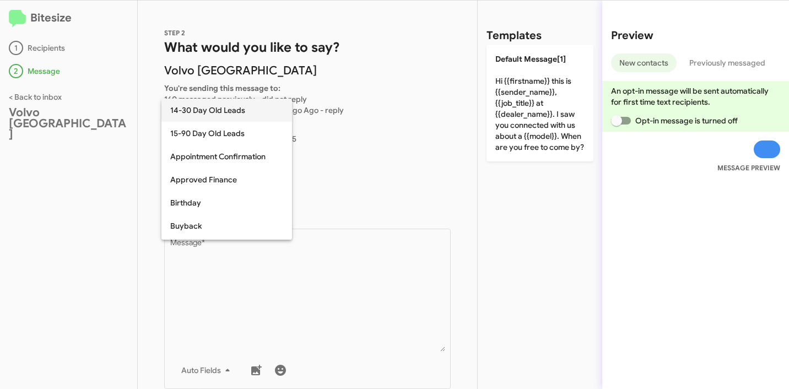
click at [213, 111] on span "14-30 Day Old Leads" at bounding box center [226, 110] width 113 height 23
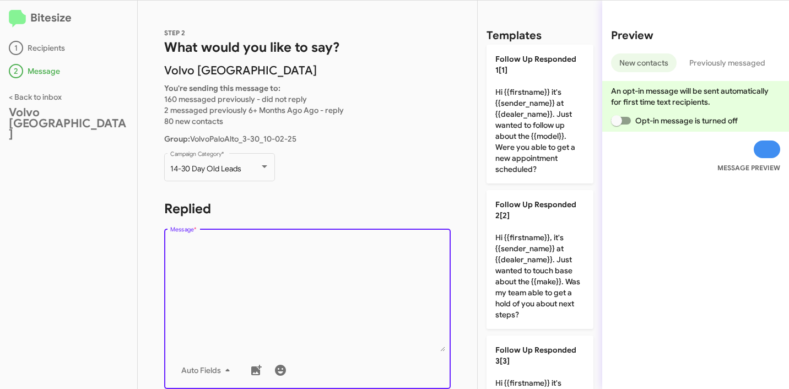
click at [297, 279] on textarea "Message *" at bounding box center [307, 295] width 275 height 112
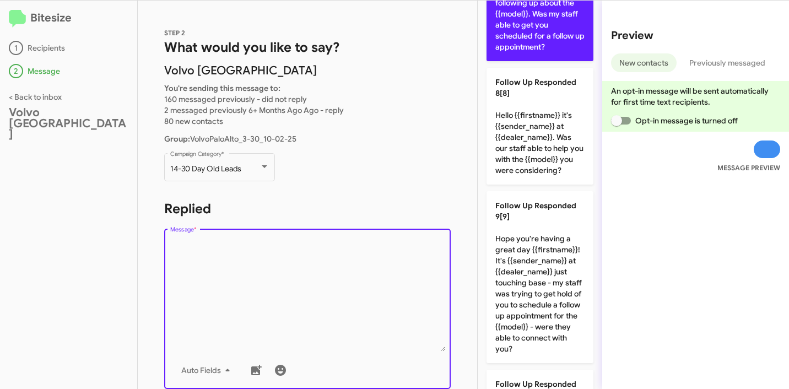
scroll to position [1068, 0]
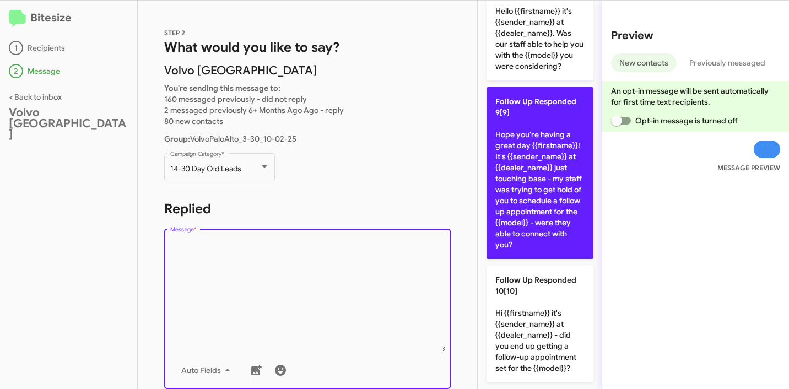
click at [535, 199] on p "Follow Up Responded 9[9] Hope you're having a great day {{firstname}}! It's {{s…" at bounding box center [539, 173] width 107 height 172
type textarea "Hope you're having a great day {{firstname}}! It's {{sender_name}} at {{dealer_…"
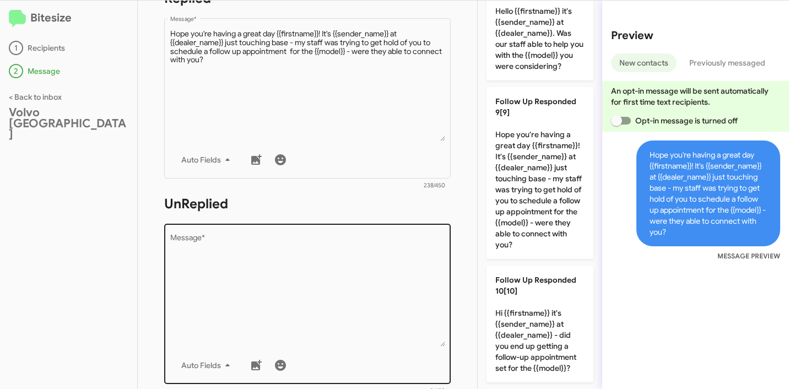
scroll to position [211, 0]
click at [347, 255] on textarea "Message *" at bounding box center [307, 289] width 275 height 112
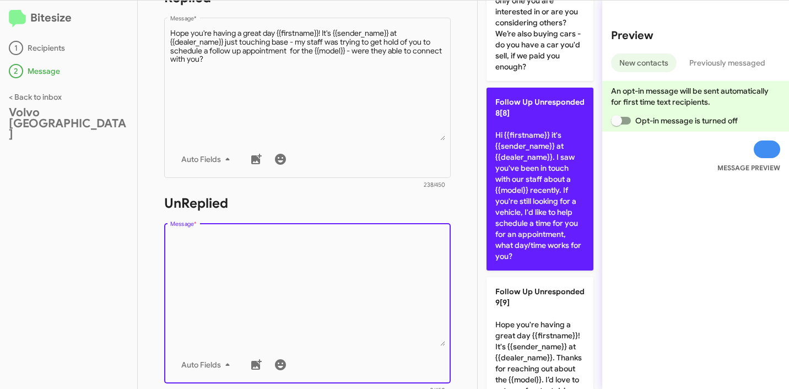
scroll to position [1249, 0]
click at [553, 209] on p "Follow Up Unresponded 8[8] Hi {{firstname}} it's {{sender_name}} at {{dealer_na…" at bounding box center [539, 179] width 107 height 183
type textarea "Hi {{firstname}} it's {{sender_name}} at {{dealer_name}}. I saw you've been in …"
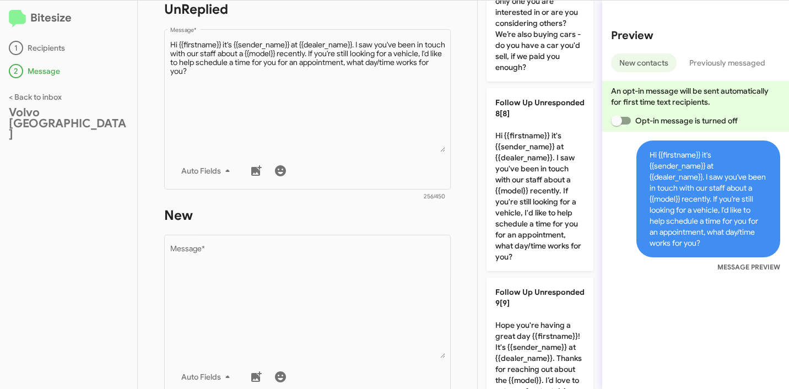
scroll to position [425, 0]
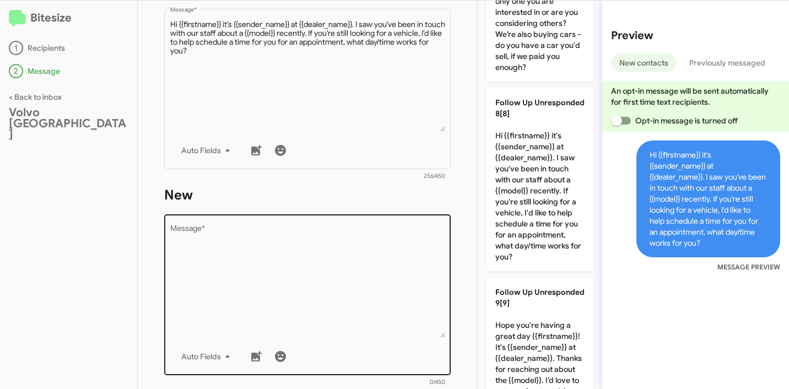
click at [304, 249] on textarea "Message *" at bounding box center [307, 281] width 275 height 112
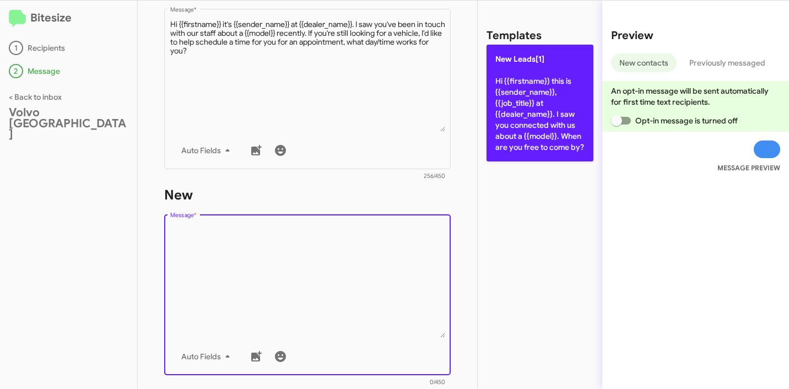
click at [552, 142] on p "New Leads[1] Hi {{firstname}} this is {{sender_name}}, {{job_title}} at {{deale…" at bounding box center [539, 103] width 107 height 117
type textarea "Hi {{firstname}} this is {{sender_name}}, {{job_title}} at {{dealer_name}}. I s…"
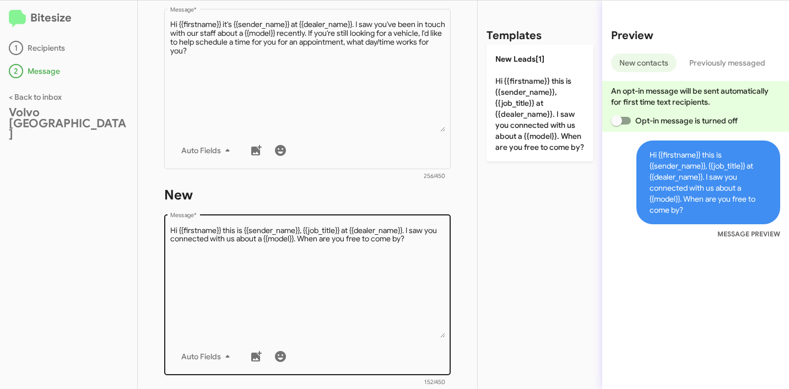
scroll to position [621, 0]
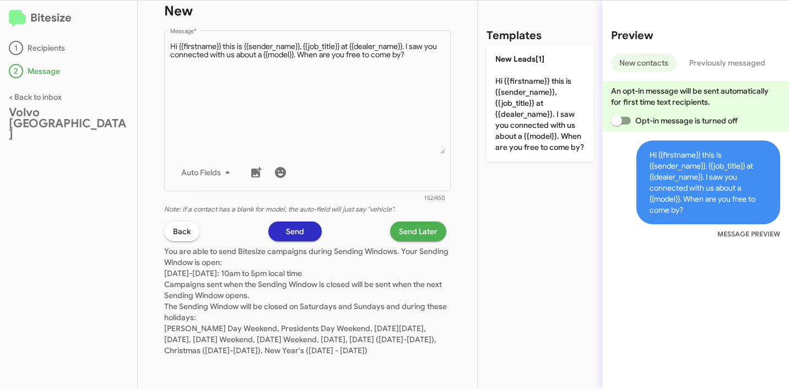
click at [406, 222] on span "Send Later" at bounding box center [418, 231] width 39 height 20
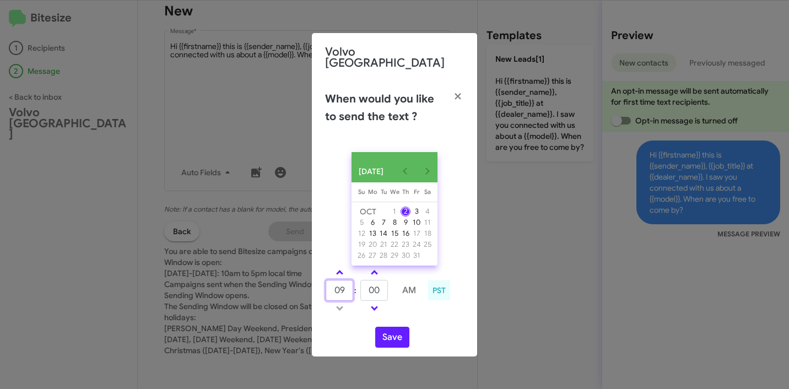
click at [343, 287] on input "09" at bounding box center [339, 290] width 28 height 21
type input "1"
click at [336, 289] on input "1" at bounding box center [339, 290] width 28 height 21
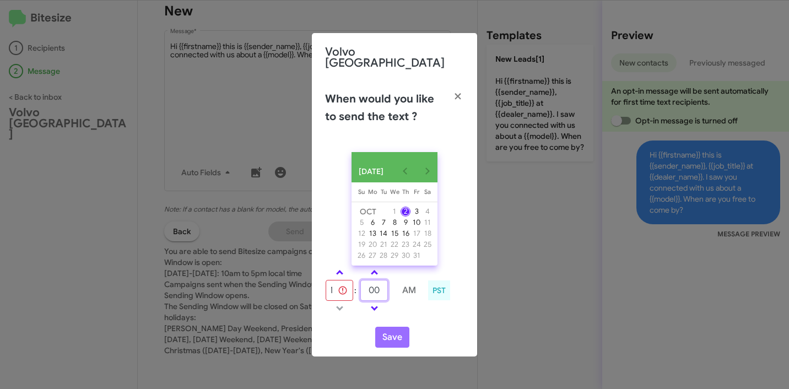
scroll to position [0, 0]
type input "12"
click at [341, 275] on link at bounding box center [339, 272] width 19 height 13
type input "10"
type input "00"
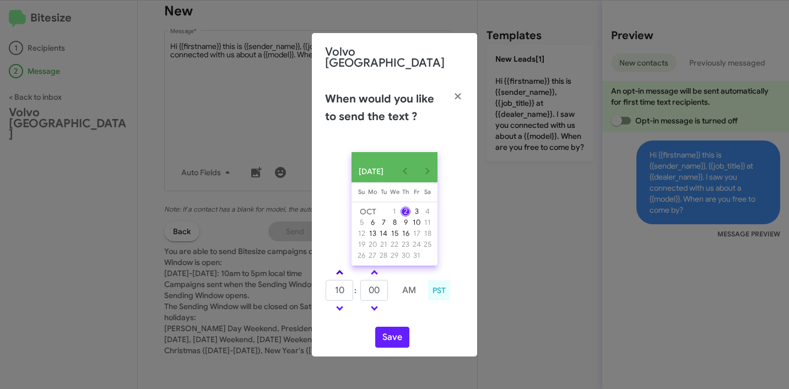
click at [341, 273] on span at bounding box center [339, 273] width 7 height 7
type input "01"
click at [372, 287] on input "00" at bounding box center [374, 290] width 28 height 21
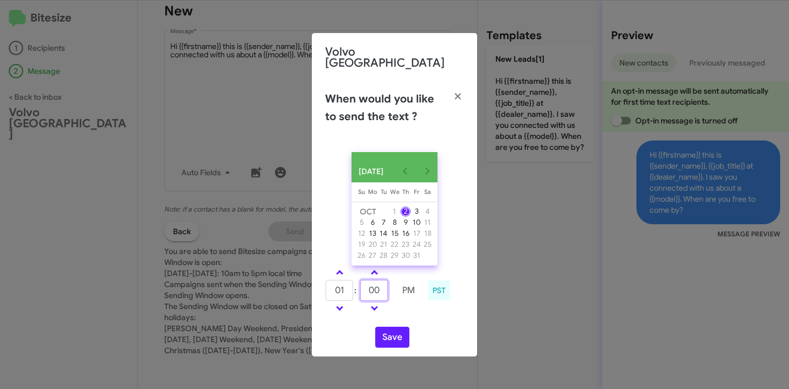
click at [372, 287] on input "00" at bounding box center [374, 290] width 28 height 21
type input "12"
click at [397, 335] on button "Save" at bounding box center [392, 337] width 34 height 21
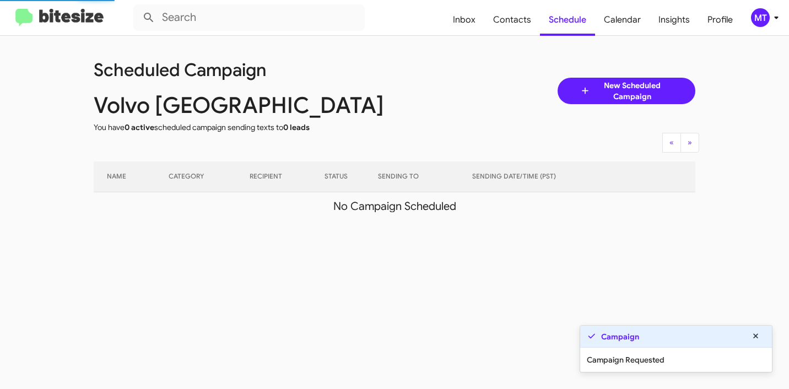
click at [772, 19] on icon at bounding box center [775, 17] width 13 height 13
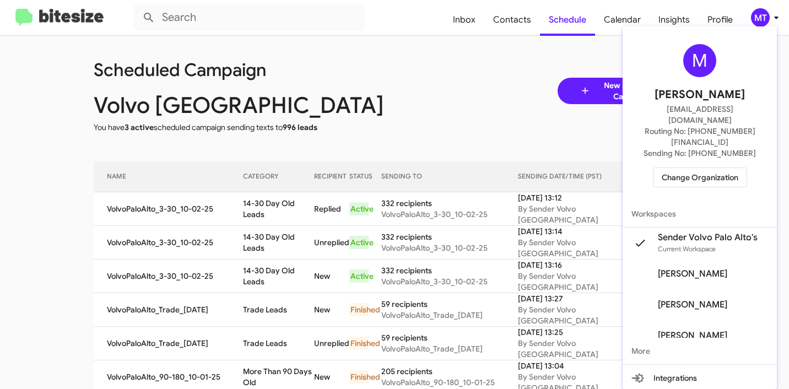
click at [459, 73] on div at bounding box center [394, 194] width 789 height 389
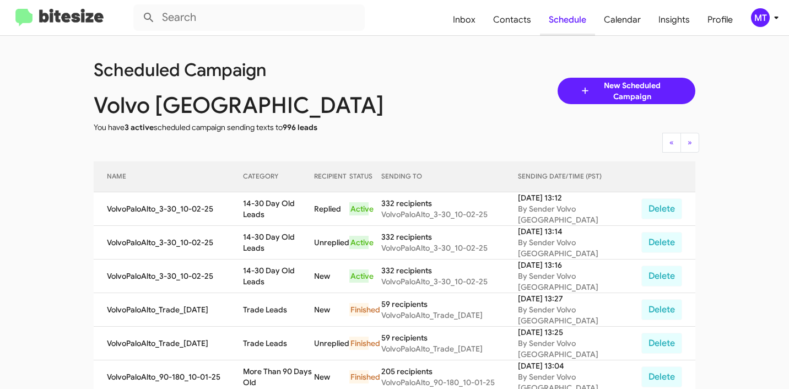
click at [565, 19] on span "Schedule" at bounding box center [567, 20] width 55 height 32
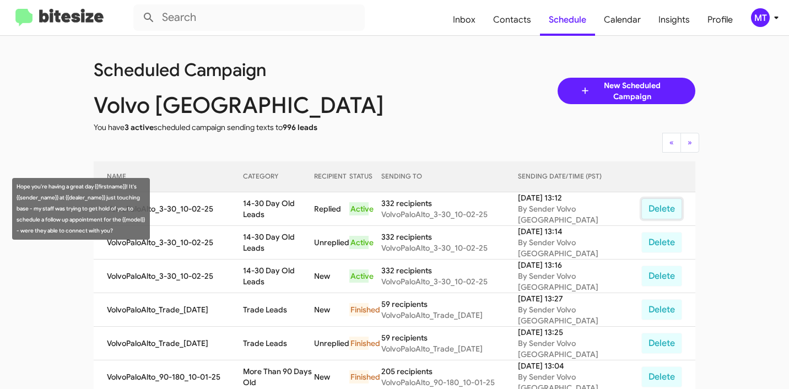
click at [667, 207] on button "Delete" at bounding box center [661, 208] width 41 height 21
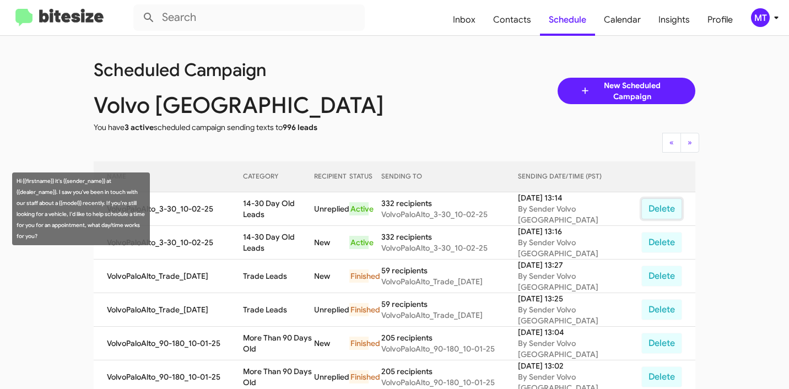
click at [651, 214] on button "Delete" at bounding box center [661, 208] width 41 height 21
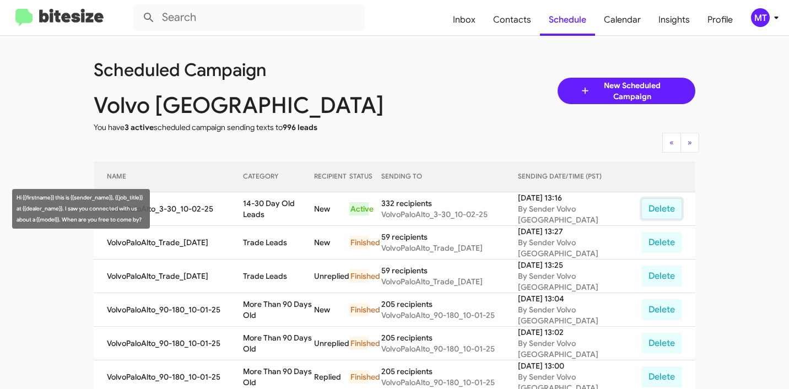
click at [665, 205] on button "Delete" at bounding box center [661, 208] width 41 height 21
click at [663, 208] on button "Delete" at bounding box center [661, 208] width 41 height 21
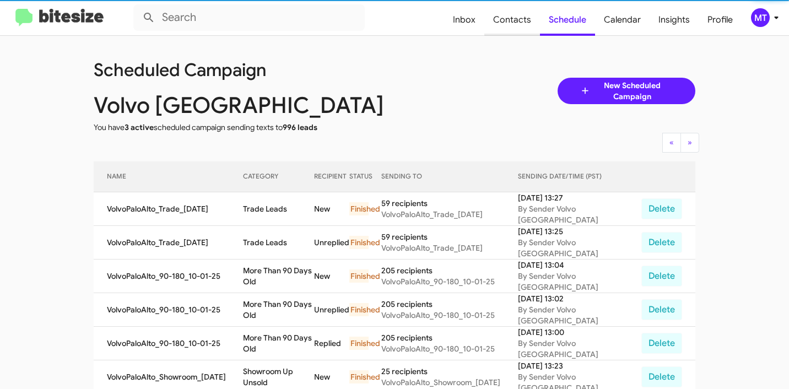
click at [513, 25] on span "Contacts" at bounding box center [512, 20] width 56 height 32
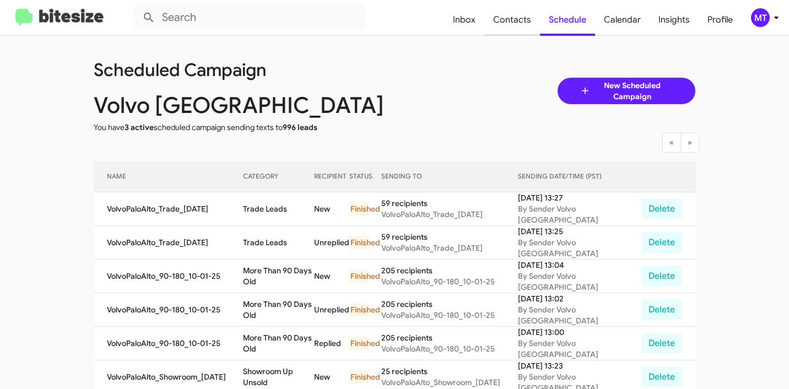
type input "in:groups"
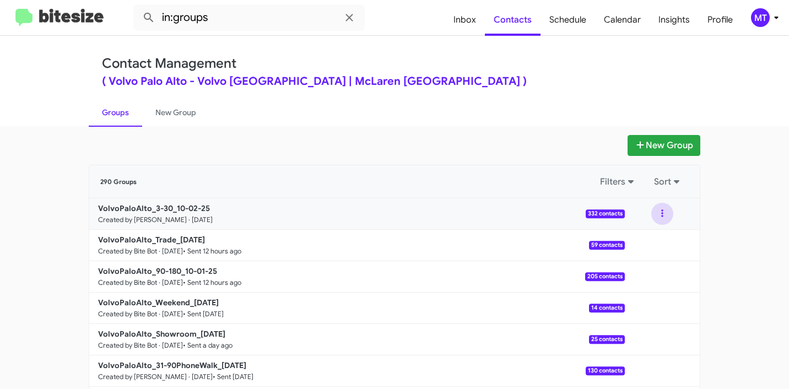
click at [657, 208] on button at bounding box center [662, 214] width 22 height 22
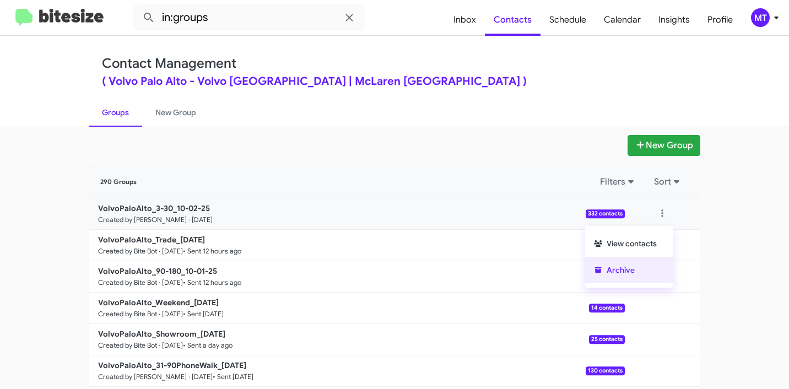
click at [626, 269] on button "Archive" at bounding box center [629, 270] width 88 height 26
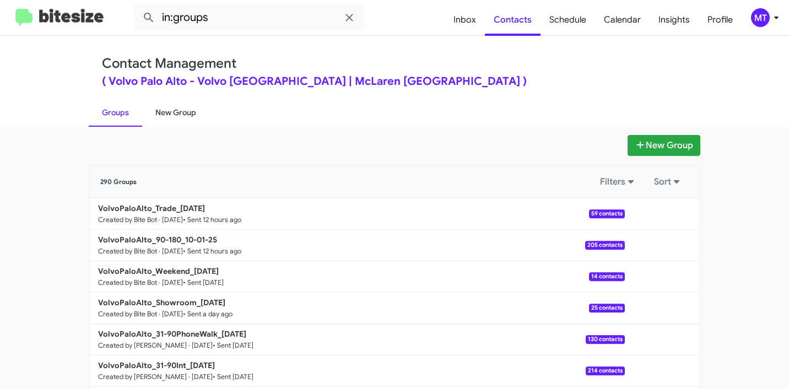
click at [175, 110] on link "New Group" at bounding box center [175, 112] width 67 height 29
click at [175, 111] on link "New Group" at bounding box center [175, 112] width 67 height 29
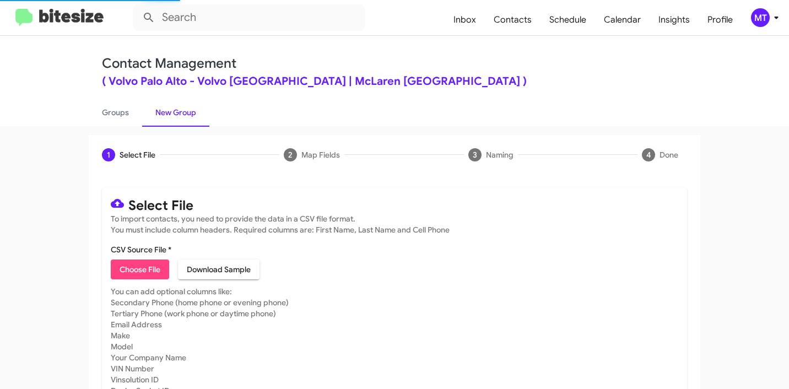
click at [148, 267] on span "Choose File" at bounding box center [139, 269] width 41 height 20
type input "Open"
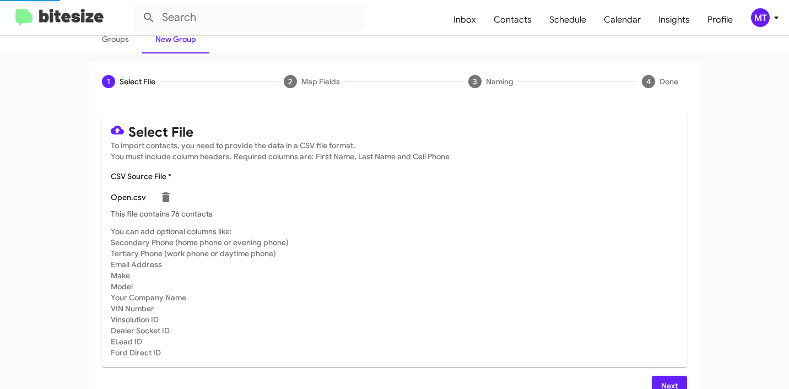
scroll to position [93, 0]
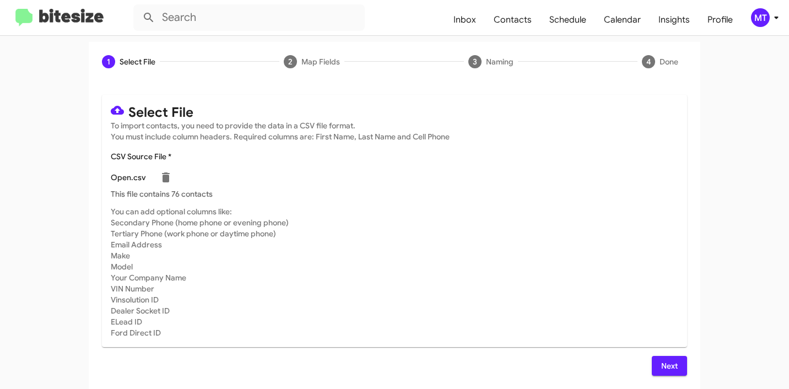
click at [668, 366] on span "Next" at bounding box center [669, 366] width 18 height 20
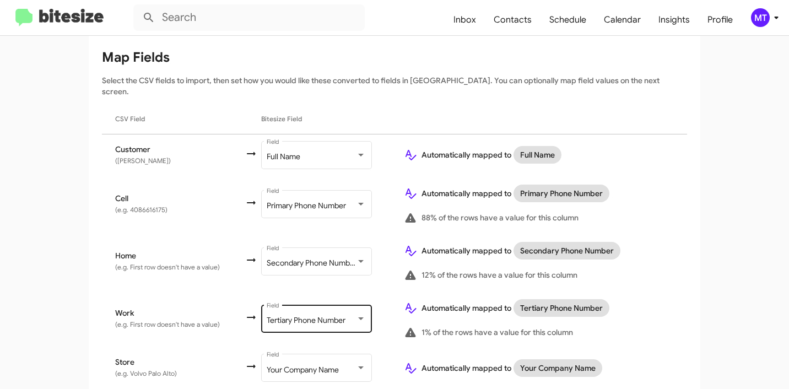
scroll to position [170, 0]
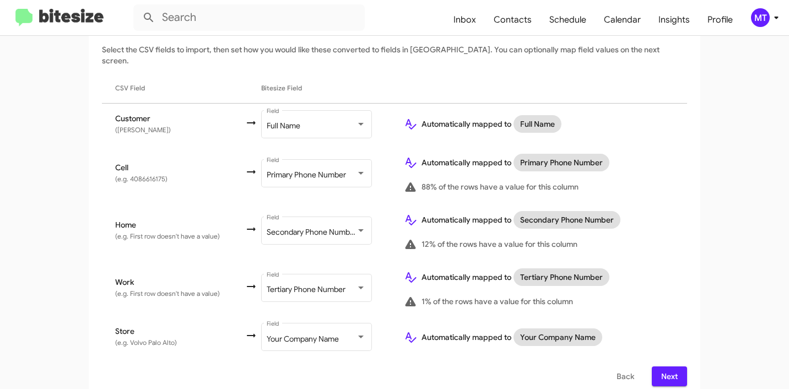
click at [660, 366] on span "Next" at bounding box center [669, 376] width 18 height 20
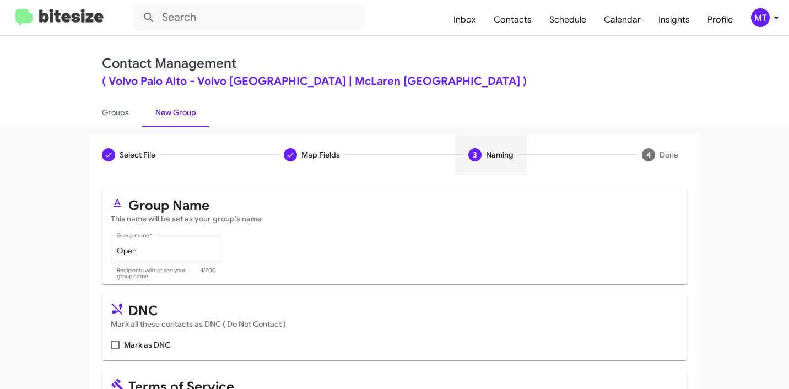
scroll to position [98, 0]
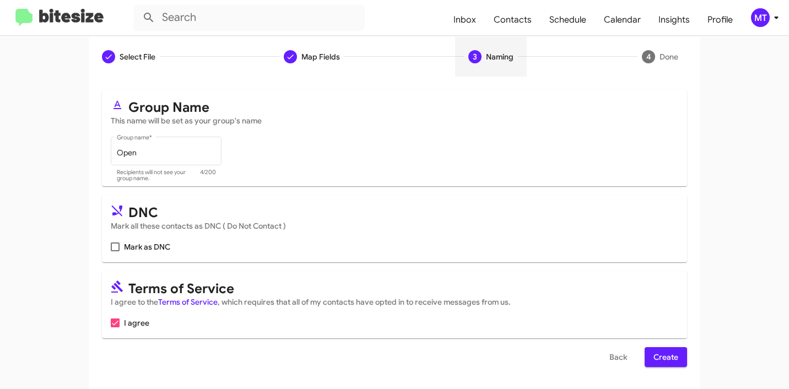
click at [111, 247] on span at bounding box center [115, 246] width 9 height 9
click at [115, 251] on input "Mark as DNC" at bounding box center [115, 251] width 1 height 1
checkbox input "true"
click at [667, 356] on span "Create" at bounding box center [665, 357] width 25 height 20
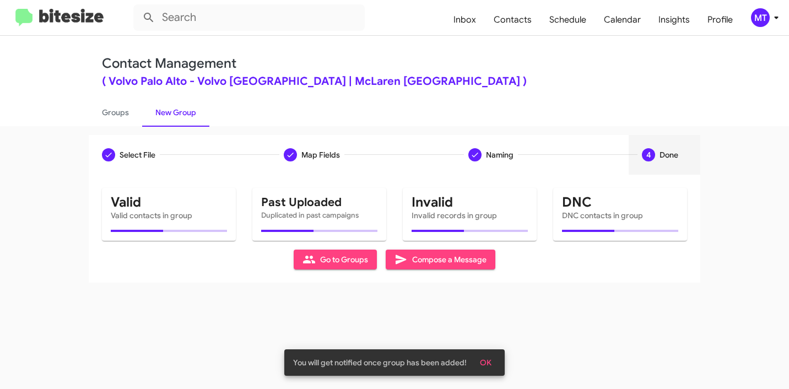
click at [488, 362] on span "OK" at bounding box center [486, 362] width 12 height 20
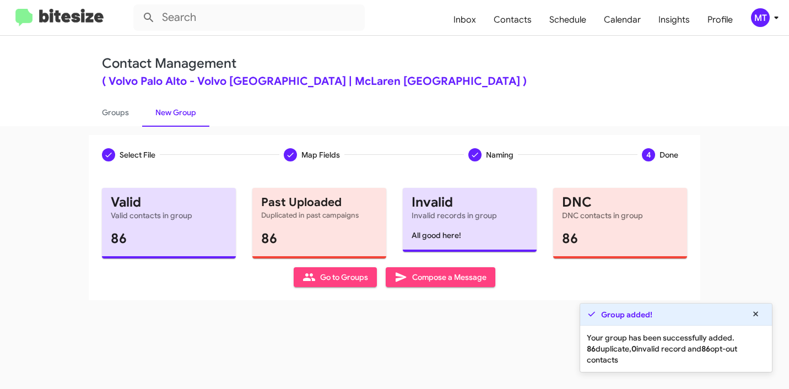
click at [174, 117] on link "New Group" at bounding box center [175, 112] width 67 height 29
click at [101, 112] on link "Groups" at bounding box center [115, 112] width 53 height 29
type input "in:groups"
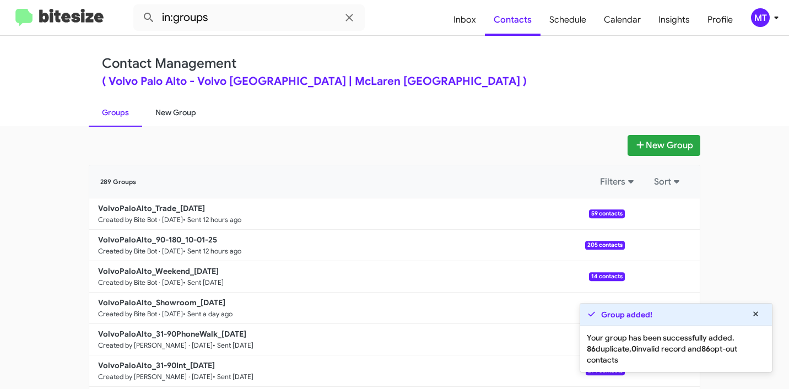
click at [178, 116] on link "New Group" at bounding box center [175, 112] width 67 height 29
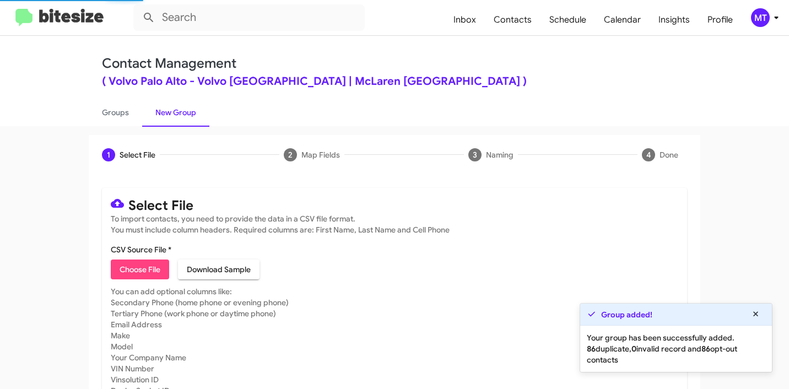
click at [146, 264] on span "Choose File" at bounding box center [139, 269] width 41 height 20
type input "Dead"
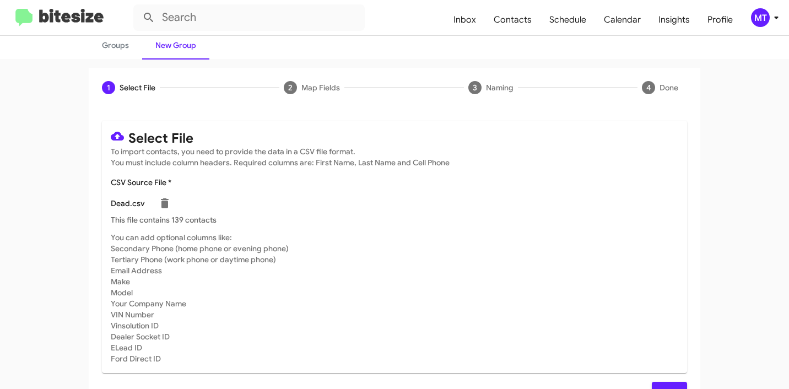
scroll to position [93, 0]
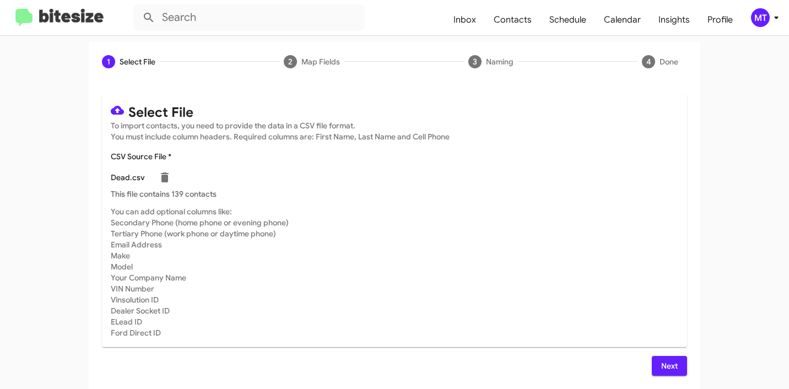
click at [660, 365] on span "Next" at bounding box center [669, 366] width 18 height 20
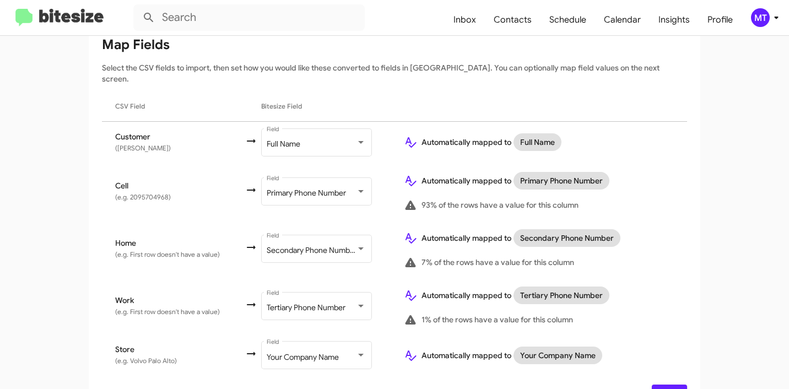
scroll to position [170, 0]
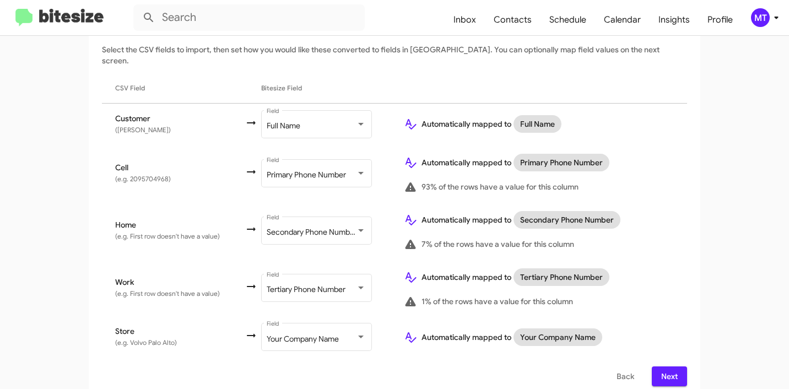
click at [662, 366] on span "Next" at bounding box center [669, 376] width 18 height 20
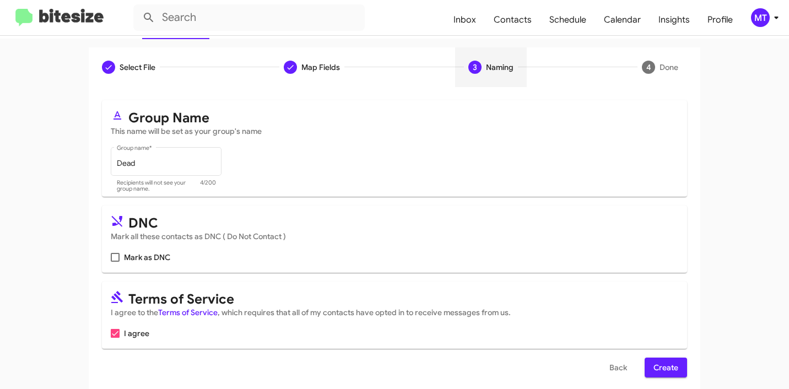
scroll to position [98, 0]
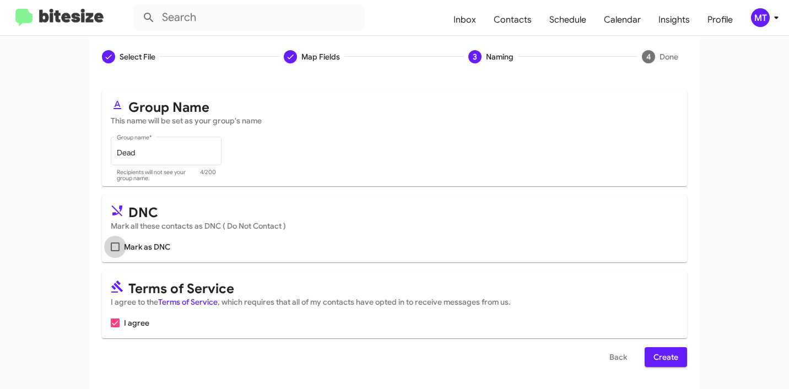
click at [111, 246] on span at bounding box center [115, 246] width 9 height 9
click at [115, 251] on input "Mark as DNC" at bounding box center [115, 251] width 1 height 1
checkbox input "true"
click at [670, 359] on span "Create" at bounding box center [665, 357] width 25 height 20
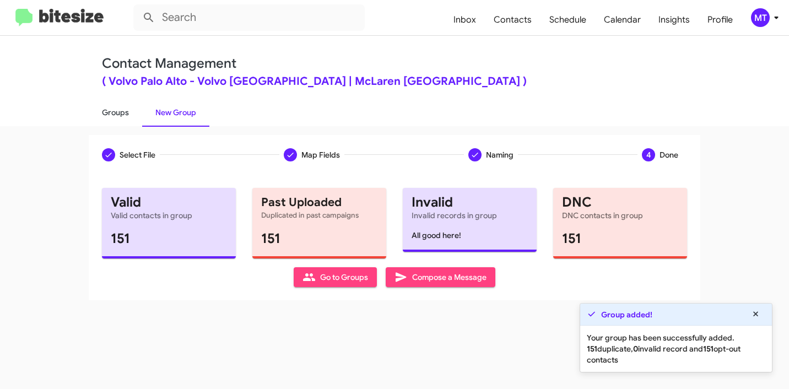
click at [124, 110] on link "Groups" at bounding box center [115, 112] width 53 height 29
type input "in:groups"
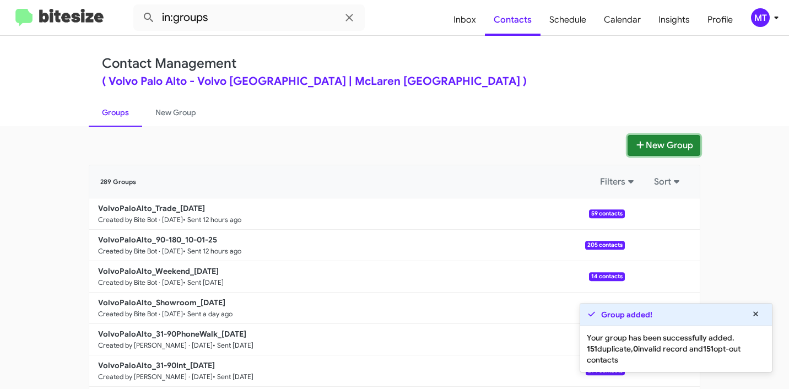
click at [659, 152] on button "New Group" at bounding box center [663, 145] width 73 height 21
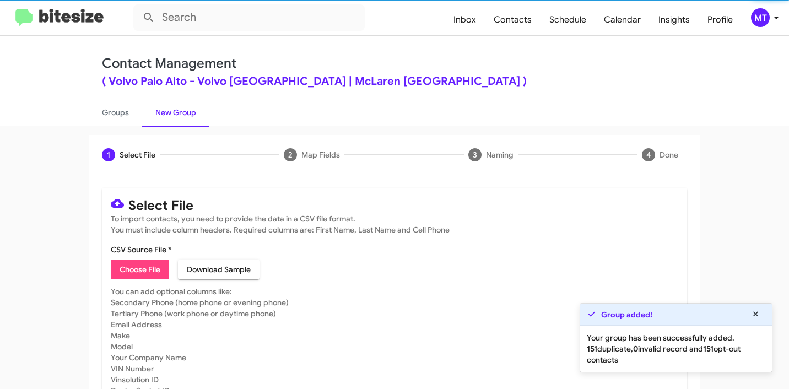
click at [150, 267] on span "Choose File" at bounding box center [139, 269] width 41 height 20
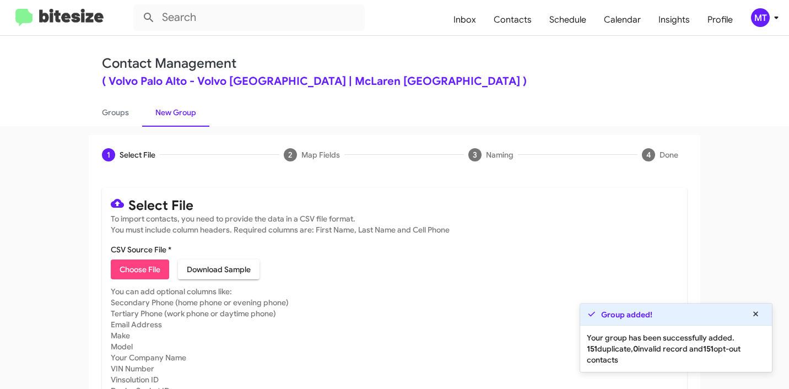
type input "Delivered"
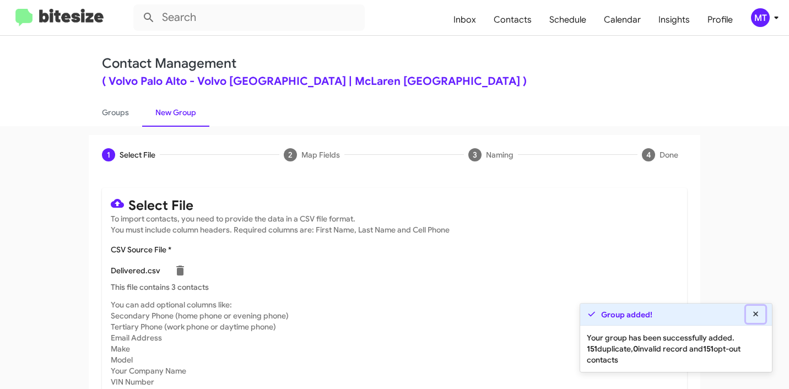
click at [760, 316] on button at bounding box center [756, 314] width 20 height 17
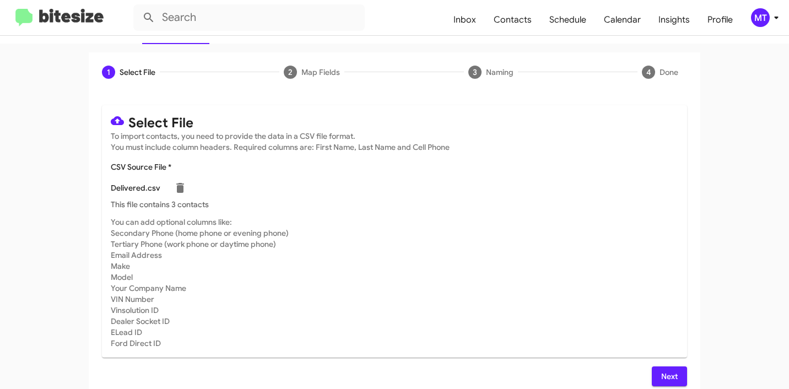
scroll to position [93, 0]
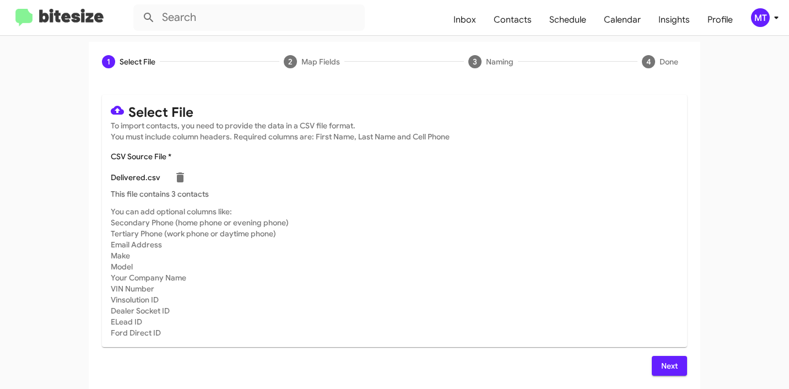
click at [660, 361] on span "Next" at bounding box center [669, 366] width 18 height 20
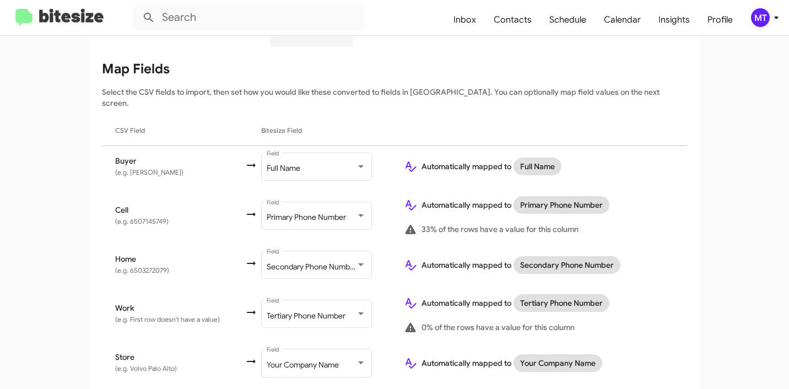
scroll to position [154, 0]
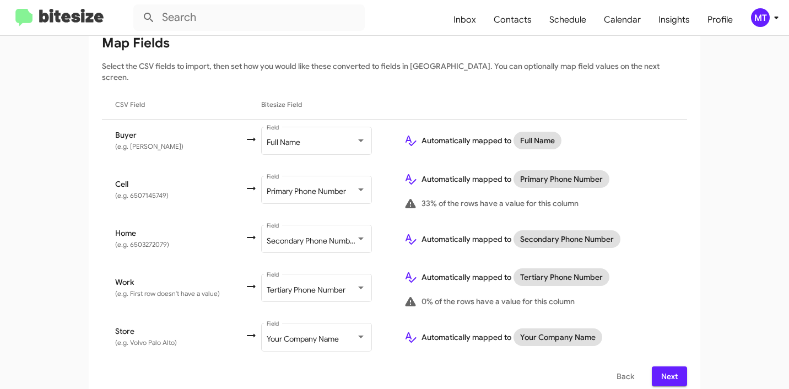
click at [654, 366] on button "Next" at bounding box center [668, 376] width 35 height 20
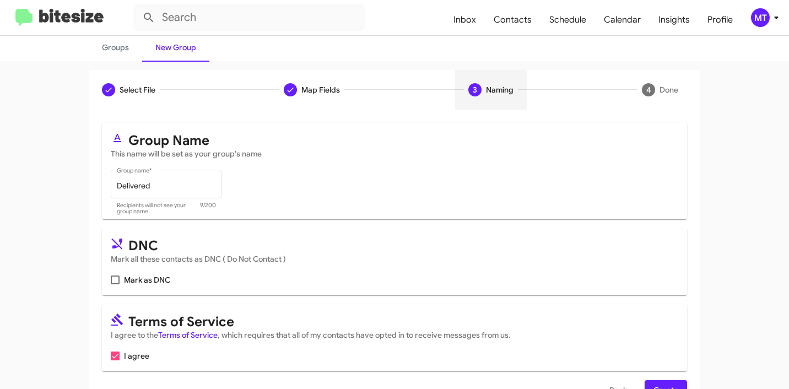
scroll to position [98, 0]
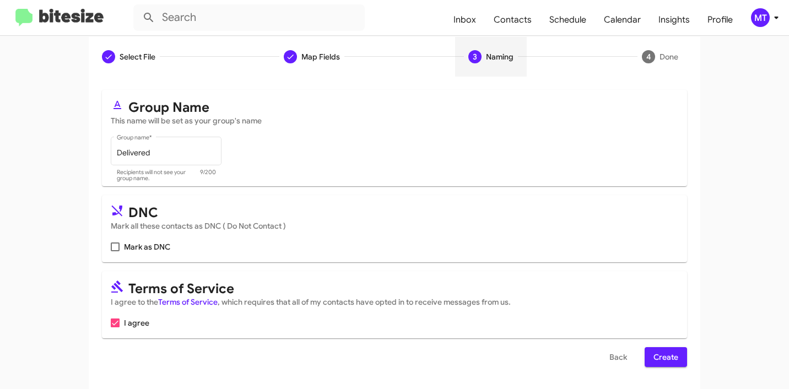
click at [138, 243] on span "Mark as DNC" at bounding box center [147, 246] width 46 height 13
click at [115, 251] on input "Mark as DNC" at bounding box center [115, 251] width 1 height 1
checkbox input "true"
click at [661, 356] on span "Create" at bounding box center [665, 357] width 25 height 20
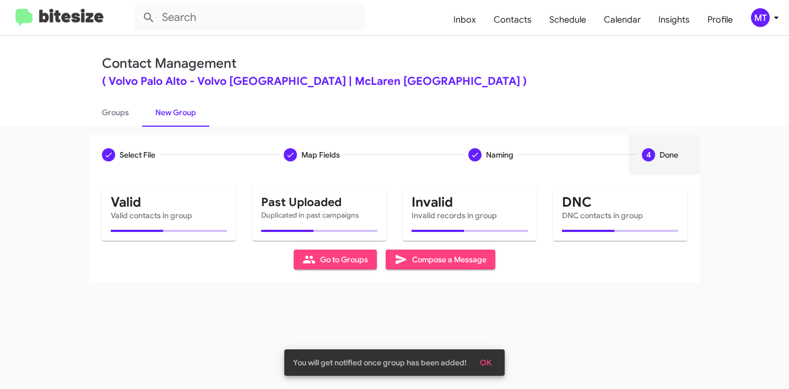
click at [489, 364] on span "OK" at bounding box center [486, 362] width 12 height 20
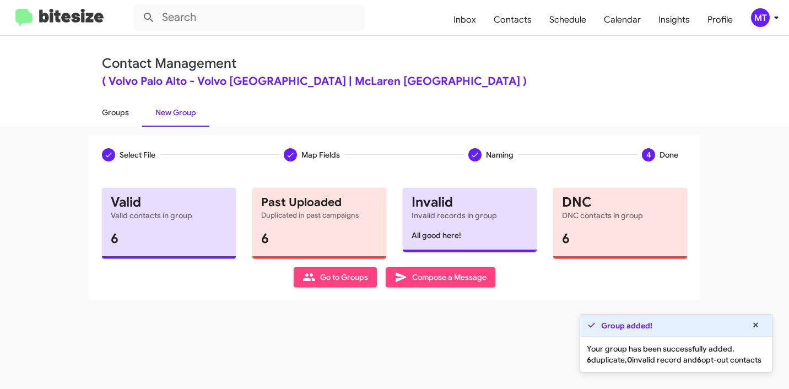
click at [118, 112] on link "Groups" at bounding box center [115, 112] width 53 height 29
type input "in:groups"
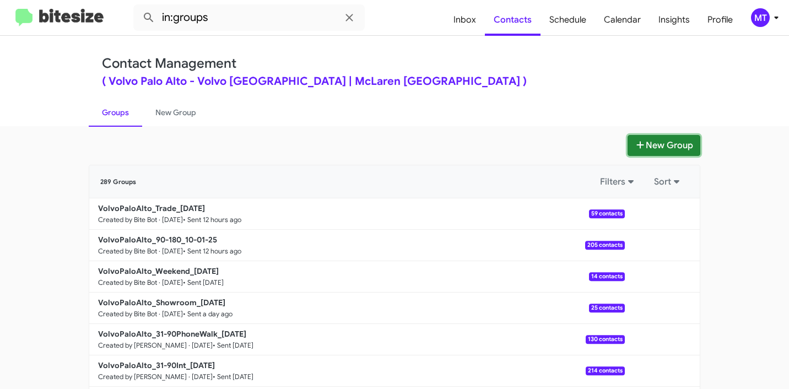
click at [651, 143] on button "New Group" at bounding box center [663, 145] width 73 height 21
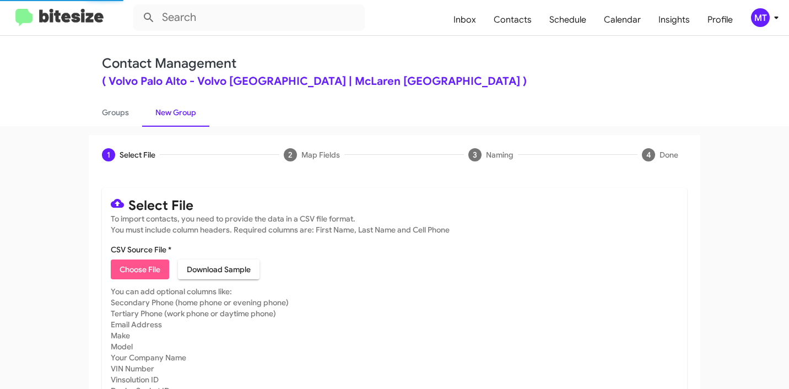
click at [145, 273] on span "Choose File" at bounding box center [139, 269] width 41 height 20
type input "VolvoPaloAlto_3-30_10-02-25"
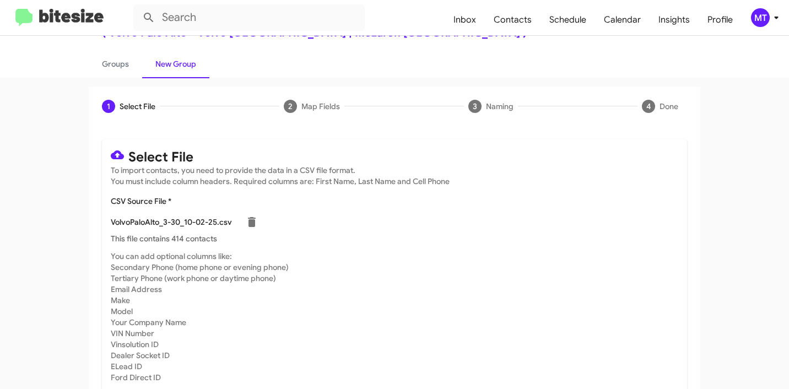
scroll to position [93, 0]
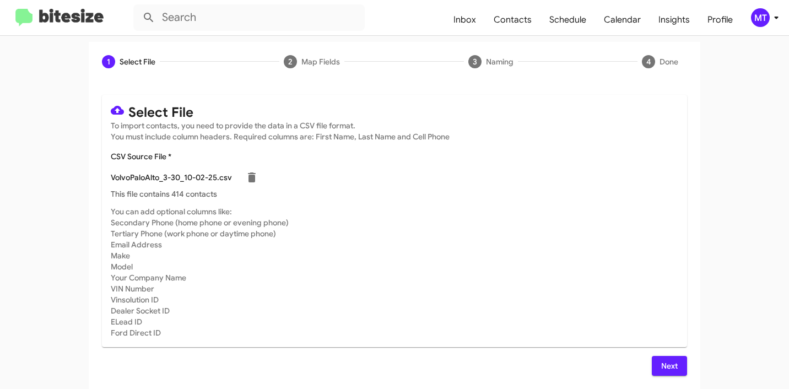
click at [665, 362] on span "Next" at bounding box center [669, 366] width 18 height 20
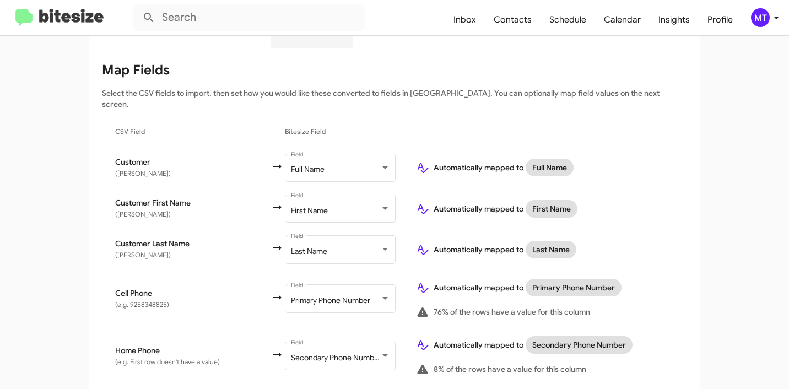
scroll to position [0, 0]
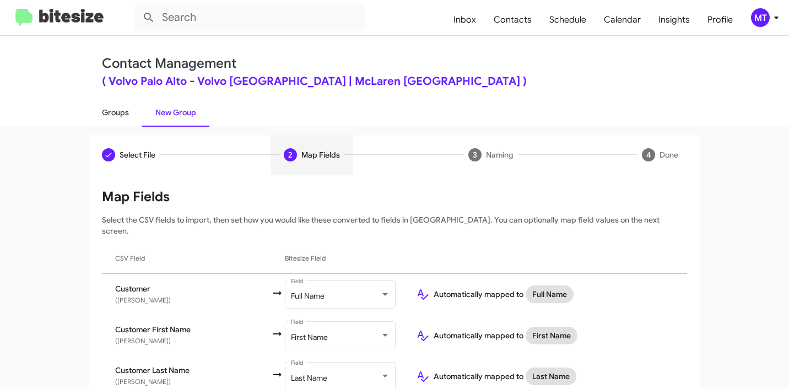
click at [121, 116] on link "Groups" at bounding box center [115, 112] width 53 height 29
type input "in:groups"
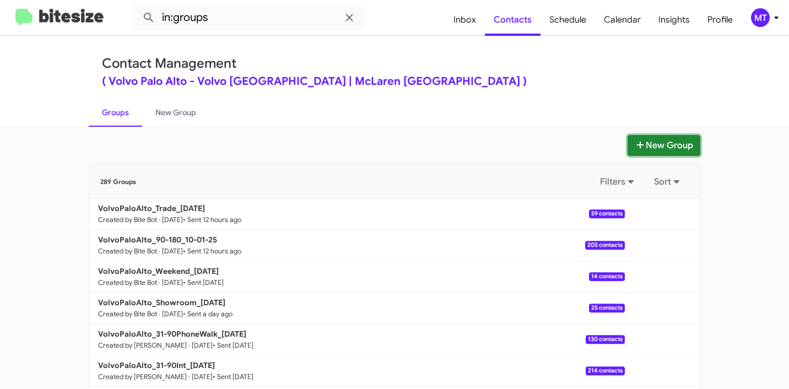
click at [655, 145] on button "New Group" at bounding box center [663, 145] width 73 height 21
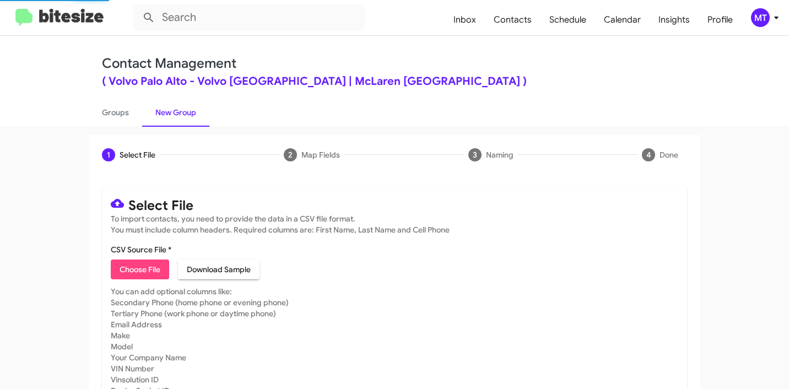
click at [152, 267] on span "Choose File" at bounding box center [139, 269] width 41 height 20
type input "VolvoPaloAlto_3-30_10-02-25"
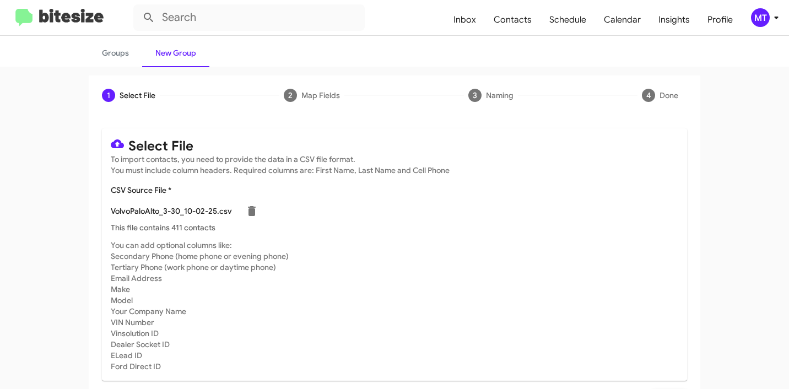
scroll to position [93, 0]
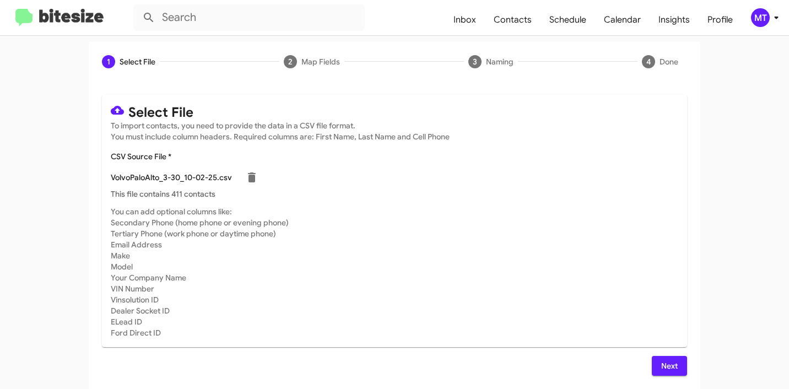
click at [673, 360] on button "Next" at bounding box center [668, 366] width 35 height 20
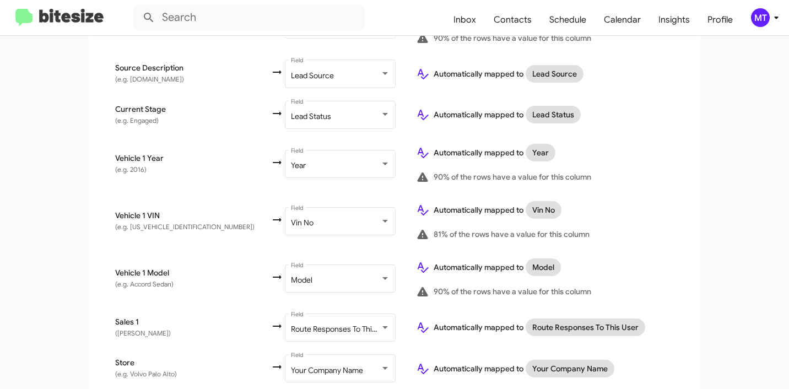
scroll to position [630, 0]
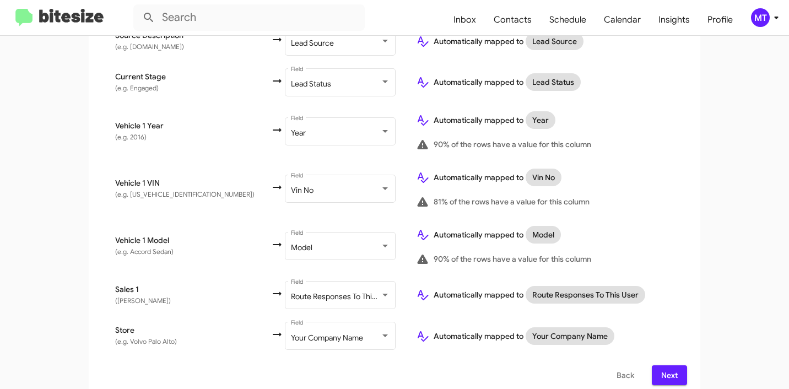
click at [663, 365] on span "Next" at bounding box center [669, 375] width 18 height 20
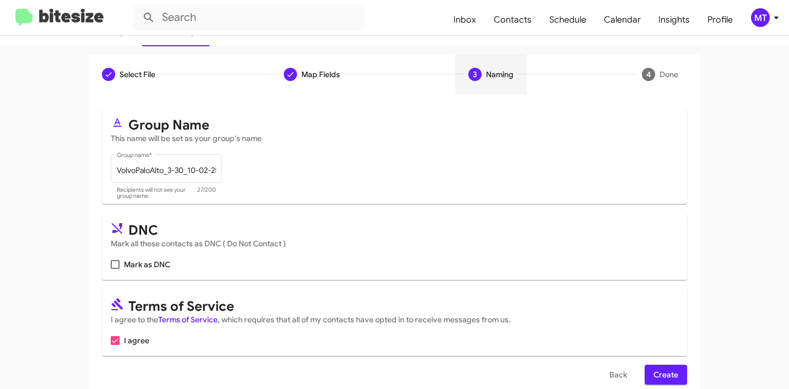
scroll to position [98, 0]
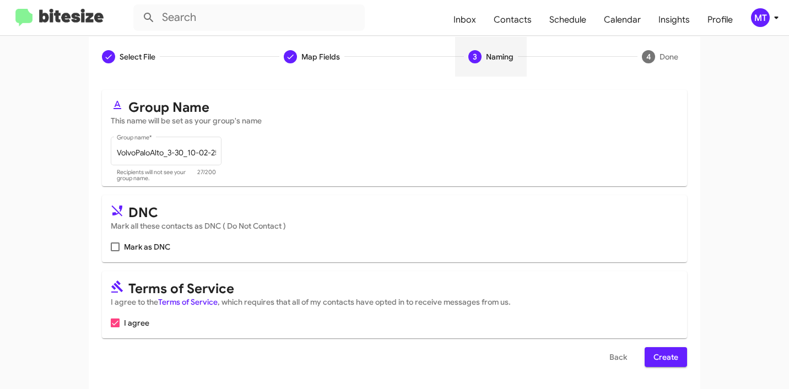
click at [667, 362] on span "Create" at bounding box center [665, 357] width 25 height 20
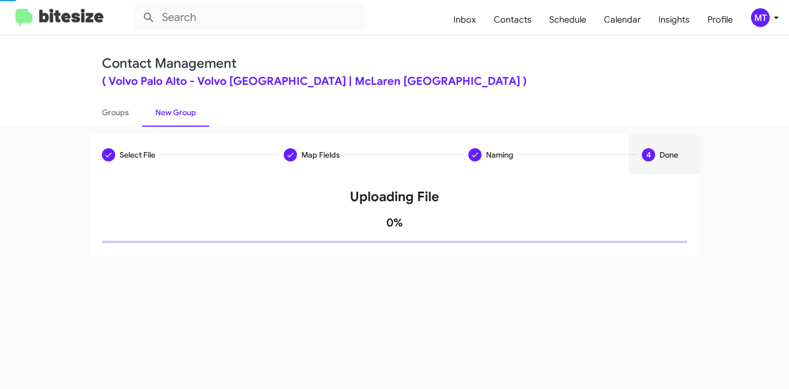
scroll to position [0, 0]
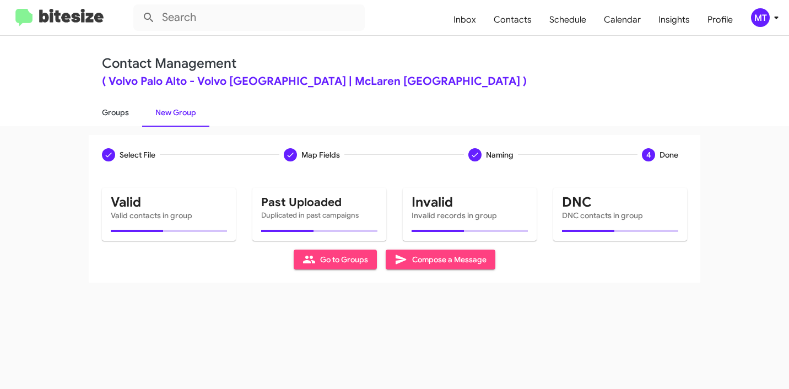
click at [103, 115] on link "Groups" at bounding box center [115, 112] width 53 height 29
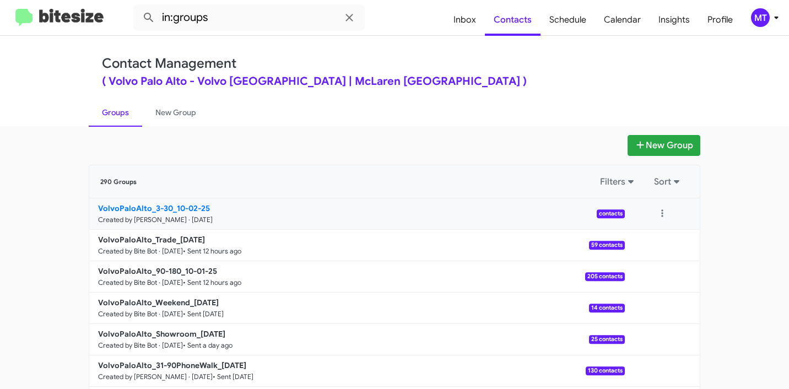
drag, startPoint x: 63, startPoint y: 209, endPoint x: 165, endPoint y: 203, distance: 102.1
click at [165, 203] on app-groups "New Group 290 Groups Filters Sort VolvoPaloAlto_3-30_10-02-25 Created by Mariem…" at bounding box center [394, 338] width 789 height 406
copy b "VolvoPaloAlto_3-30"
click at [270, 21] on input "in:groups" at bounding box center [248, 17] width 231 height 26
paste input "VolvoPaloAlto_3-30"
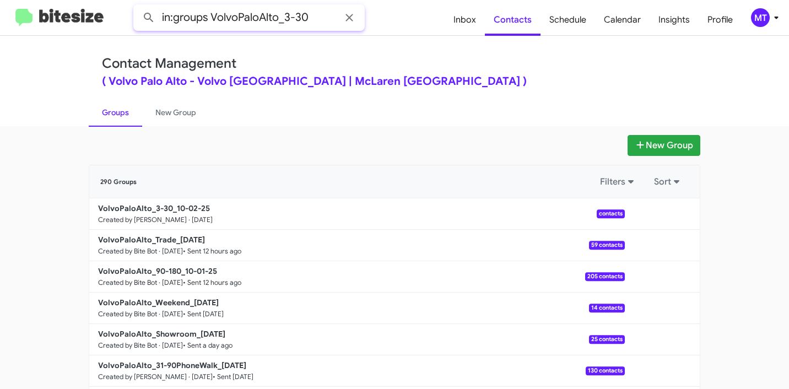
type input "in:groups VolvoPaloAlto_3-30"
click at [138, 7] on button at bounding box center [149, 18] width 22 height 22
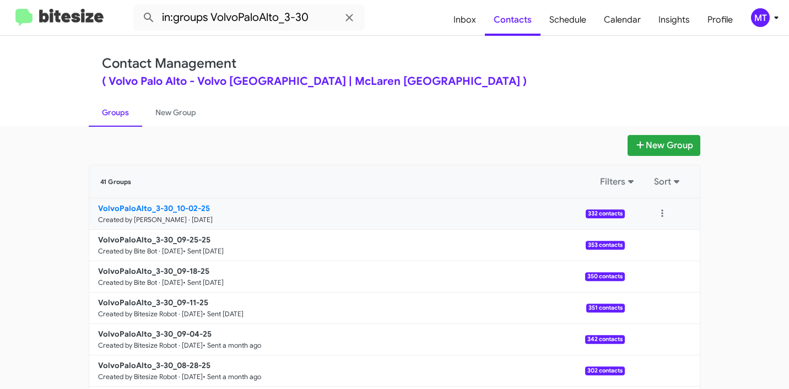
click at [201, 206] on b "VolvoPaloAlto_3-30_10-02-25" at bounding box center [154, 208] width 112 height 10
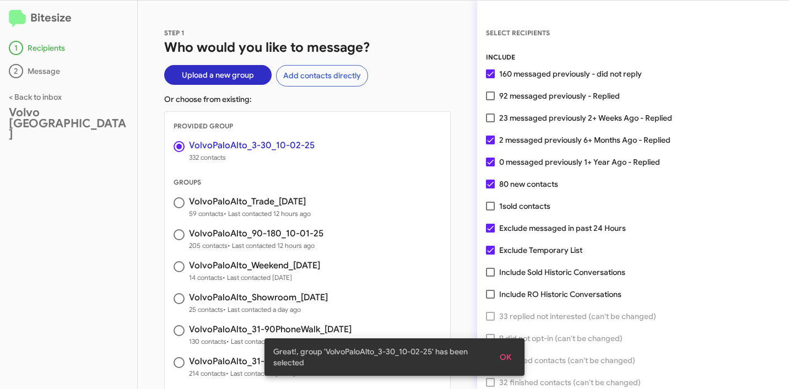
click at [515, 356] on button "OK" at bounding box center [505, 357] width 29 height 20
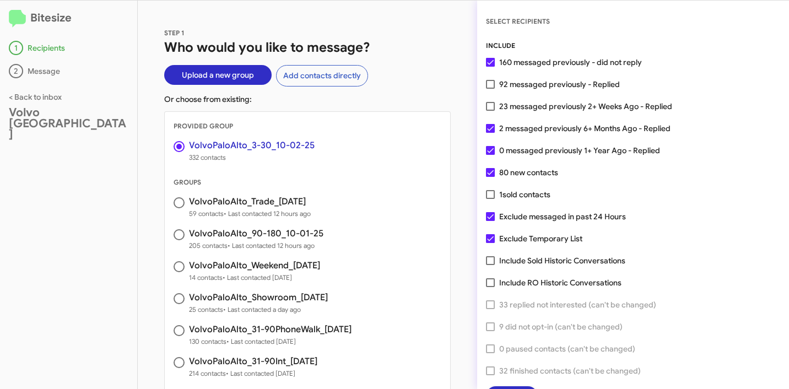
scroll to position [28, 0]
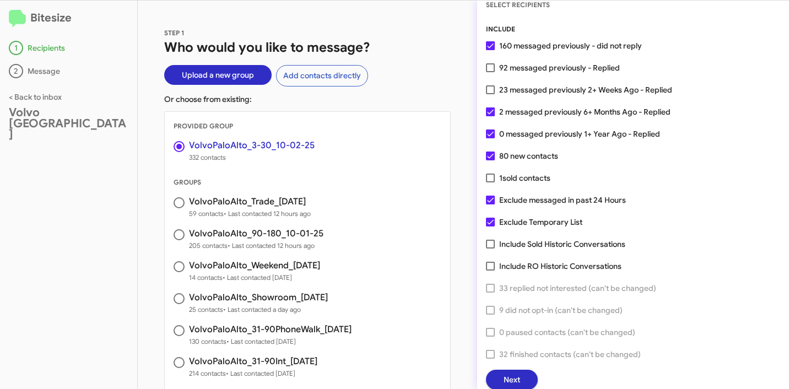
click at [520, 382] on button "Next" at bounding box center [512, 380] width 52 height 20
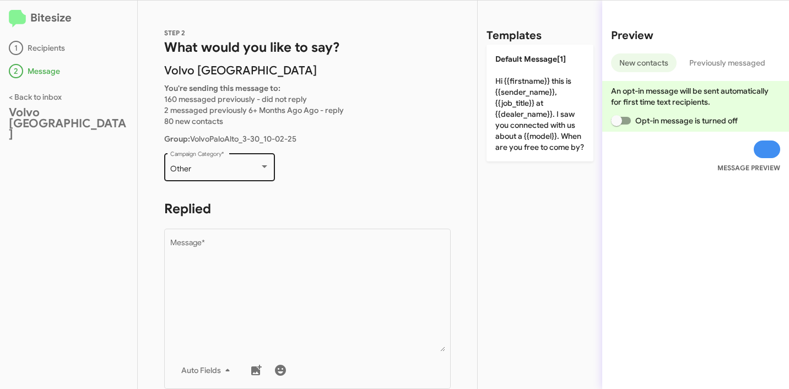
click at [192, 159] on div "Other Campaign Category *" at bounding box center [219, 166] width 99 height 30
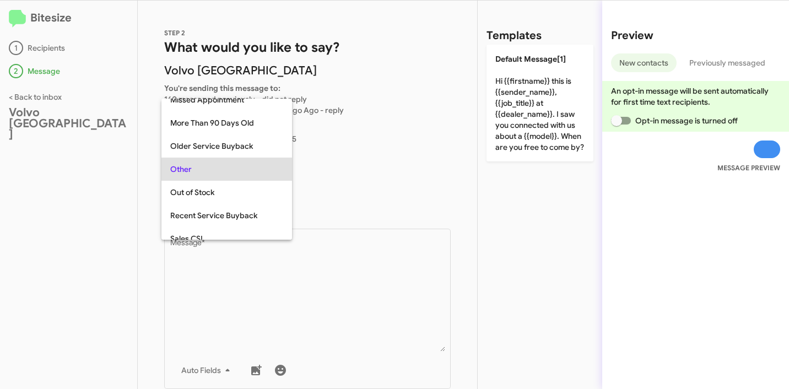
scroll to position [0, 0]
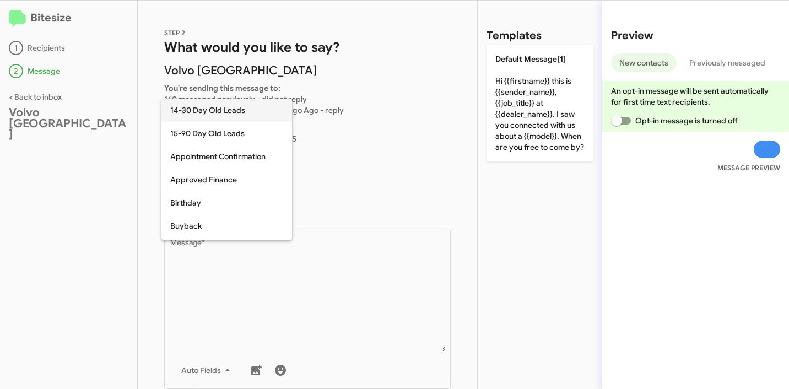
click at [218, 109] on span "14-30 Day Old Leads" at bounding box center [226, 110] width 113 height 23
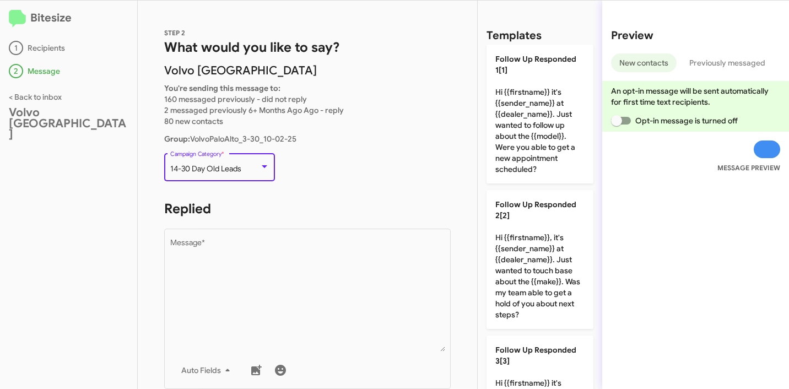
click at [353, 170] on p "14-30 Day Old Leads Campaign Category *" at bounding box center [307, 172] width 286 height 42
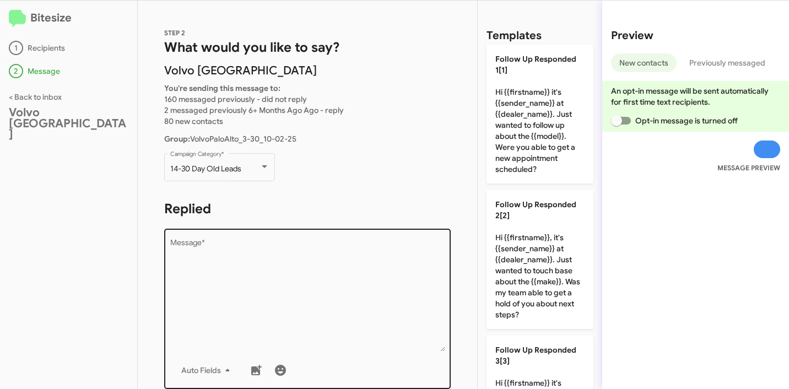
click at [294, 266] on textarea "Message *" at bounding box center [307, 295] width 275 height 112
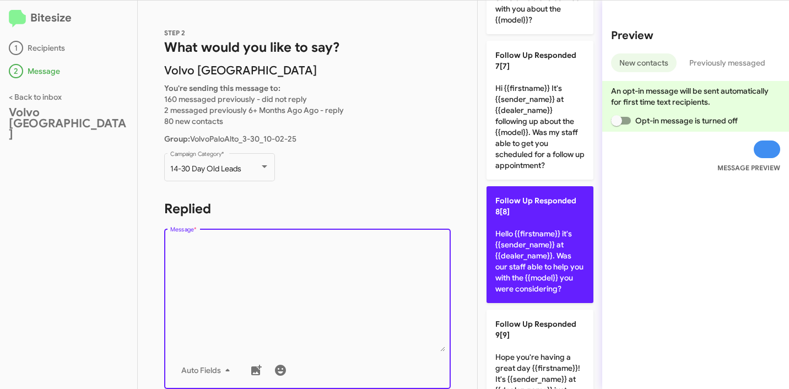
scroll to position [895, 0]
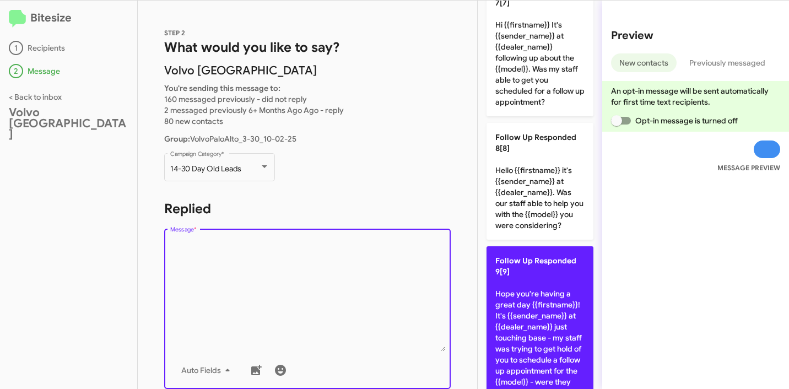
click at [546, 314] on p "Follow Up Responded 9[9] Hope you're having a great day {{firstname}}! It's {{s…" at bounding box center [539, 332] width 107 height 172
type textarea "Hope you're having a great day {{firstname}}! It's {{sender_name}} at {{dealer_…"
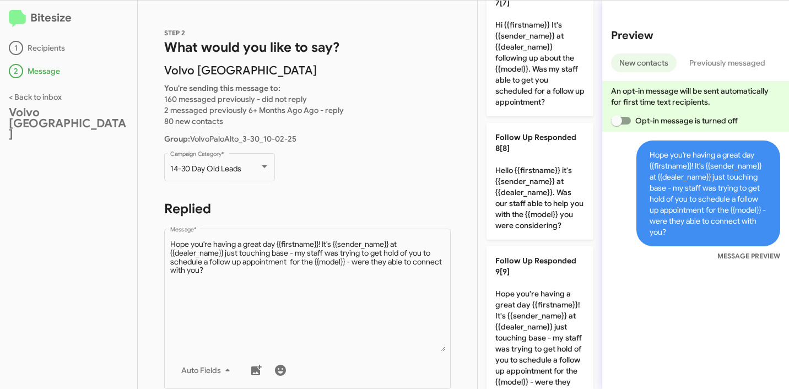
scroll to position [207, 0]
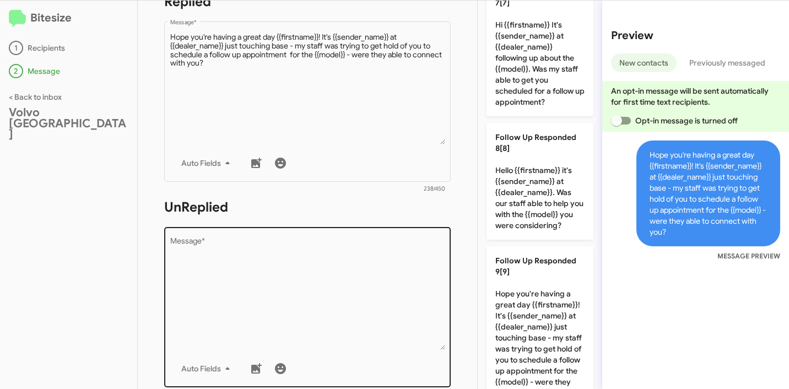
click at [317, 278] on textarea "Message *" at bounding box center [307, 293] width 275 height 112
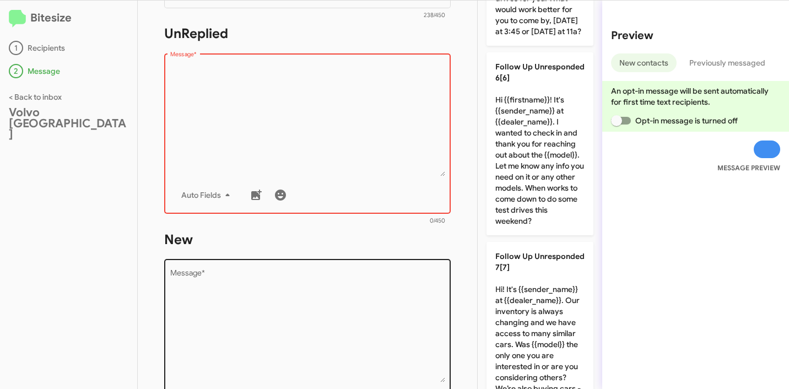
scroll to position [316, 0]
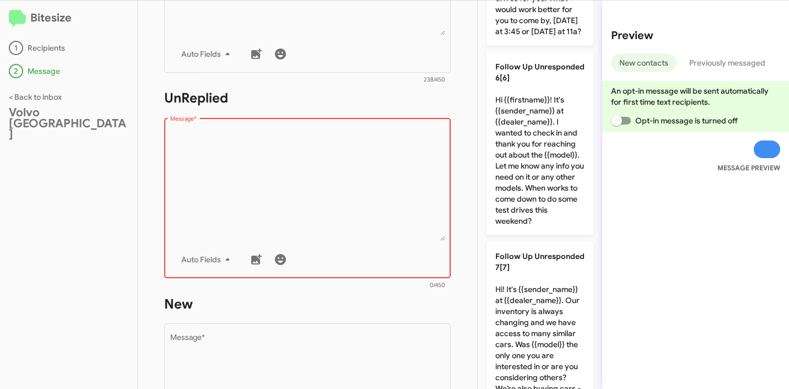
click at [350, 167] on textarea "Message *" at bounding box center [307, 184] width 275 height 112
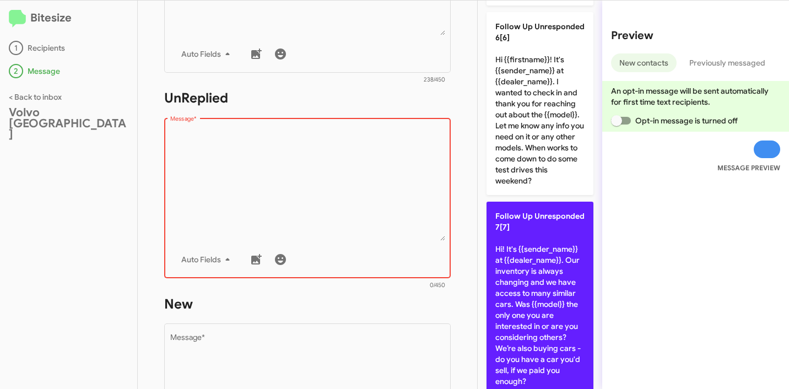
scroll to position [1087, 0]
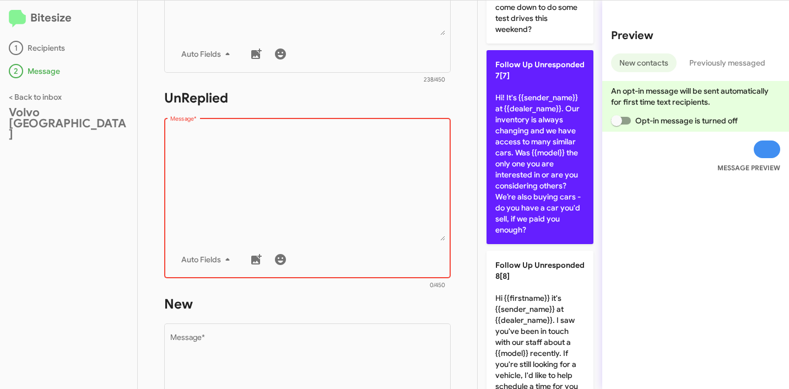
click at [550, 183] on p "Follow Up Unresponded 7[7] Hi! It's {{sender_name}} at {{dealer_name}}. Our inv…" at bounding box center [539, 147] width 107 height 194
type textarea "Hi! It's {{sender_name}} at {{dealer_name}}. Our inventory is always changing a…"
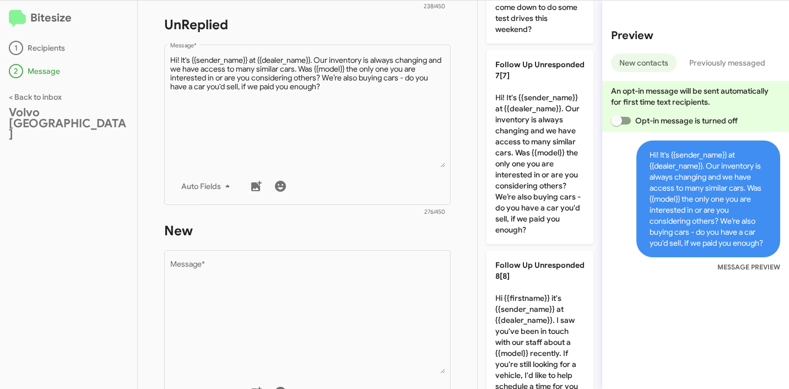
scroll to position [414, 0]
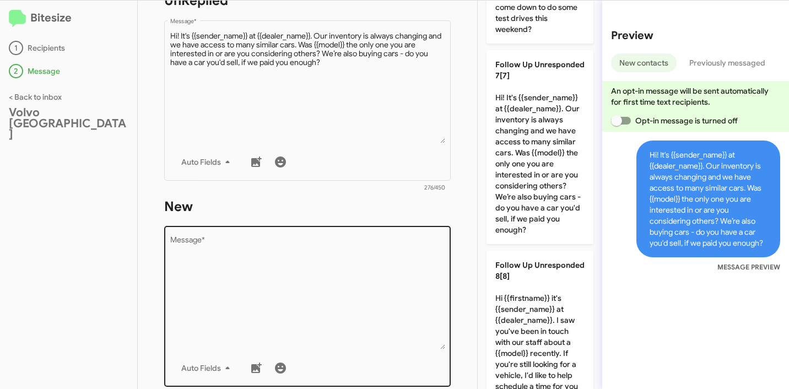
click at [364, 270] on textarea "Message *" at bounding box center [307, 293] width 275 height 112
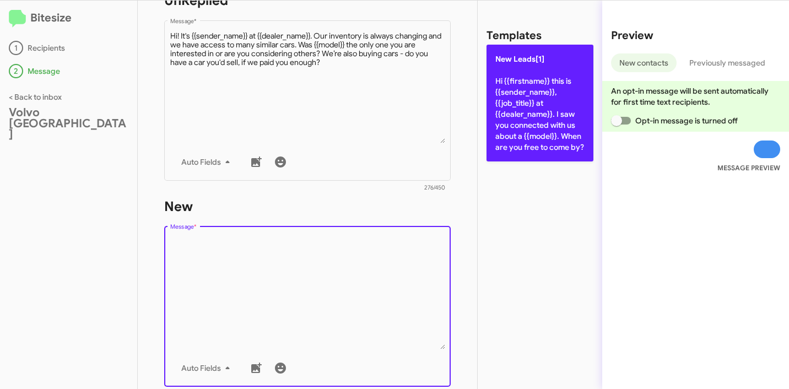
click at [536, 111] on p "New Leads[1] Hi {{firstname}} this is {{sender_name}}, {{job_title}} at {{deale…" at bounding box center [539, 103] width 107 height 117
type textarea "Hi {{firstname}} this is {{sender_name}}, {{job_title}} at {{dealer_name}}. I s…"
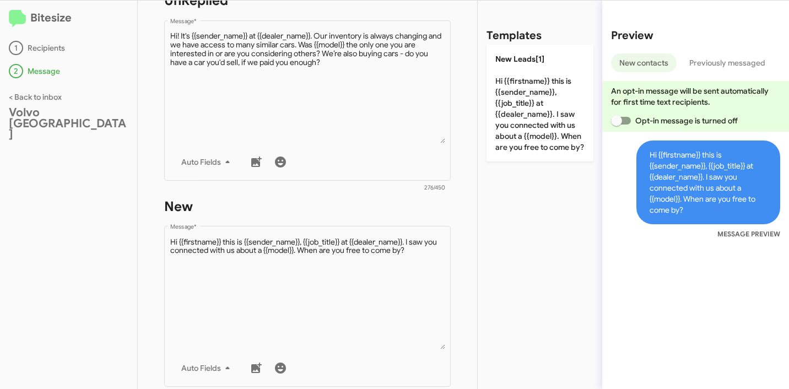
scroll to position [621, 0]
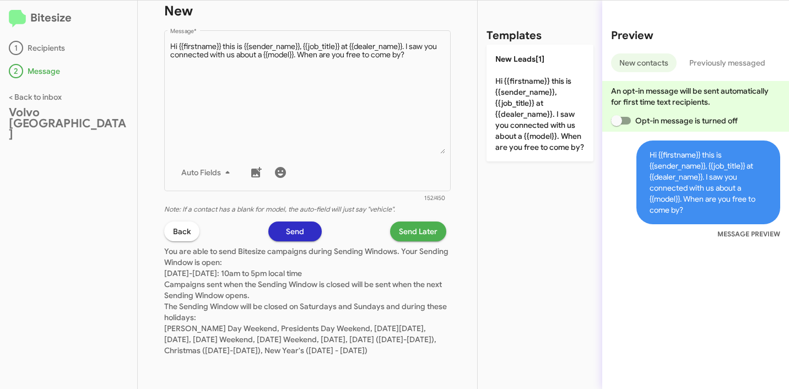
click at [412, 221] on span "Send Later" at bounding box center [418, 231] width 39 height 20
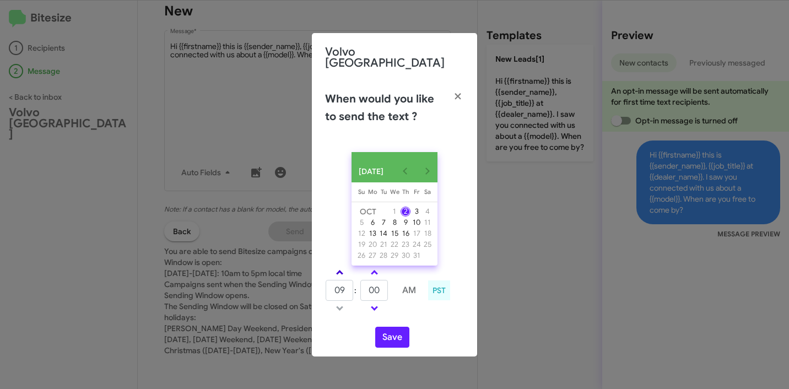
click at [340, 270] on span at bounding box center [339, 273] width 7 height 7
type input "01"
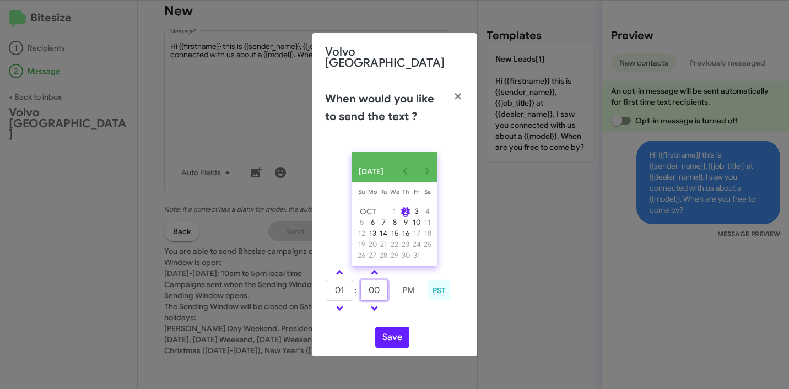
click at [375, 291] on input "00" at bounding box center [374, 290] width 28 height 21
type input "12"
click at [395, 340] on button "Save" at bounding box center [392, 337] width 34 height 21
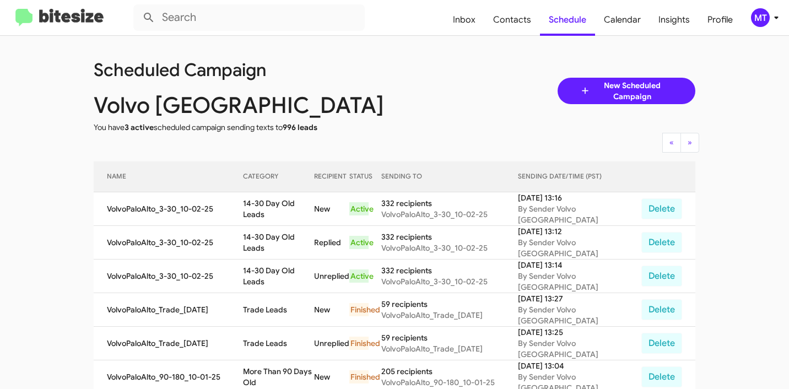
click at [389, 77] on div "Scheduled Campaign" at bounding box center [243, 68] width 317 height 35
click at [764, 20] on div "MT" at bounding box center [760, 17] width 19 height 19
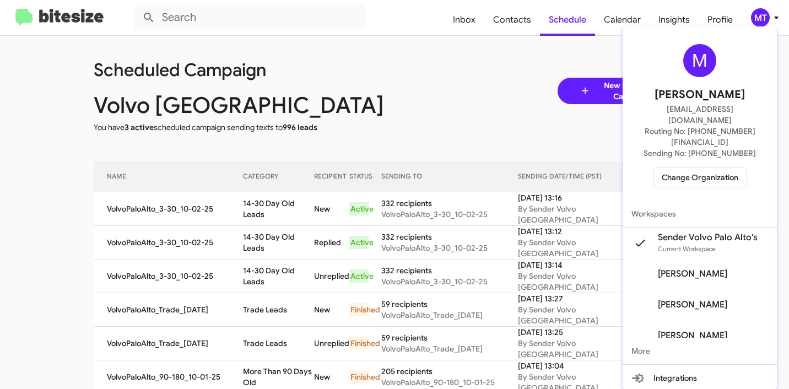
click at [458, 96] on div at bounding box center [394, 194] width 789 height 389
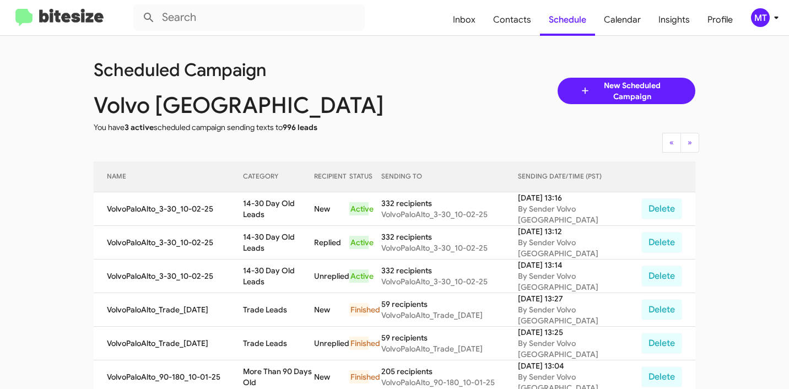
click at [583, 89] on icon at bounding box center [585, 90] width 12 height 13
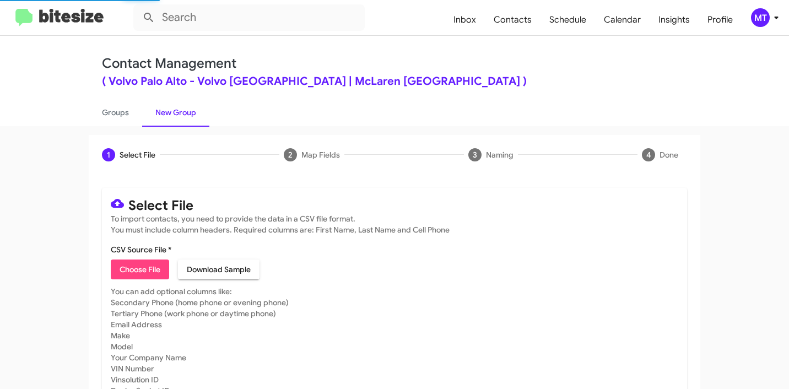
click at [145, 269] on span "Choose File" at bounding box center [139, 269] width 41 height 20
type input "Open"
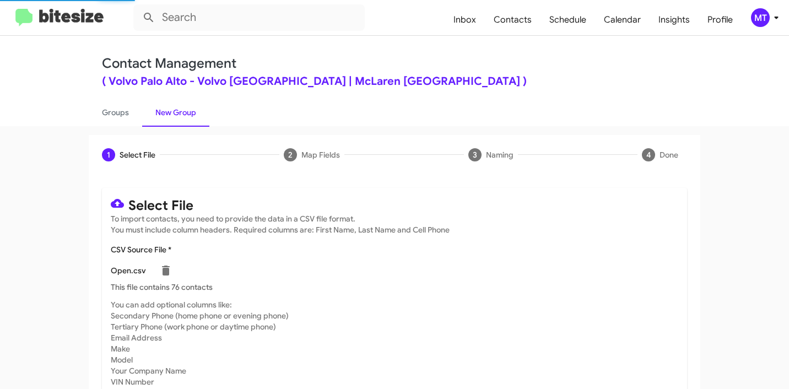
click at [781, 20] on icon at bounding box center [775, 17] width 13 height 13
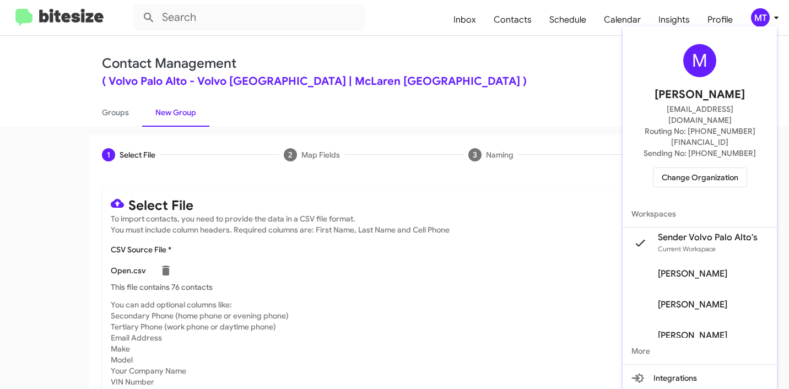
click at [401, 95] on div at bounding box center [394, 194] width 789 height 389
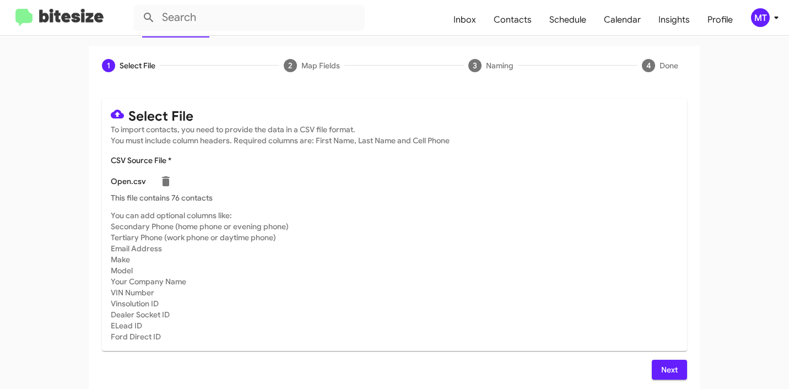
scroll to position [93, 0]
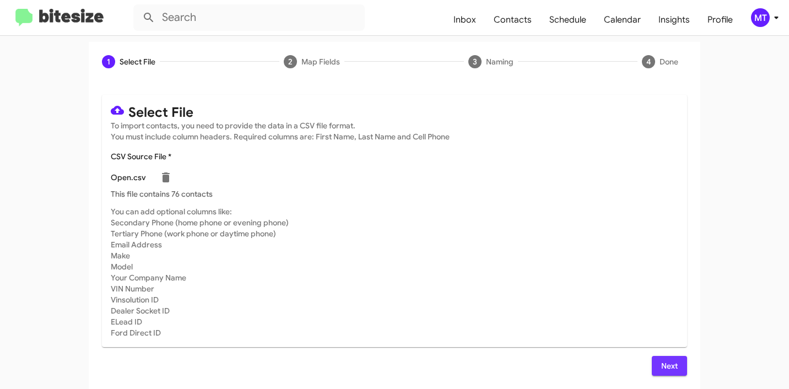
click at [654, 368] on button "Next" at bounding box center [668, 366] width 35 height 20
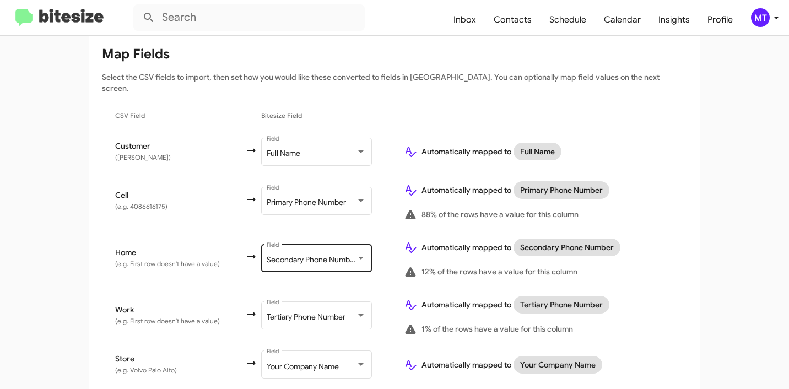
scroll to position [170, 0]
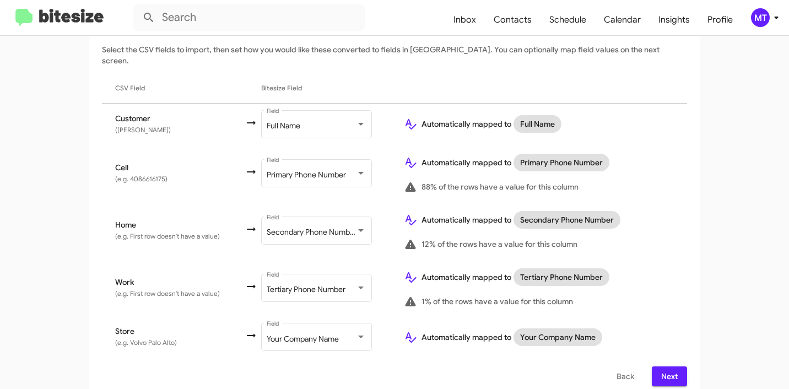
click at [677, 369] on button "Next" at bounding box center [668, 376] width 35 height 20
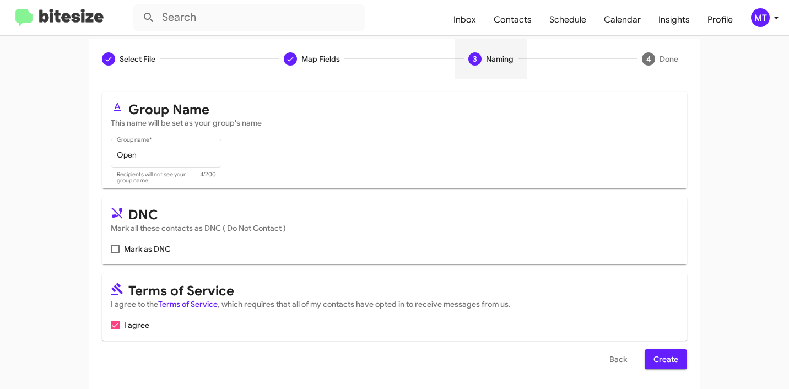
scroll to position [98, 0]
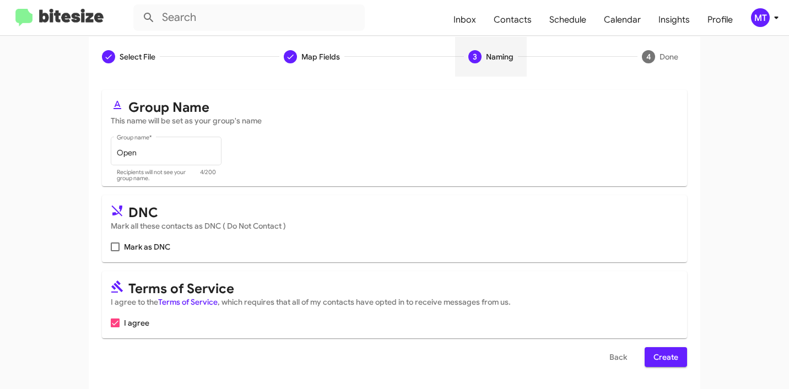
click at [111, 245] on span at bounding box center [115, 246] width 9 height 9
click at [115, 251] on input "Mark as DNC" at bounding box center [115, 251] width 1 height 1
checkbox input "true"
click at [674, 361] on button "Create" at bounding box center [665, 357] width 42 height 20
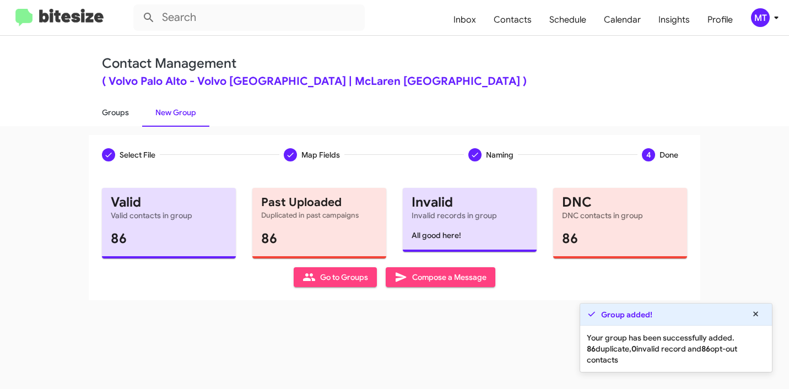
click at [121, 118] on link "Groups" at bounding box center [115, 112] width 53 height 29
type input "in:groups"
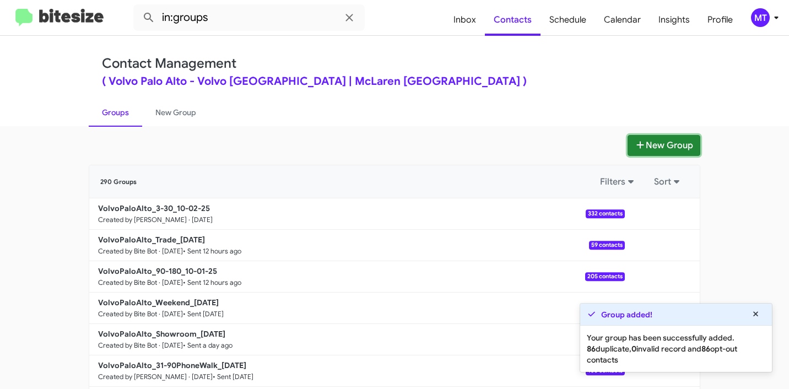
click at [681, 145] on button "New Group" at bounding box center [663, 145] width 73 height 21
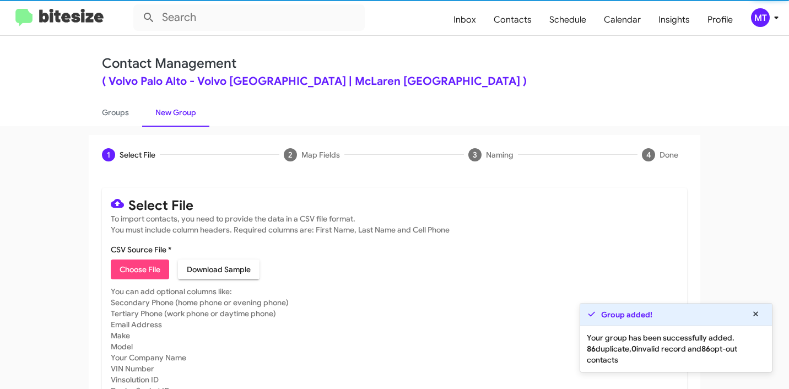
click at [146, 273] on span "Choose File" at bounding box center [139, 269] width 41 height 20
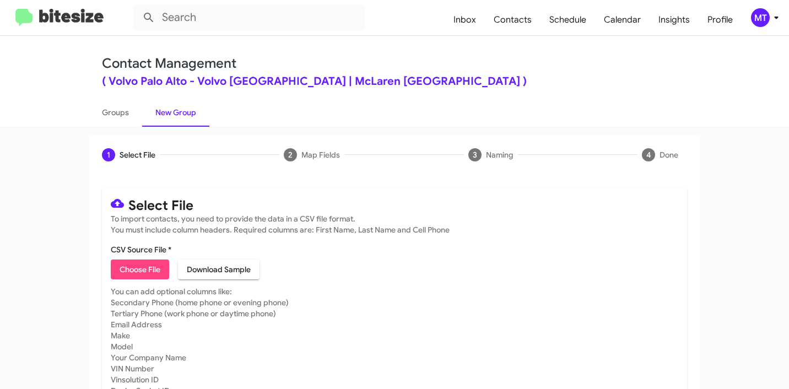
type input "Dead"
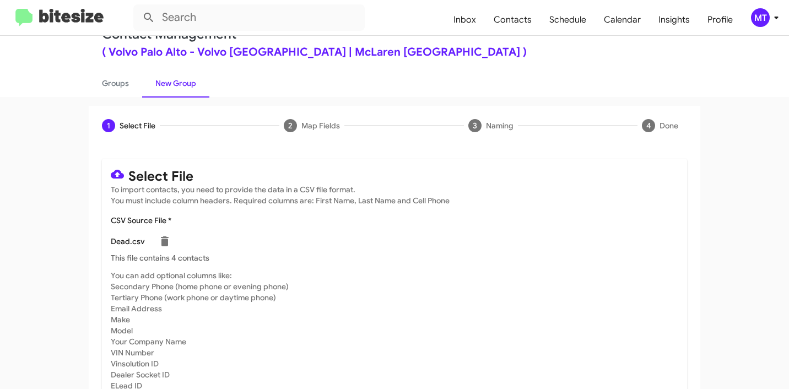
scroll to position [89, 0]
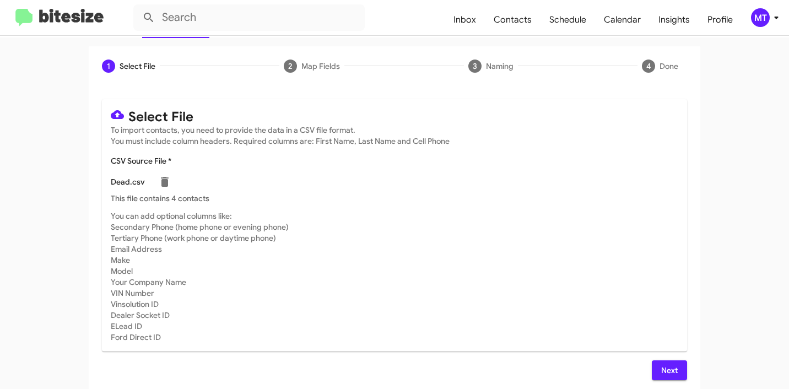
click at [671, 372] on span "Next" at bounding box center [669, 370] width 18 height 20
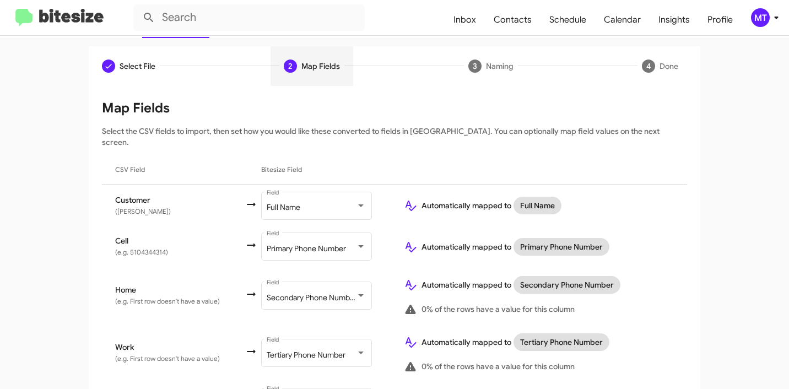
scroll to position [154, 0]
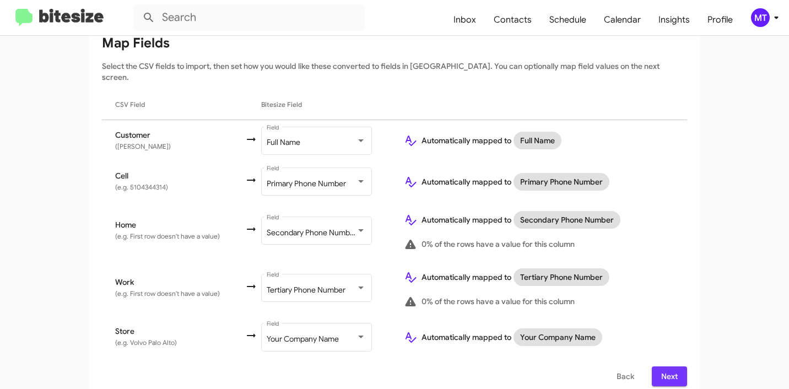
click at [672, 368] on span "Next" at bounding box center [669, 376] width 18 height 20
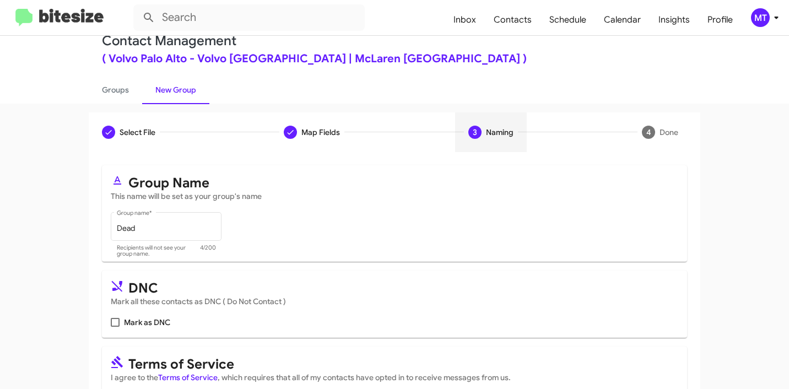
scroll to position [82, 0]
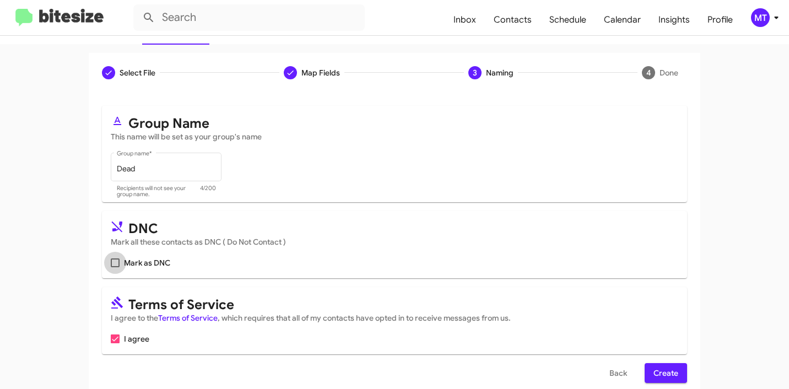
click at [126, 260] on span "Mark as DNC" at bounding box center [147, 262] width 46 height 13
click at [115, 267] on input "Mark as DNC" at bounding box center [115, 267] width 1 height 1
checkbox input "true"
click at [670, 374] on span "Create" at bounding box center [665, 373] width 25 height 20
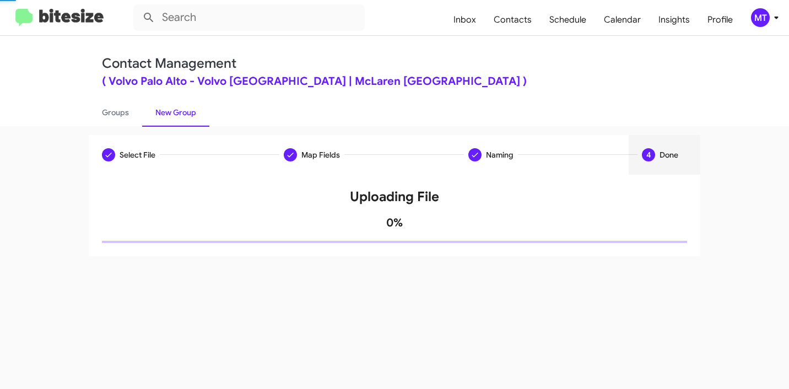
scroll to position [0, 0]
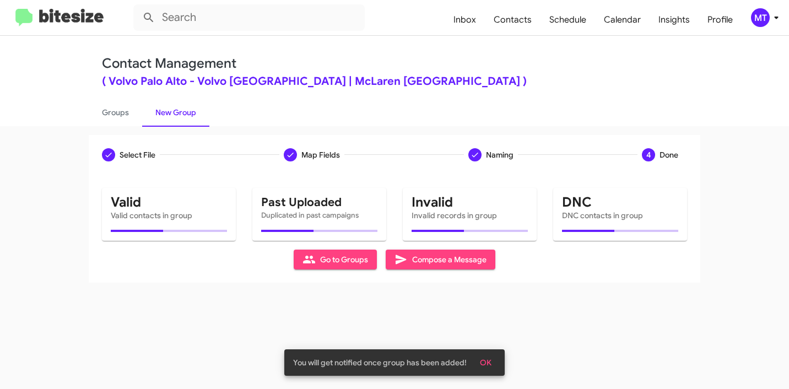
click at [760, 266] on app-new-group "Select File Map Fields Naming 4 Done Select File To import contacts, you need t…" at bounding box center [394, 209] width 789 height 148
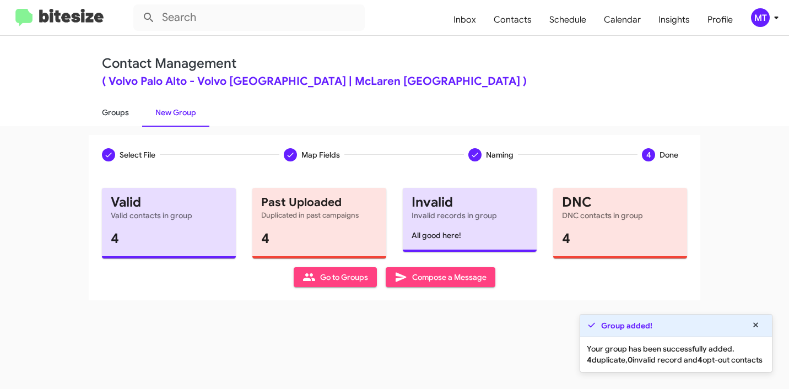
click at [127, 111] on link "Groups" at bounding box center [115, 112] width 53 height 29
type input "in:groups"
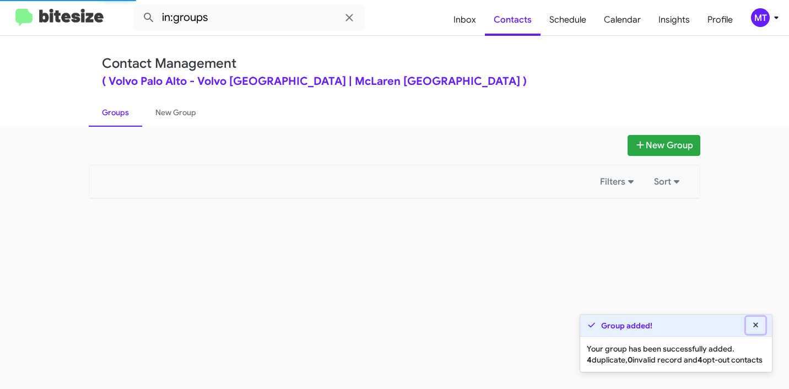
click at [749, 317] on button at bounding box center [756, 325] width 20 height 17
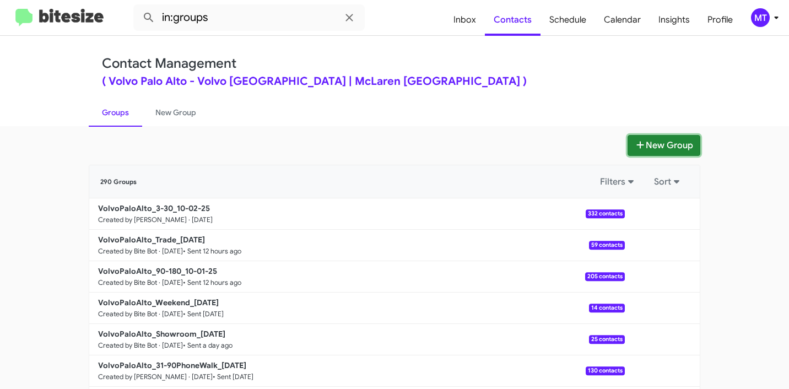
click at [659, 142] on button "New Group" at bounding box center [663, 145] width 73 height 21
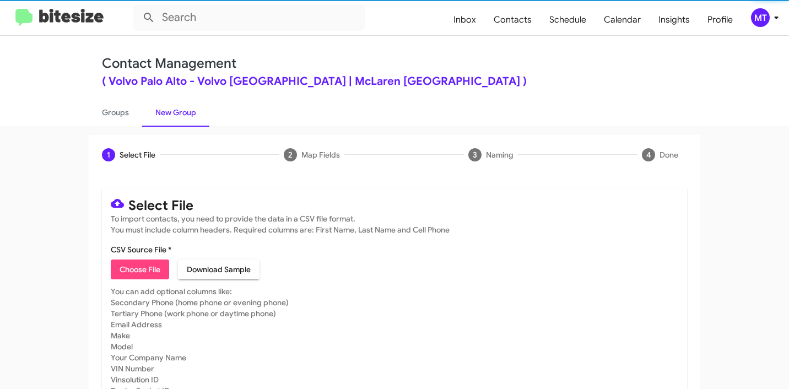
click at [138, 269] on span "Choose File" at bounding box center [139, 269] width 41 height 20
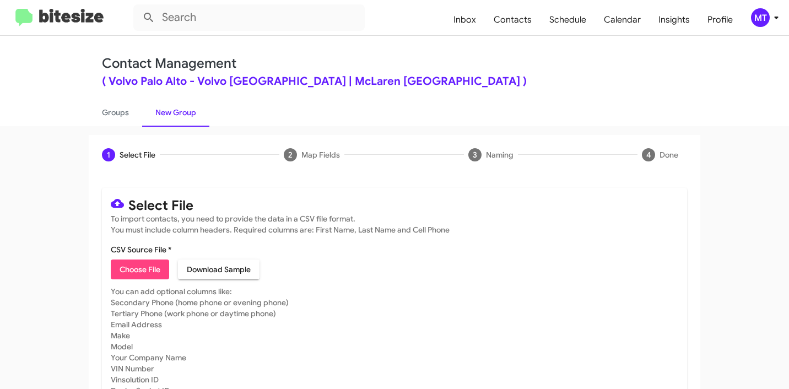
type input "VolvoPaloAlto_Buyback24-27_10-02-25"
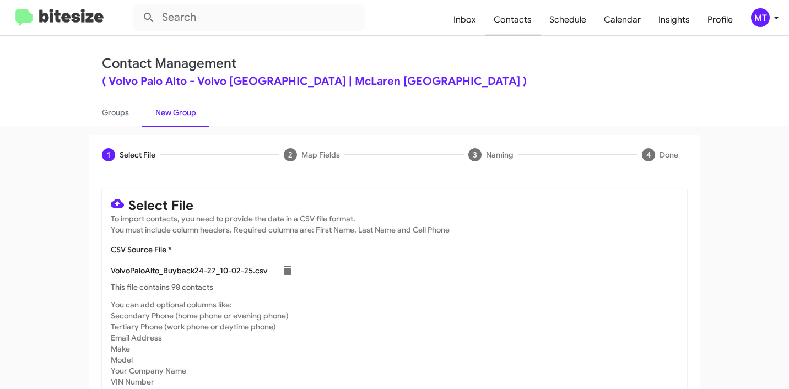
click at [520, 29] on span "Contacts" at bounding box center [513, 20] width 56 height 32
type input "in:groups"
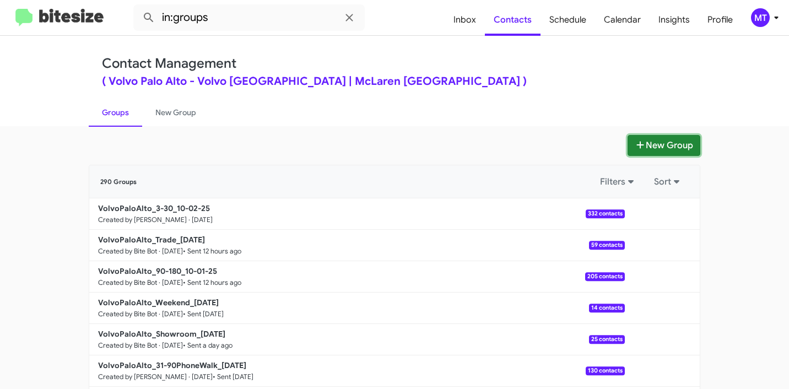
click at [642, 147] on button "New Group" at bounding box center [663, 145] width 73 height 21
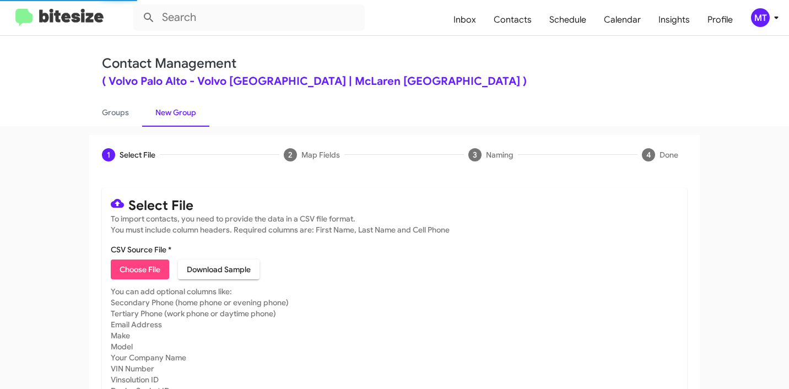
click at [136, 272] on span "Choose File" at bounding box center [139, 269] width 41 height 20
type input "VolvoPaloAlto_Buyback24-27_10-02-25"
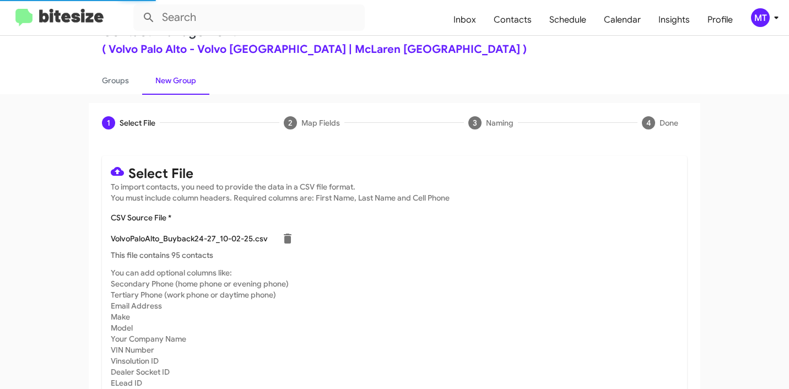
scroll to position [93, 0]
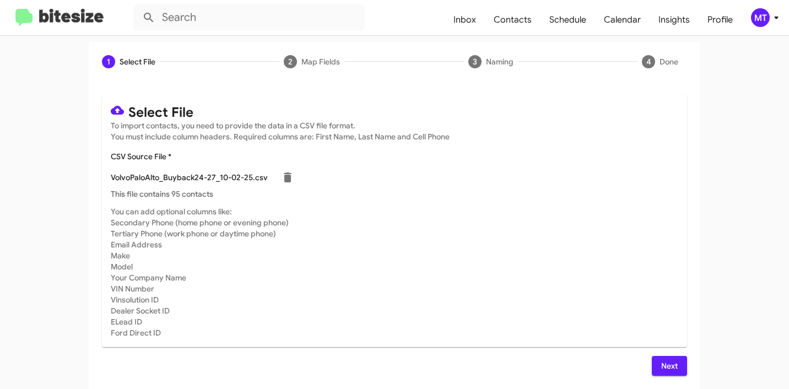
click at [771, 15] on icon at bounding box center [775, 17] width 13 height 13
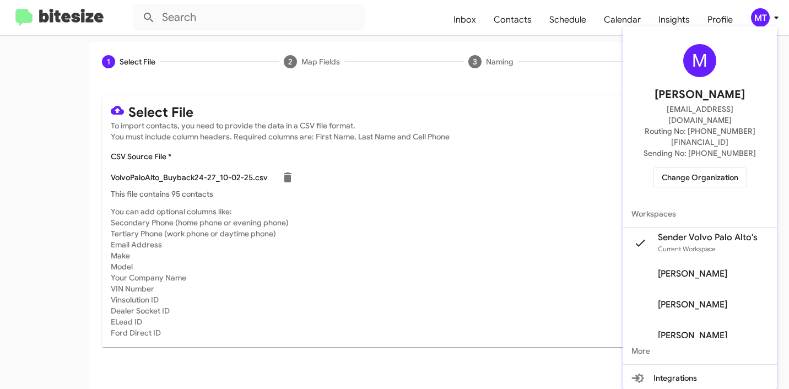
click at [505, 135] on div at bounding box center [394, 194] width 789 height 389
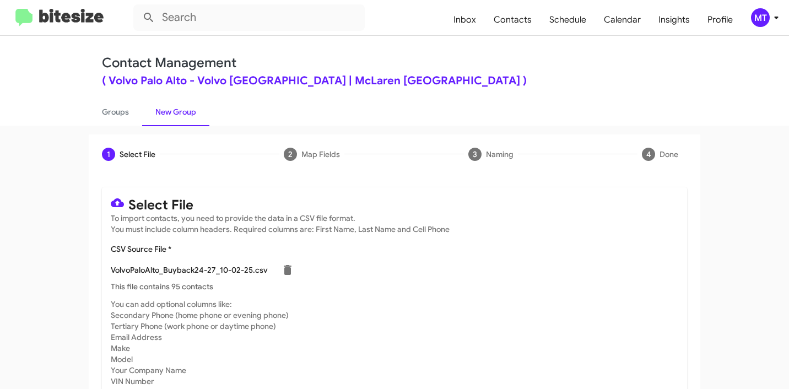
scroll to position [0, 0]
click at [772, 18] on icon at bounding box center [775, 17] width 13 height 13
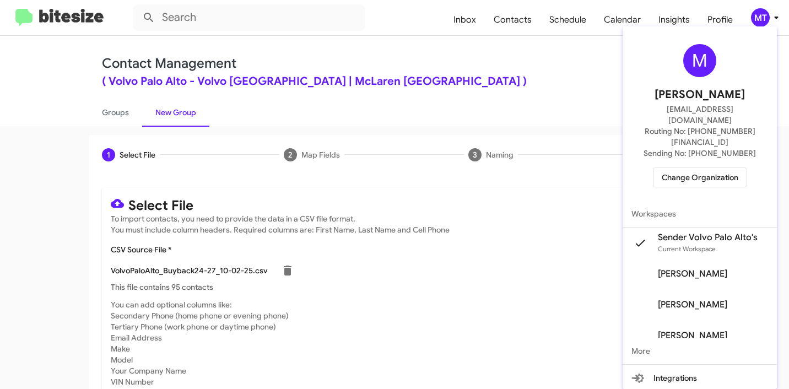
click at [503, 77] on div at bounding box center [394, 194] width 789 height 389
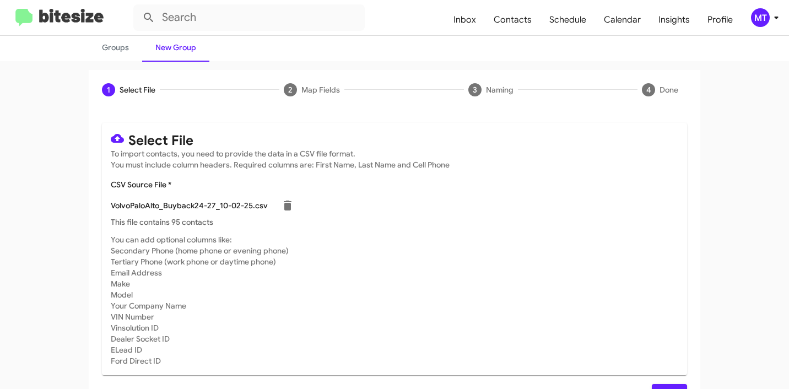
scroll to position [93, 0]
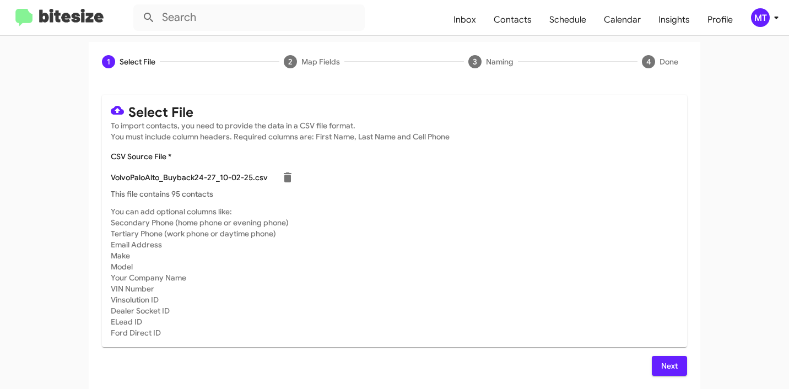
click at [674, 365] on button "Next" at bounding box center [668, 366] width 35 height 20
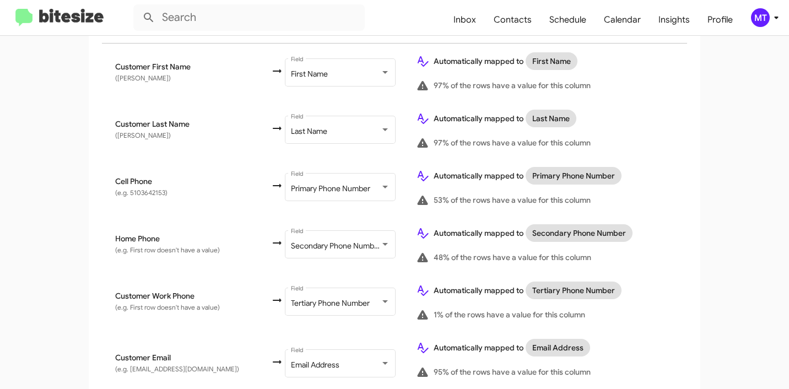
scroll to position [547, 0]
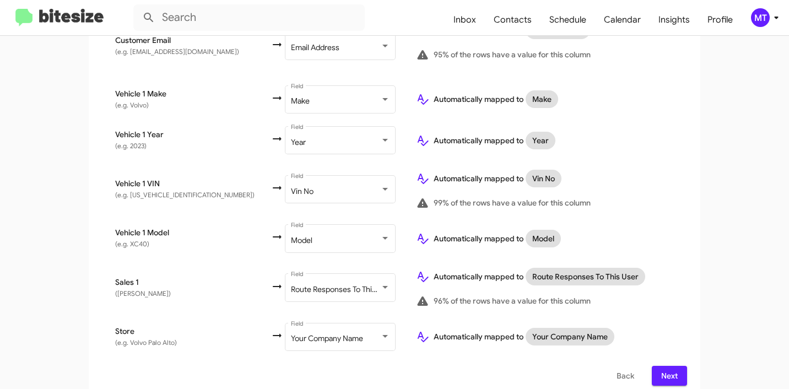
click at [664, 375] on span "Next" at bounding box center [669, 376] width 18 height 20
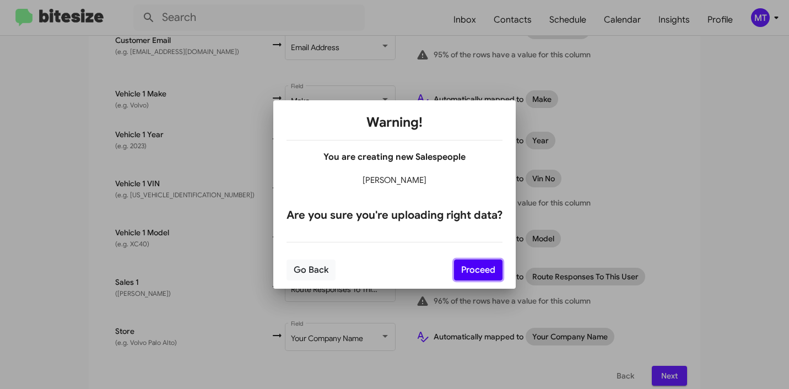
click at [479, 272] on button "Proceed" at bounding box center [478, 269] width 48 height 21
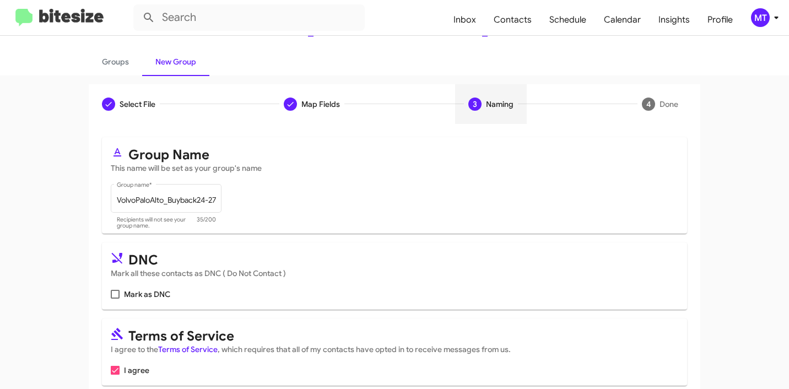
scroll to position [98, 0]
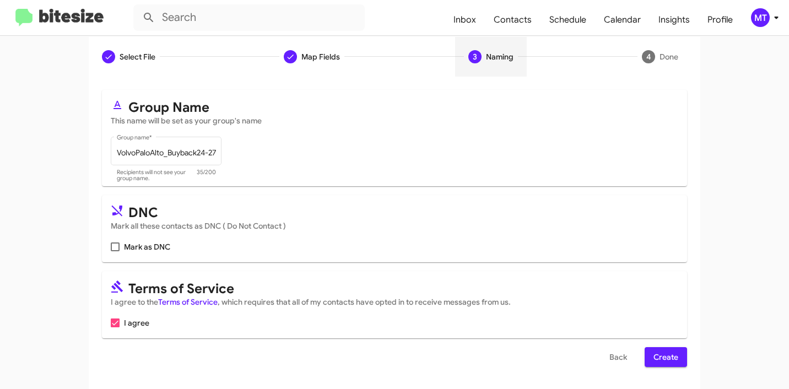
click at [664, 359] on span "Create" at bounding box center [665, 357] width 25 height 20
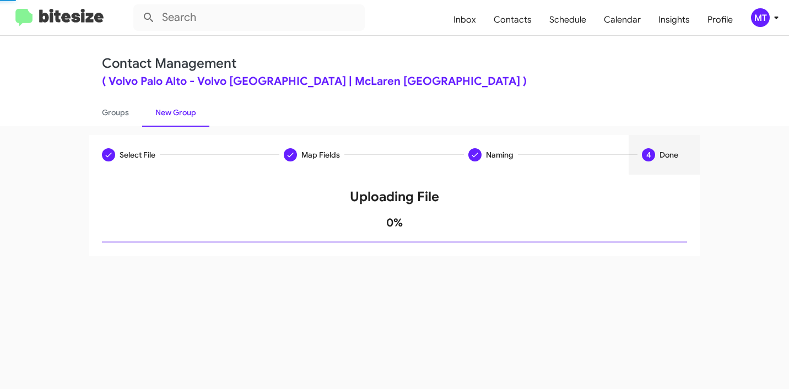
scroll to position [0, 0]
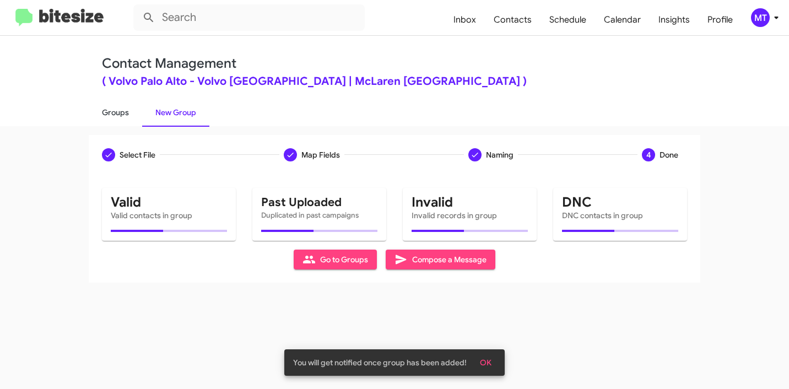
click at [119, 112] on link "Groups" at bounding box center [115, 112] width 53 height 29
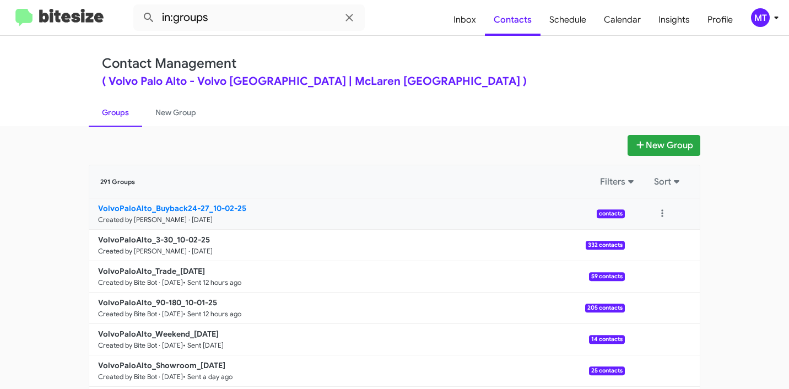
drag, startPoint x: 69, startPoint y: 208, endPoint x: 201, endPoint y: 207, distance: 131.6
click at [201, 207] on app-groups "New Group 291 Groups Filters Sort VolvoPaloAlto_Buyback24-27_10-02-25 Created b…" at bounding box center [394, 338] width 789 height 406
copy b "VolvoPaloAlto_Buyback24-27"
click at [302, 22] on input "in:groups" at bounding box center [248, 17] width 231 height 26
paste input "VolvoPaloAlto_Buyback24-27"
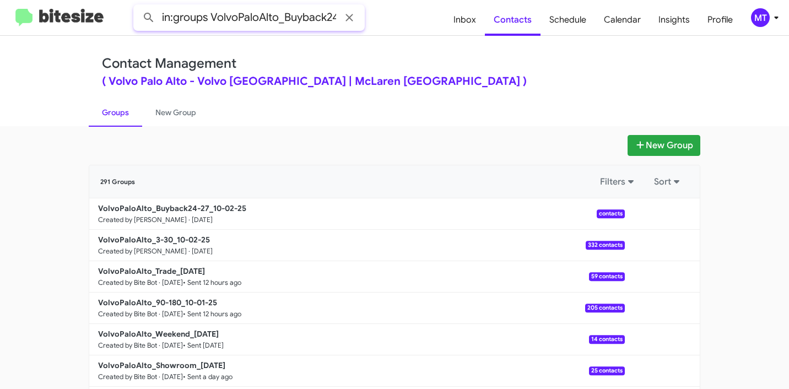
scroll to position [0, 18]
type input "in:groups VolvoPaloAlto_Buyback24-27"
click at [138, 7] on button at bounding box center [149, 18] width 22 height 22
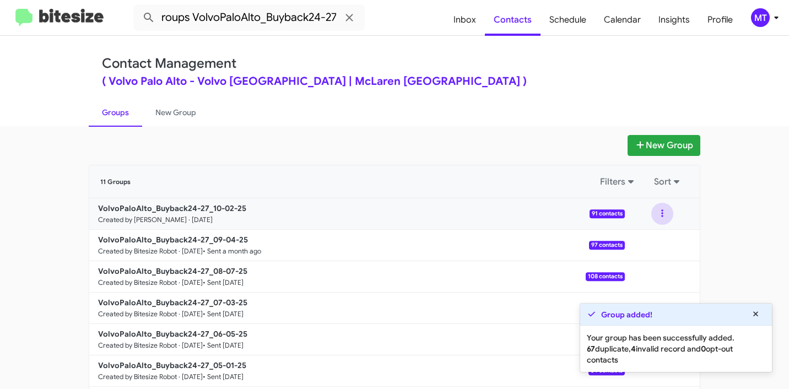
click at [658, 213] on button at bounding box center [662, 214] width 22 height 22
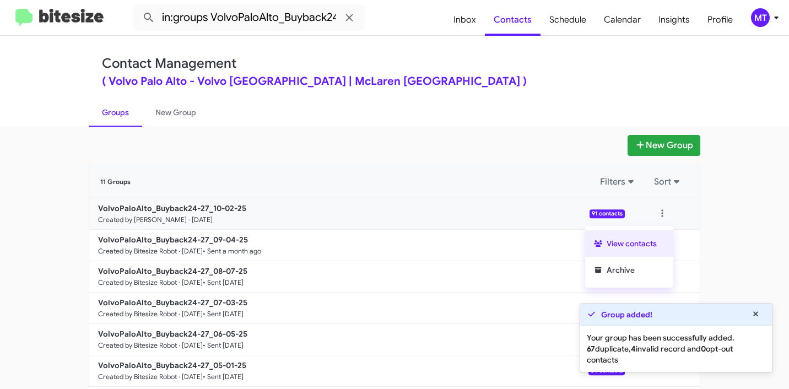
click at [635, 241] on button "View contacts" at bounding box center [629, 243] width 88 height 26
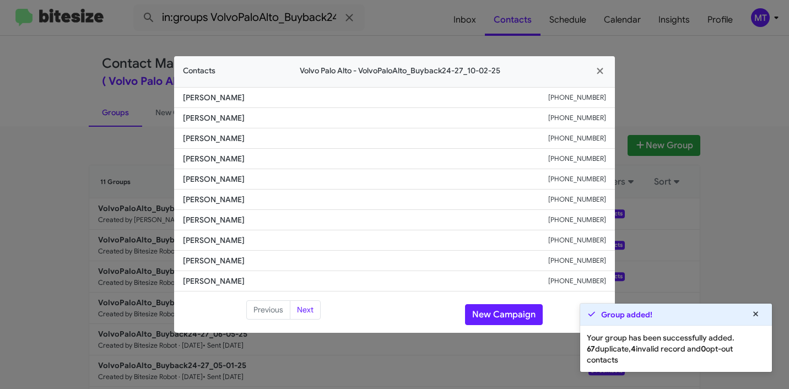
drag, startPoint x: 226, startPoint y: 95, endPoint x: 184, endPoint y: 95, distance: 41.9
click at [184, 95] on span "Linda Sullivan" at bounding box center [365, 97] width 365 height 11
copy span "Linda Sullivan"
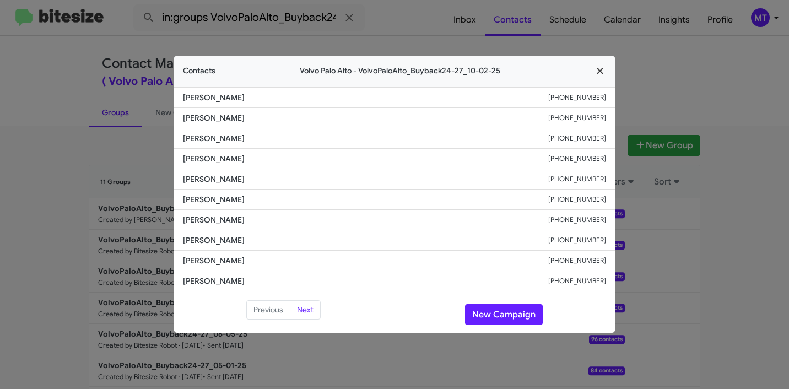
click at [604, 71] on icon "button" at bounding box center [600, 71] width 13 height 10
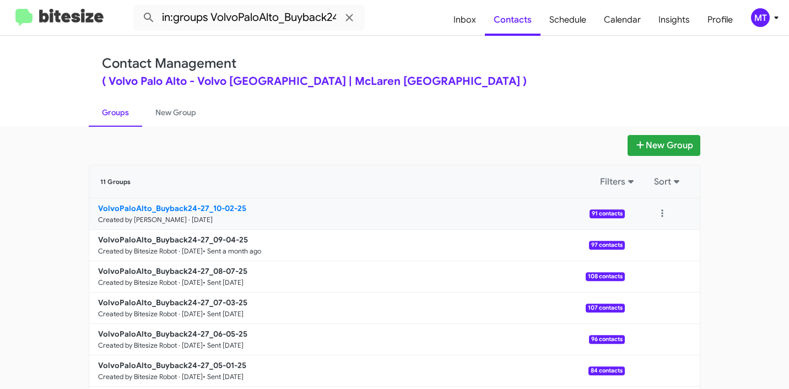
click at [165, 209] on b "VolvoPaloAlto_Buyback24-27_10-02-25" at bounding box center [172, 208] width 148 height 10
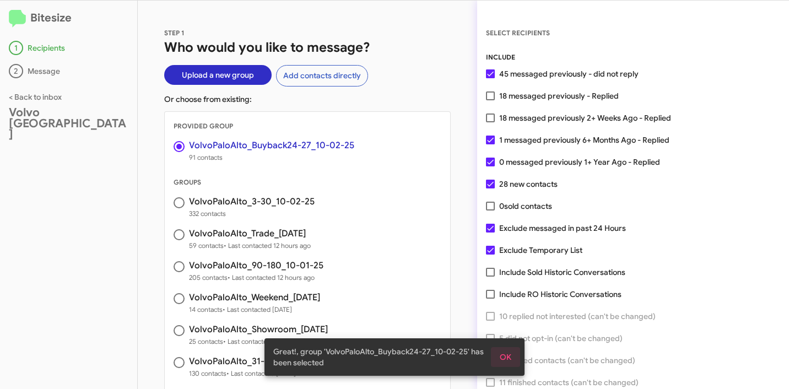
click at [507, 357] on span "OK" at bounding box center [505, 357] width 12 height 20
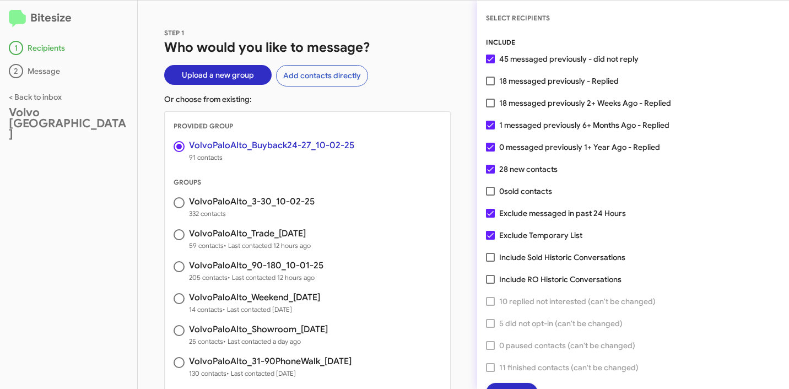
scroll to position [28, 0]
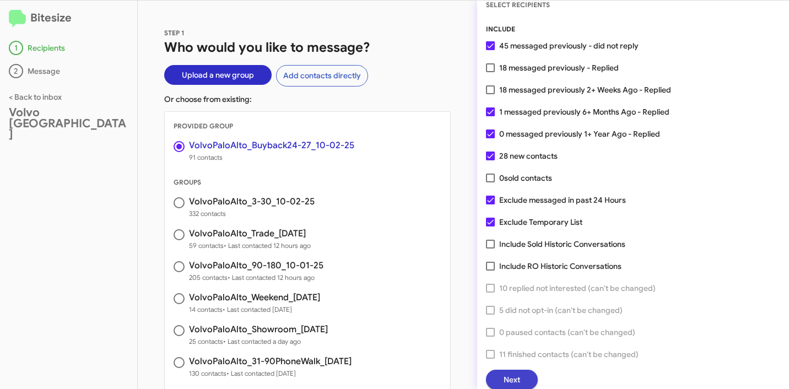
click at [514, 374] on span "Next" at bounding box center [511, 380] width 17 height 20
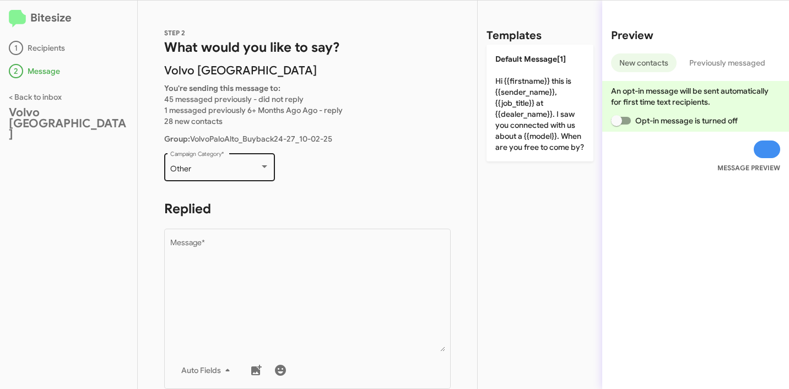
click at [203, 162] on div "Other Campaign Category *" at bounding box center [219, 166] width 99 height 30
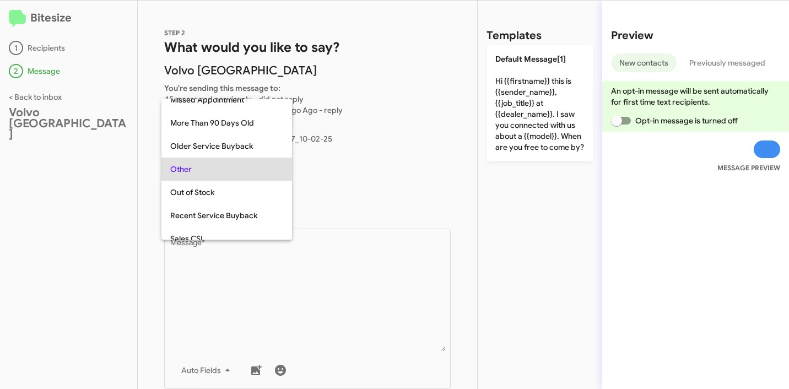
scroll to position [93, 0]
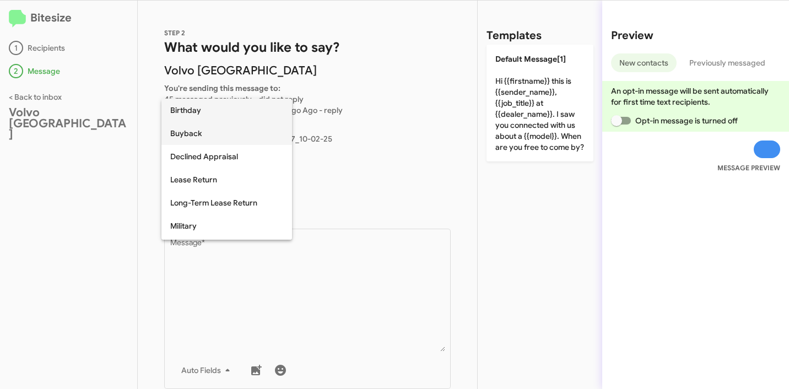
click at [209, 136] on span "Buyback" at bounding box center [226, 133] width 113 height 23
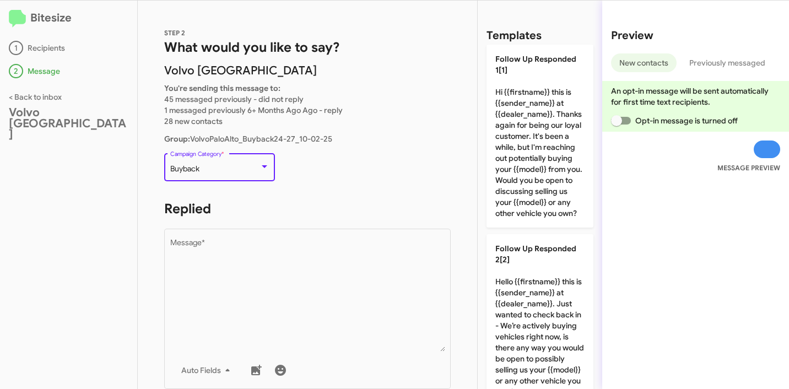
click at [349, 192] on p "Buyback Campaign Category *" at bounding box center [307, 172] width 286 height 42
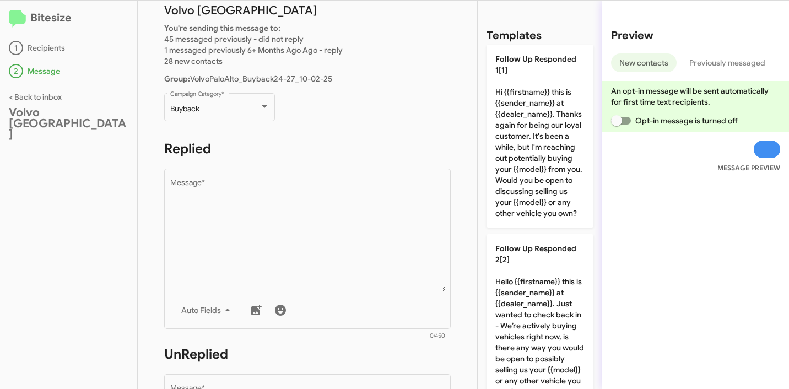
scroll to position [106, 0]
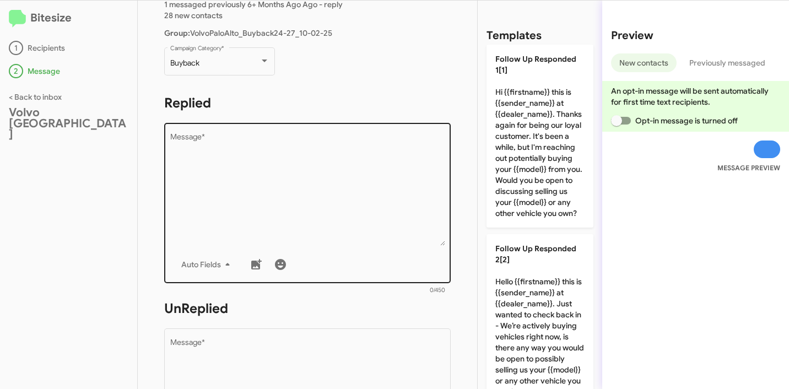
click at [242, 210] on textarea "Message *" at bounding box center [307, 189] width 275 height 112
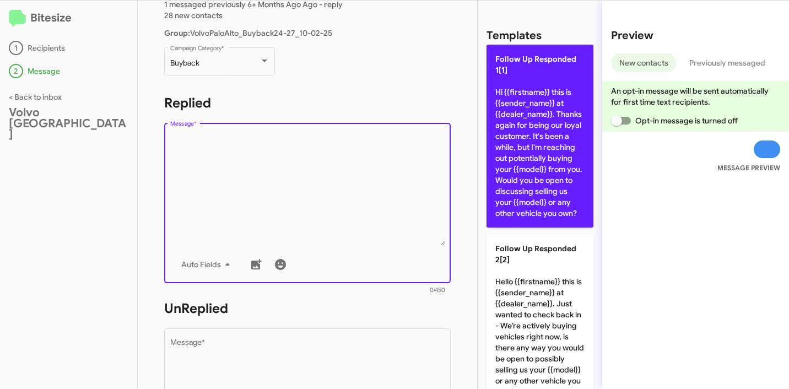
click at [533, 175] on p "Follow Up Responded 1[1] Hi {{firstname}} this is {{sender_name}} at {{dealer_n…" at bounding box center [539, 136] width 107 height 183
type textarea "Hi {{firstname}} this is {{sender_name}} at {{dealer_name}}. Thanks again for b…"
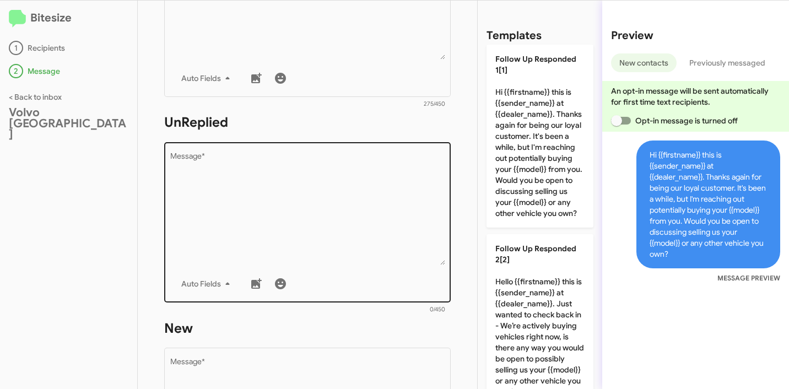
scroll to position [292, 0]
click at [314, 241] on textarea "Message *" at bounding box center [307, 208] width 275 height 112
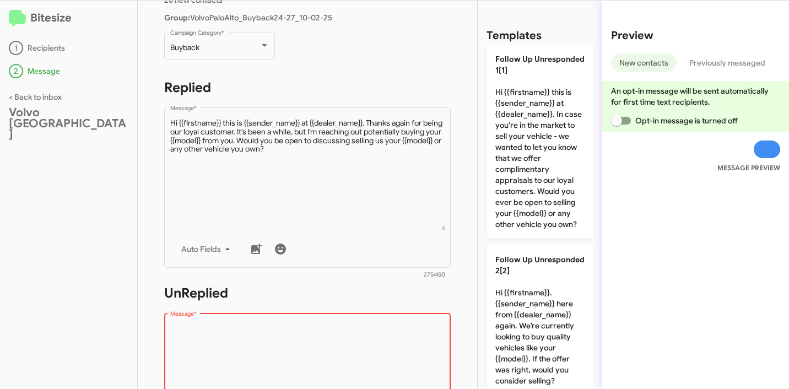
scroll to position [30, 0]
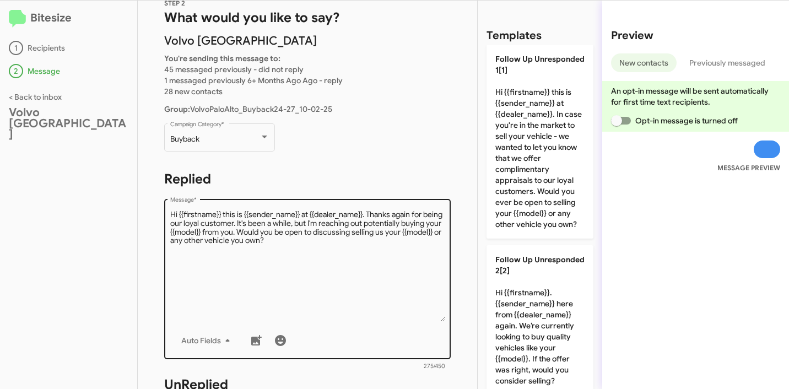
click at [279, 208] on div "Drop image here to insert Auto Fields Message *" at bounding box center [307, 278] width 275 height 162
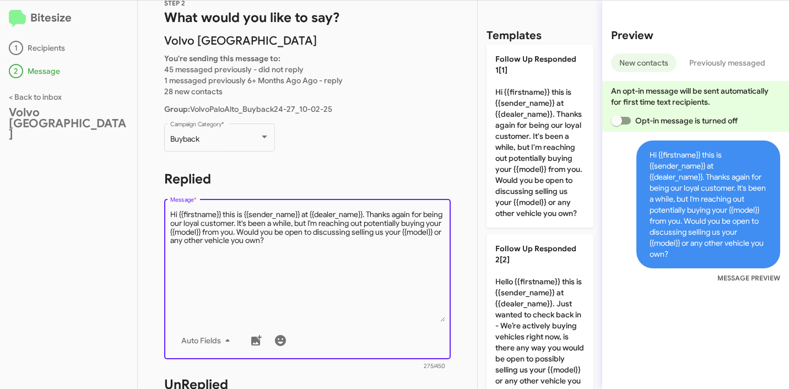
click at [328, 226] on textarea "Message *" at bounding box center [307, 265] width 275 height 112
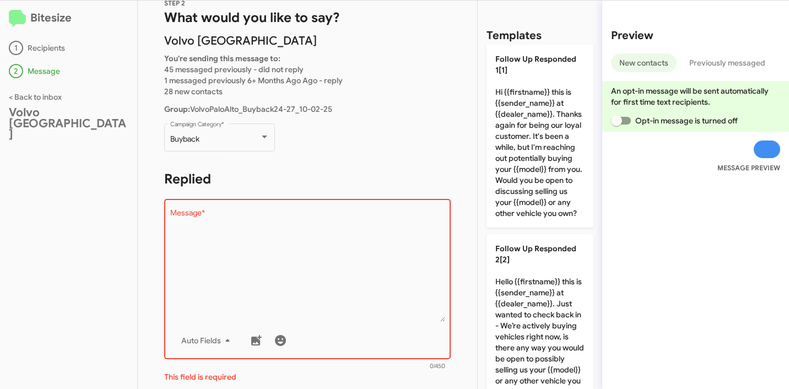
click at [444, 173] on div "STEP 2 What would you like to say? Volvo Palo Alto You're sending this message …" at bounding box center [307, 195] width 339 height 388
click at [289, 248] on textarea "Message *" at bounding box center [307, 265] width 275 height 112
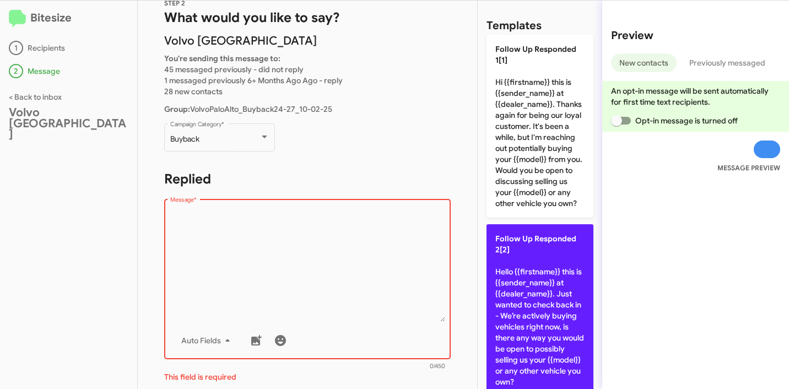
scroll to position [18, 0]
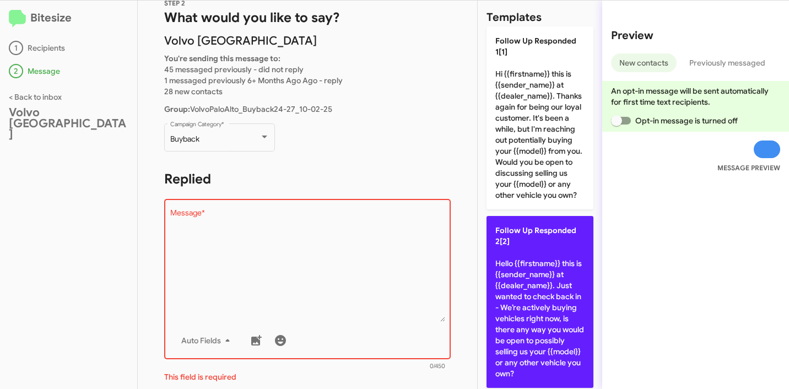
click at [529, 291] on p "Follow Up Responded 2[2] Hello {{firstname}} this is {{sender_name}} at {{deale…" at bounding box center [539, 302] width 107 height 172
type textarea "Hello {{firstname}} this is {{sender_name}} at {{dealer_name}}. Just wanted to …"
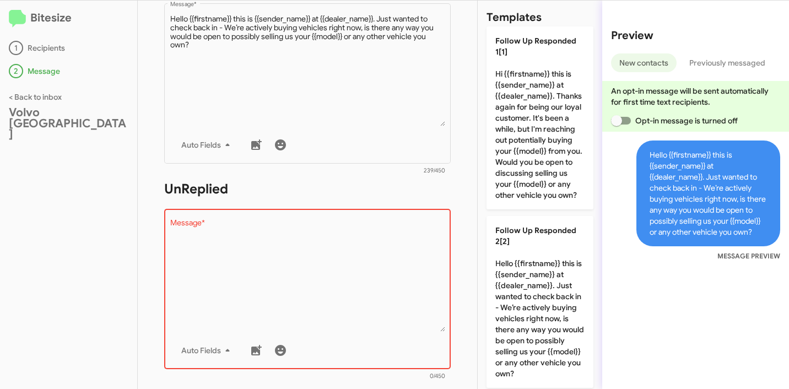
scroll to position [278, 0]
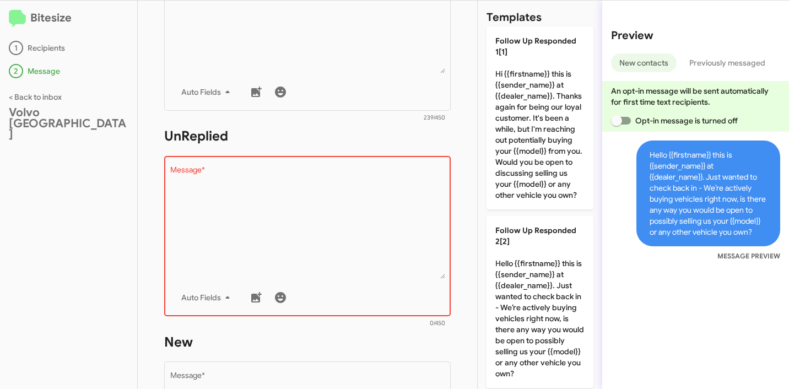
click at [308, 274] on textarea "Message *" at bounding box center [307, 222] width 275 height 112
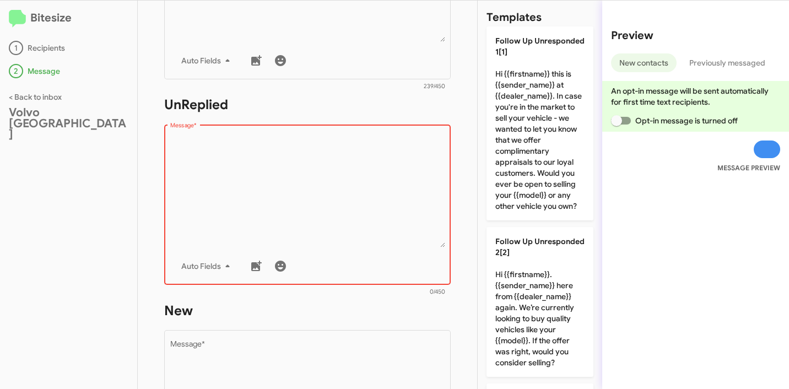
scroll to position [365, 0]
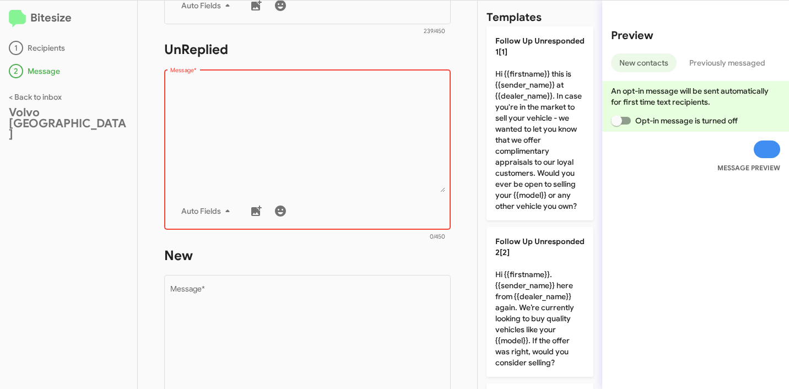
click at [367, 153] on textarea "Message *" at bounding box center [307, 136] width 275 height 112
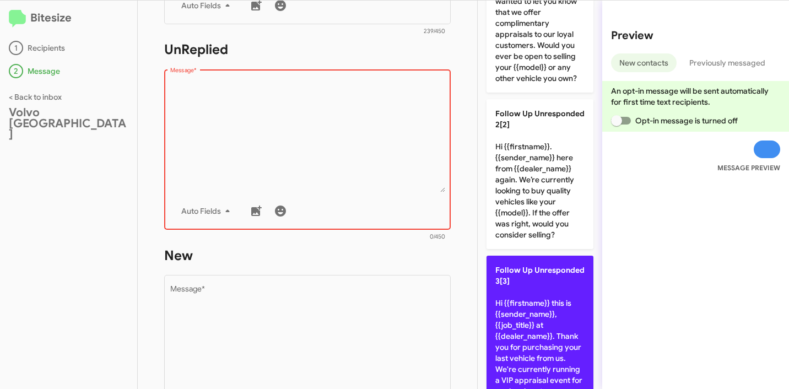
scroll to position [200, 0]
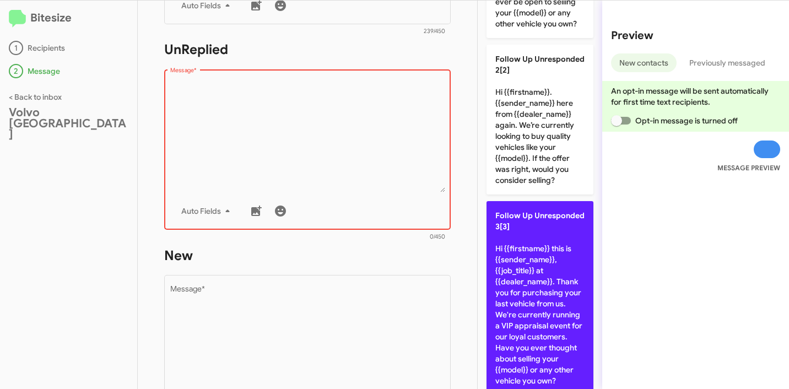
click at [554, 284] on p "Follow Up Unresponded 3[3] Hi {{firstname}} this is {{sender_name}}, {{job_titl…" at bounding box center [539, 298] width 107 height 194
type textarea "Hi {{firstname}} this is {{sender_name}}, {{job_title}} at {{dealer_name}}. Tha…"
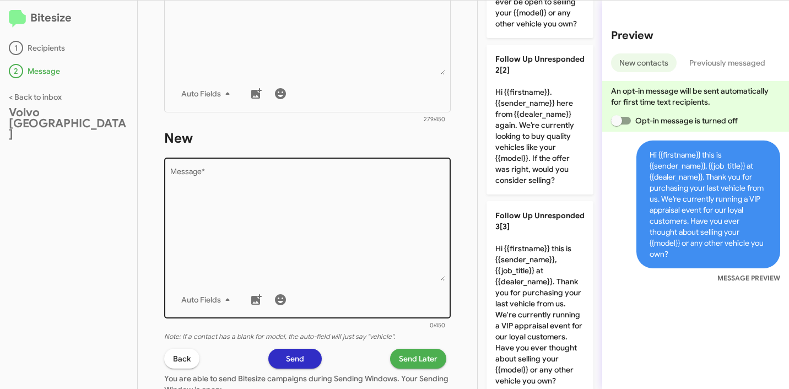
scroll to position [604, 0]
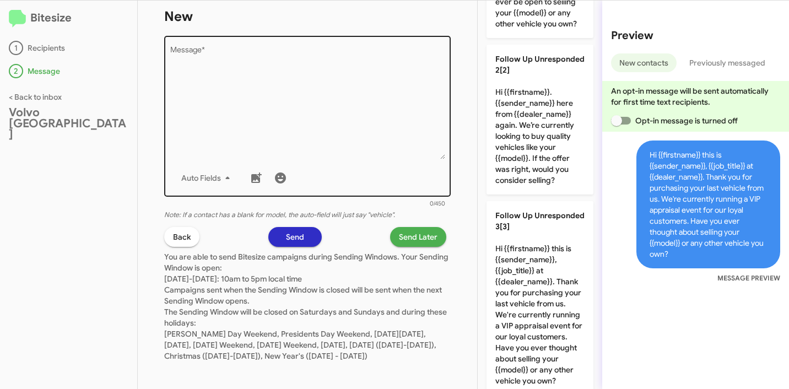
click at [345, 126] on textarea "Message *" at bounding box center [307, 103] width 275 height 112
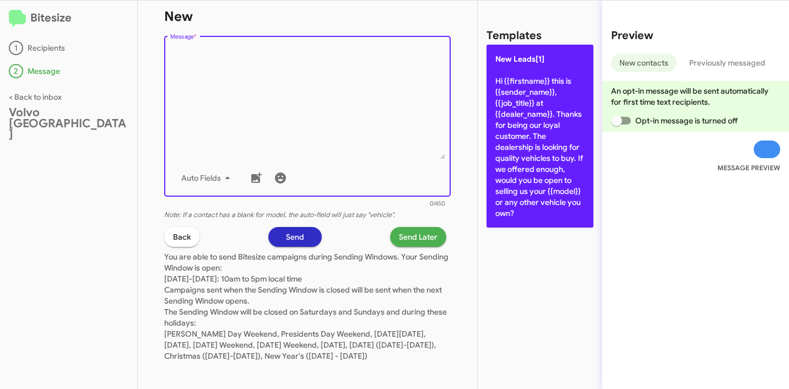
click at [534, 129] on p "New Leads[1] Hi {{firstname}} this is {{sender_name}}, {{job_title}} at {{deale…" at bounding box center [539, 136] width 107 height 183
type textarea "Hi {{firstname}} this is {{sender_name}}, {{job_title}} at {{dealer_name}}. Tha…"
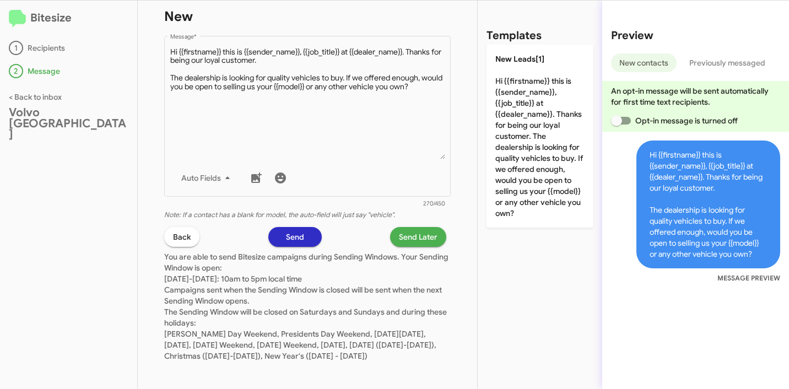
click at [410, 237] on span "Send Later" at bounding box center [418, 237] width 39 height 20
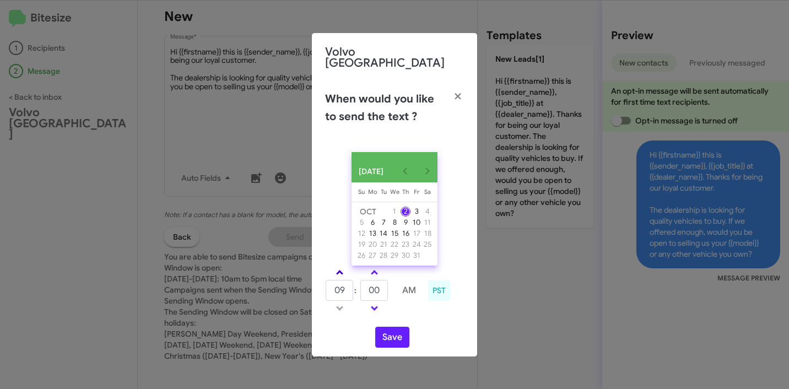
click at [340, 268] on link at bounding box center [339, 272] width 19 height 13
click at [341, 270] on span at bounding box center [339, 273] width 7 height 7
type input "01"
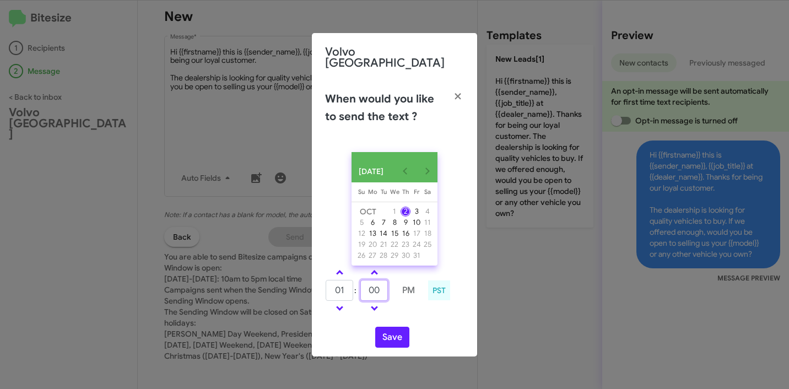
click at [371, 289] on input "00" at bounding box center [374, 290] width 28 height 21
type input "46"
click at [395, 328] on button "Save" at bounding box center [392, 337] width 34 height 21
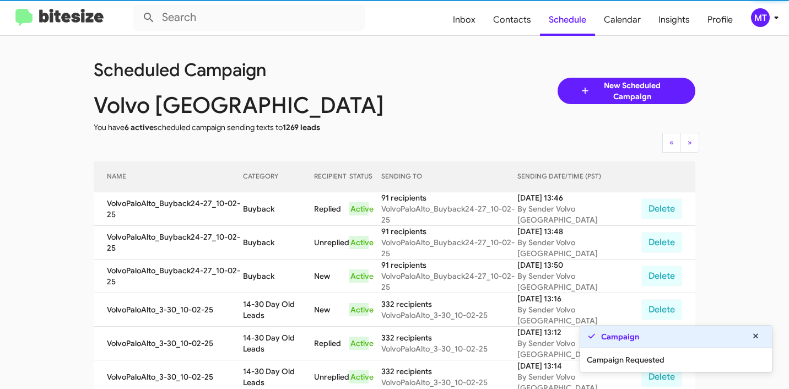
click at [774, 19] on icon at bounding box center [775, 17] width 13 height 13
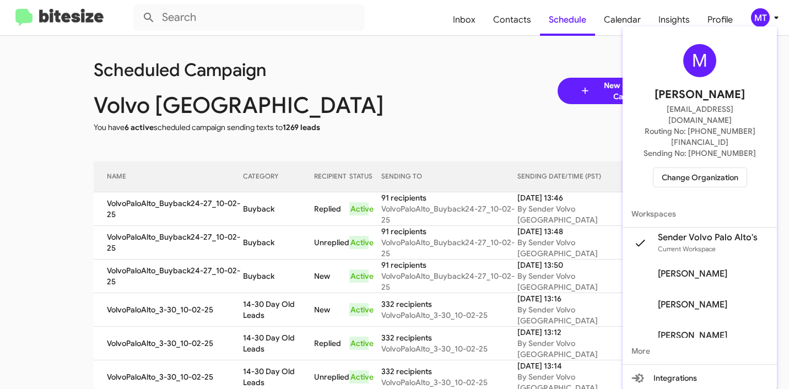
click at [399, 64] on div at bounding box center [394, 194] width 789 height 389
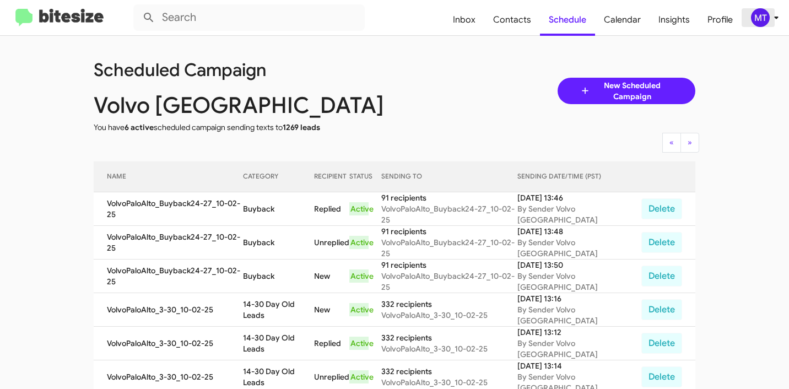
click at [773, 17] on icon at bounding box center [775, 17] width 13 height 13
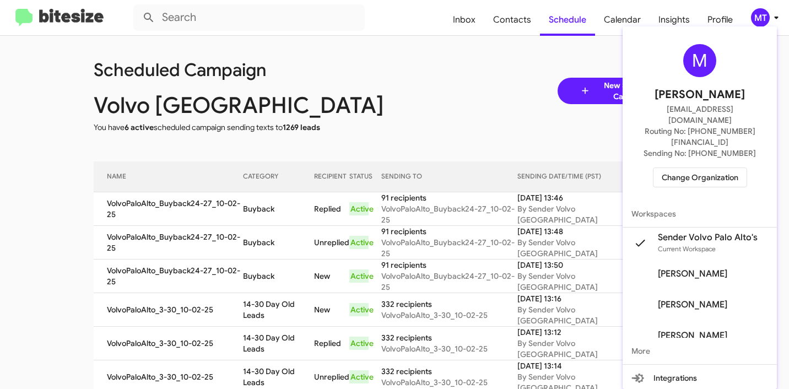
click at [705, 168] on span "Change Organization" at bounding box center [699, 177] width 77 height 19
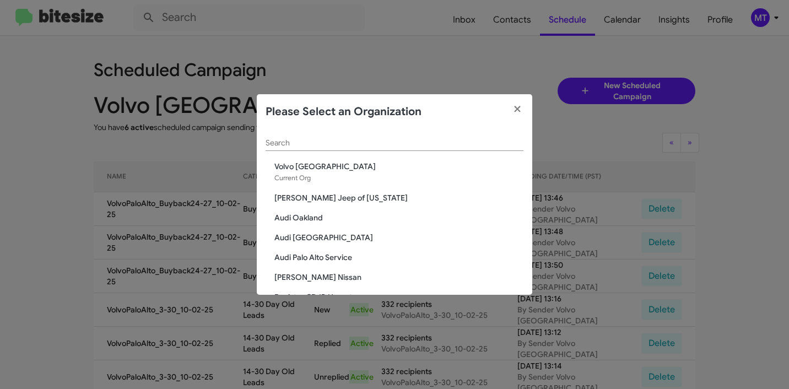
click at [395, 150] on div "Search" at bounding box center [394, 139] width 258 height 21
paste input "[PERSON_NAME][DEMOGRAPHIC_DATA]"
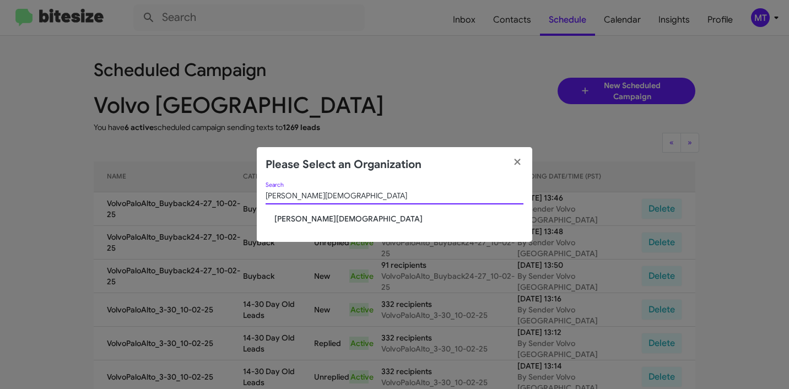
type input "[PERSON_NAME][DEMOGRAPHIC_DATA]"
click at [341, 218] on span "[PERSON_NAME][DEMOGRAPHIC_DATA]" at bounding box center [398, 218] width 249 height 11
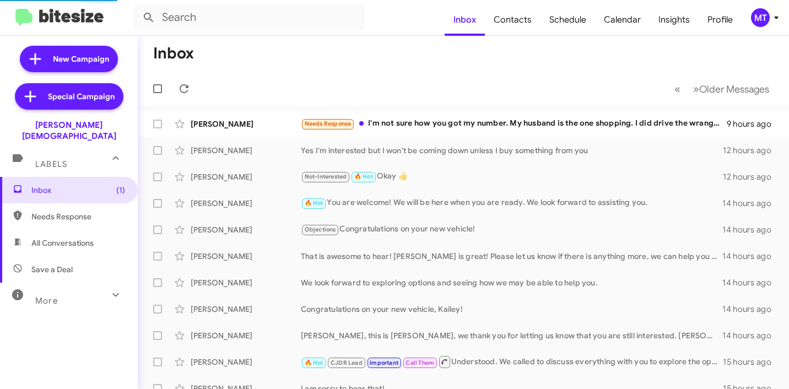
click at [776, 13] on icon at bounding box center [775, 17] width 13 height 13
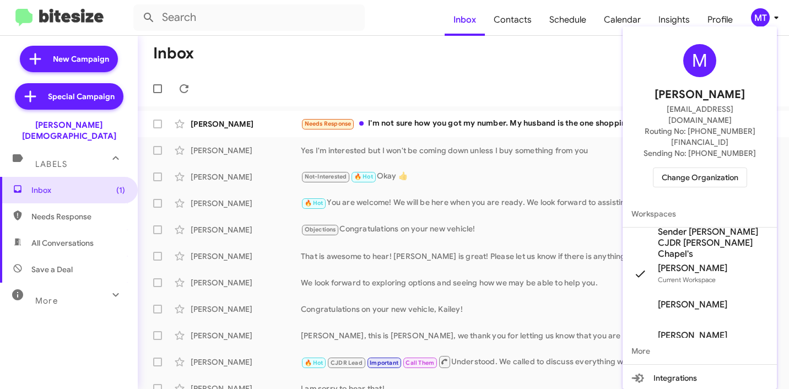
click at [682, 226] on span "Sender [PERSON_NAME] CJDR [PERSON_NAME] Chapel's" at bounding box center [713, 242] width 110 height 33
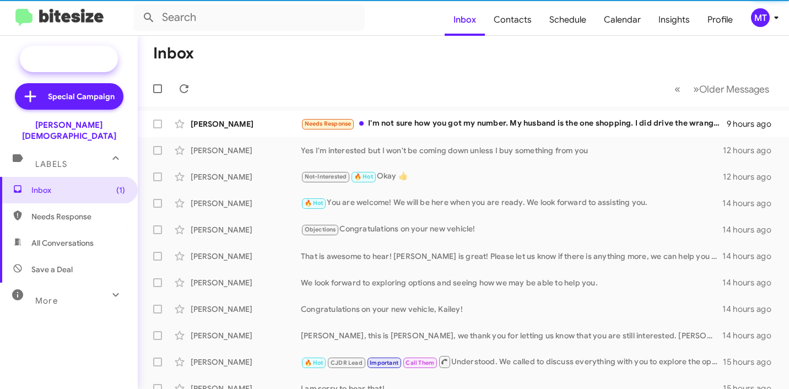
click at [92, 61] on span "New Campaign" at bounding box center [81, 58] width 56 height 11
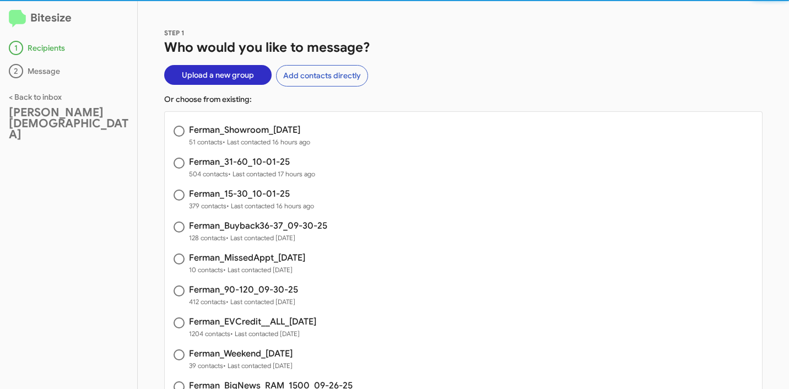
click at [212, 78] on span "Upload a new group" at bounding box center [218, 75] width 72 height 20
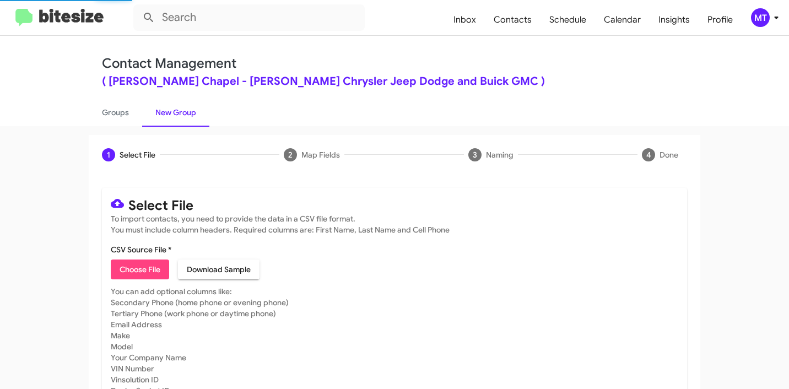
click at [146, 259] on span "Choose File" at bounding box center [139, 269] width 41 height 20
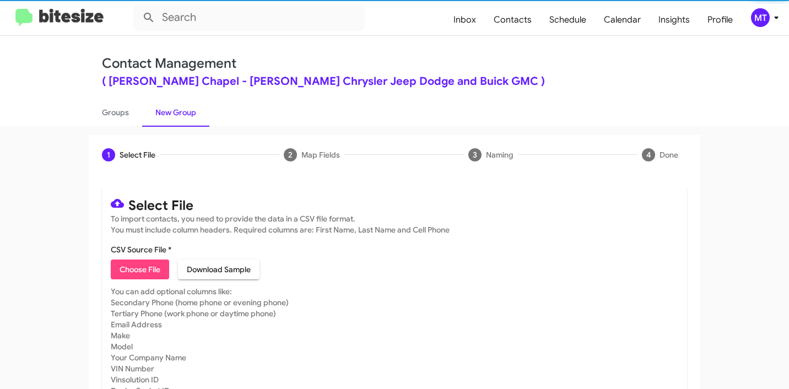
type input "Ferman_Trade_[DATE]"
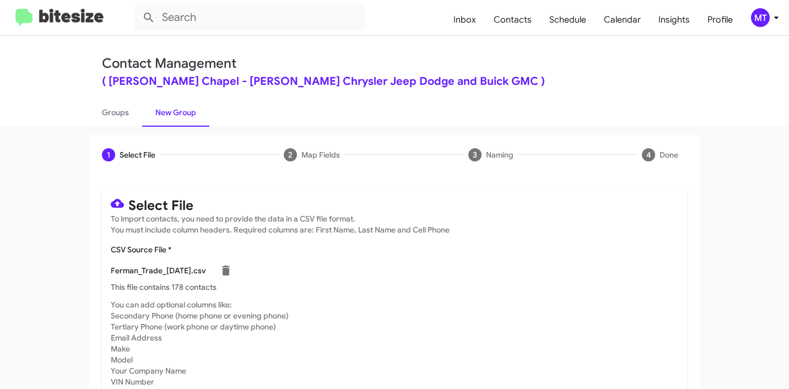
click at [772, 25] on span "MT" at bounding box center [766, 17] width 33 height 19
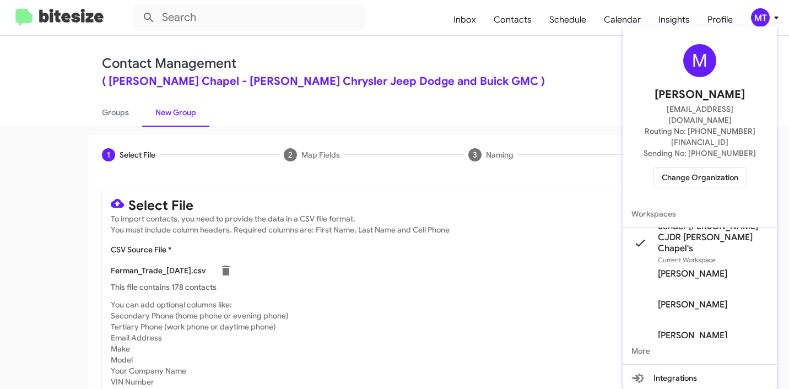
click at [545, 56] on div at bounding box center [394, 194] width 789 height 389
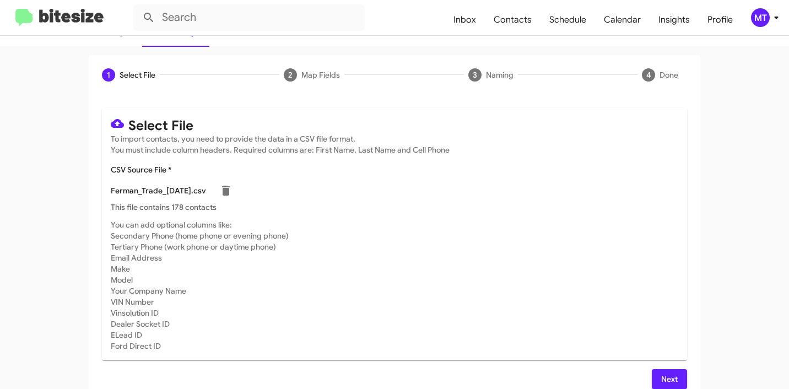
scroll to position [93, 0]
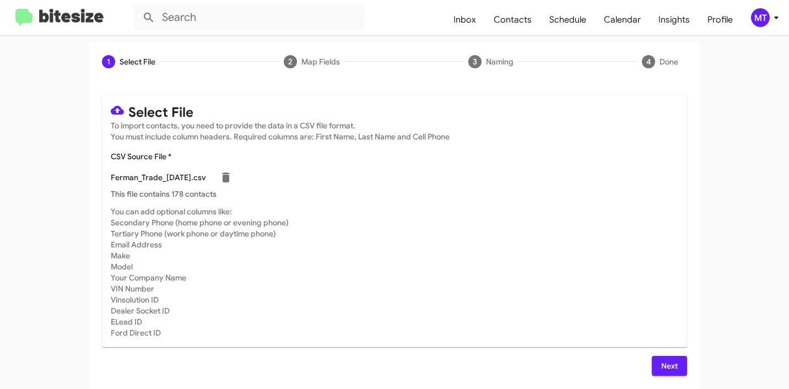
click at [666, 358] on span "Next" at bounding box center [669, 366] width 18 height 20
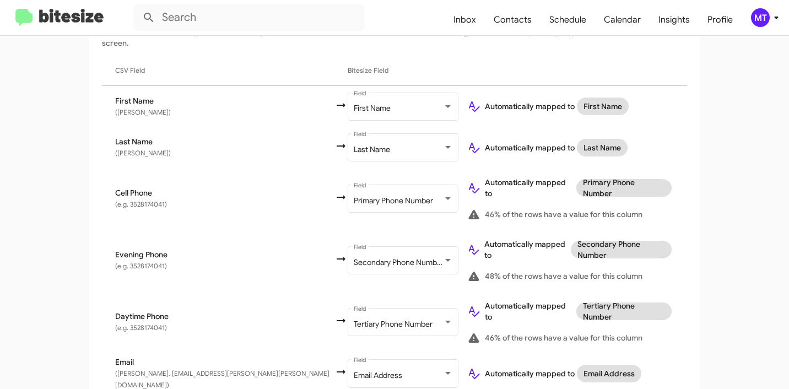
scroll to position [176, 0]
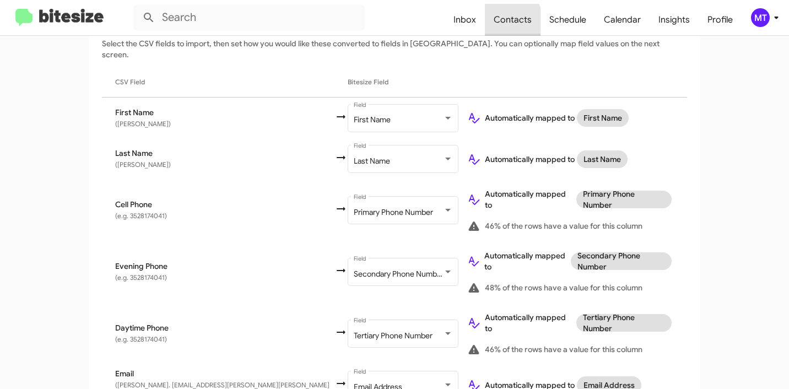
click at [502, 26] on span "Contacts" at bounding box center [513, 20] width 56 height 32
type input "in:groups"
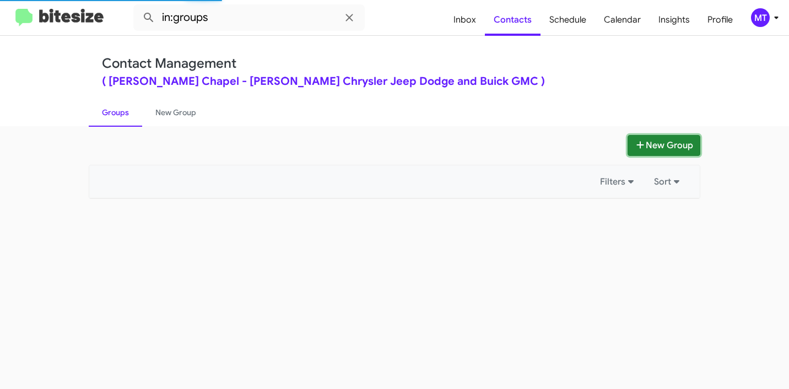
click at [655, 144] on button "New Group" at bounding box center [663, 145] width 73 height 21
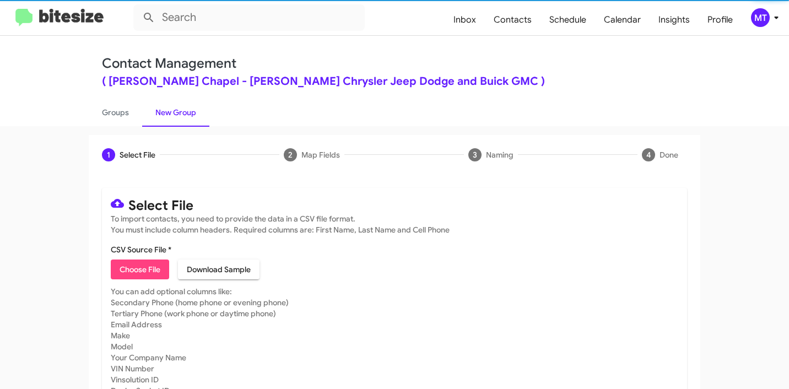
click at [142, 271] on span "Choose File" at bounding box center [139, 269] width 41 height 20
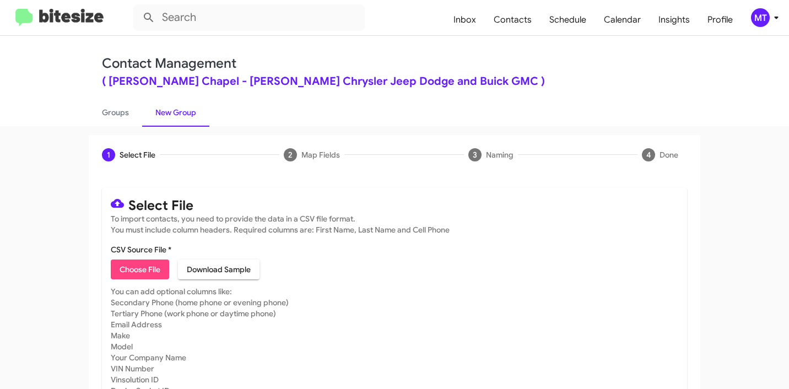
type input "Ferman_Trade_[DATE]"
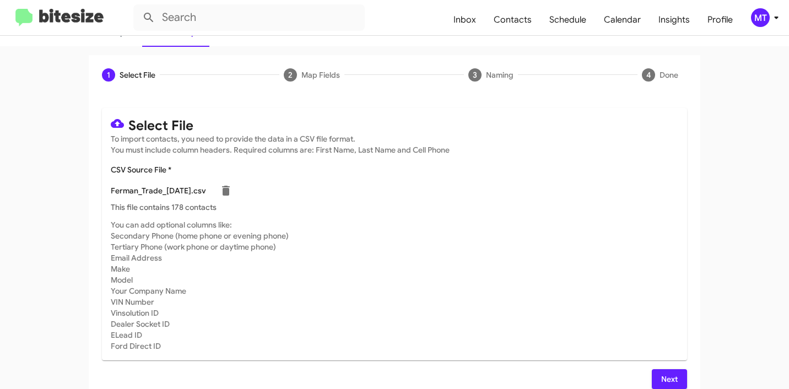
scroll to position [93, 0]
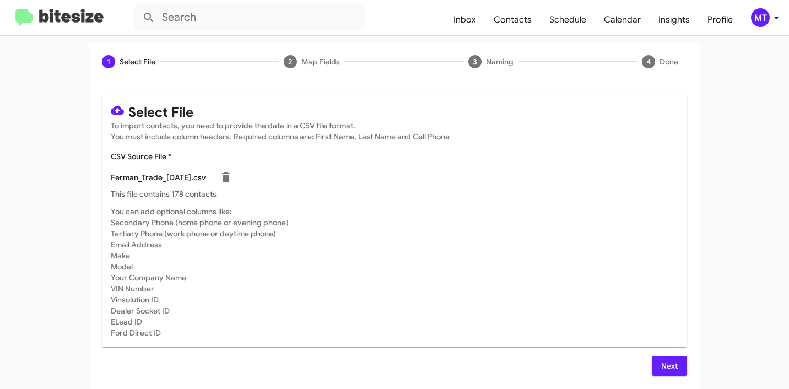
click at [669, 371] on span "Next" at bounding box center [669, 366] width 18 height 20
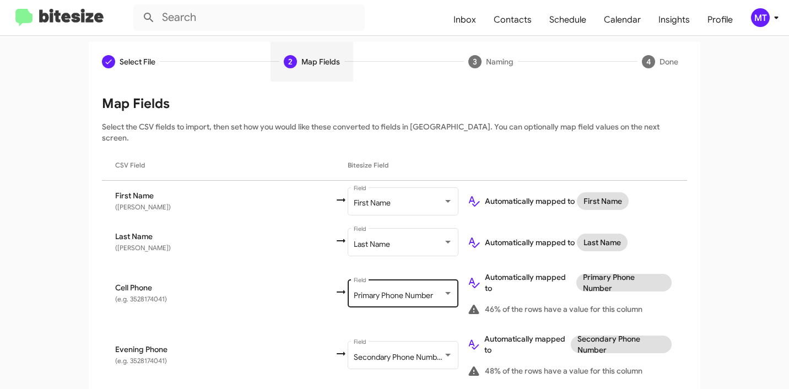
scroll to position [573, 0]
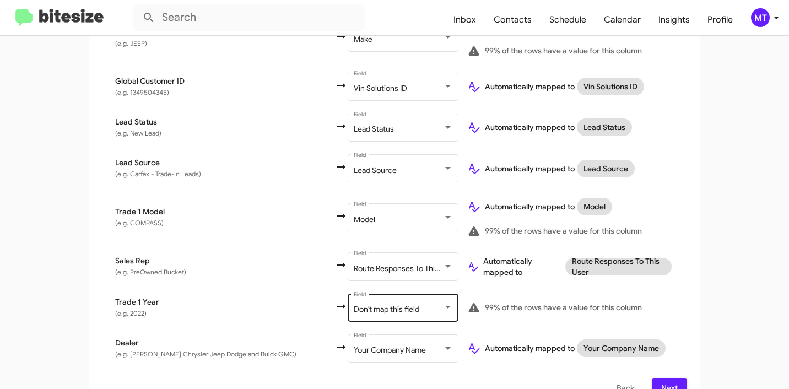
click at [363, 294] on div "Don't map this field Field" at bounding box center [403, 306] width 99 height 30
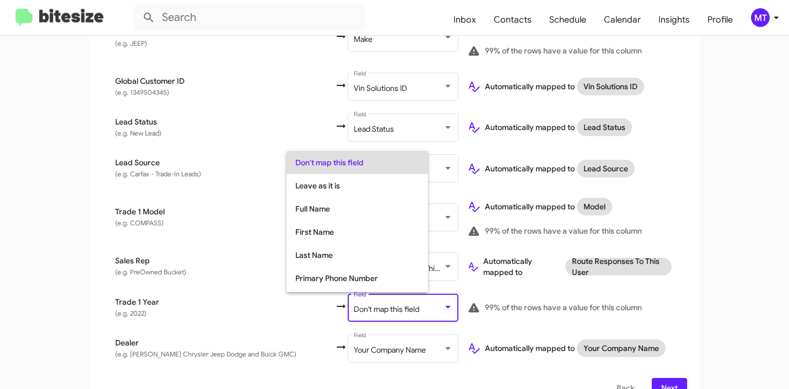
click at [207, 192] on div at bounding box center [394, 194] width 789 height 389
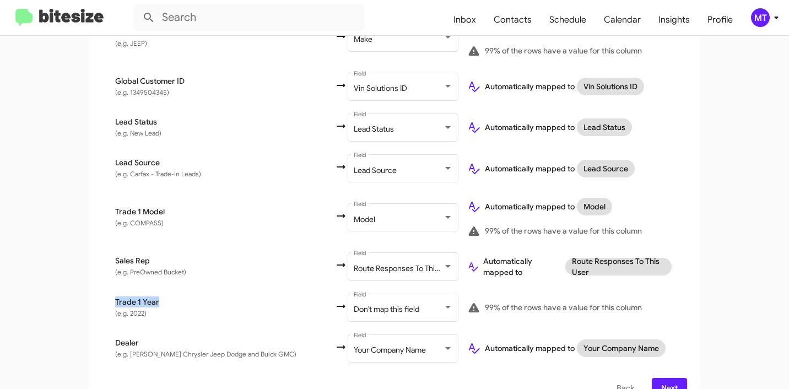
drag, startPoint x: 172, startPoint y: 273, endPoint x: 154, endPoint y: 278, distance: 19.4
click at [154, 287] on td "Trade 1 Year (e.g. 2022)" at bounding box center [218, 307] width 232 height 41
click at [214, 296] on span "Trade 1 Year" at bounding box center [224, 301] width 219 height 11
click at [240, 296] on span "Trade 1 Year" at bounding box center [224, 301] width 219 height 11
click at [363, 305] on div "Don't map this field" at bounding box center [398, 309] width 89 height 9
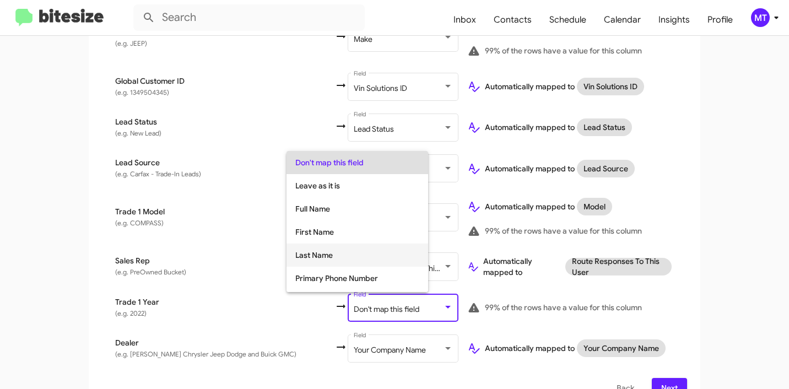
scroll to position [414, 0]
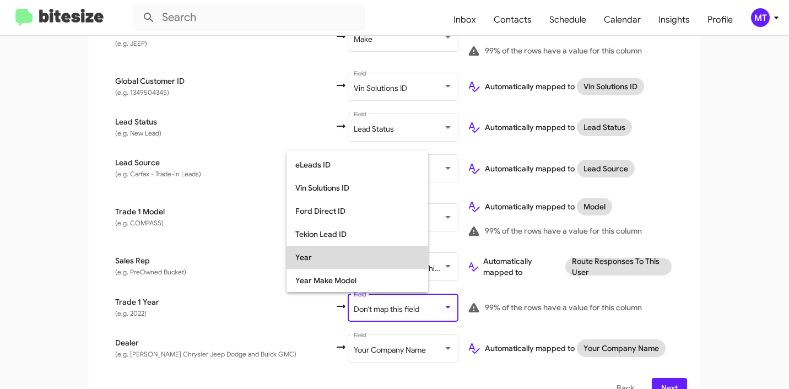
click at [362, 253] on span "Year" at bounding box center [357, 257] width 124 height 23
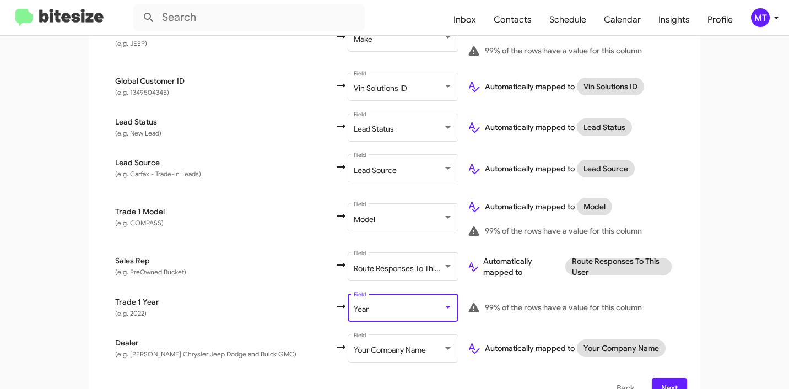
click at [671, 378] on span "Next" at bounding box center [669, 388] width 18 height 20
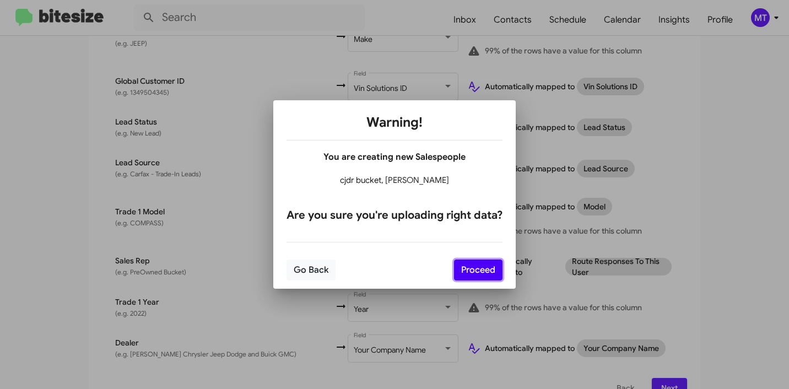
click at [478, 267] on button "Proceed" at bounding box center [478, 269] width 48 height 21
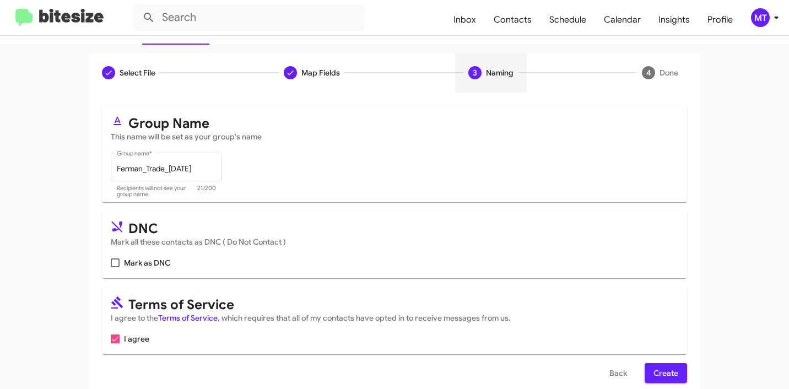
scroll to position [98, 0]
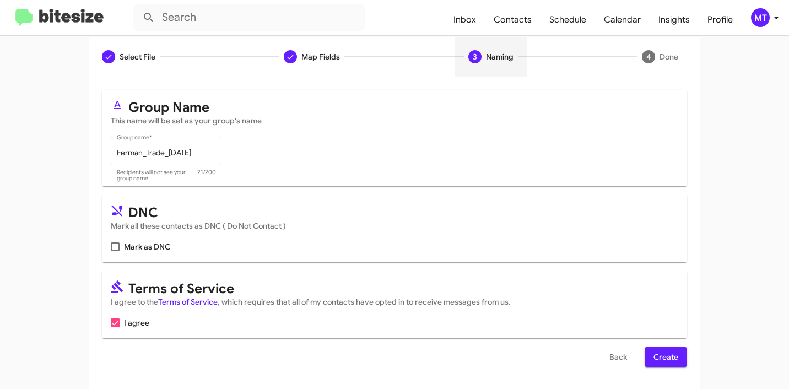
click at [664, 356] on span "Create" at bounding box center [665, 357] width 25 height 20
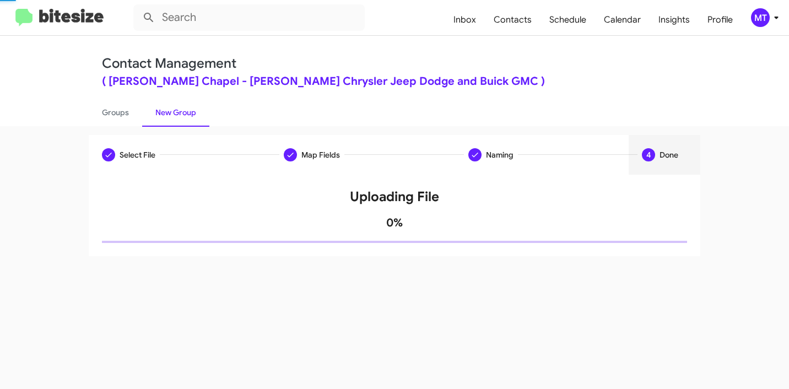
scroll to position [0, 0]
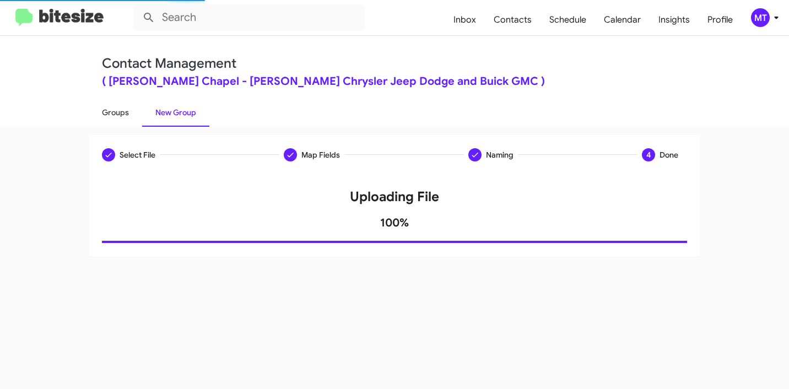
click at [111, 119] on link "Groups" at bounding box center [115, 112] width 53 height 29
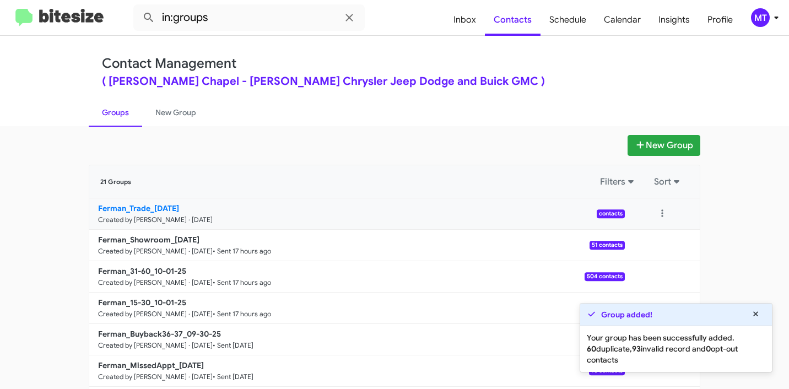
drag, startPoint x: 77, startPoint y: 210, endPoint x: 144, endPoint y: 207, distance: 67.8
click at [144, 207] on div "New Group 21 Groups Filters Sort Ferman_Trade_[DATE] Created by [PERSON_NAME] ·…" at bounding box center [394, 338] width 628 height 406
copy b "Ferman_Trade"
click at [245, 28] on input "in:groups" at bounding box center [248, 17] width 231 height 26
paste input "Ferman_Trade"
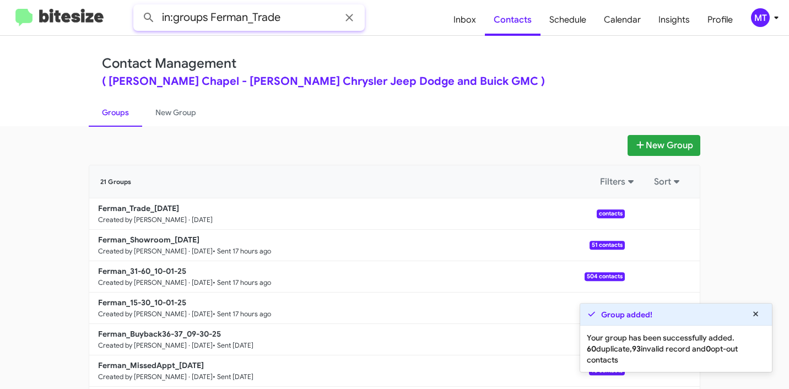
type input "in:groups Ferman_Trade"
click at [138, 7] on button at bounding box center [149, 18] width 22 height 22
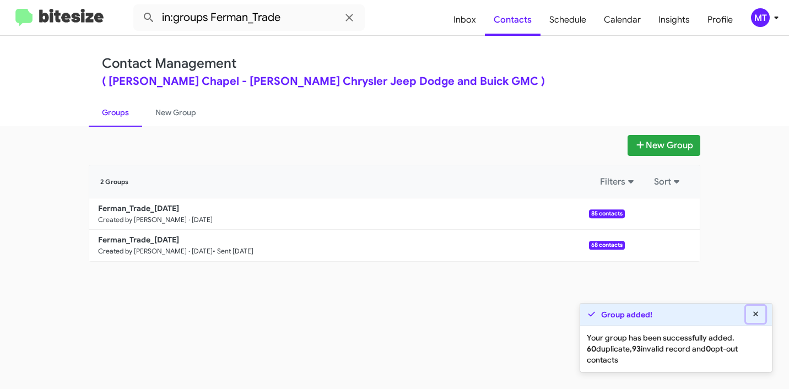
click at [757, 312] on icon at bounding box center [755, 313] width 5 height 5
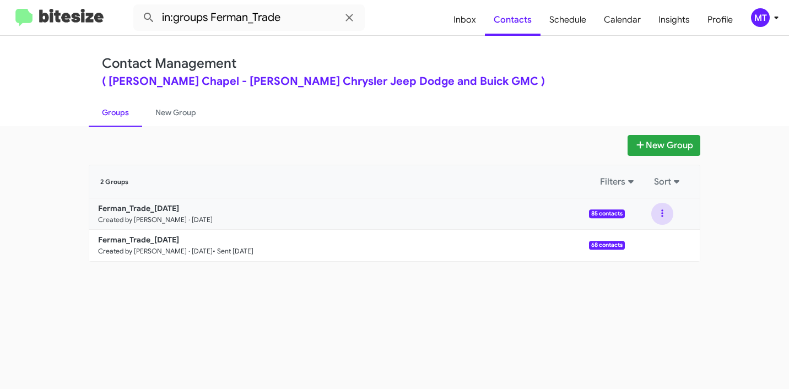
click at [657, 215] on button at bounding box center [662, 214] width 22 height 22
click at [642, 242] on button "View contacts" at bounding box center [629, 243] width 88 height 26
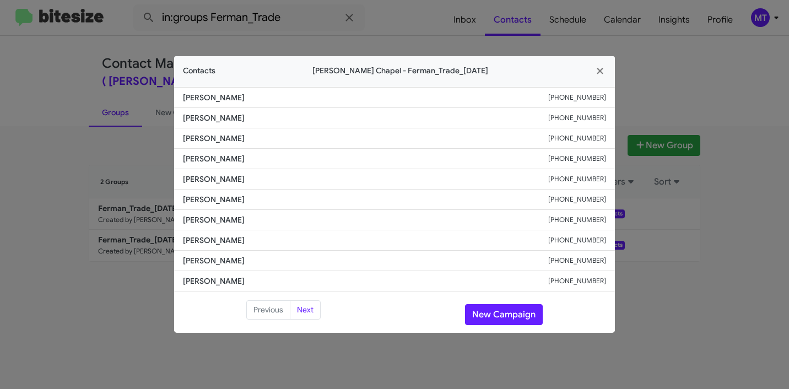
drag, startPoint x: 233, startPoint y: 99, endPoint x: 183, endPoint y: 97, distance: 50.7
click at [183, 97] on span "[PERSON_NAME]" at bounding box center [365, 97] width 365 height 11
copy span "[PERSON_NAME]"
click at [603, 70] on icon "button" at bounding box center [600, 71] width 13 height 10
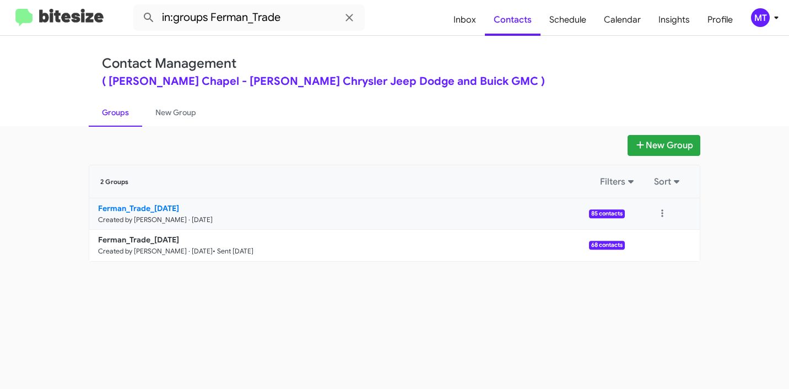
click at [168, 204] on b "Ferman_Trade_[DATE]" at bounding box center [138, 208] width 81 height 10
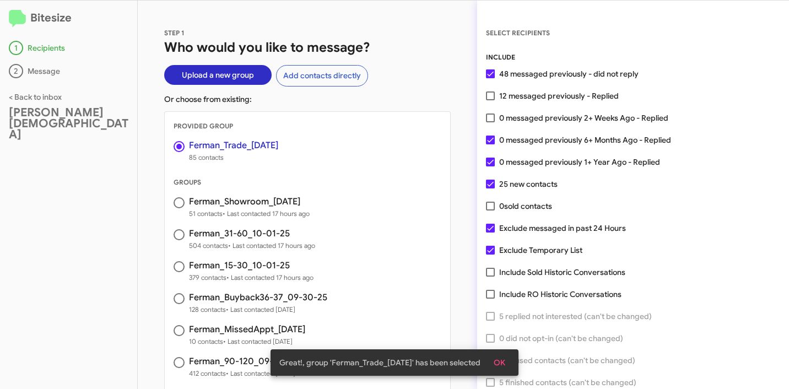
click at [486, 118] on span at bounding box center [490, 117] width 9 height 9
click at [490, 122] on input "0 messaged previously 2+ Weeks Ago - Replied" at bounding box center [490, 122] width 1 height 1
checkbox input "true"
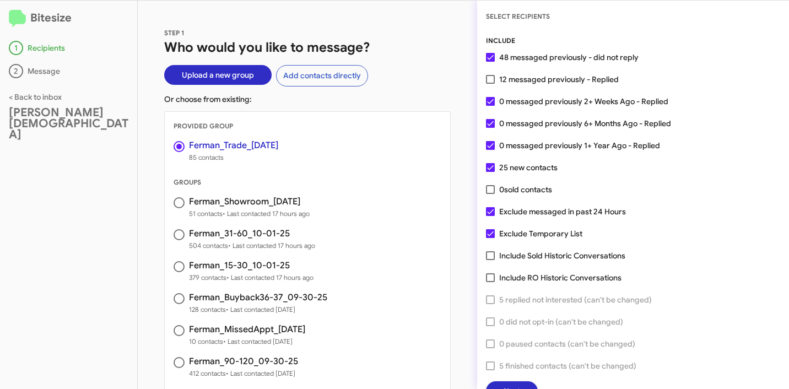
scroll to position [28, 0]
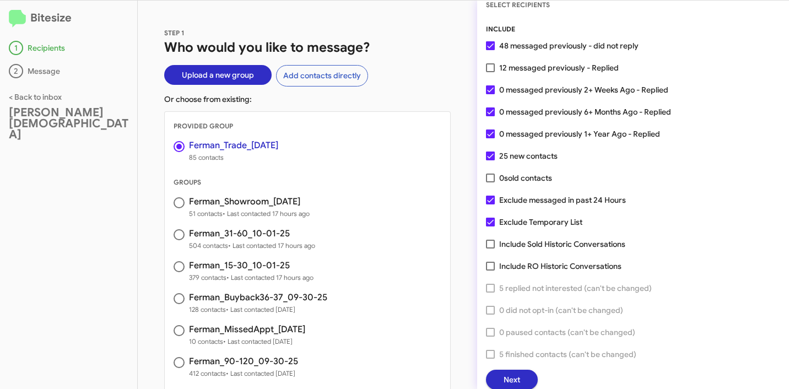
click at [518, 380] on span "Next" at bounding box center [511, 380] width 17 height 20
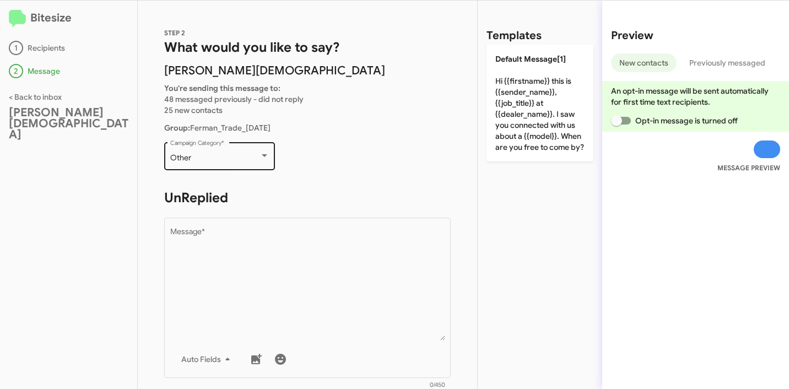
click at [248, 160] on div "Other" at bounding box center [214, 158] width 89 height 9
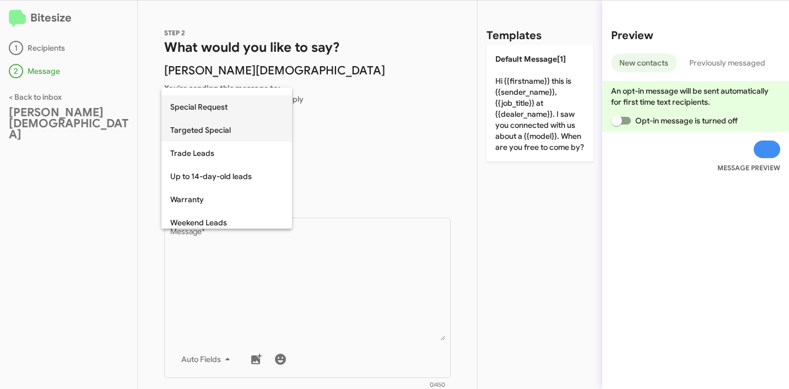
scroll to position [456, 0]
click at [217, 151] on span "Trade Leads" at bounding box center [226, 151] width 113 height 23
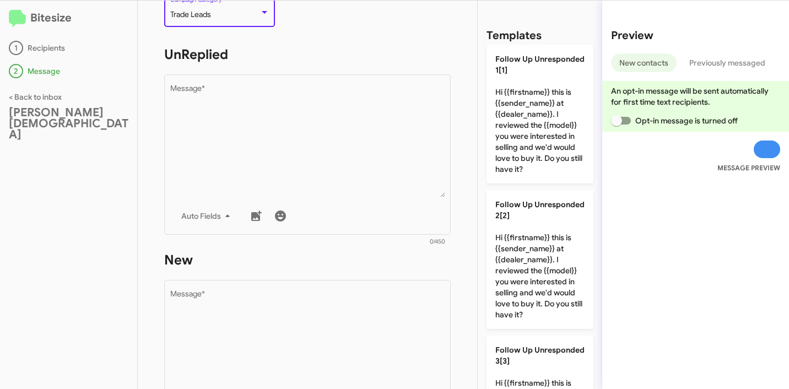
scroll to position [218, 0]
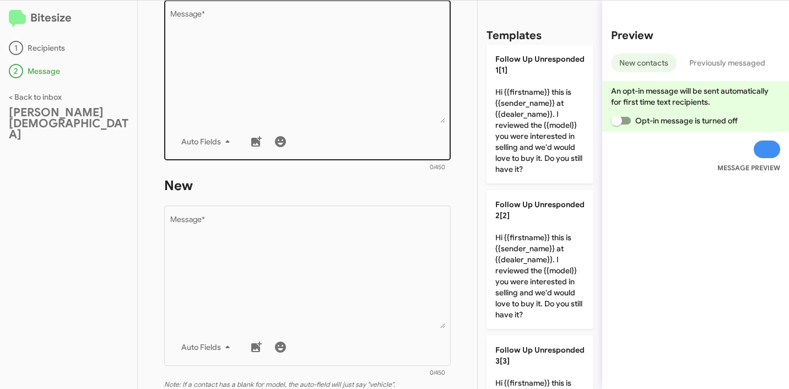
click at [306, 94] on textarea "Message *" at bounding box center [307, 66] width 275 height 112
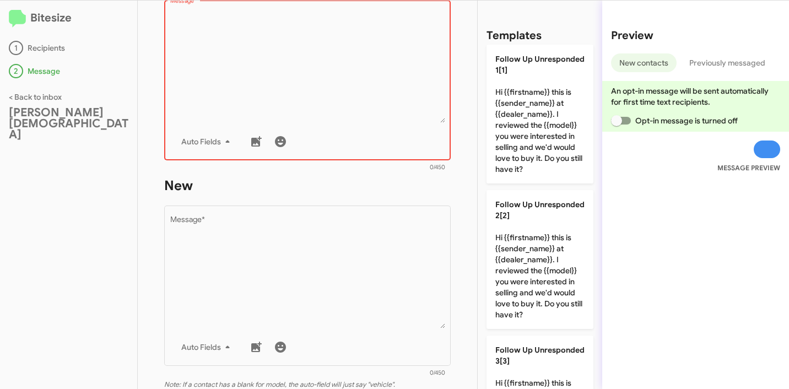
scroll to position [3, 0]
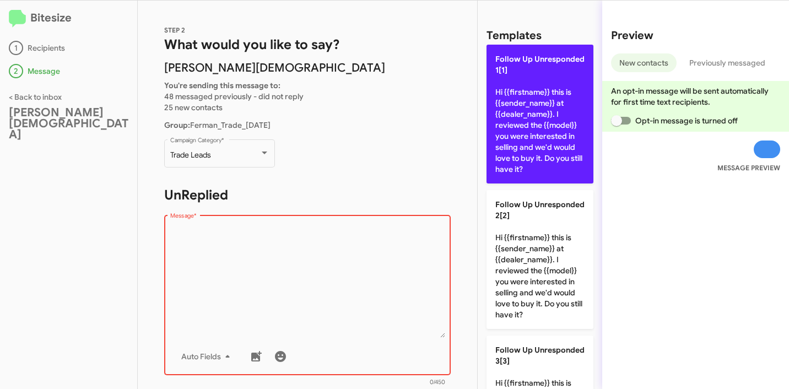
click at [515, 154] on p "Follow Up Unresponded 1[1] Hi {{firstname}} this is {{sender_name}} at {{dealer…" at bounding box center [539, 114] width 107 height 139
type textarea "Hi {{firstname}} this is {{sender_name}} at {{dealer_name}}. I reviewed the {{m…"
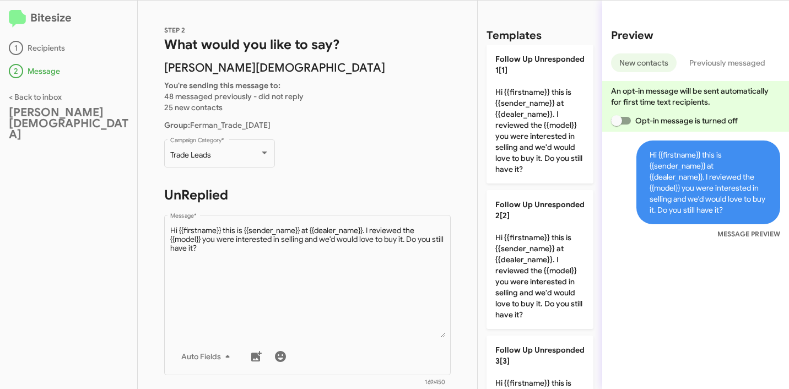
scroll to position [196, 0]
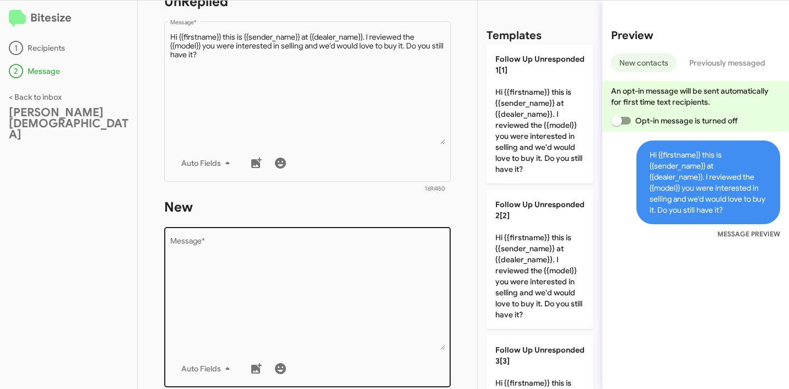
click at [292, 270] on textarea "Message *" at bounding box center [307, 293] width 275 height 112
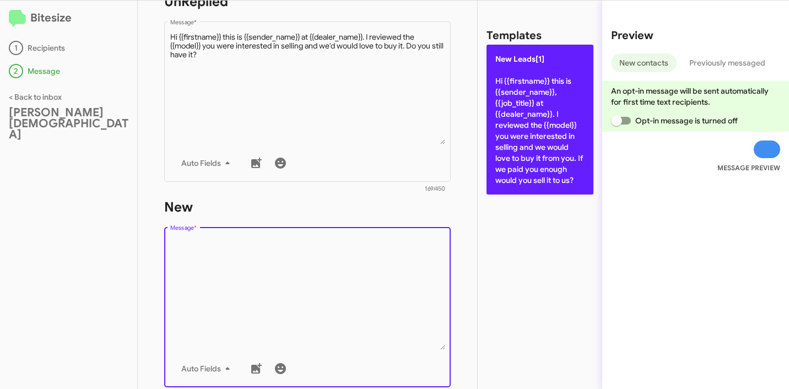
click at [487, 160] on p "New Leads[1] Hi {{firstname}} this is {{sender_name}}, {{job_title}} at {{deale…" at bounding box center [539, 120] width 107 height 150
type textarea "Hi {{firstname}} this is {{sender_name}}, {{job_title}} at {{dealer_name}}. I r…"
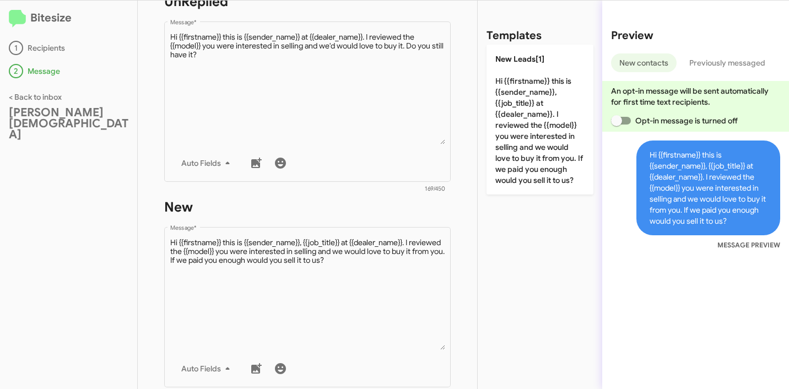
scroll to position [404, 0]
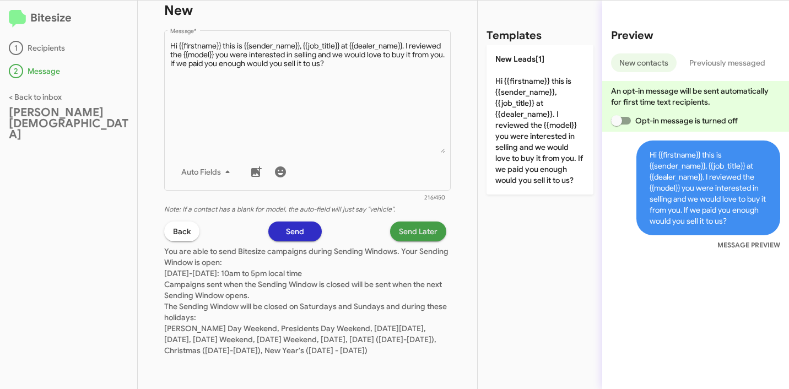
click at [421, 223] on span "Send Later" at bounding box center [418, 231] width 39 height 20
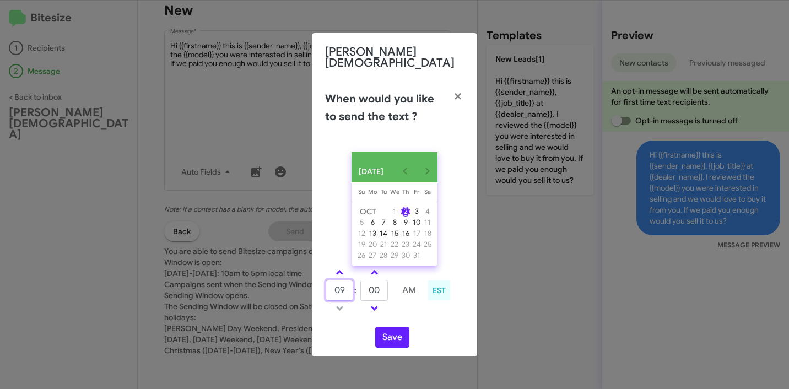
click at [341, 291] on input "09" at bounding box center [339, 290] width 28 height 21
type input "12"
click at [377, 290] on input "00" at bounding box center [374, 290] width 28 height 21
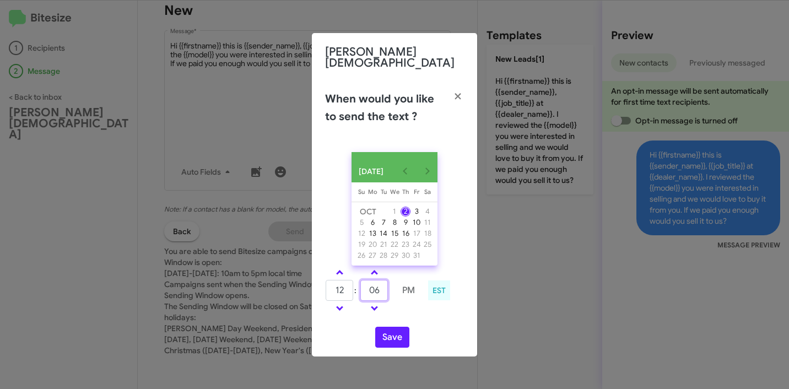
type input "06"
click at [412, 321] on div "[DATE] [DATE] Su [DATE] Mo [DATE] Tu [DATE] We [DATE] Th [DATE] Fr [DATE] [DATE…" at bounding box center [394, 249] width 165 height 213
click at [392, 337] on button "Save" at bounding box center [392, 337] width 34 height 21
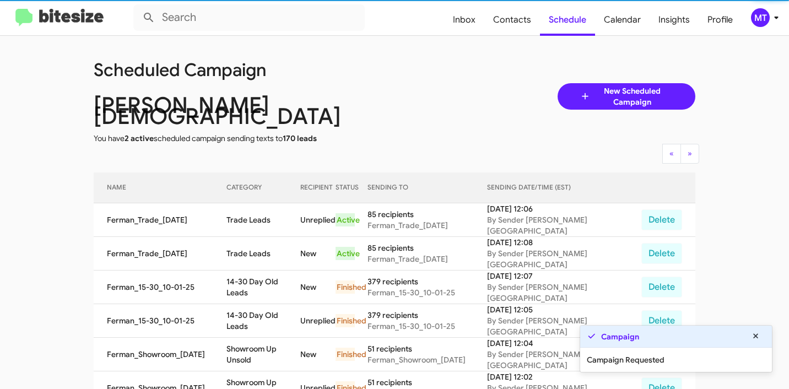
click at [775, 18] on icon at bounding box center [776, 18] width 4 height 3
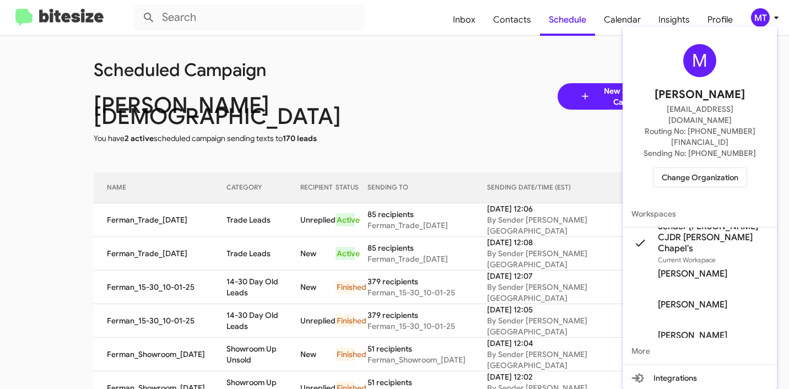
click at [436, 70] on div at bounding box center [394, 194] width 789 height 389
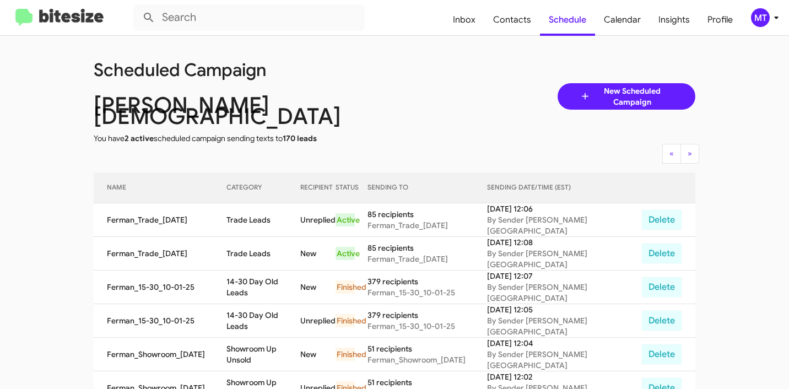
click at [425, 90] on div "Scheduled Campaign [PERSON_NAME][GEOGRAPHIC_DATA] You have 2 active scheduled c…" at bounding box center [394, 96] width 618 height 95
